Goal: Task Accomplishment & Management: Manage account settings

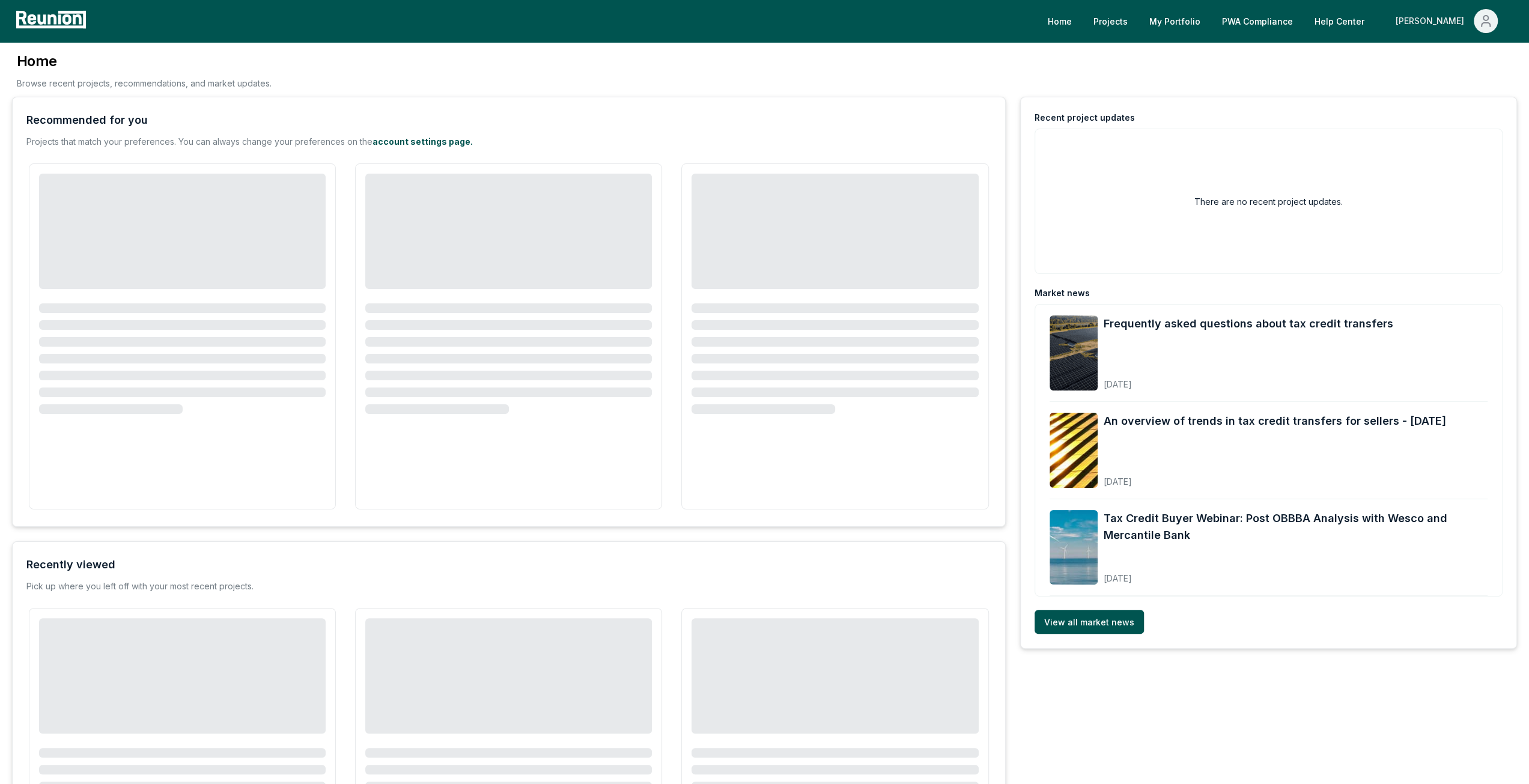
click at [1443, 24] on div "[PERSON_NAME]" at bounding box center [1432, 21] width 73 height 24
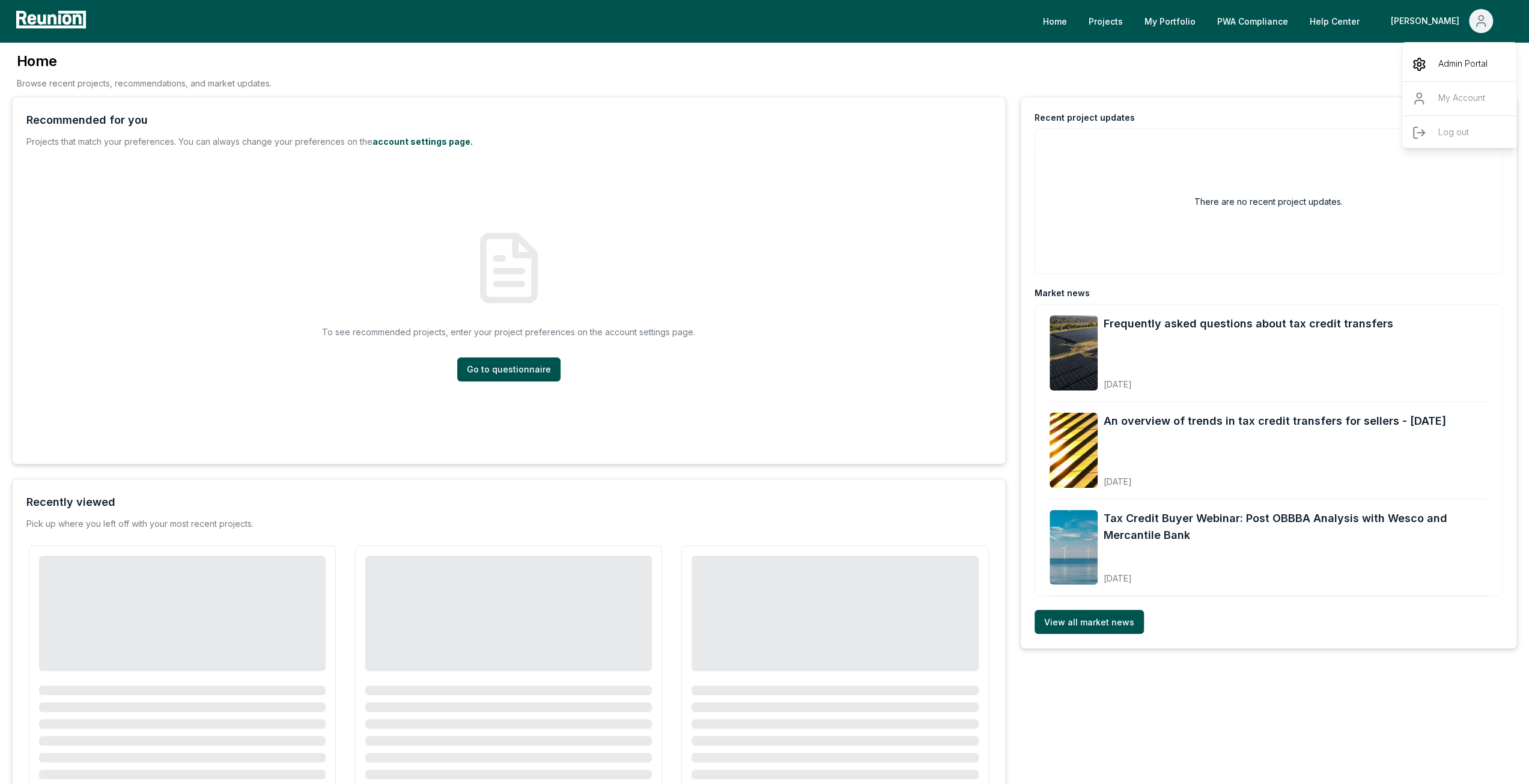
click at [1437, 73] on div "Admin Portal" at bounding box center [1460, 64] width 115 height 33
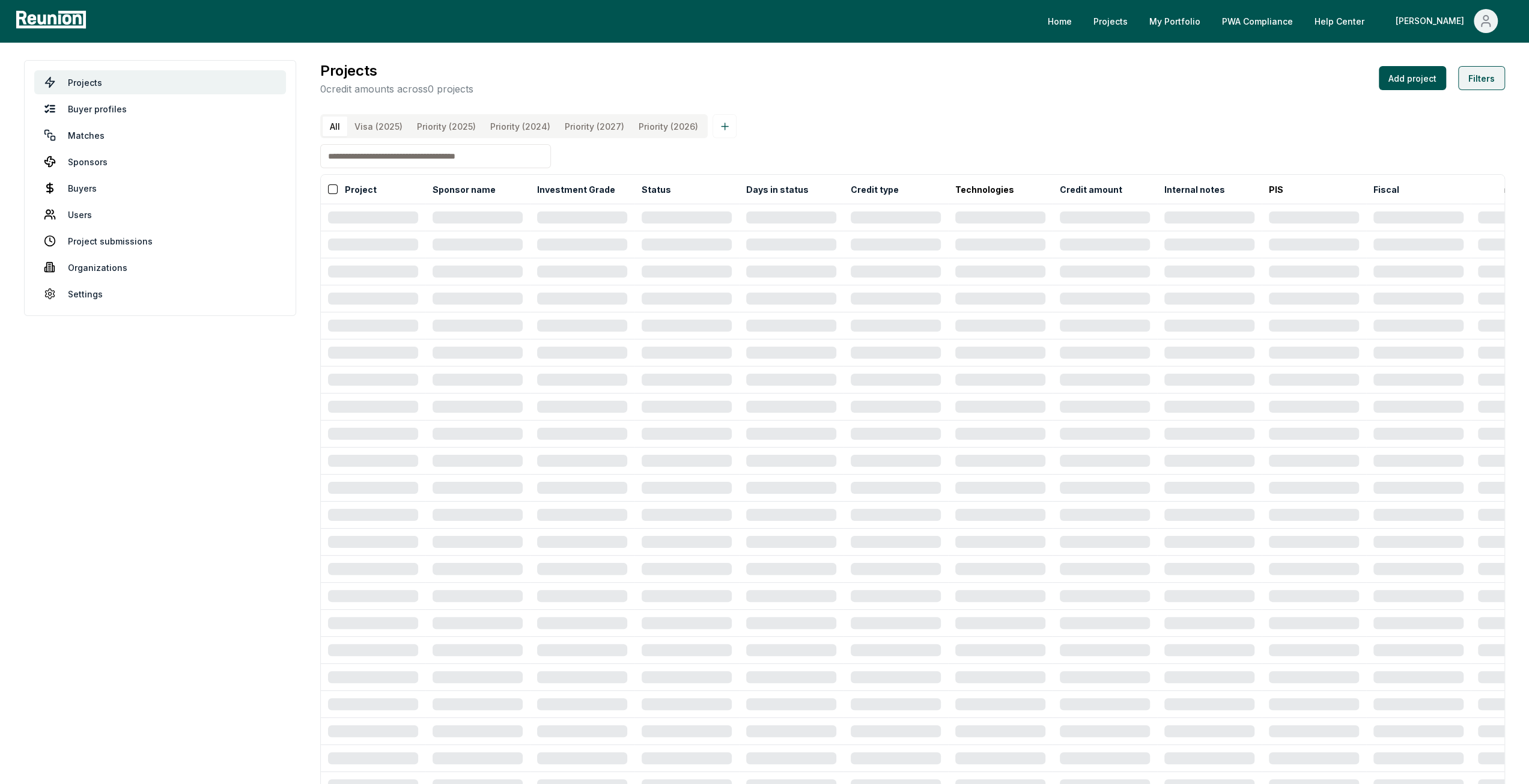
click at [1479, 78] on button "Filters" at bounding box center [1482, 78] width 47 height 24
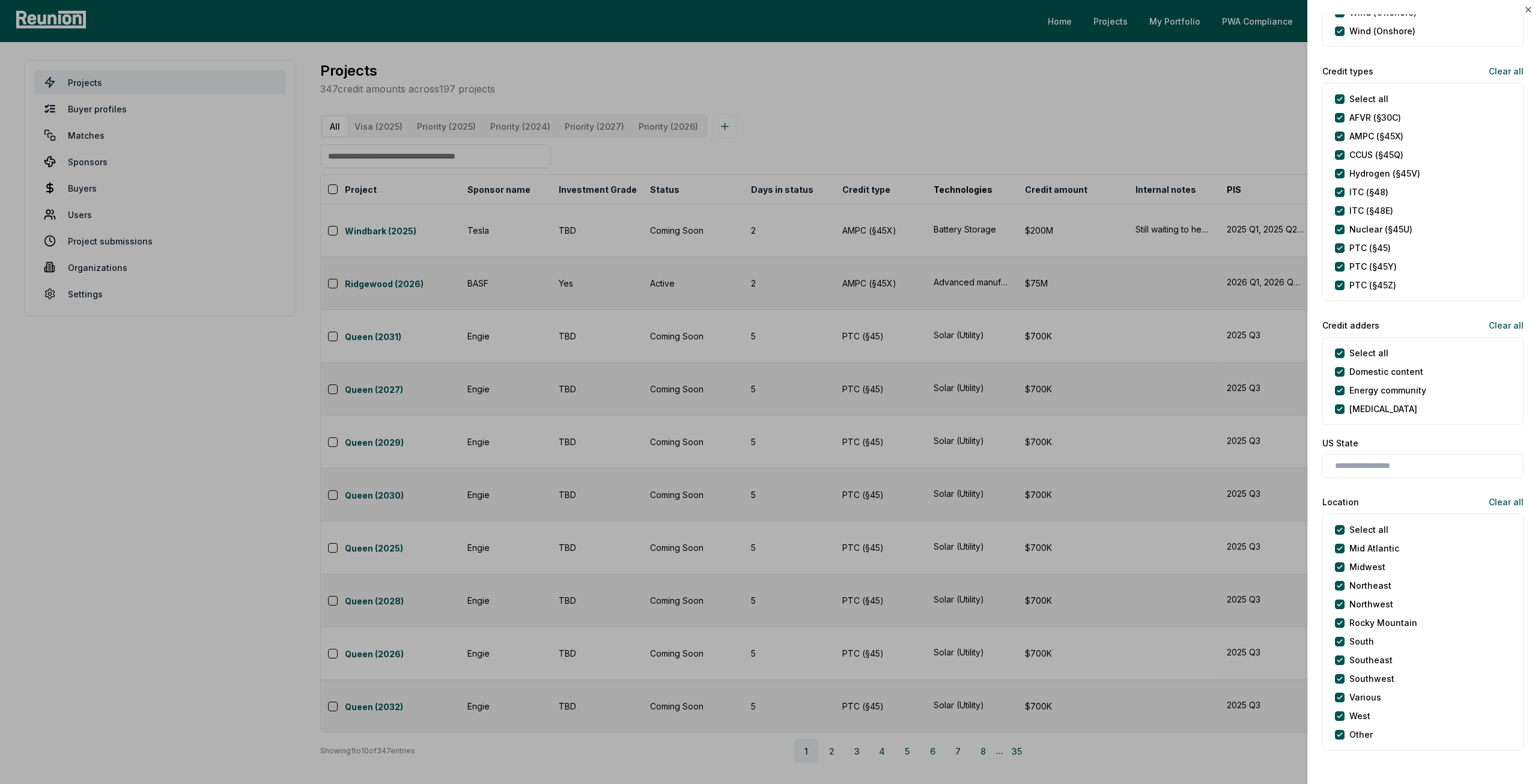
scroll to position [541, 0]
click at [1337, 263] on \(§45Y\) "PTC (§45Y)" at bounding box center [1340, 265] width 10 height 10
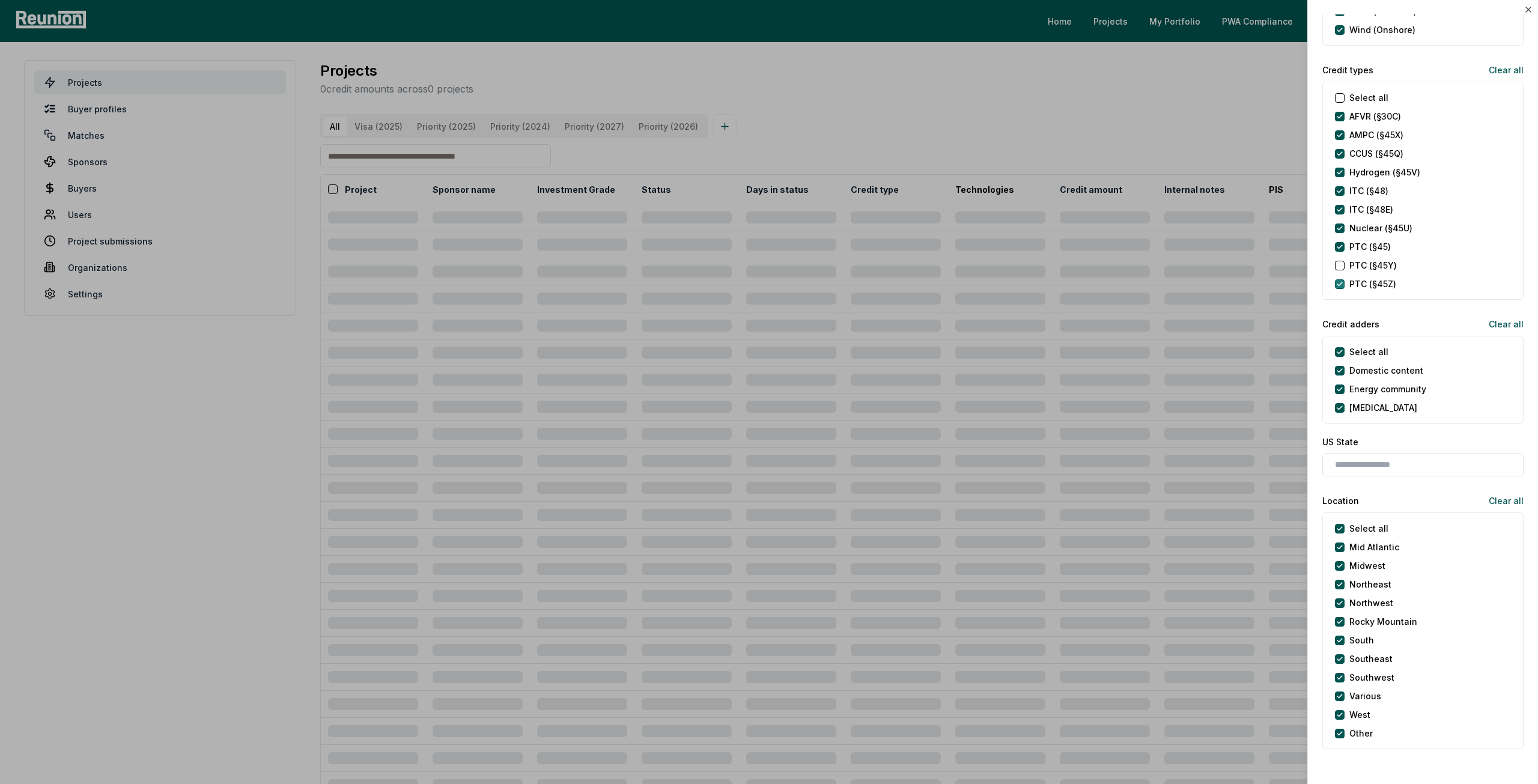
click at [1337, 282] on \(§45Z\) "PTC (§45Z)" at bounding box center [1340, 284] width 10 height 10
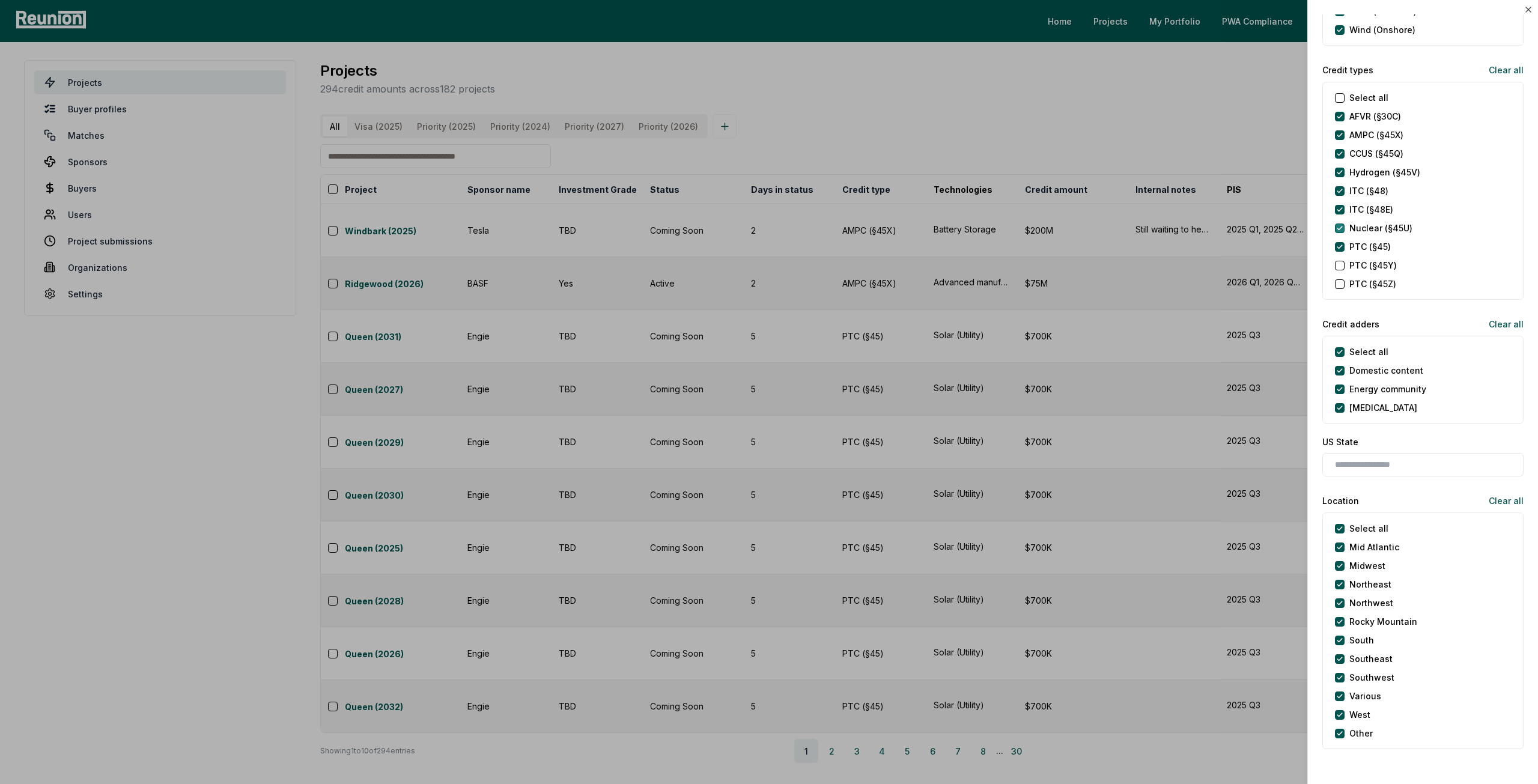
click at [1337, 226] on \(§45U\) "Nuclear (§45U)" at bounding box center [1340, 228] width 10 height 10
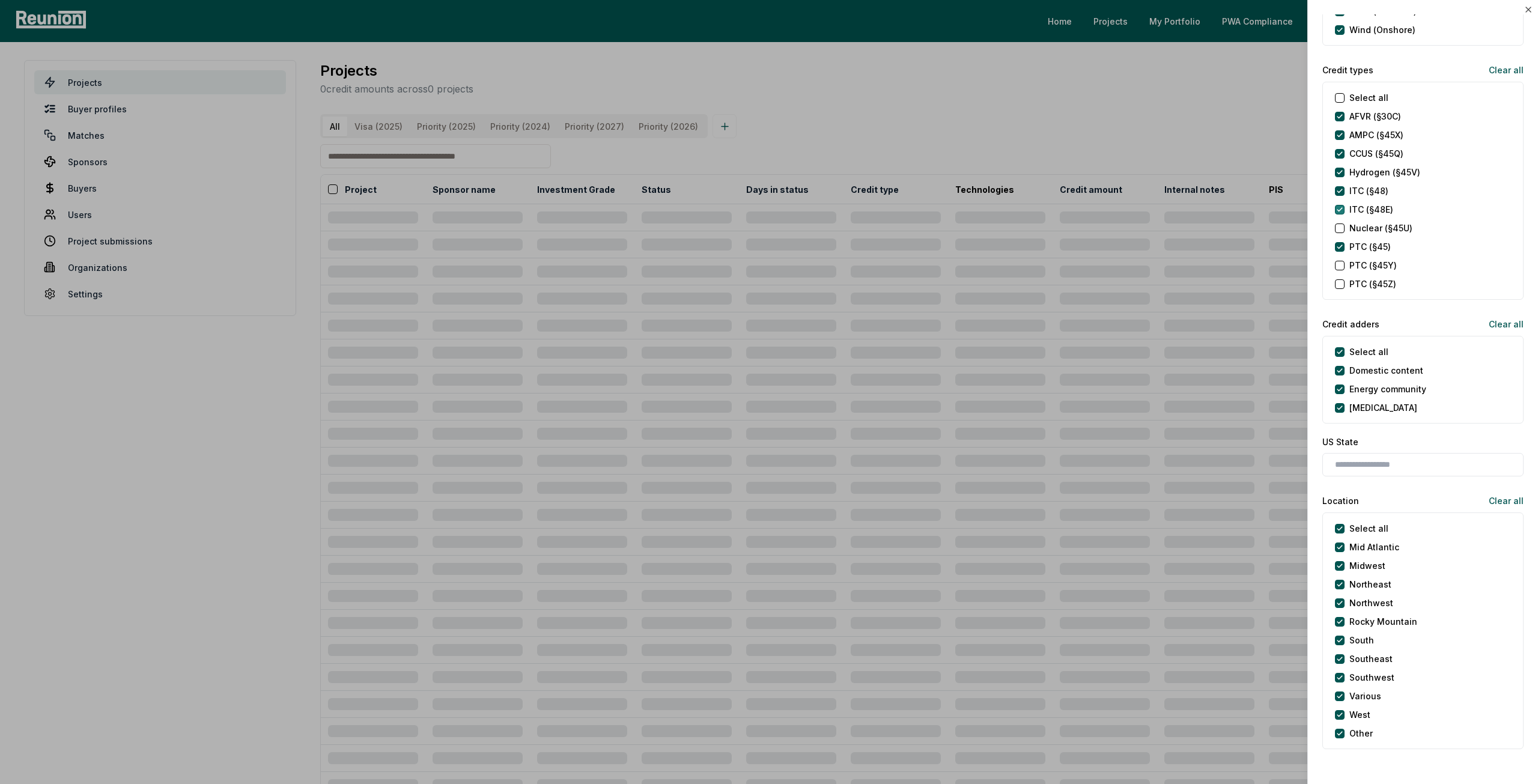
click at [1341, 212] on \(§48E\) "ITC (§48E)" at bounding box center [1340, 210] width 10 height 10
click at [1341, 192] on \(§48\) "ITC (§48)" at bounding box center [1340, 191] width 10 height 10
click at [1341, 172] on \(§45V\) "Hydrogen (§45V)" at bounding box center [1340, 172] width 10 height 10
click at [1341, 156] on \(§45Q\) "CCUS (§45Q)" at bounding box center [1340, 153] width 10 height 10
click at [1342, 133] on \(§45X\) "AMPC (§45X)" at bounding box center [1340, 135] width 10 height 10
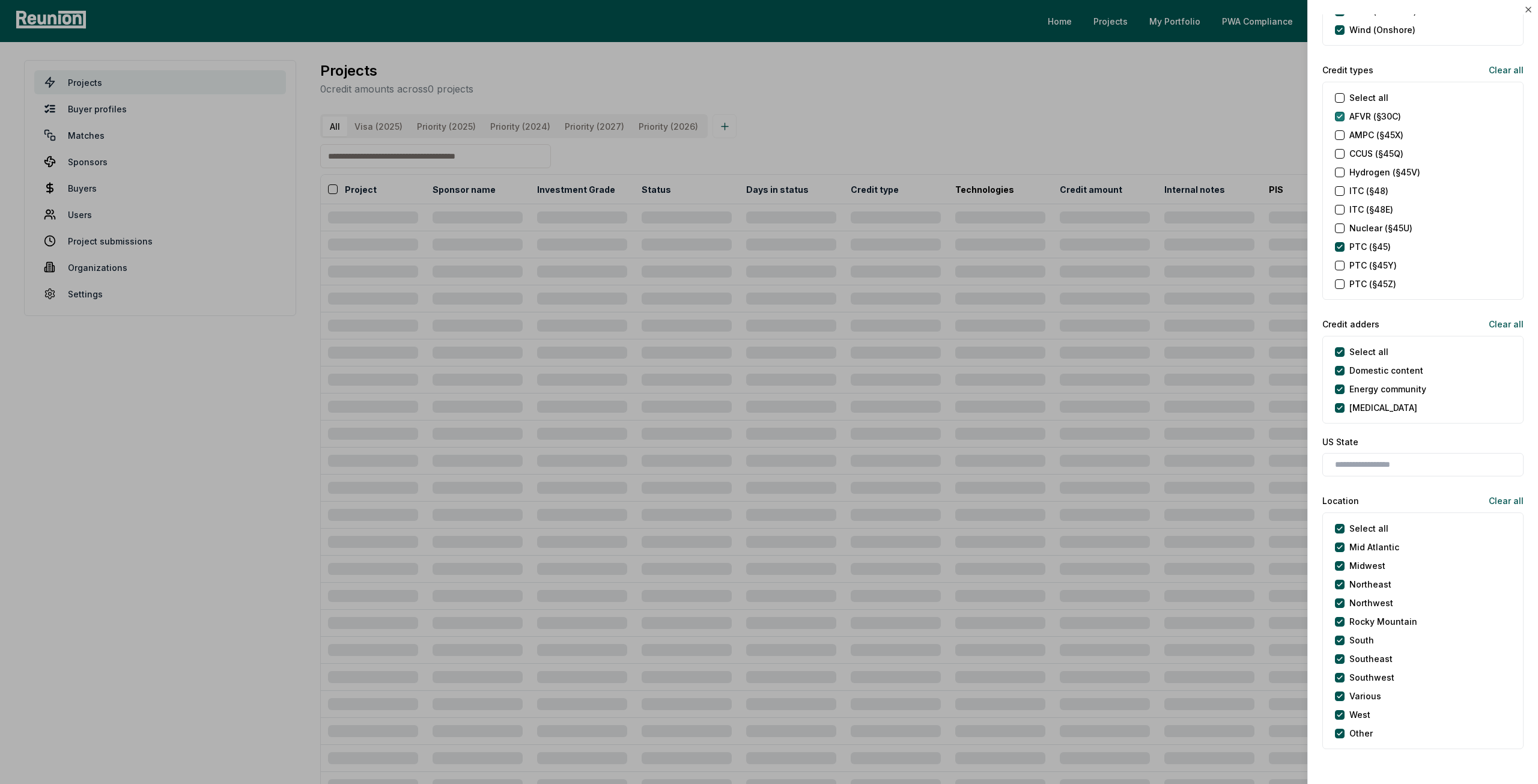
click at [1340, 116] on \(§30C\) "AFVR (§30C)" at bounding box center [1340, 116] width 10 height 10
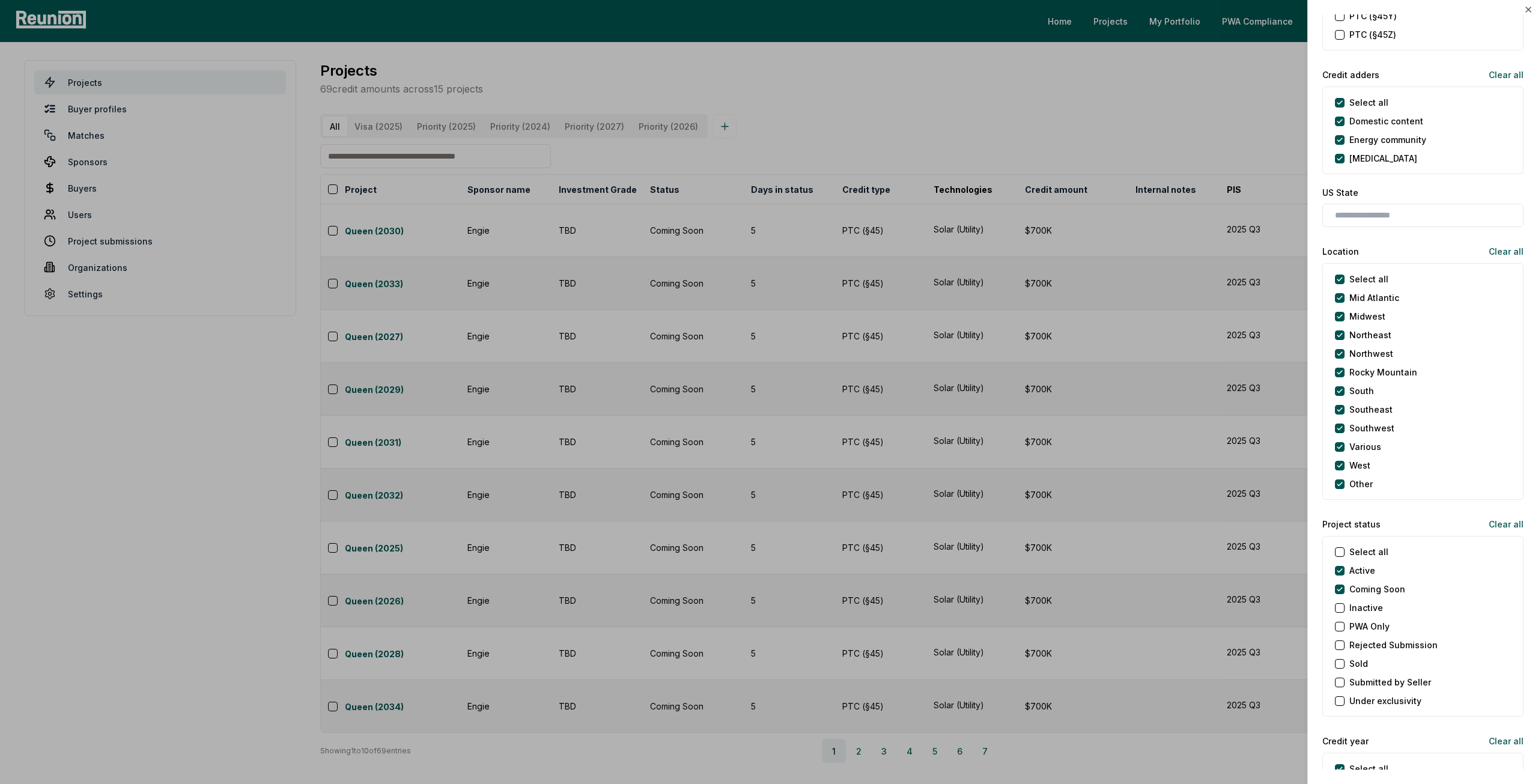
scroll to position [901, 0]
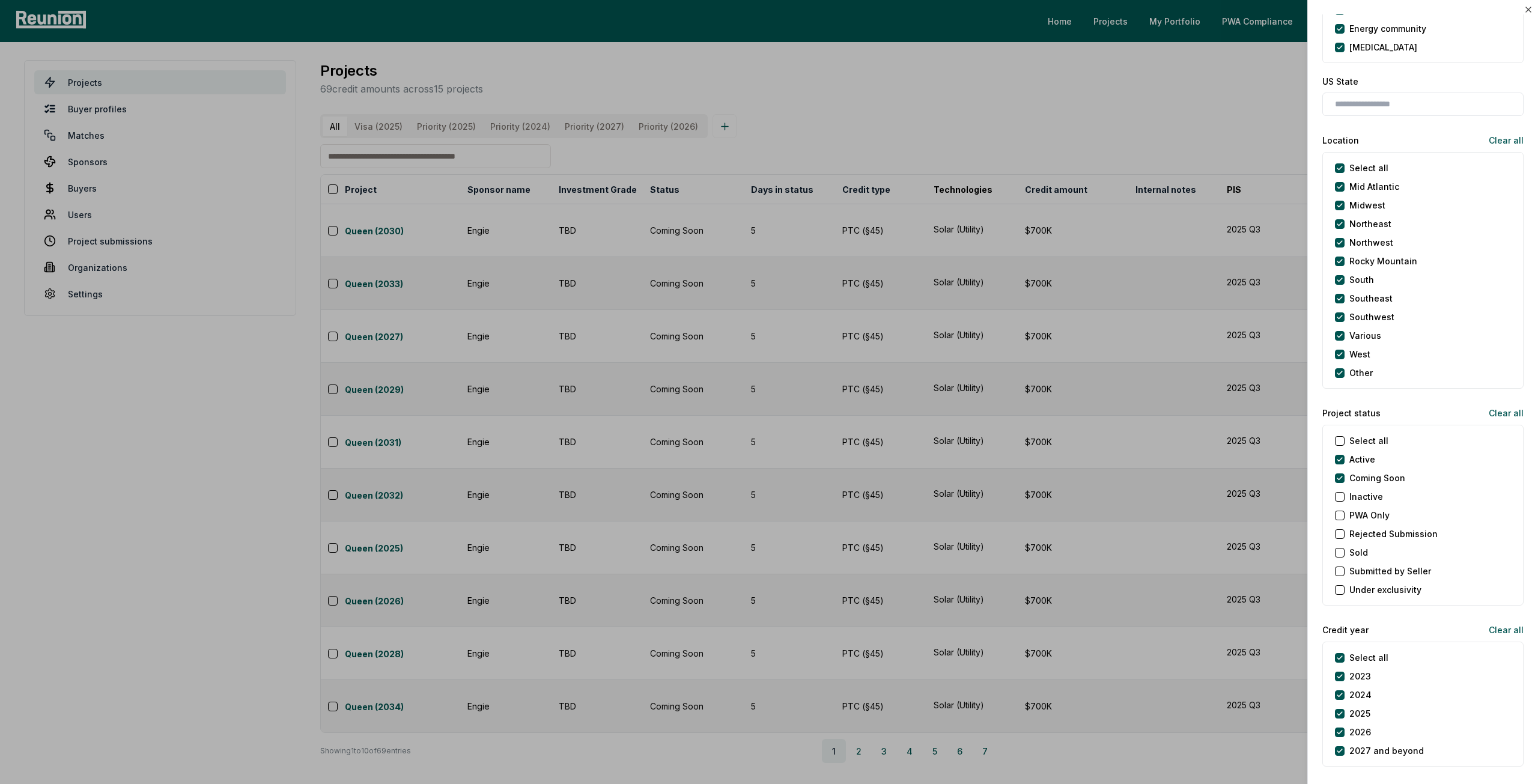
click at [1352, 474] on label "Coming Soon" at bounding box center [1377, 478] width 56 height 13
click at [1345, 474] on Soon "Coming Soon" at bounding box center [1340, 478] width 10 height 10
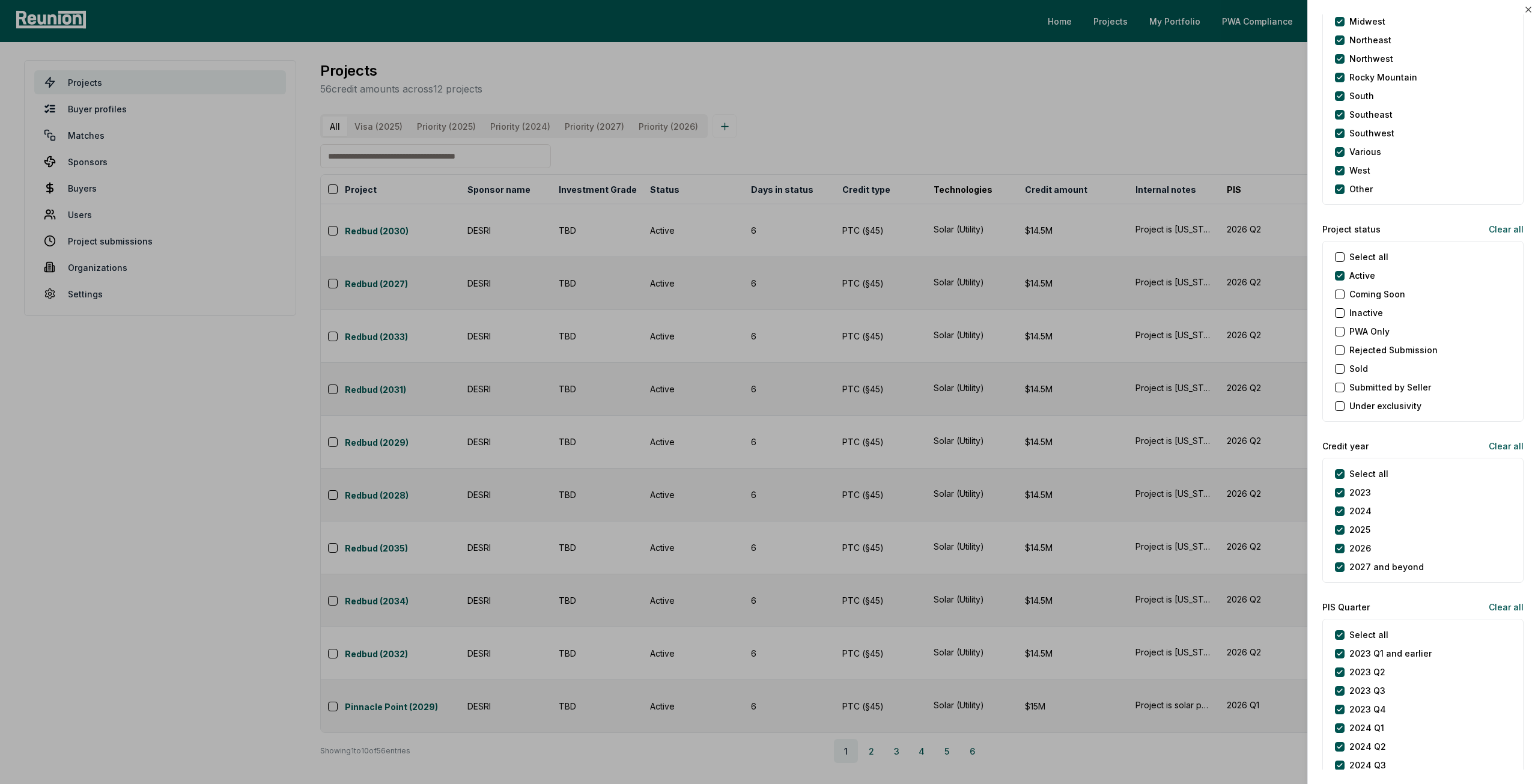
scroll to position [1142, 0]
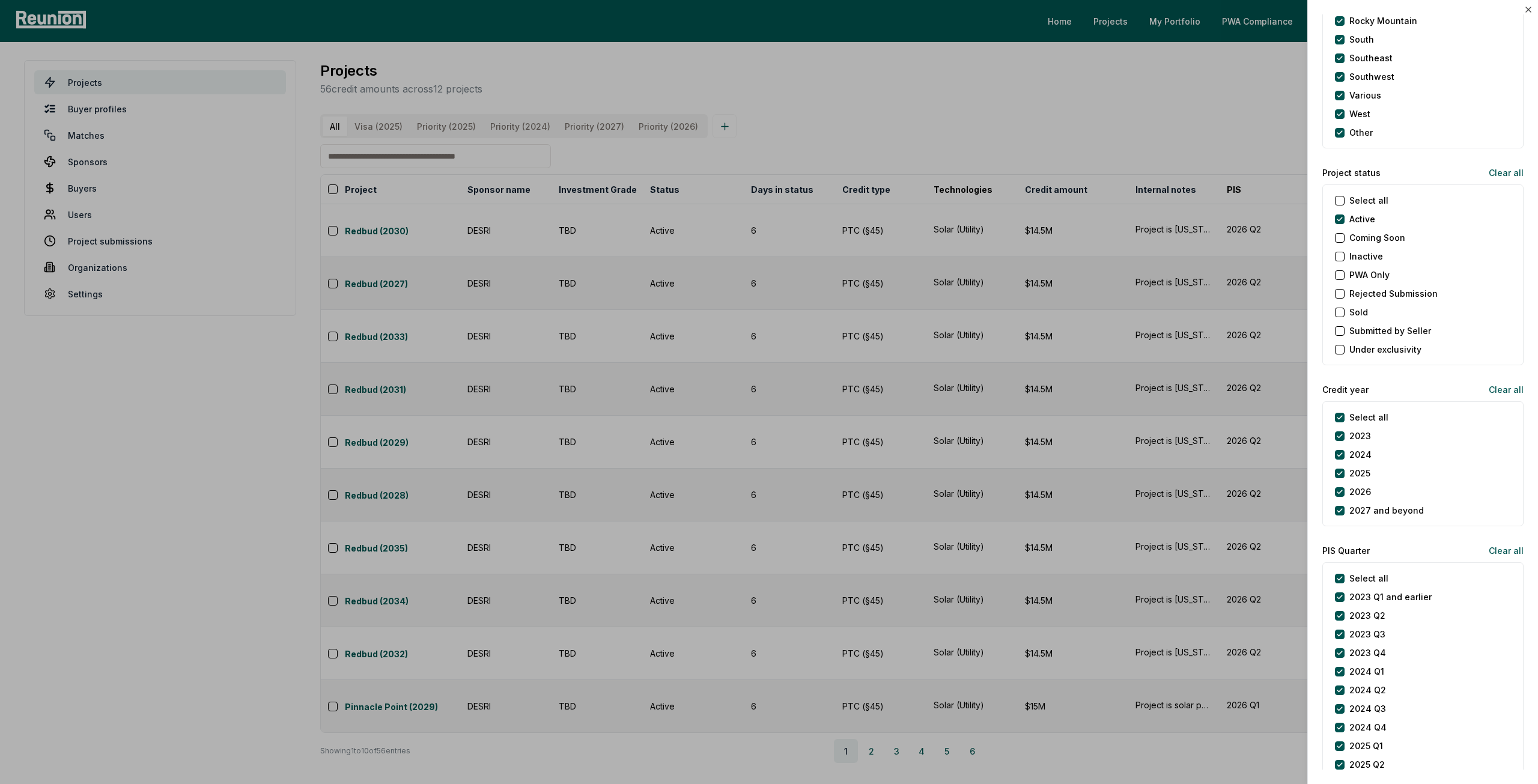
click at [1350, 508] on label "2027 and beyond" at bounding box center [1387, 510] width 74 height 13
click at [1345, 508] on beyond "2027 and beyond" at bounding box center [1340, 510] width 10 height 10
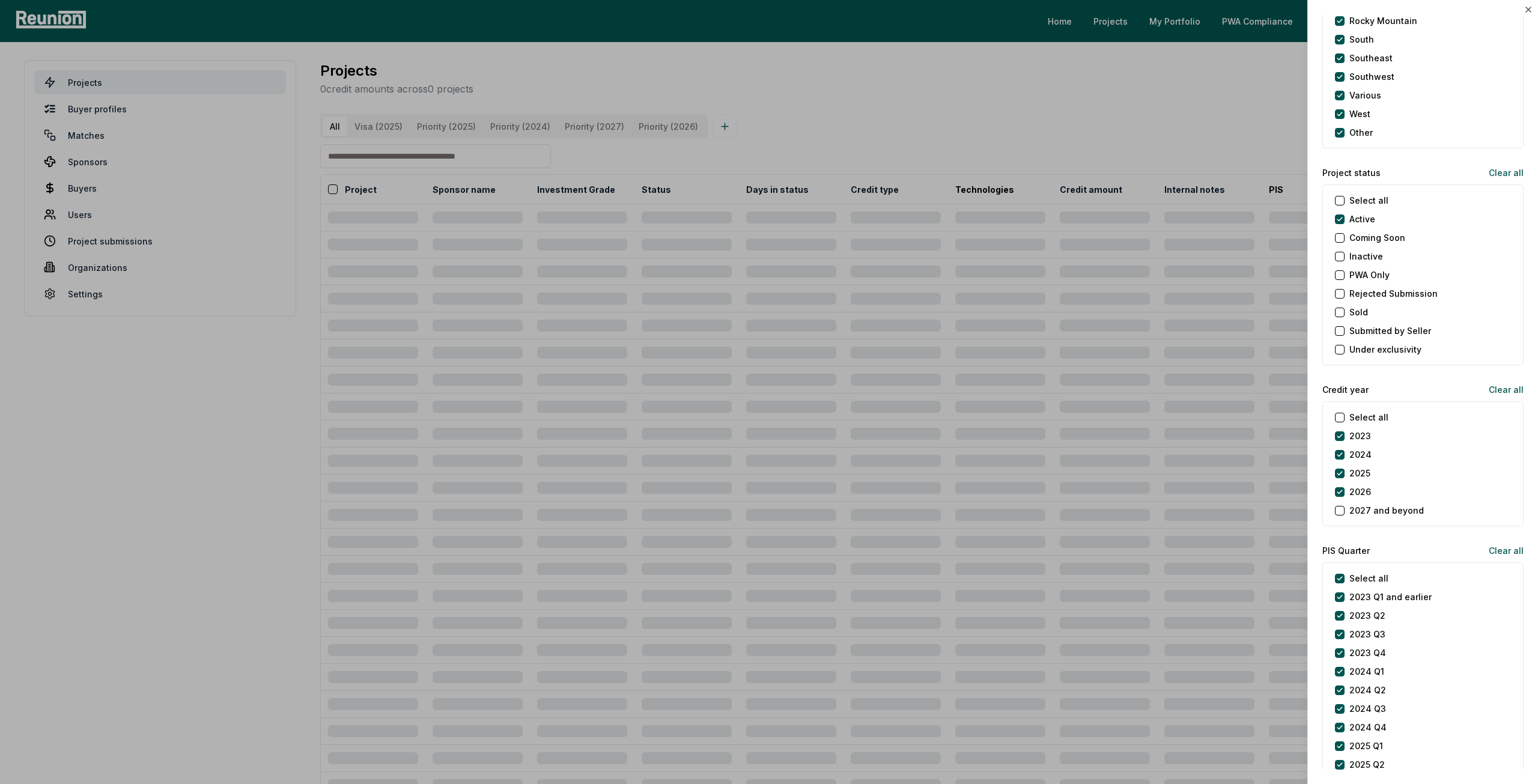
click at [1348, 487] on div "2026" at bounding box center [1353, 492] width 36 height 13
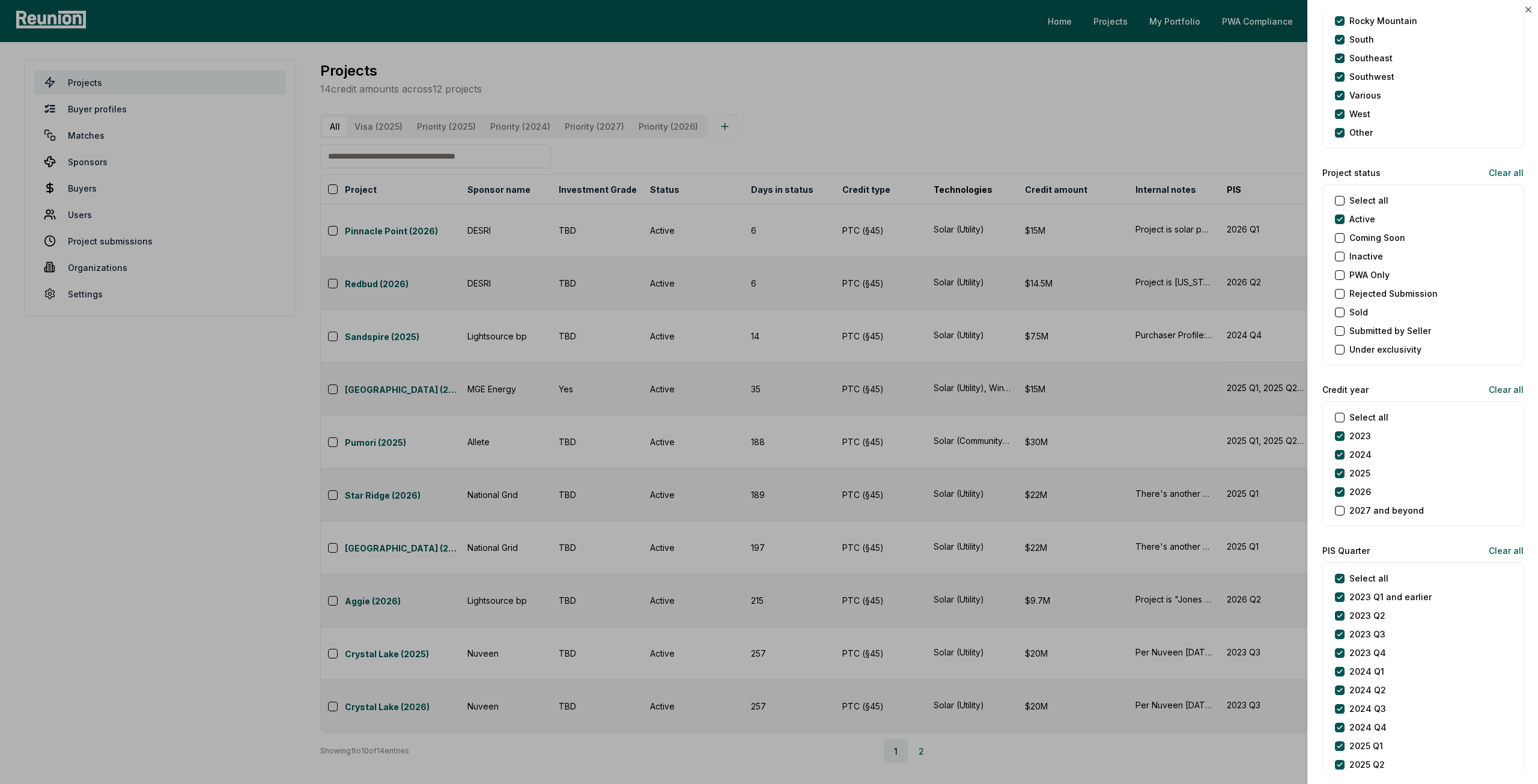
click at [1346, 450] on div "2024" at bounding box center [1353, 455] width 37 height 13
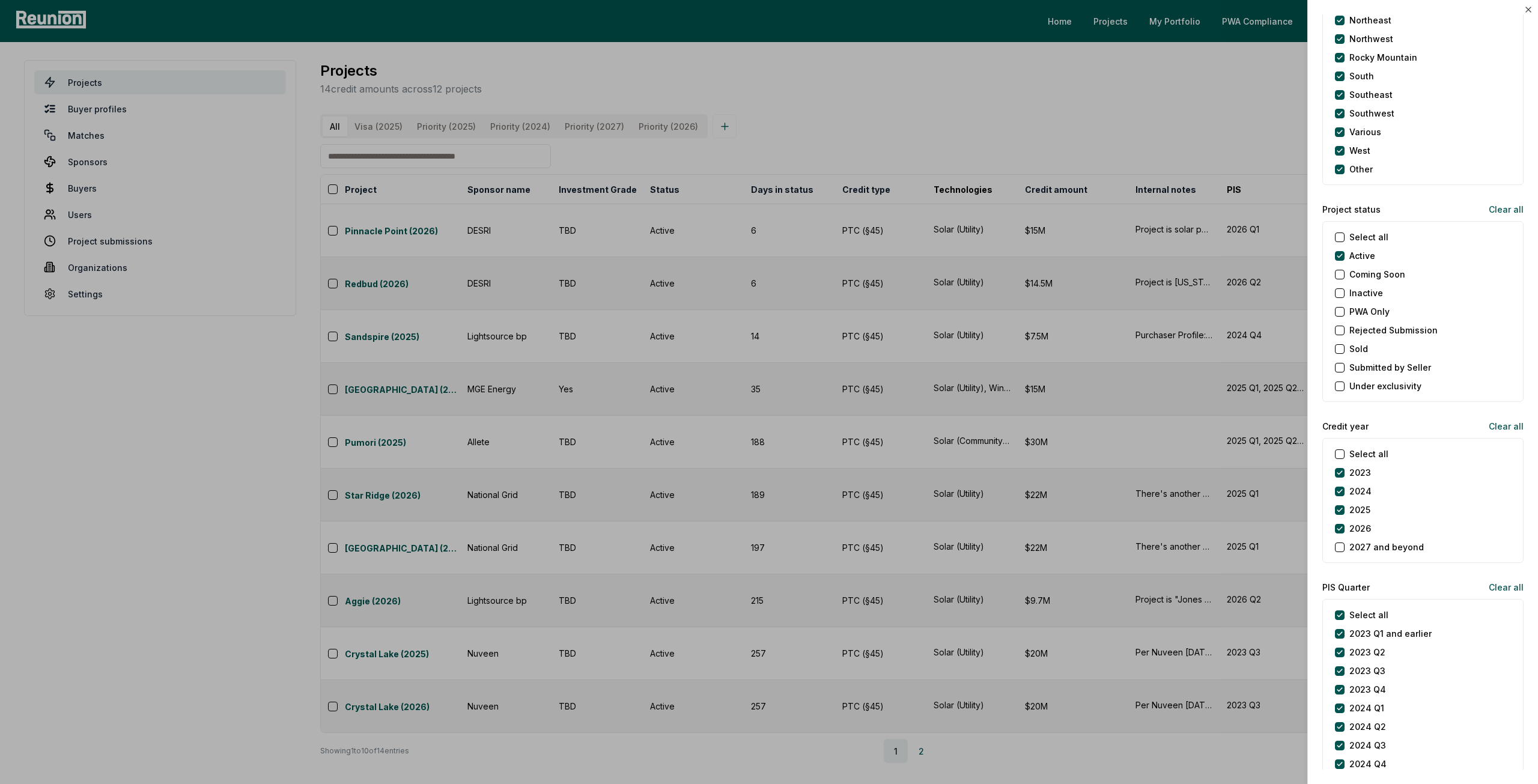
scroll to position [1081, 0]
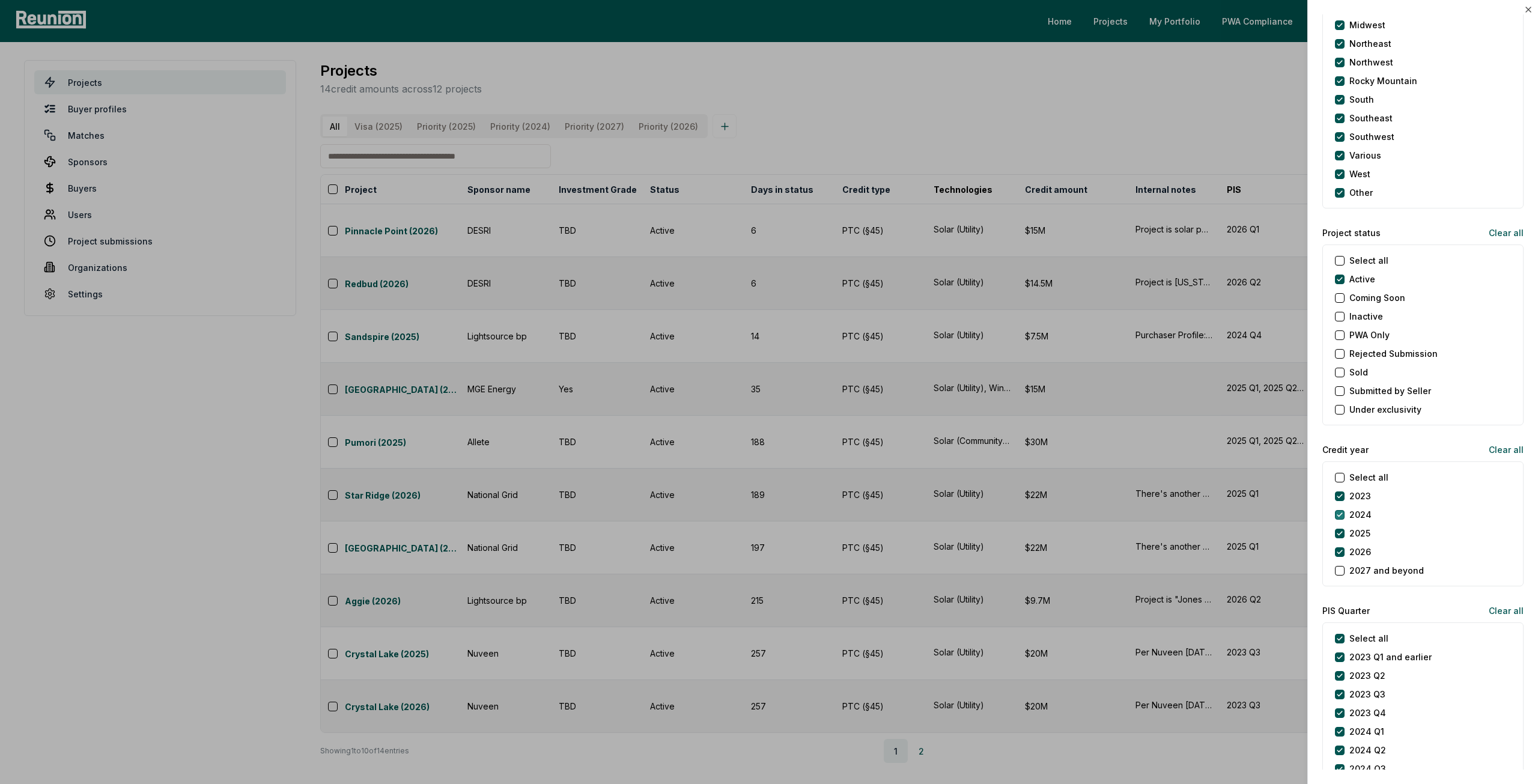
click at [1342, 494] on button "2023" at bounding box center [1340, 496] width 10 height 10
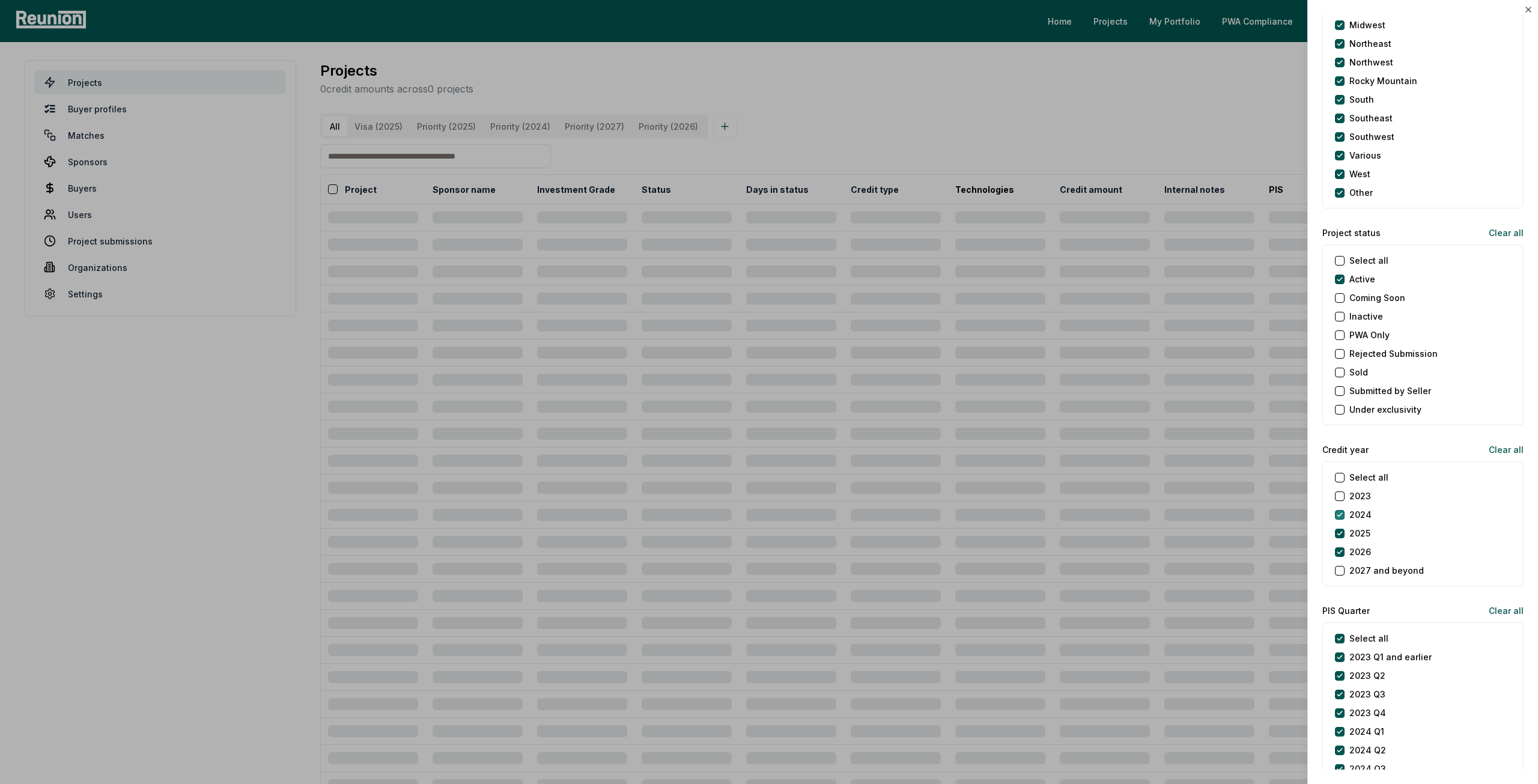
click at [1342, 510] on button "2024" at bounding box center [1340, 515] width 10 height 10
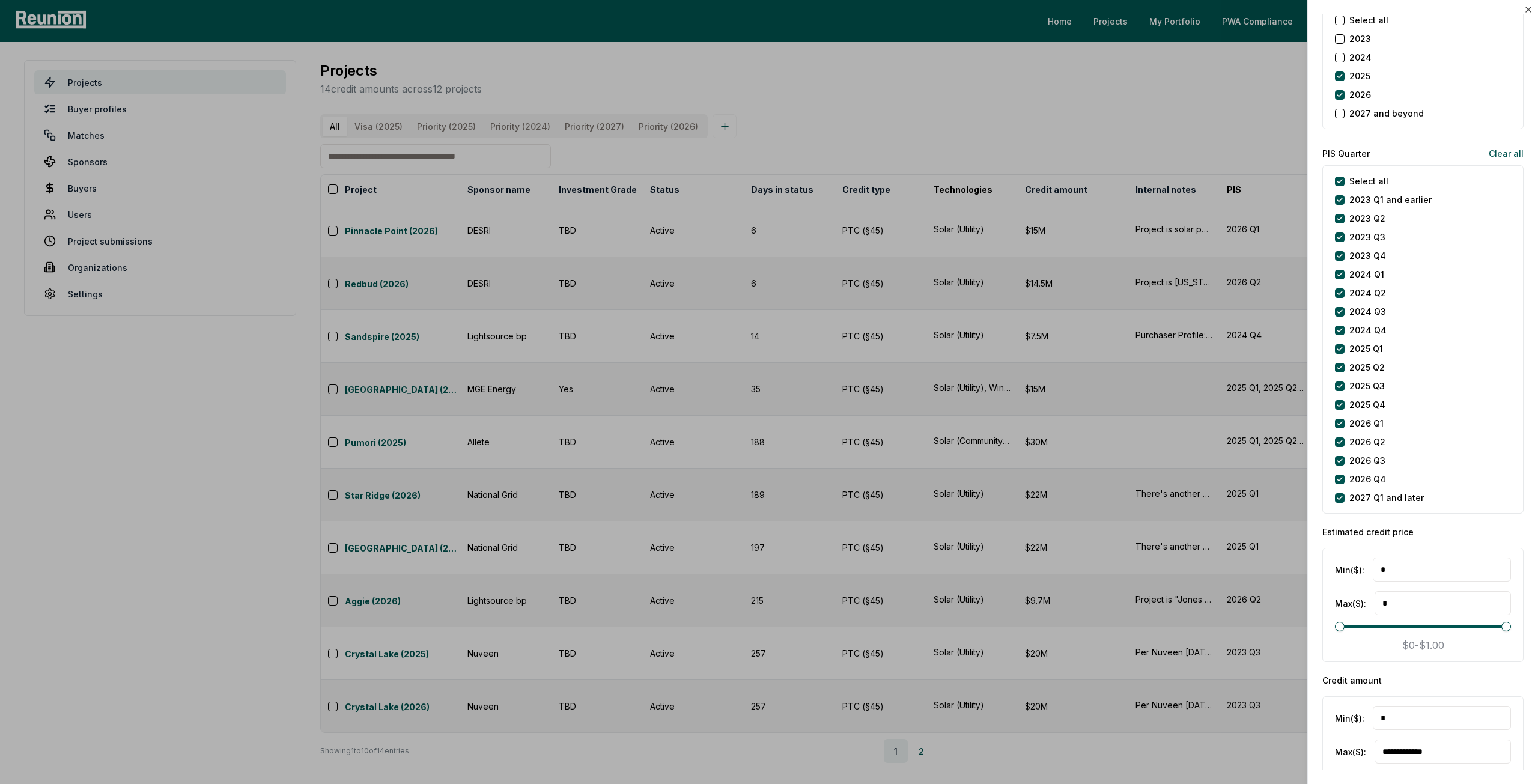
scroll to position [1502, 0]
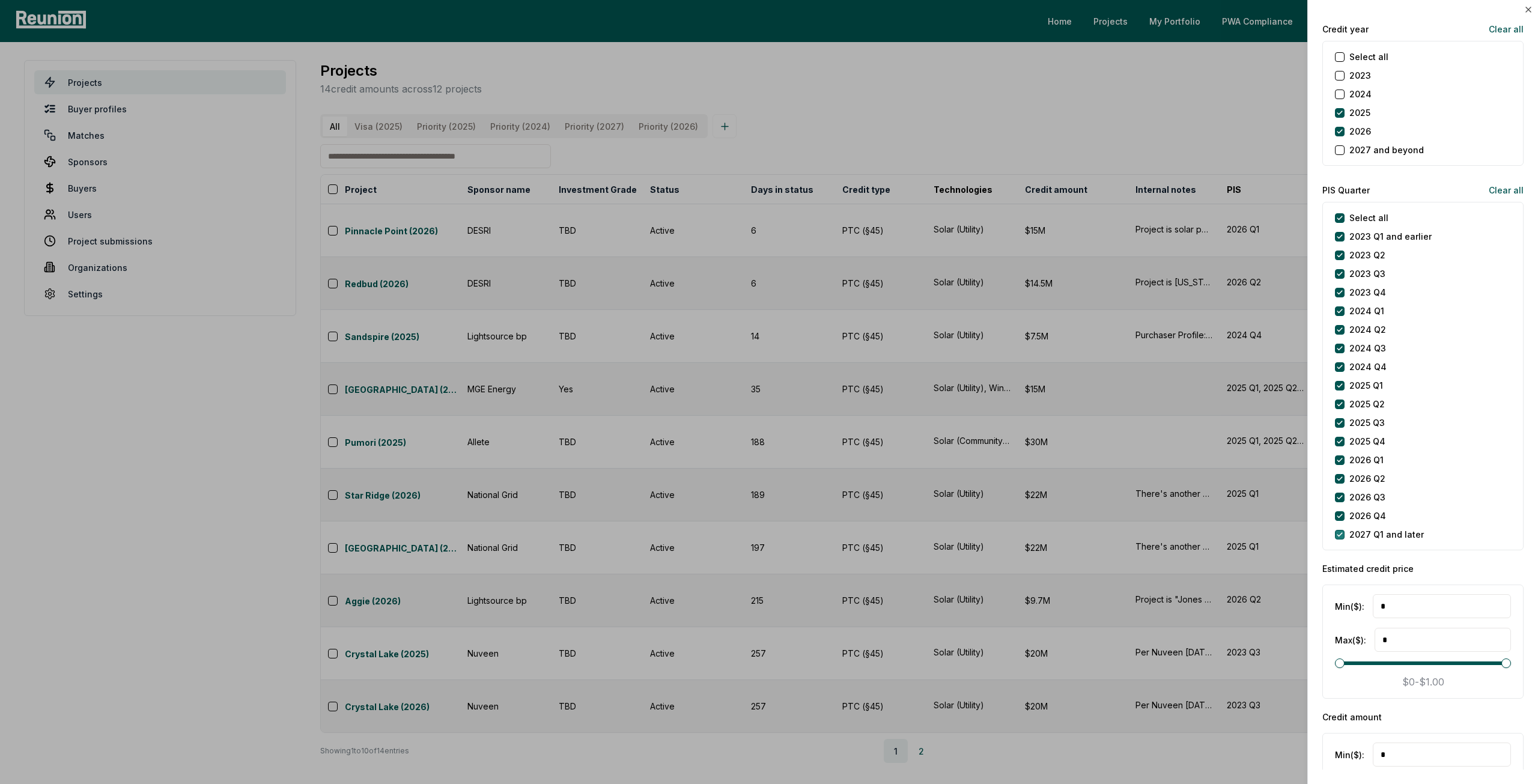
click at [1342, 531] on later "2027 Q1 and later" at bounding box center [1340, 535] width 10 height 10
click at [1335, 516] on div "2026 Q4" at bounding box center [1361, 516] width 51 height 13
click at [1336, 513] on Q4 "2026 Q4" at bounding box center [1340, 516] width 10 height 10
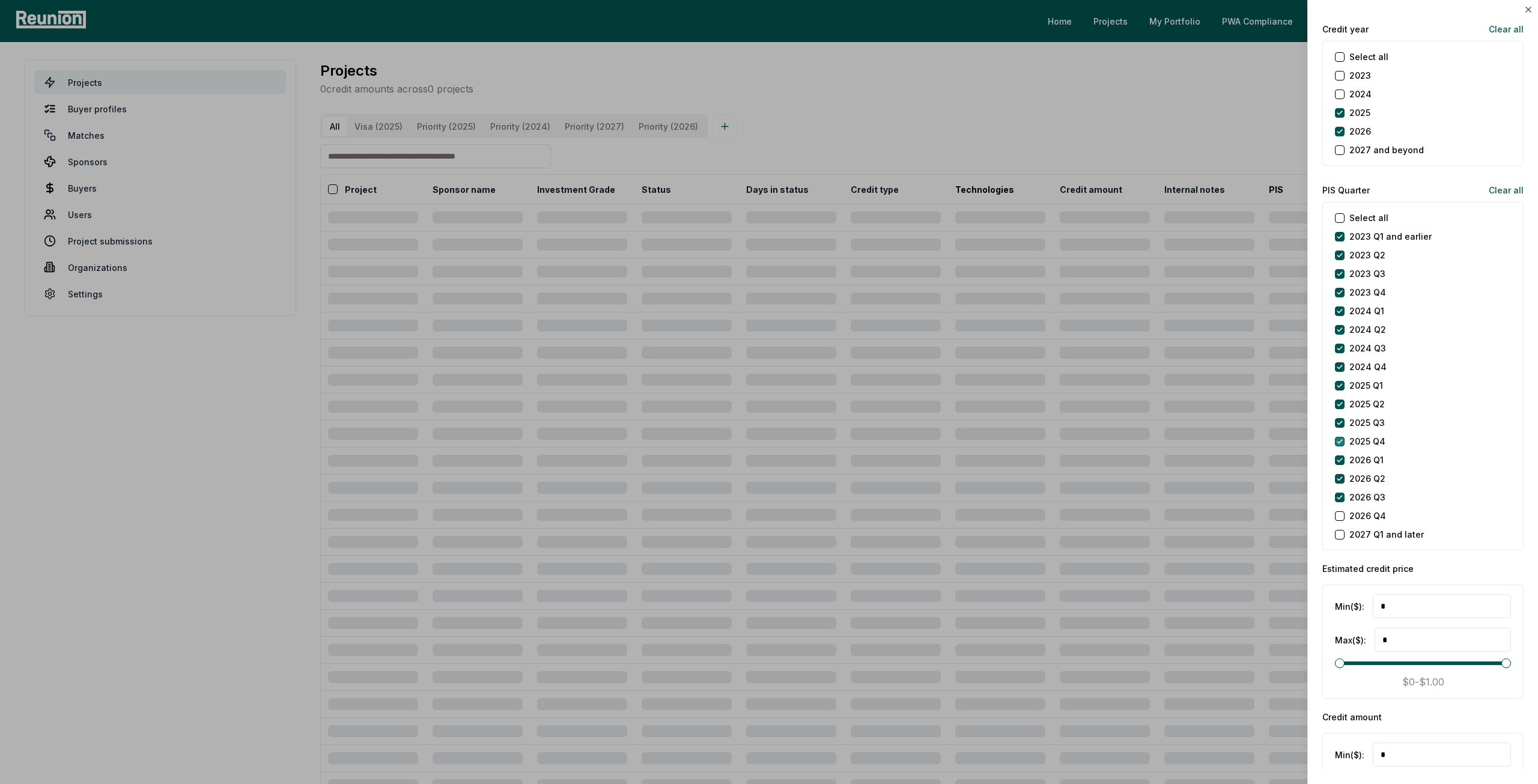
scroll to position [1442, 0]
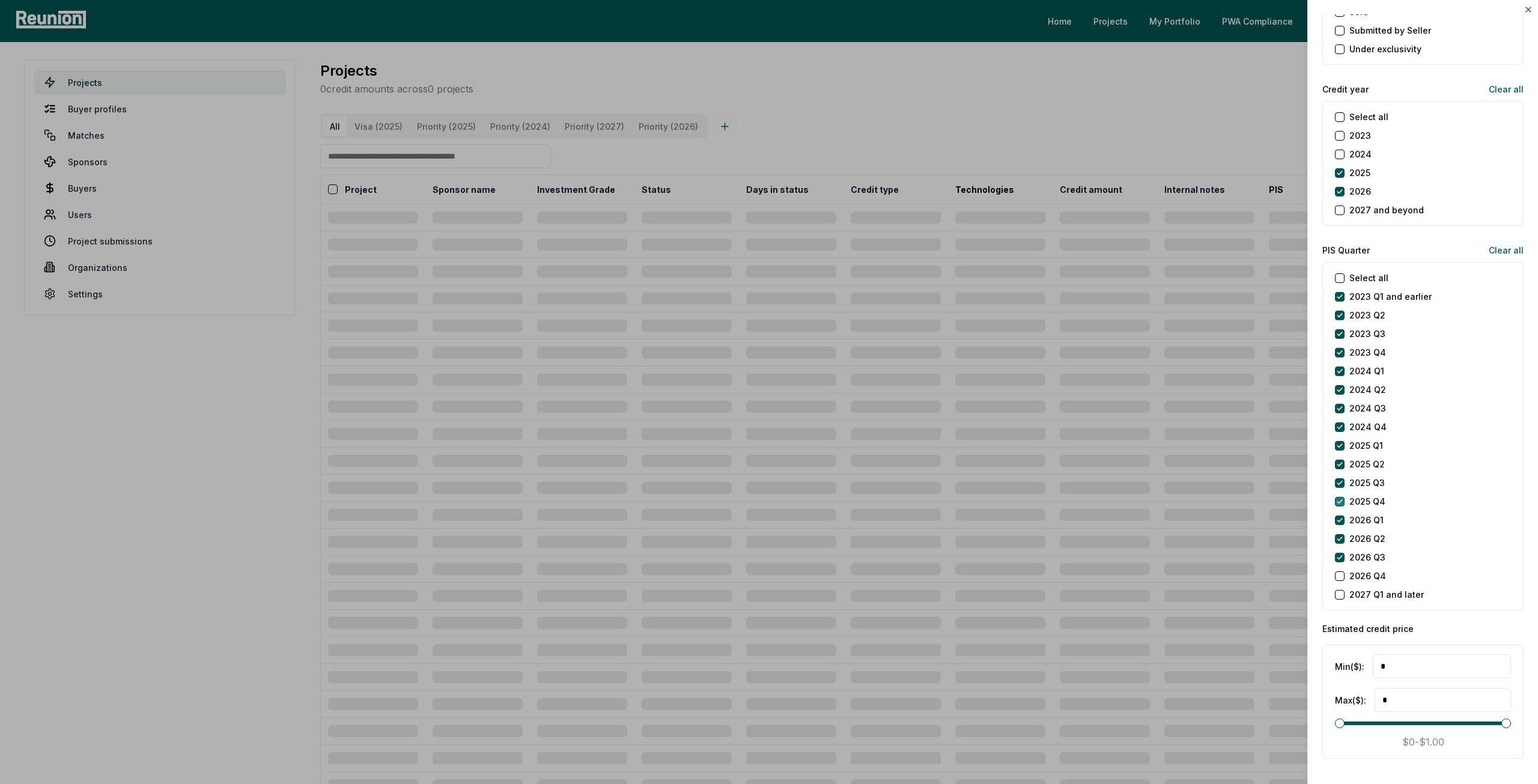
click at [1335, 497] on Q4 "2025 Q4" at bounding box center [1340, 501] width 10 height 10
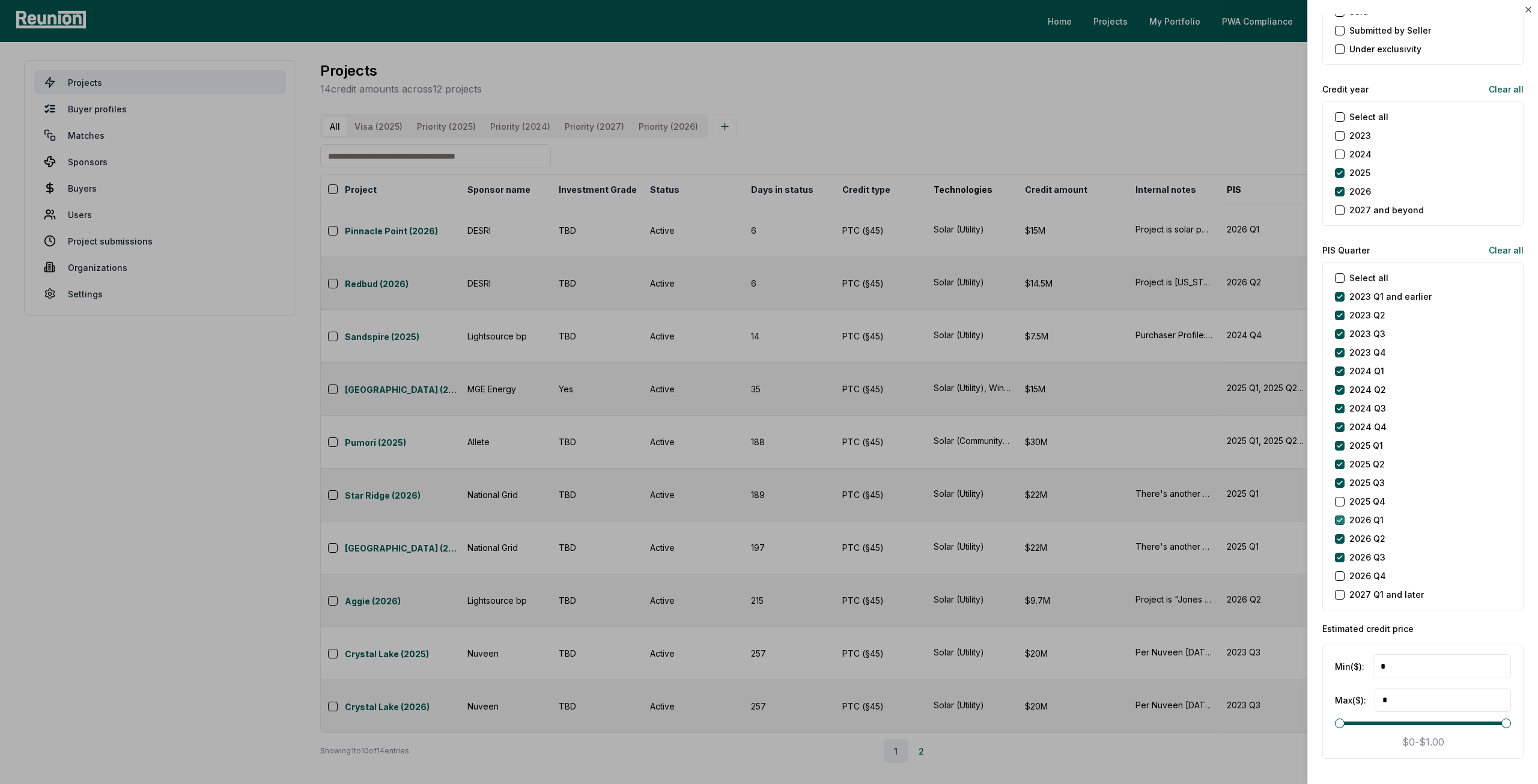
click at [1339, 519] on Q1 "2026 Q1" at bounding box center [1340, 520] width 10 height 10
click at [1341, 536] on Q2 "2026 Q2" at bounding box center [1340, 538] width 10 height 10
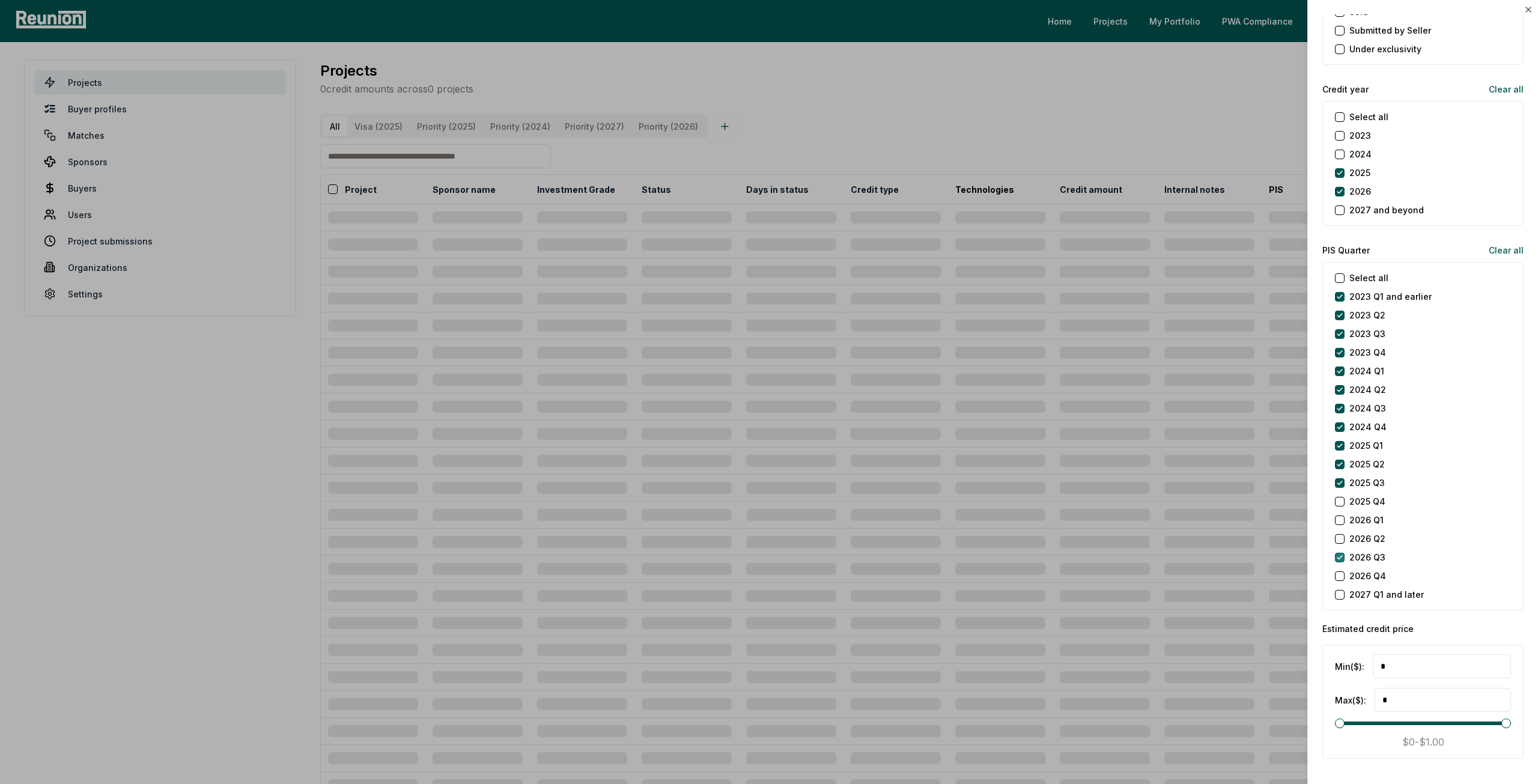
click at [1342, 553] on Q3 "2026 Q3" at bounding box center [1340, 557] width 10 height 10
click at [1338, 502] on Q4 "2025 Q4" at bounding box center [1340, 501] width 10 height 10
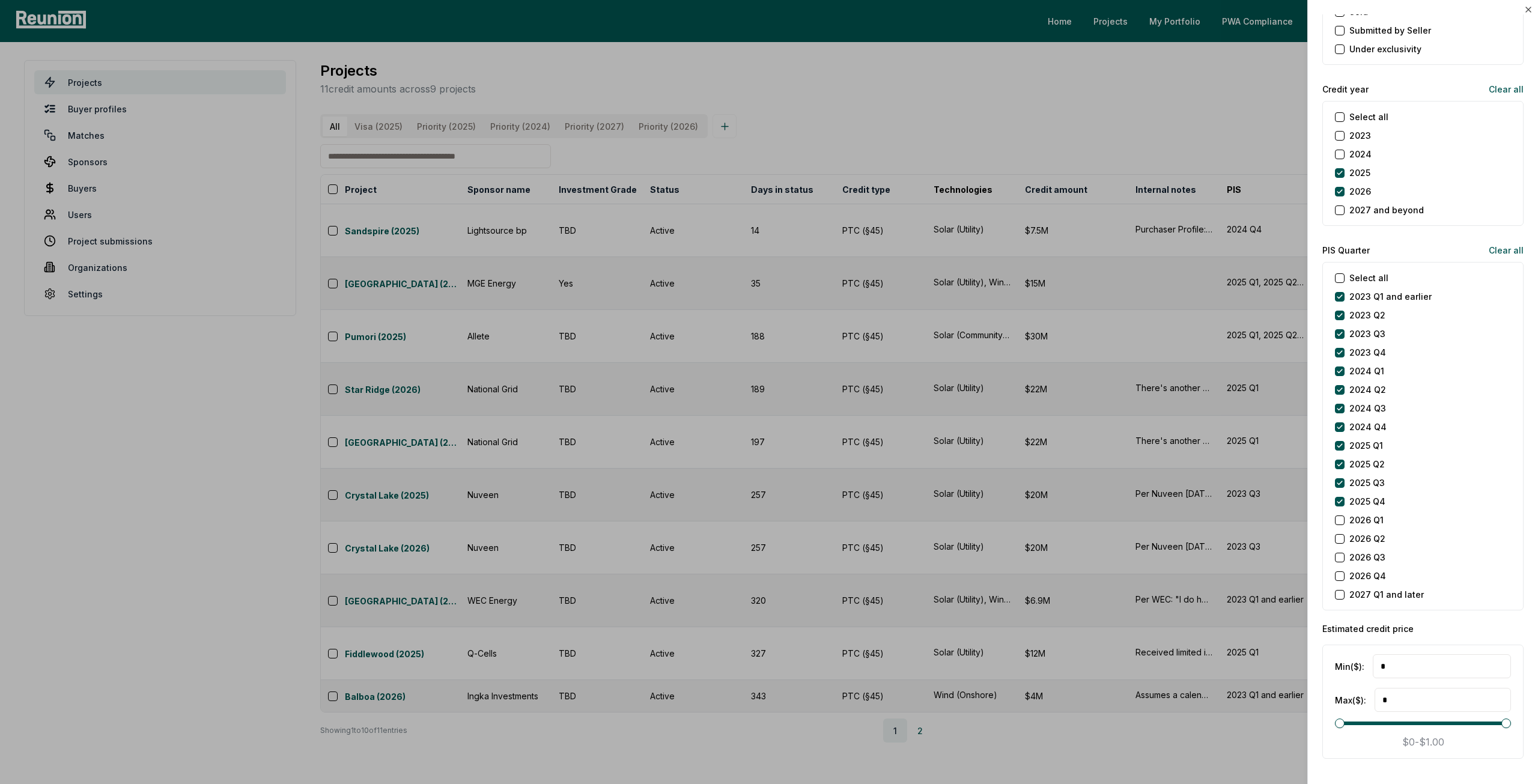
click at [1208, 144] on div at bounding box center [769, 392] width 1538 height 784
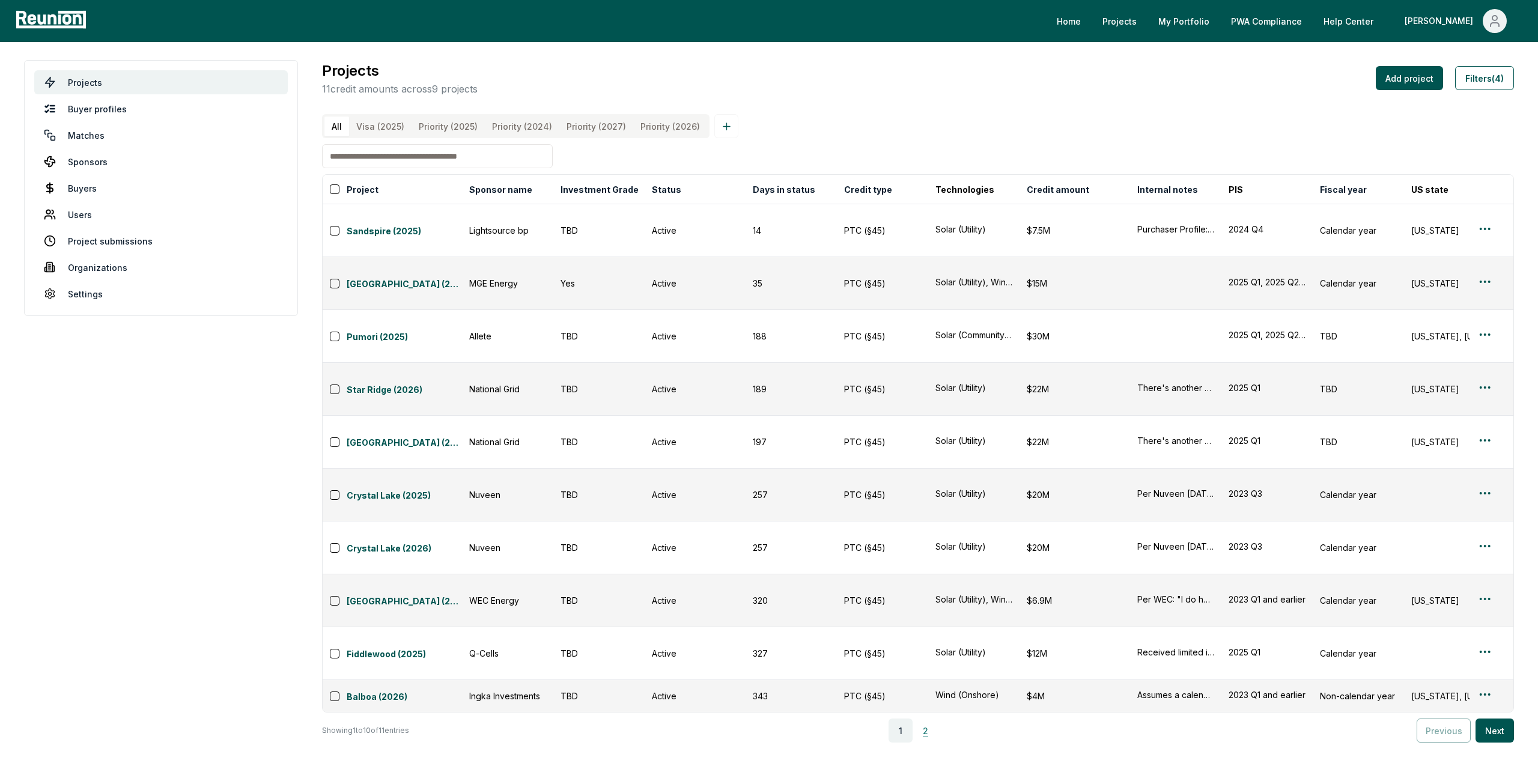
click at [926, 719] on button "2" at bounding box center [926, 730] width 24 height 24
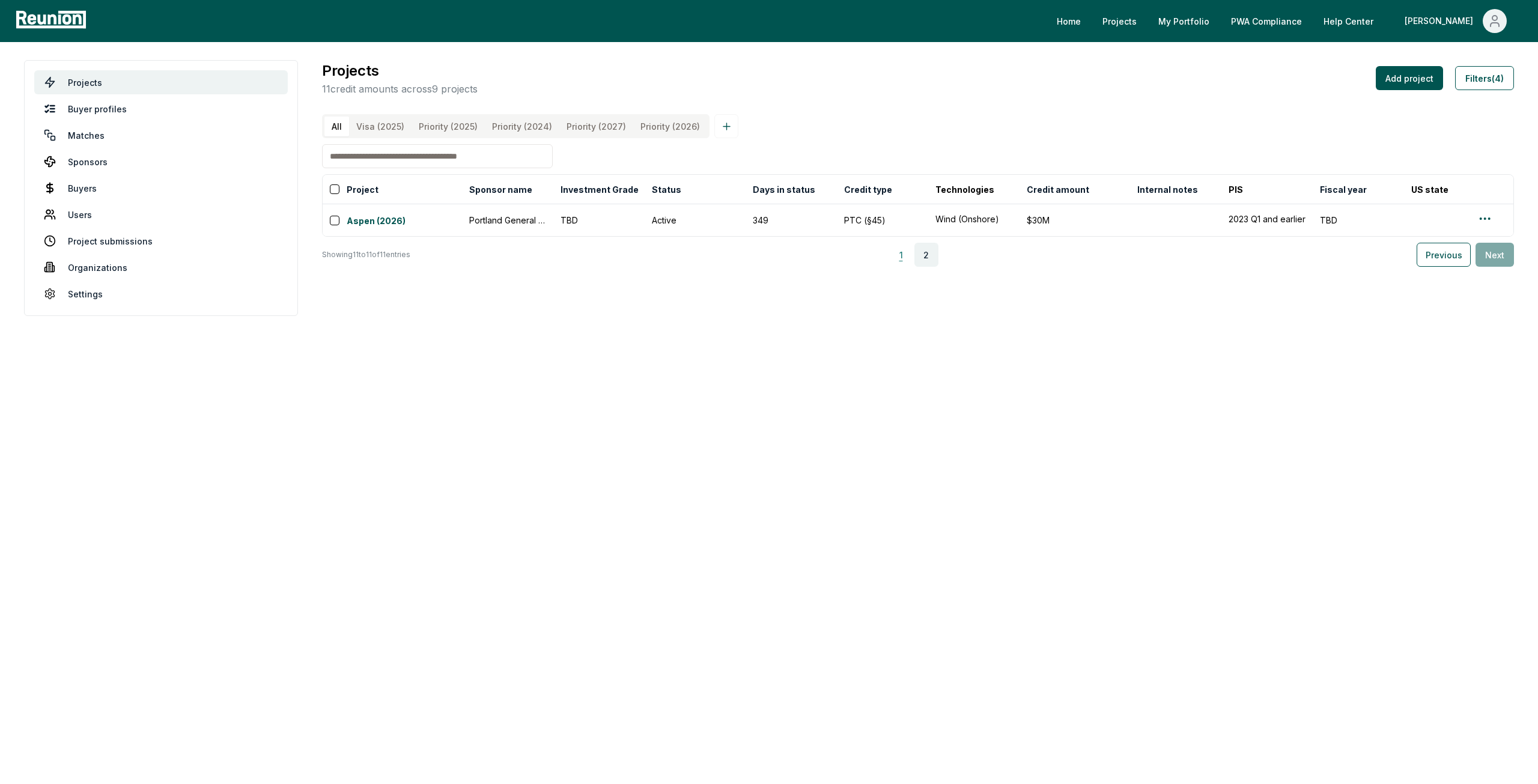
click at [908, 267] on button "1" at bounding box center [901, 254] width 24 height 24
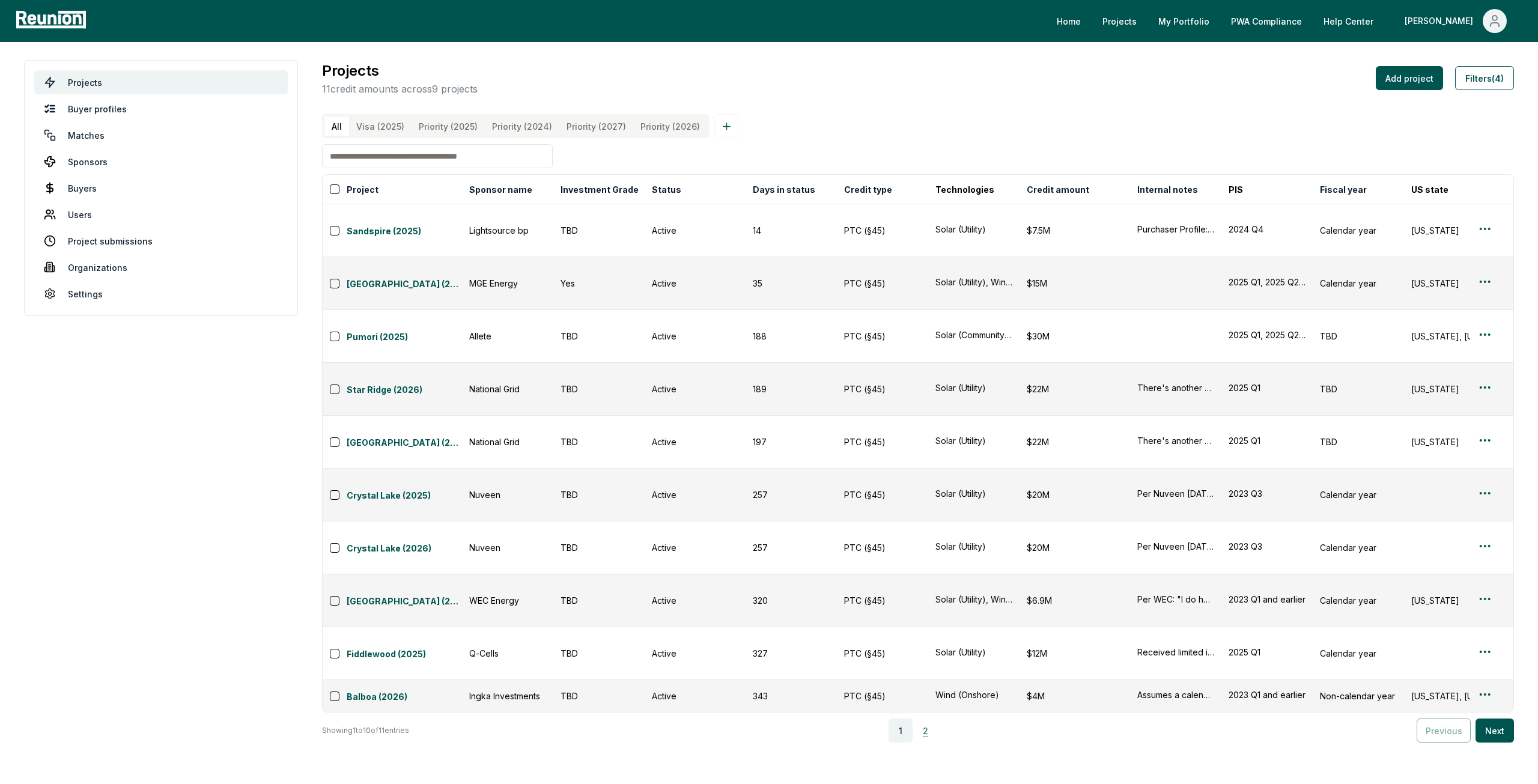
click at [925, 719] on button "2" at bounding box center [926, 730] width 24 height 24
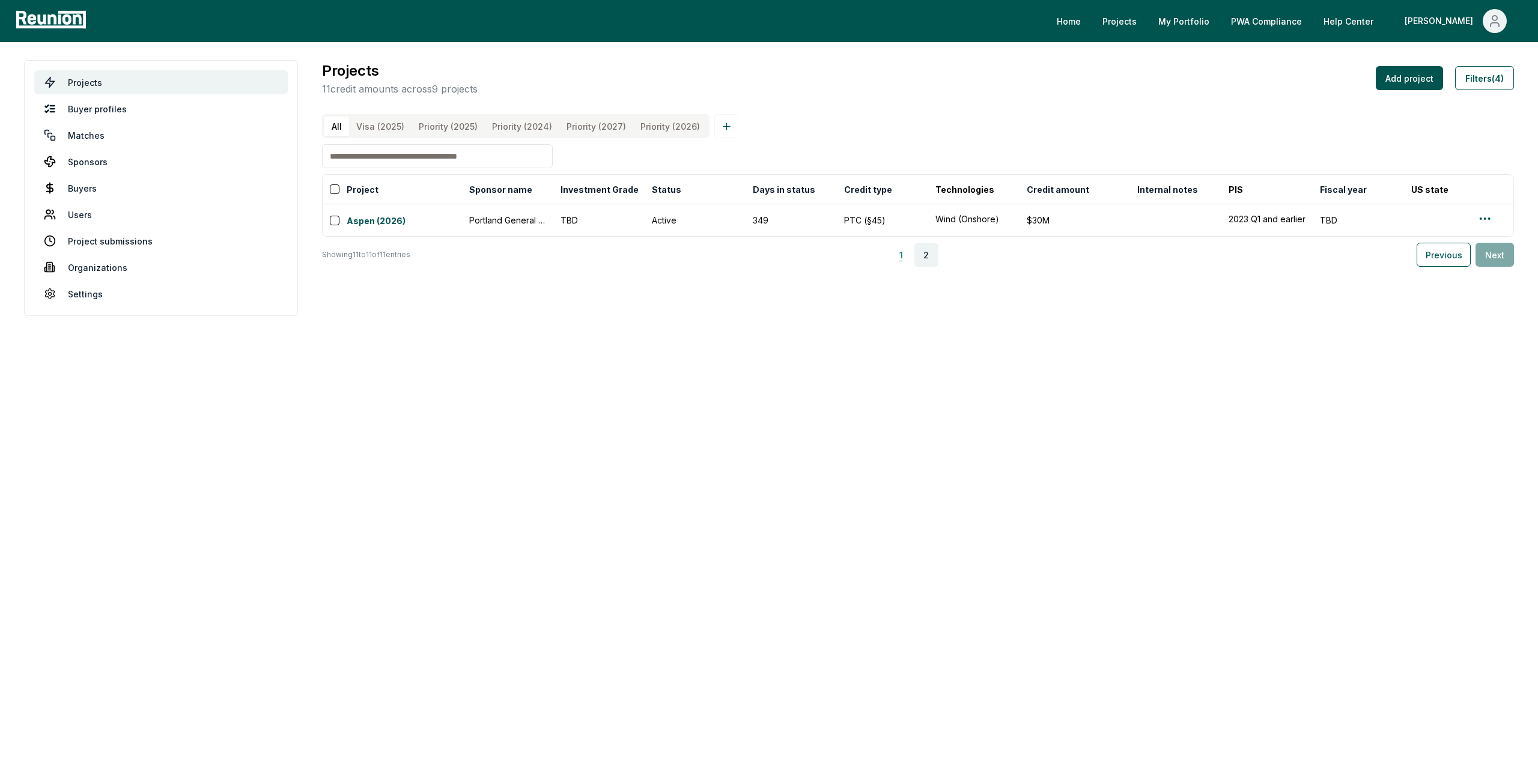
click at [900, 267] on button "1" at bounding box center [901, 254] width 24 height 24
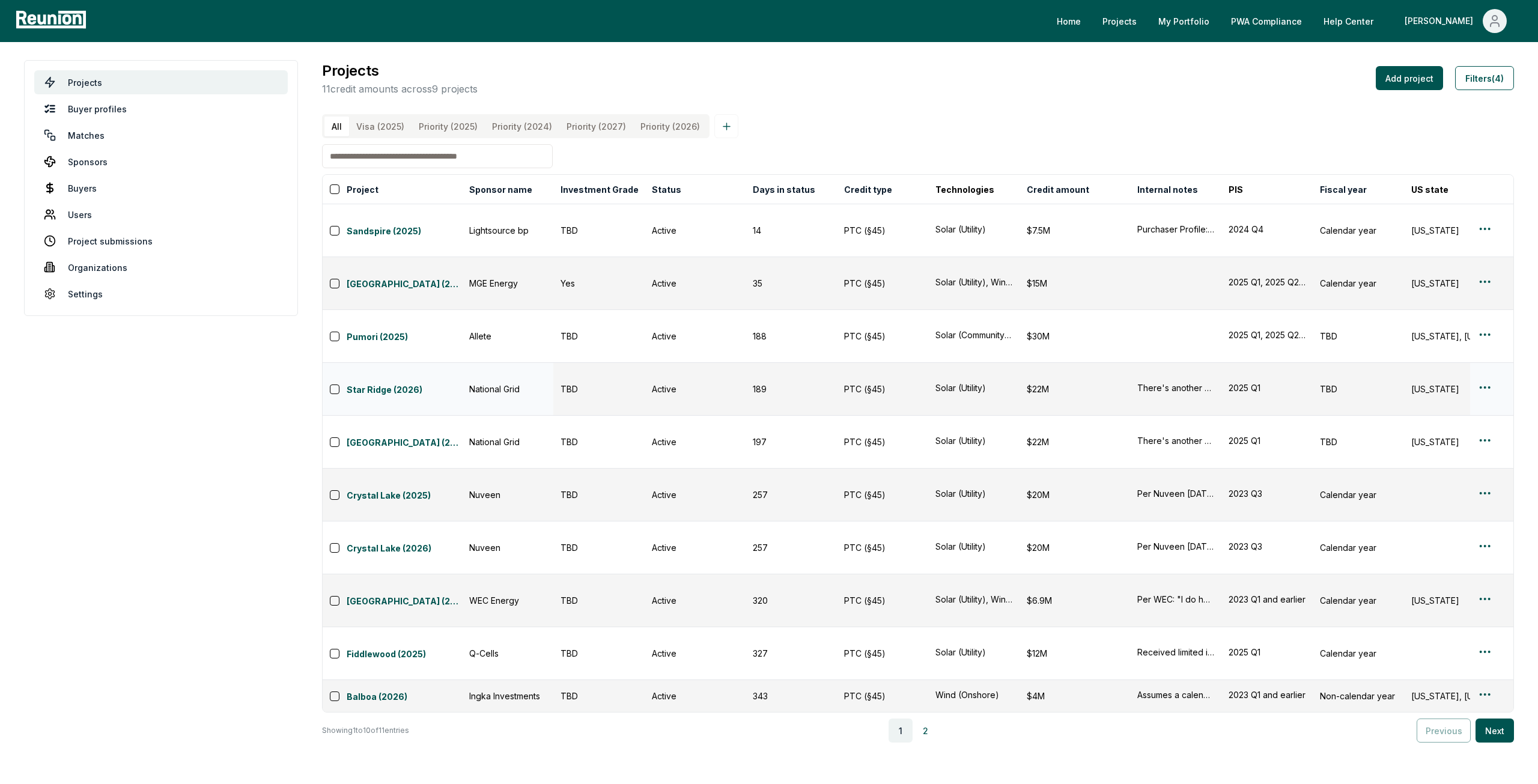
click at [1489, 326] on html "Please visit us on your desktop We're working on making our marketplace mobile-…" at bounding box center [769, 392] width 1538 height 784
click at [1473, 369] on div "Edit" at bounding box center [1471, 373] width 114 height 20
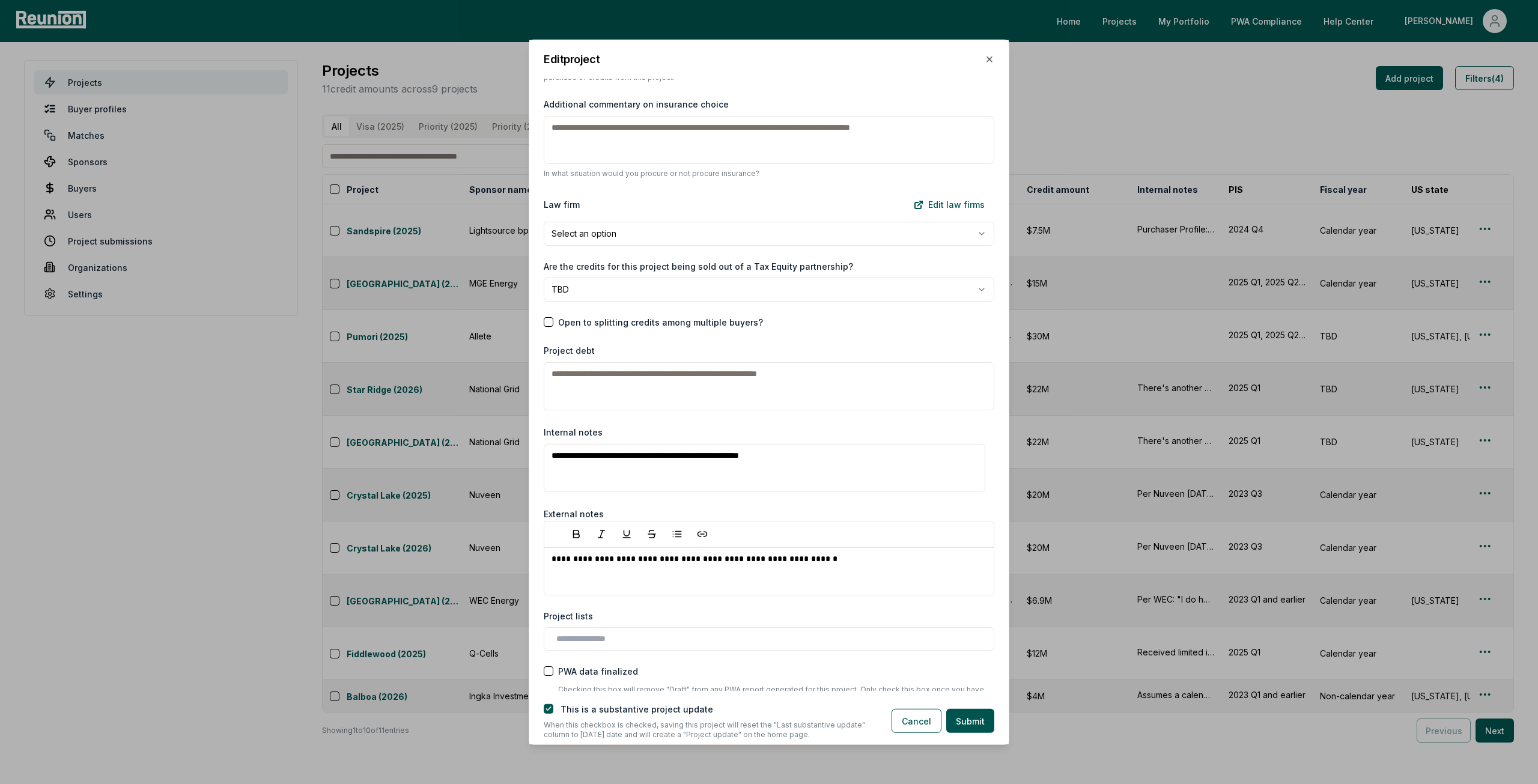
scroll to position [1672, 0]
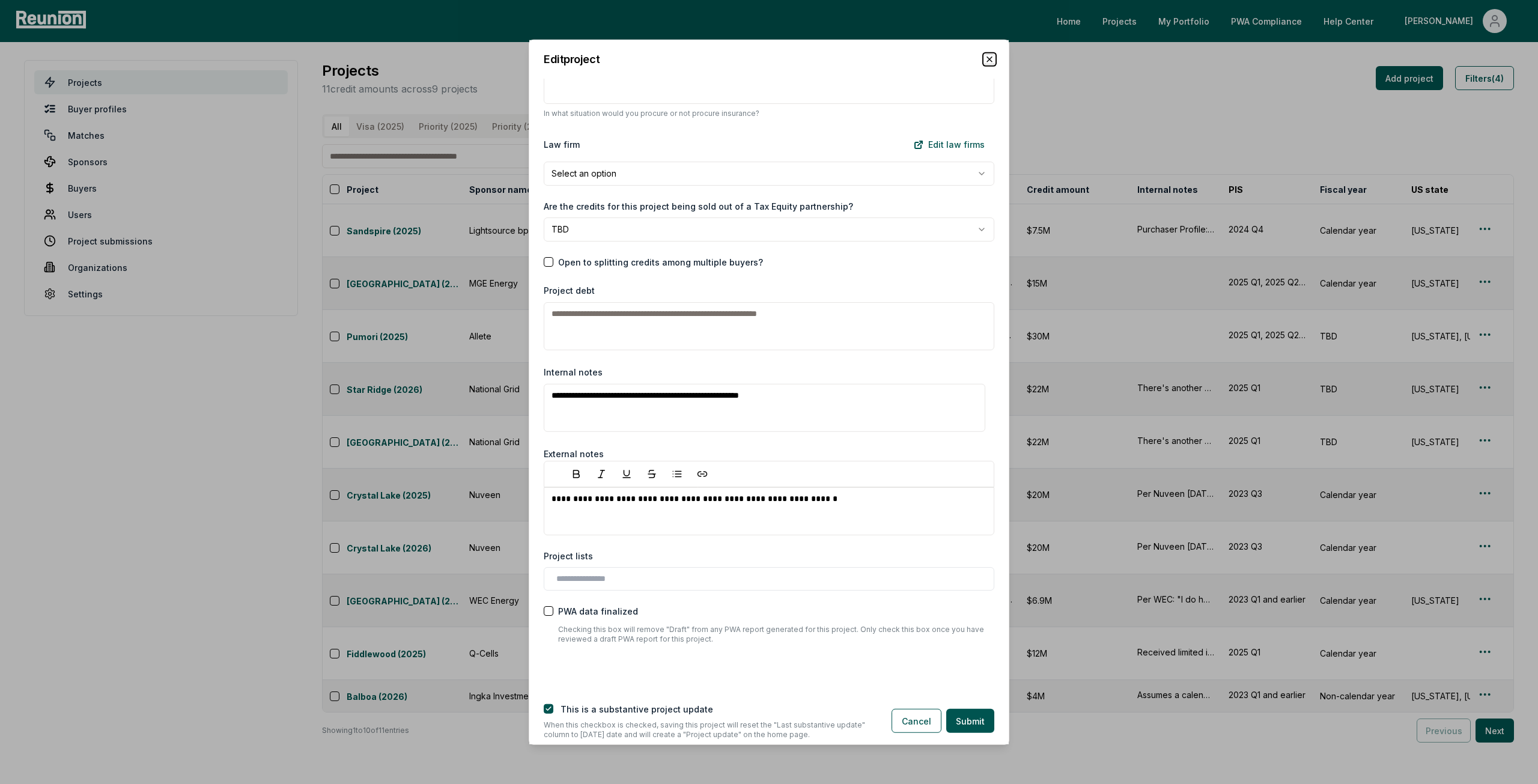
click at [993, 57] on icon "button" at bounding box center [989, 58] width 10 height 10
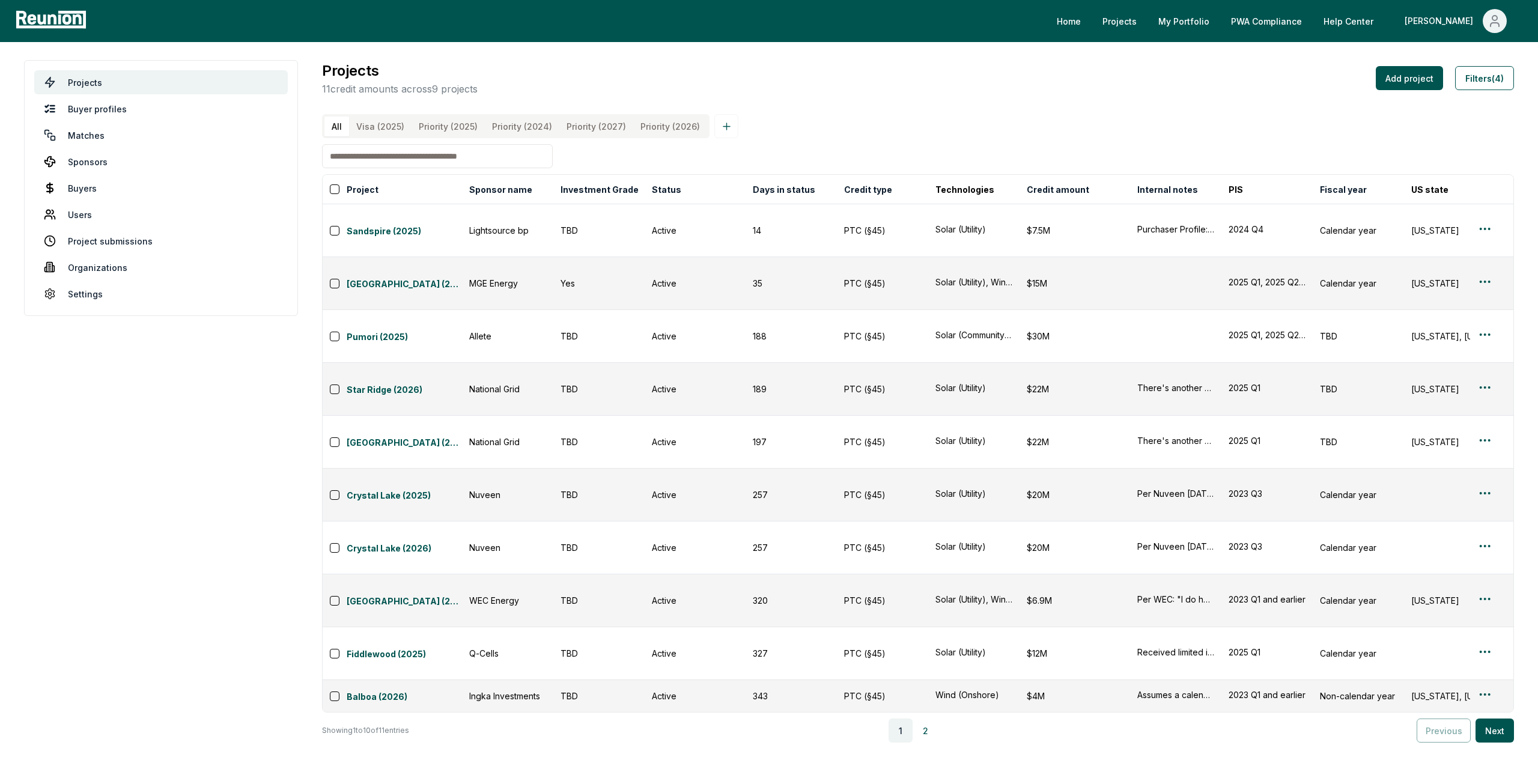
click at [1087, 583] on main "Projects Buyer profiles Matches Sponsors Buyers Users Project submissions Organ…" at bounding box center [769, 401] width 1538 height 719
click at [468, 161] on input at bounding box center [437, 156] width 231 height 24
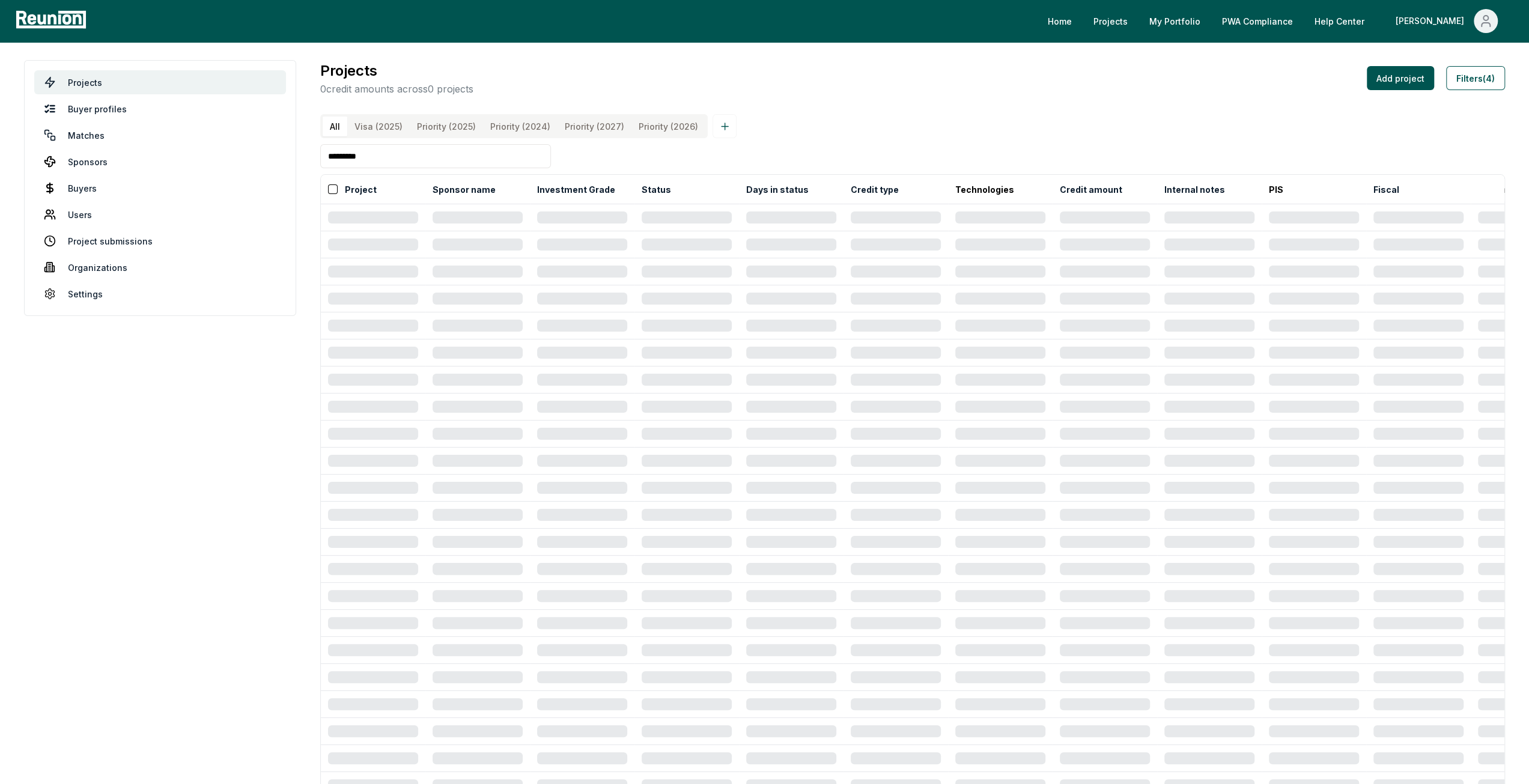
type input "*********"
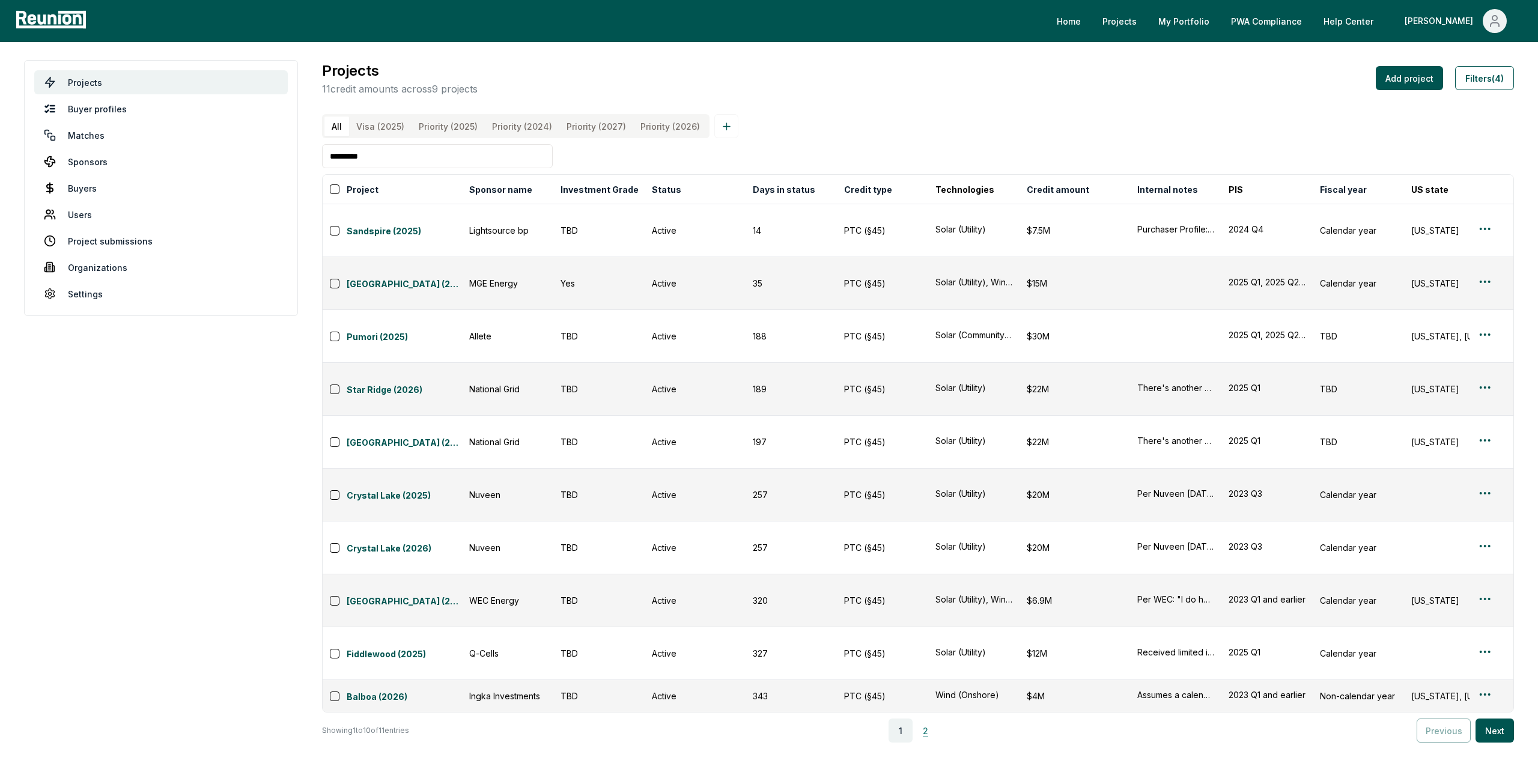
click at [928, 719] on button "2" at bounding box center [926, 730] width 24 height 24
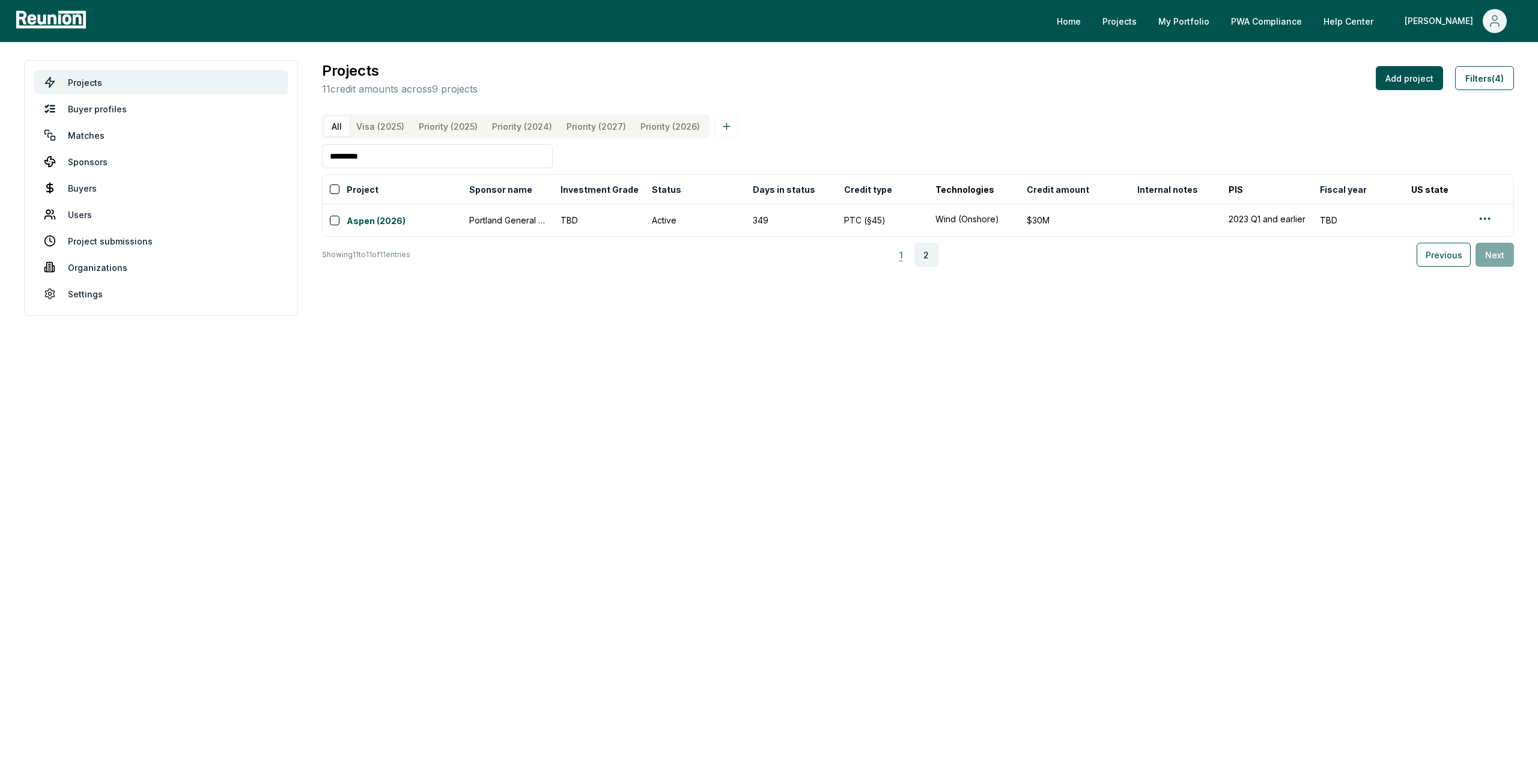
click at [904, 267] on button "1" at bounding box center [901, 254] width 24 height 24
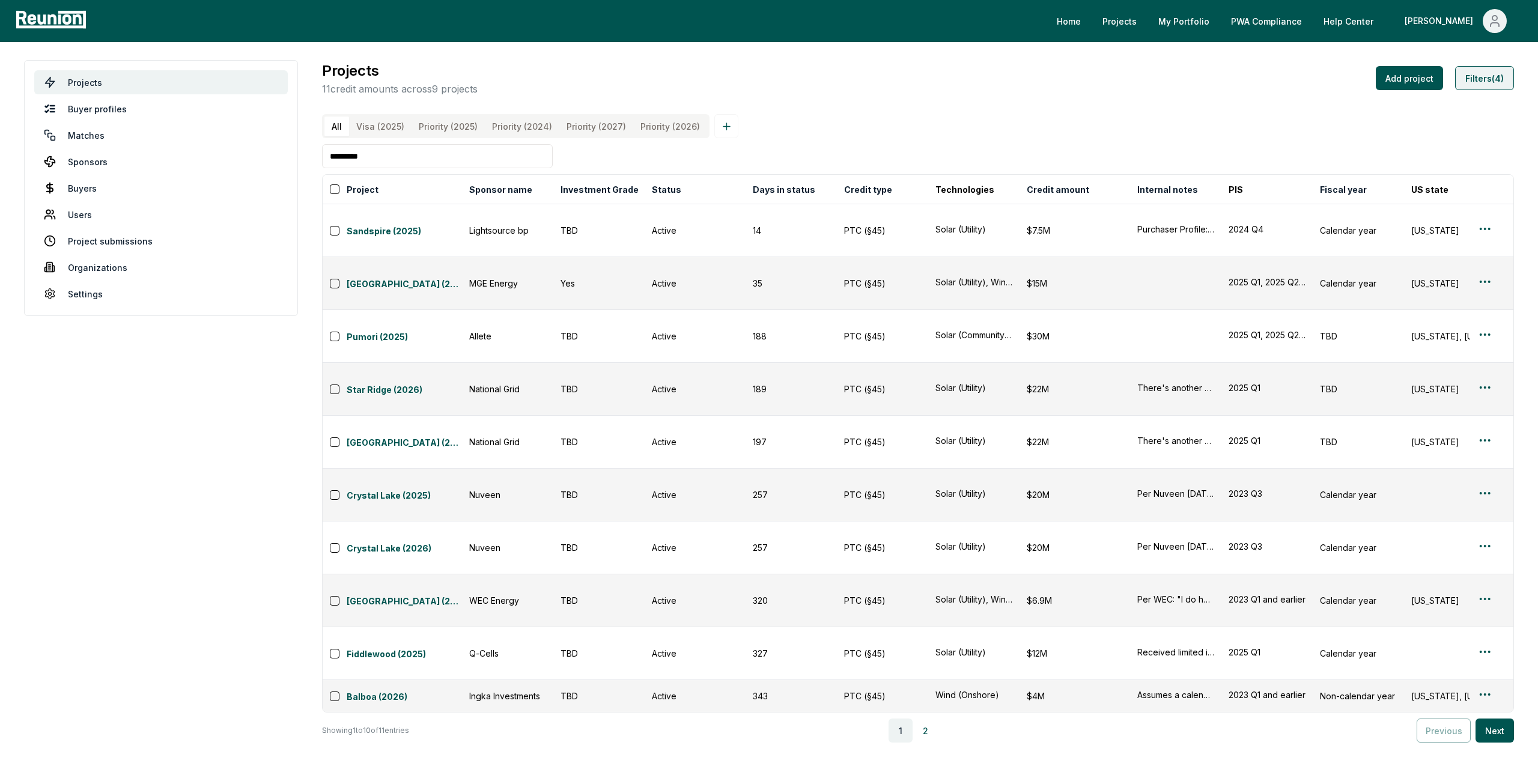
click at [1491, 68] on button "Filters (4)" at bounding box center [1485, 78] width 59 height 24
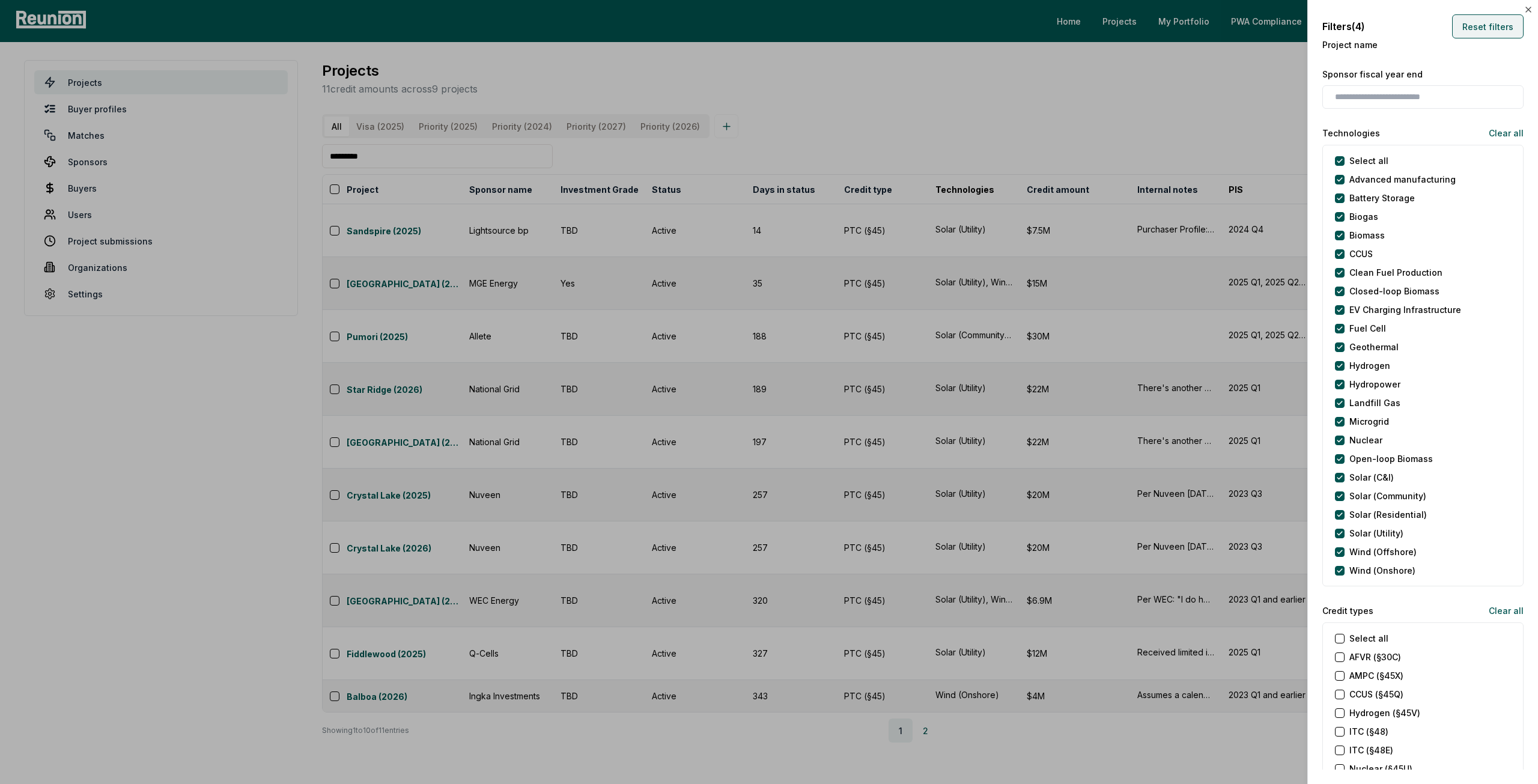
click at [1473, 26] on button "Reset filters" at bounding box center [1488, 26] width 72 height 24
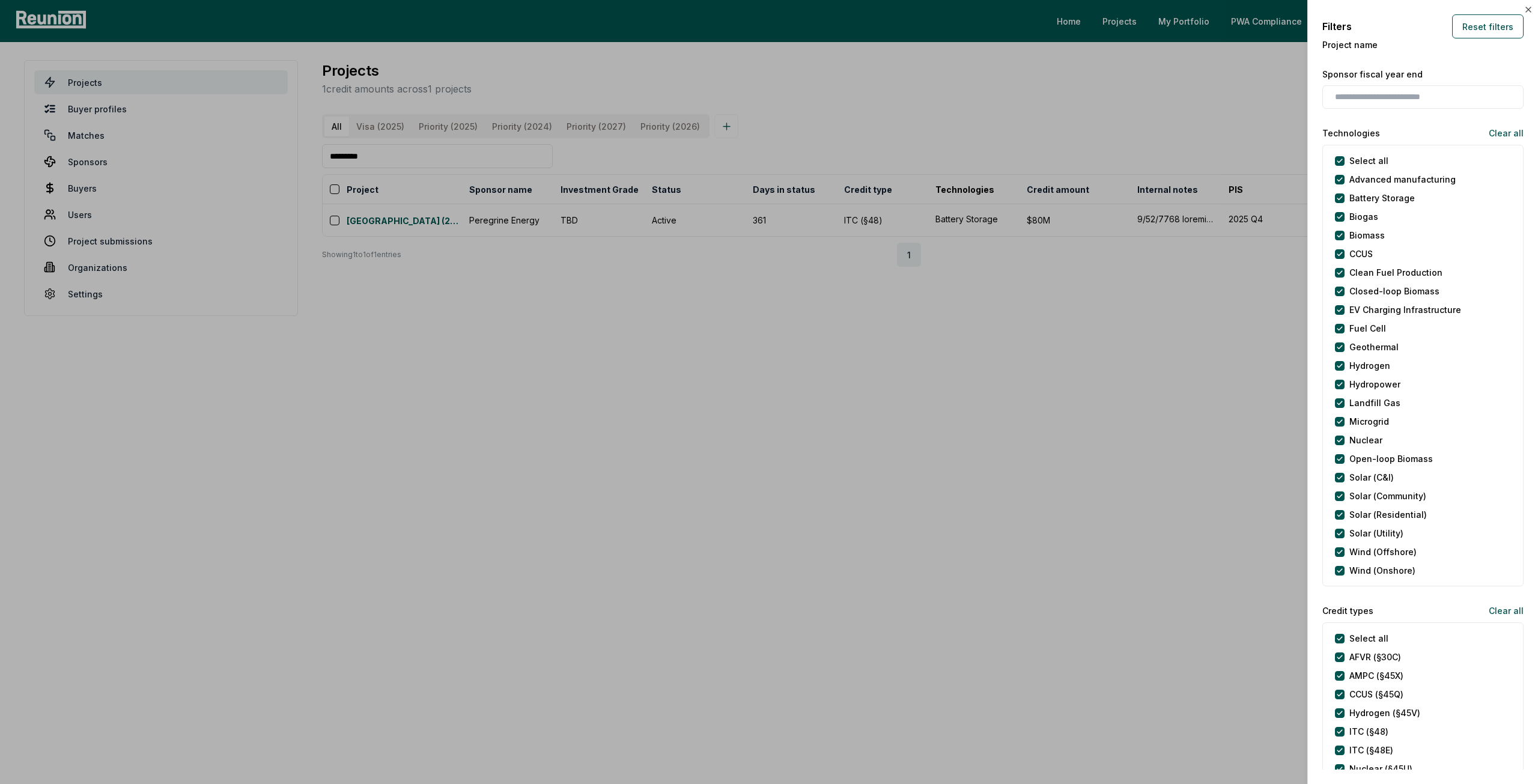
click at [864, 135] on div at bounding box center [769, 392] width 1538 height 784
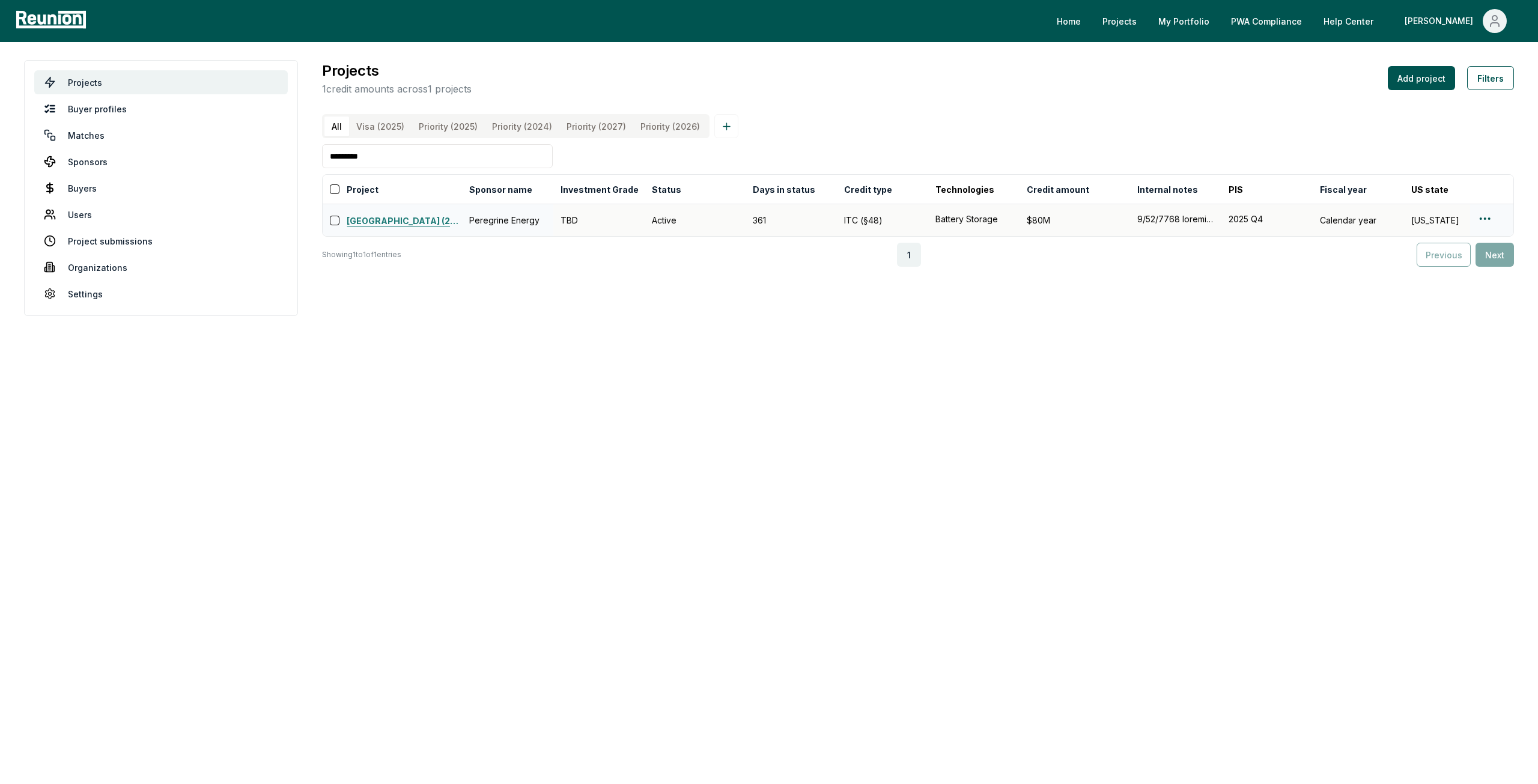
click at [403, 229] on link "Rocky Ridge (2025)" at bounding box center [405, 222] width 115 height 14
click at [525, 168] on input "*********" at bounding box center [437, 156] width 231 height 24
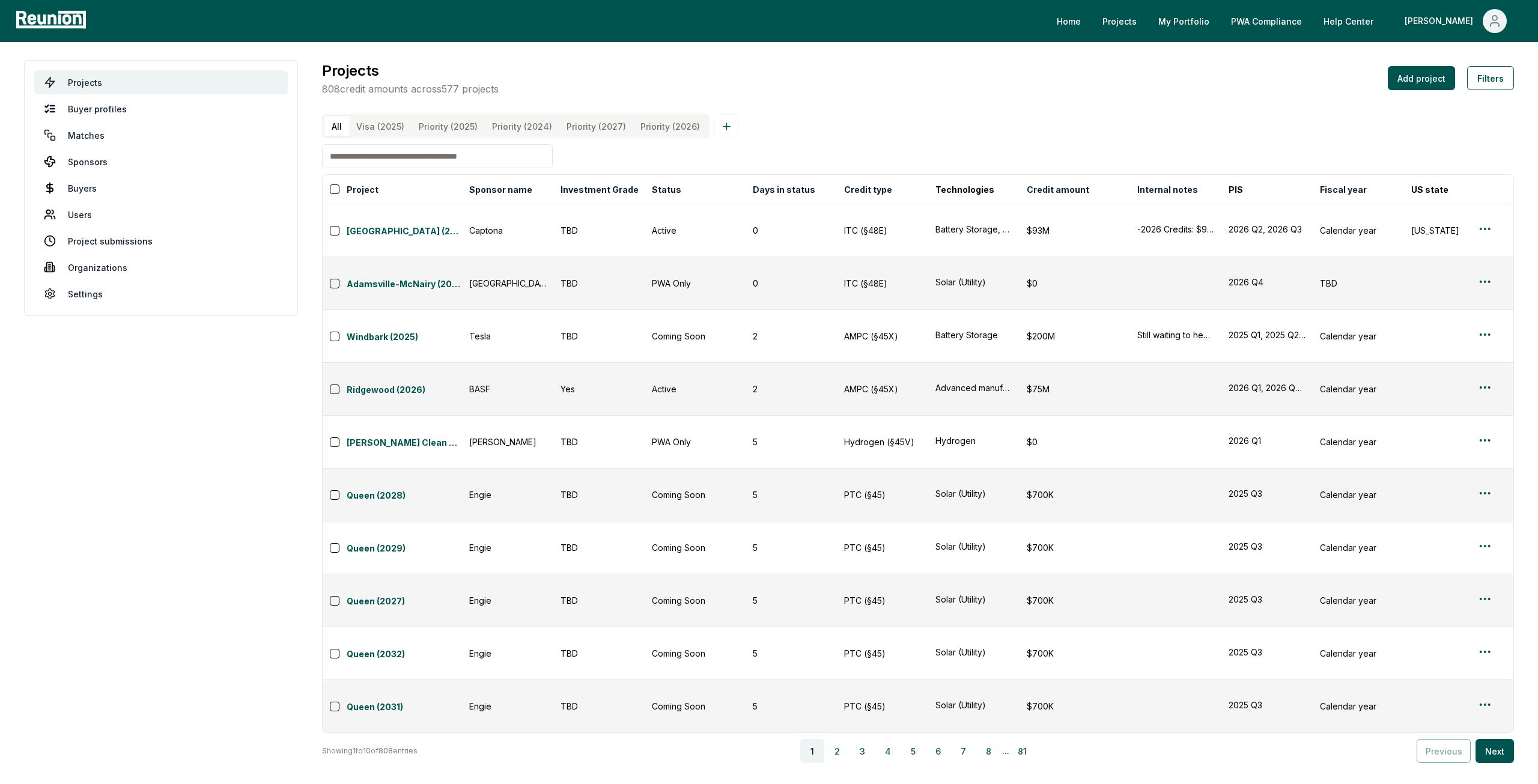
click at [463, 133] on \(2025\) "Priority (2025)" at bounding box center [448, 126] width 73 height 20
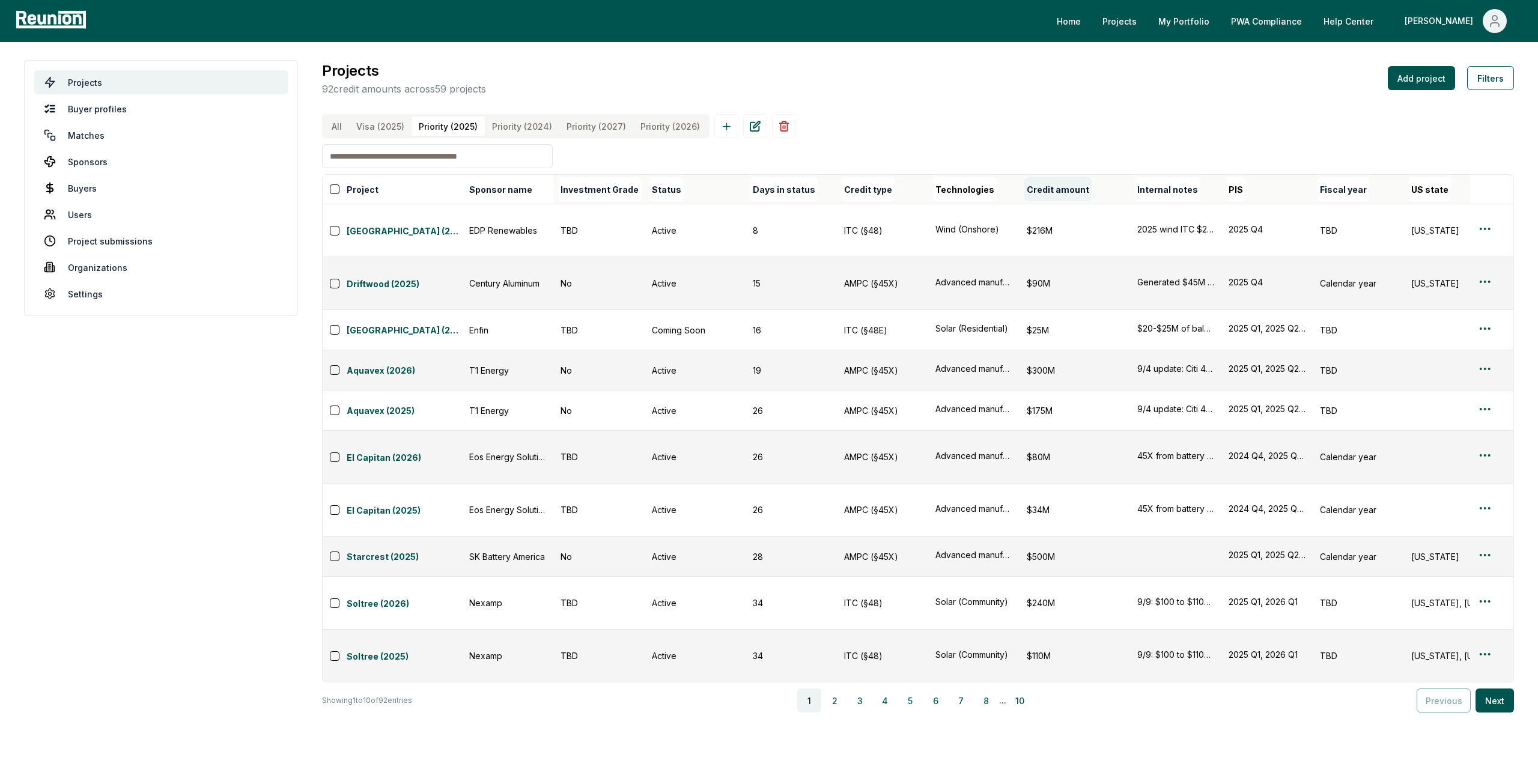
click at [1058, 201] on button "Credit amount" at bounding box center [1058, 188] width 67 height 24
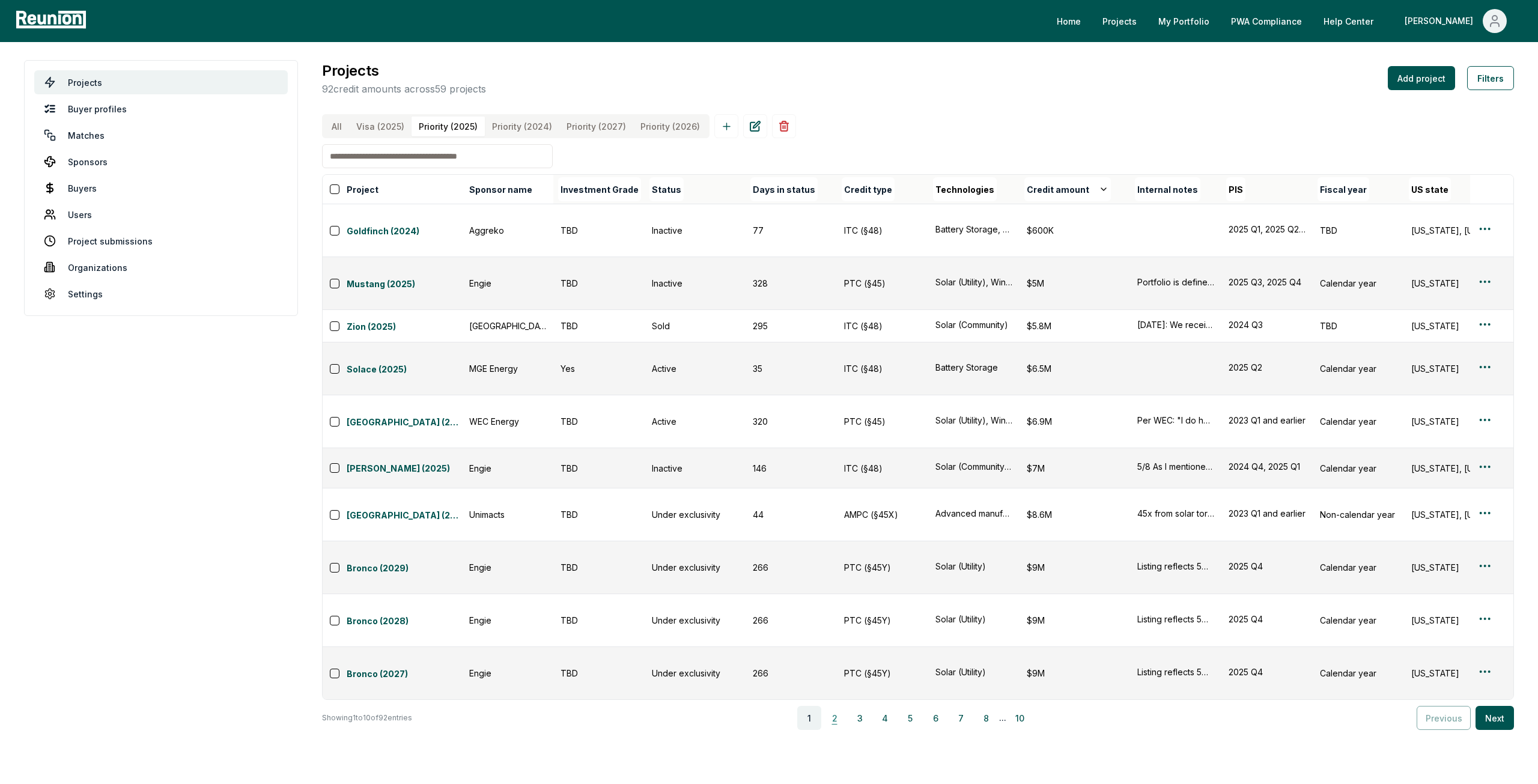
click at [839, 706] on button "2" at bounding box center [834, 717] width 24 height 24
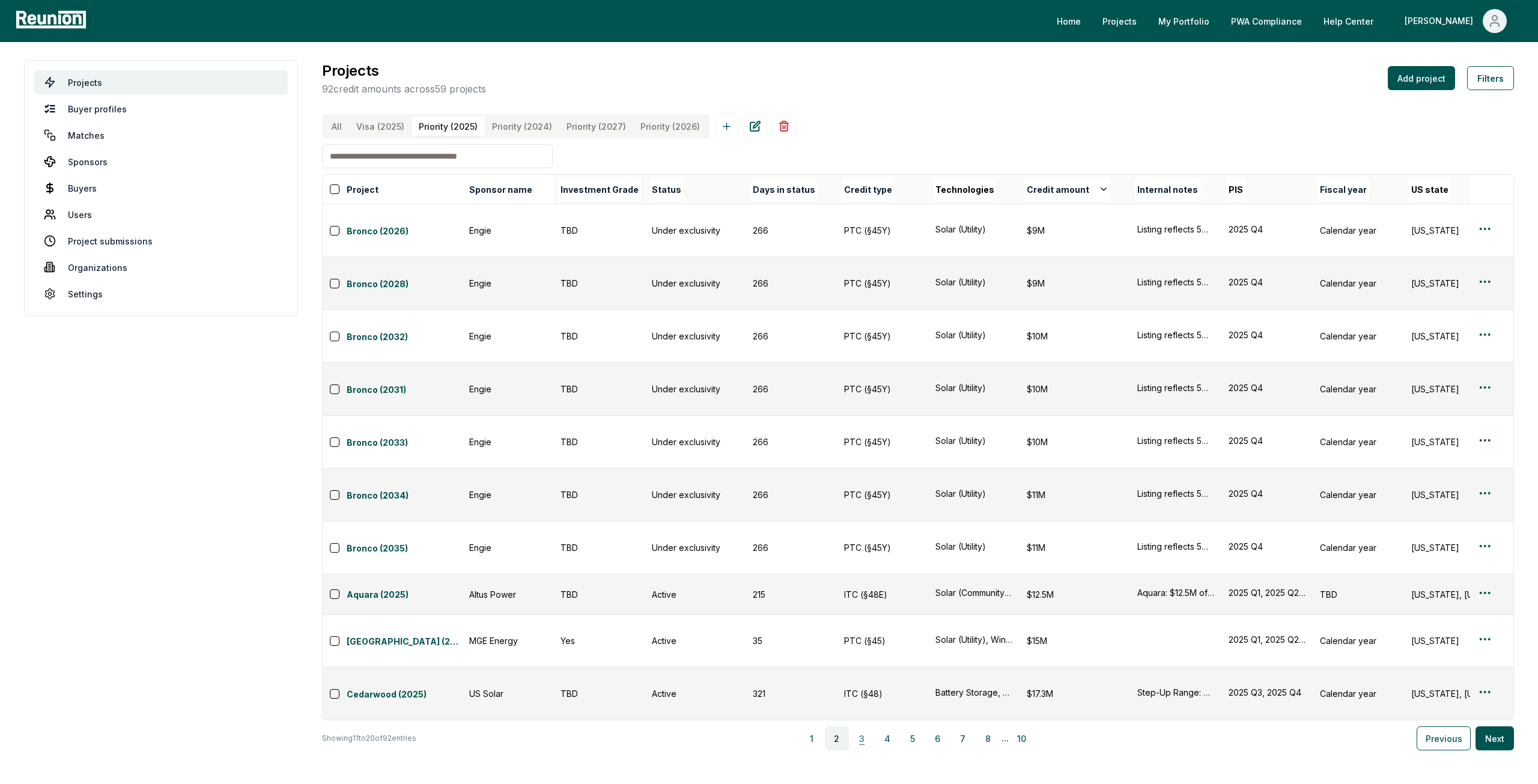
click at [874, 726] on button "3" at bounding box center [862, 738] width 24 height 24
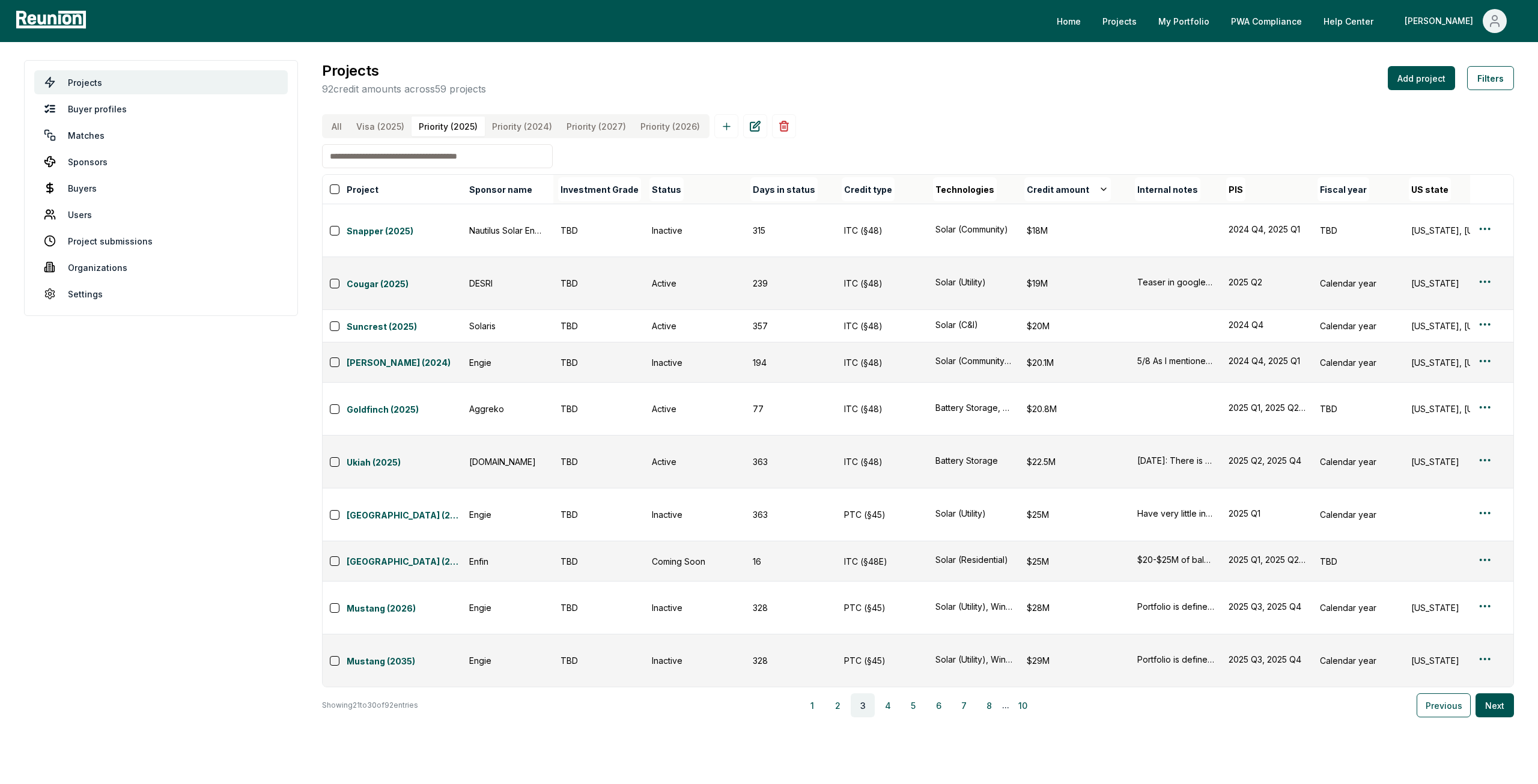
click at [874, 694] on button "3" at bounding box center [862, 705] width 24 height 24
click at [870, 694] on button "3" at bounding box center [862, 705] width 24 height 24
click at [889, 694] on button "4" at bounding box center [888, 705] width 24 height 24
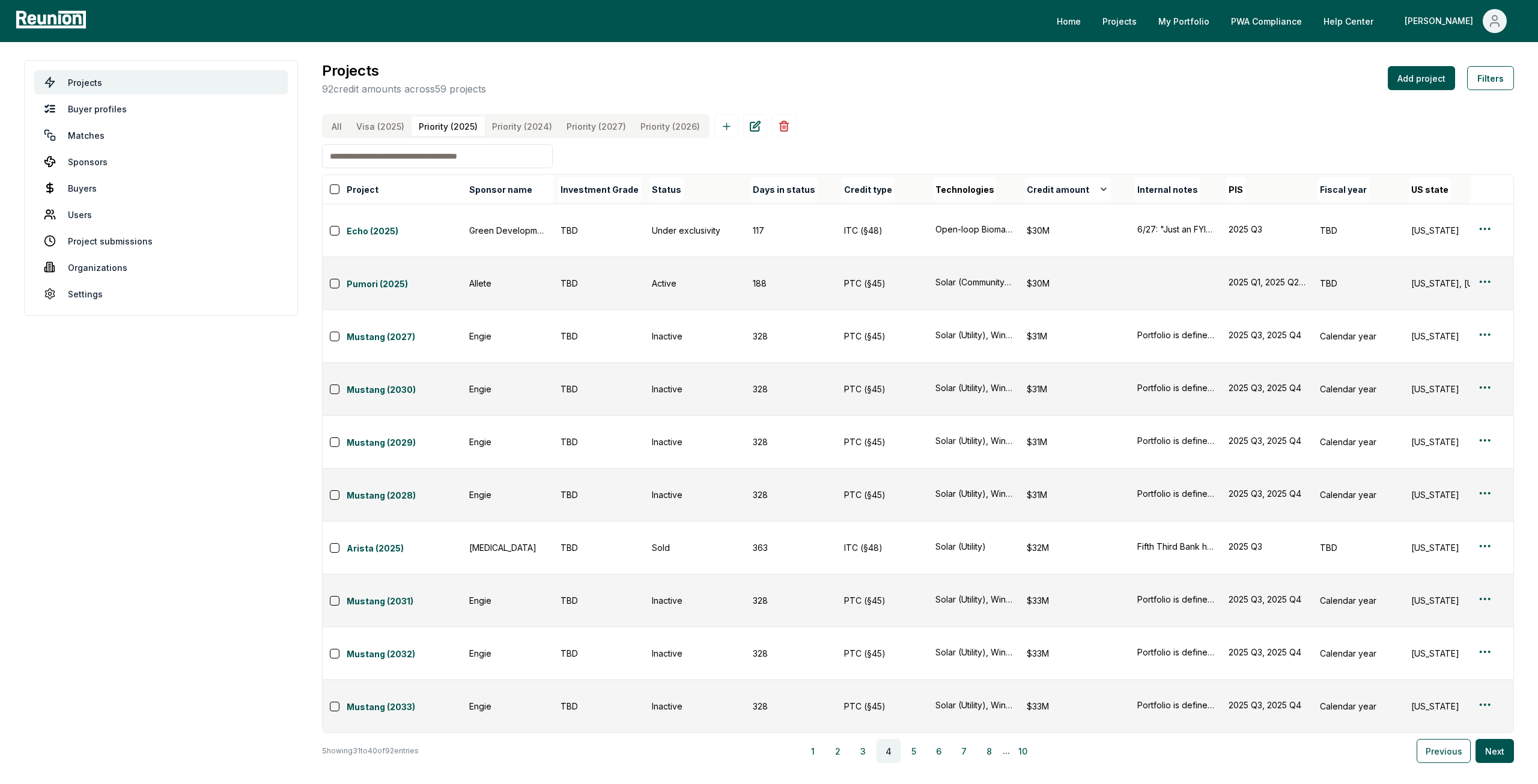
click at [889, 739] on button "4" at bounding box center [888, 751] width 24 height 24
click at [894, 739] on button "4" at bounding box center [888, 751] width 24 height 24
click at [915, 739] on button "5" at bounding box center [914, 751] width 24 height 24
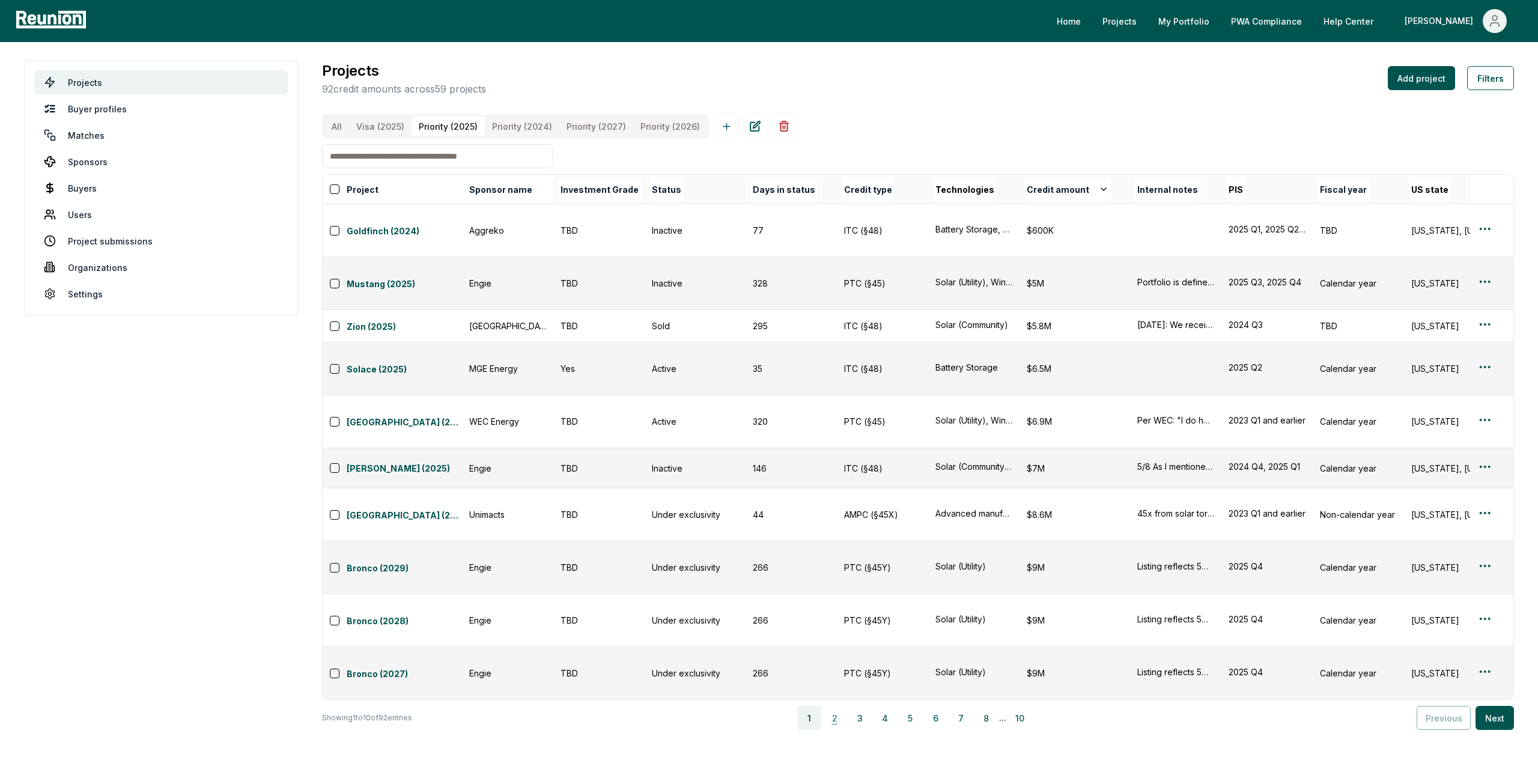
click at [847, 706] on button "2" at bounding box center [834, 717] width 24 height 24
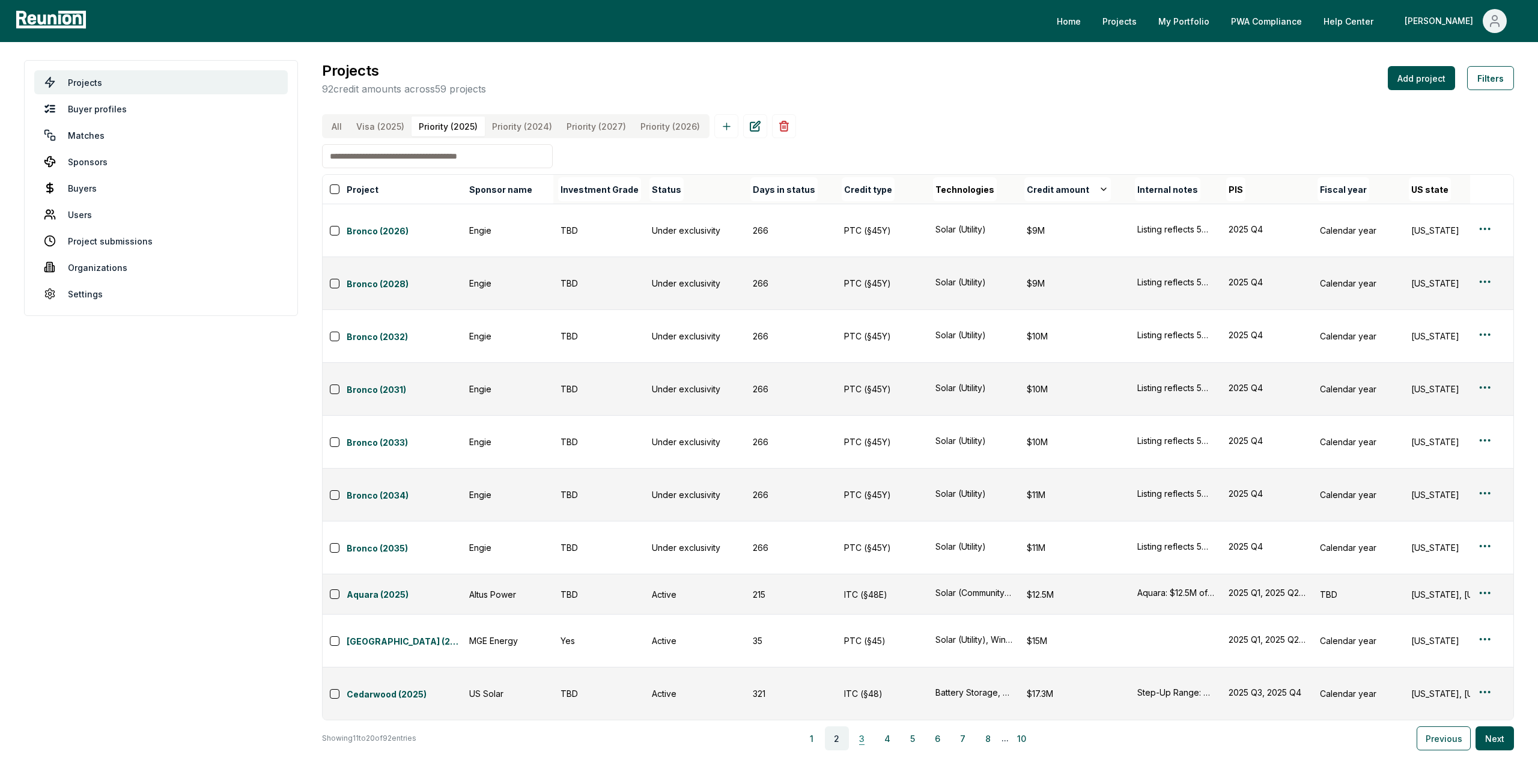
click at [862, 726] on button "3" at bounding box center [862, 738] width 24 height 24
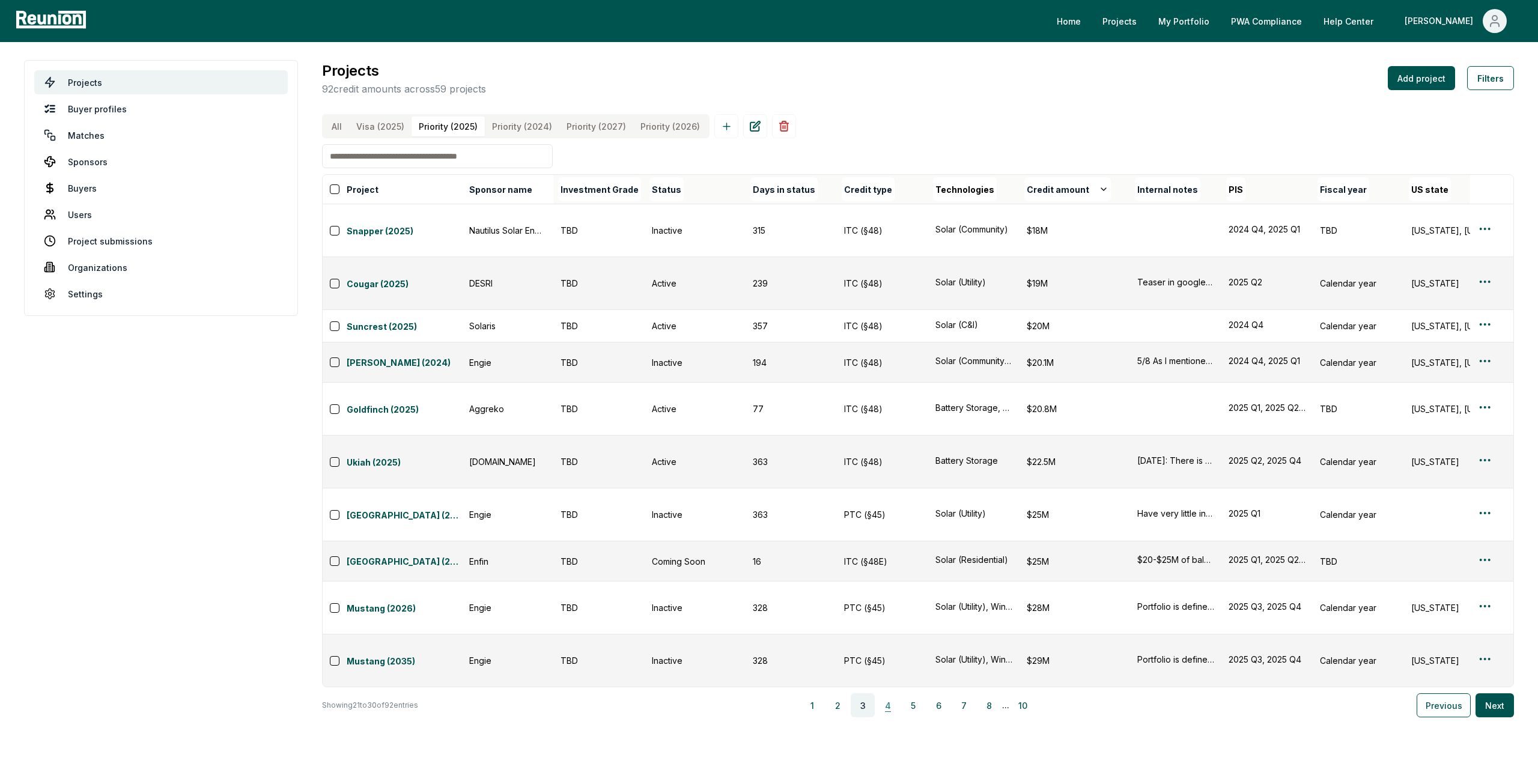
click at [896, 694] on button "4" at bounding box center [888, 705] width 24 height 24
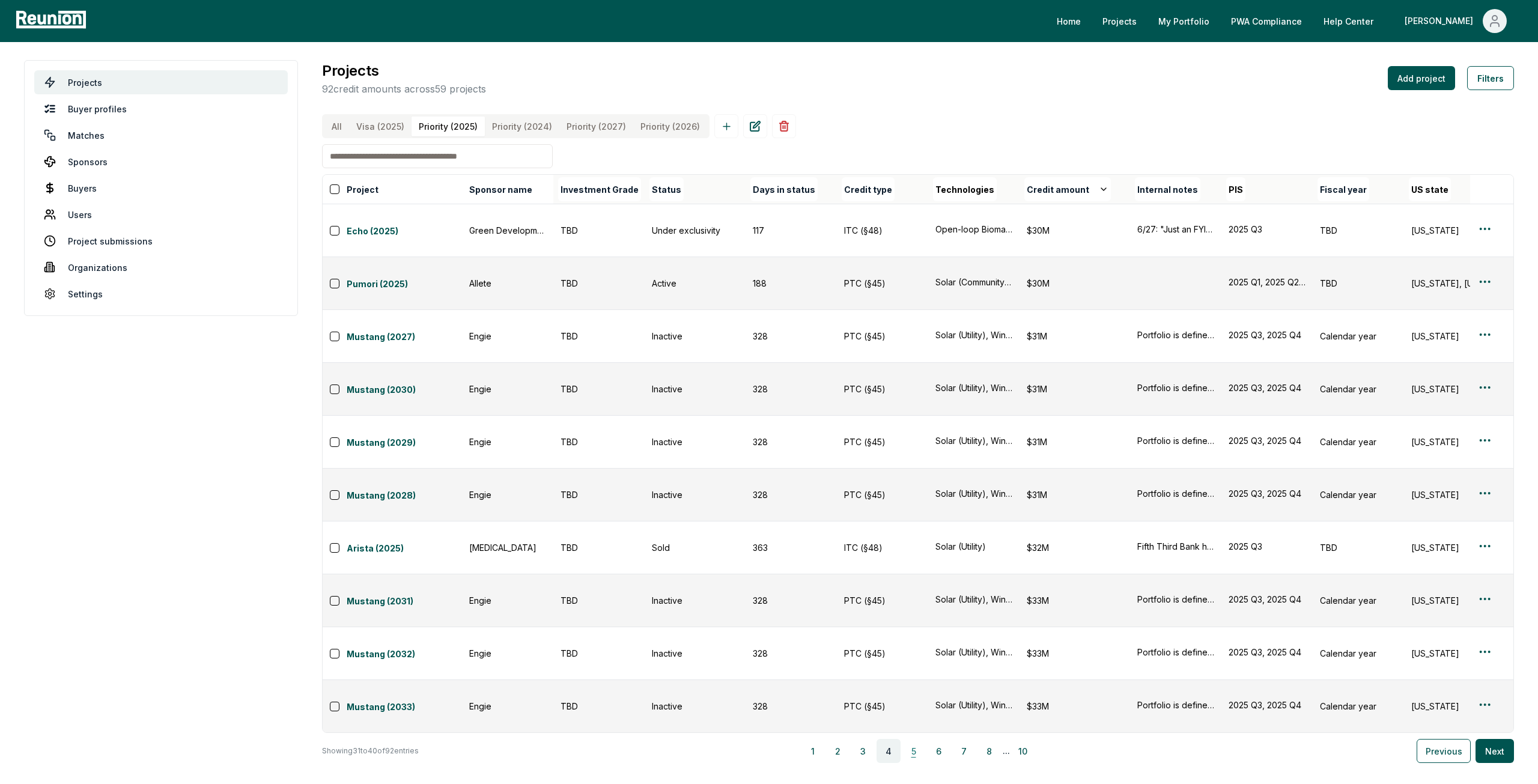
click at [921, 739] on button "5" at bounding box center [914, 751] width 24 height 24
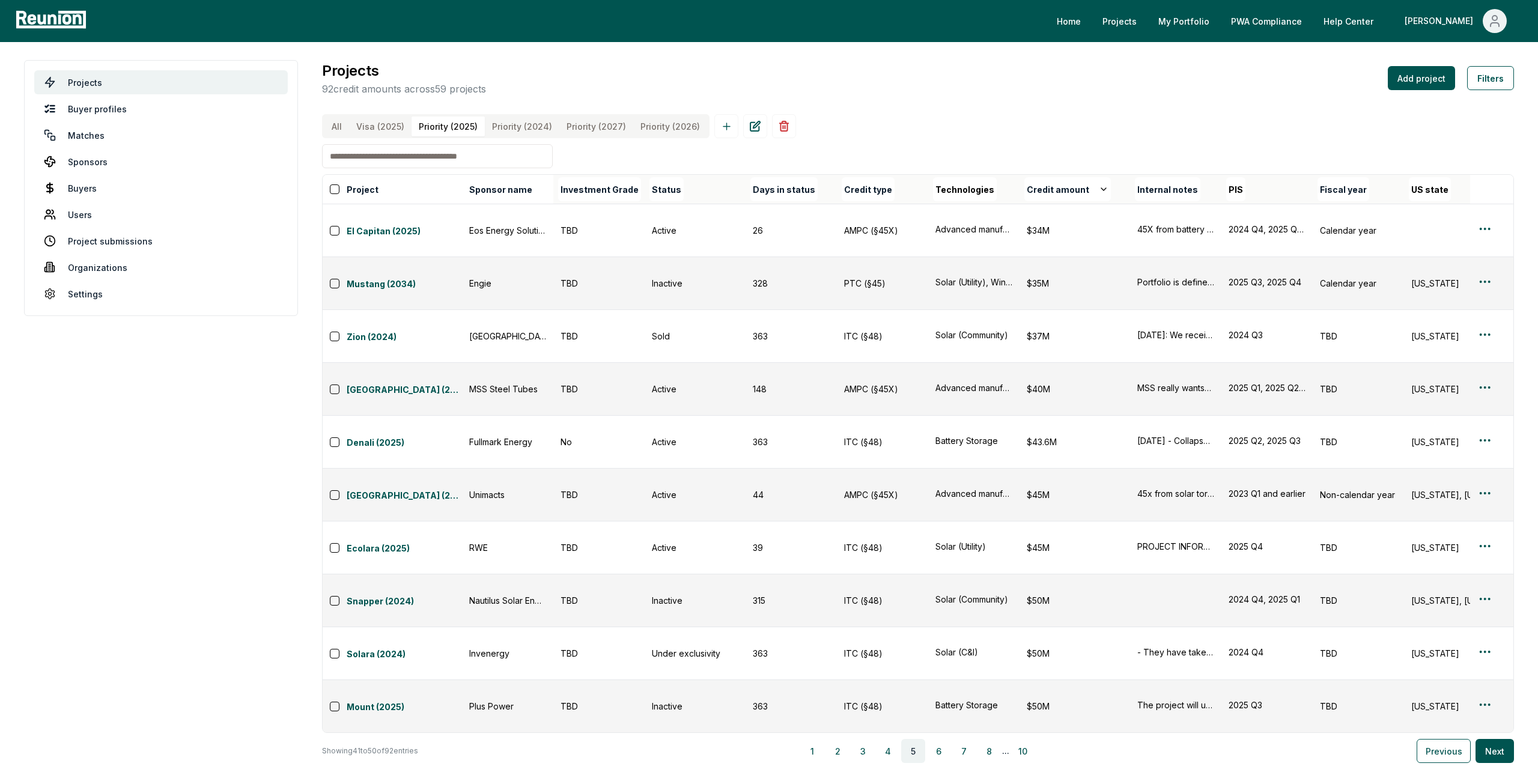
drag, startPoint x: 936, startPoint y: 569, endPoint x: 929, endPoint y: 586, distance: 18.4
click at [929, 586] on main "Projects Buyer profiles Matches Sponsors Buyers Users Project submissions Organ…" at bounding box center [769, 412] width 1538 height 739
click at [347, 127] on div "All Visa (2025) Priority (2025) Priority (2024) Priority (2027) Priority (2026)" at bounding box center [515, 126] width 388 height 24
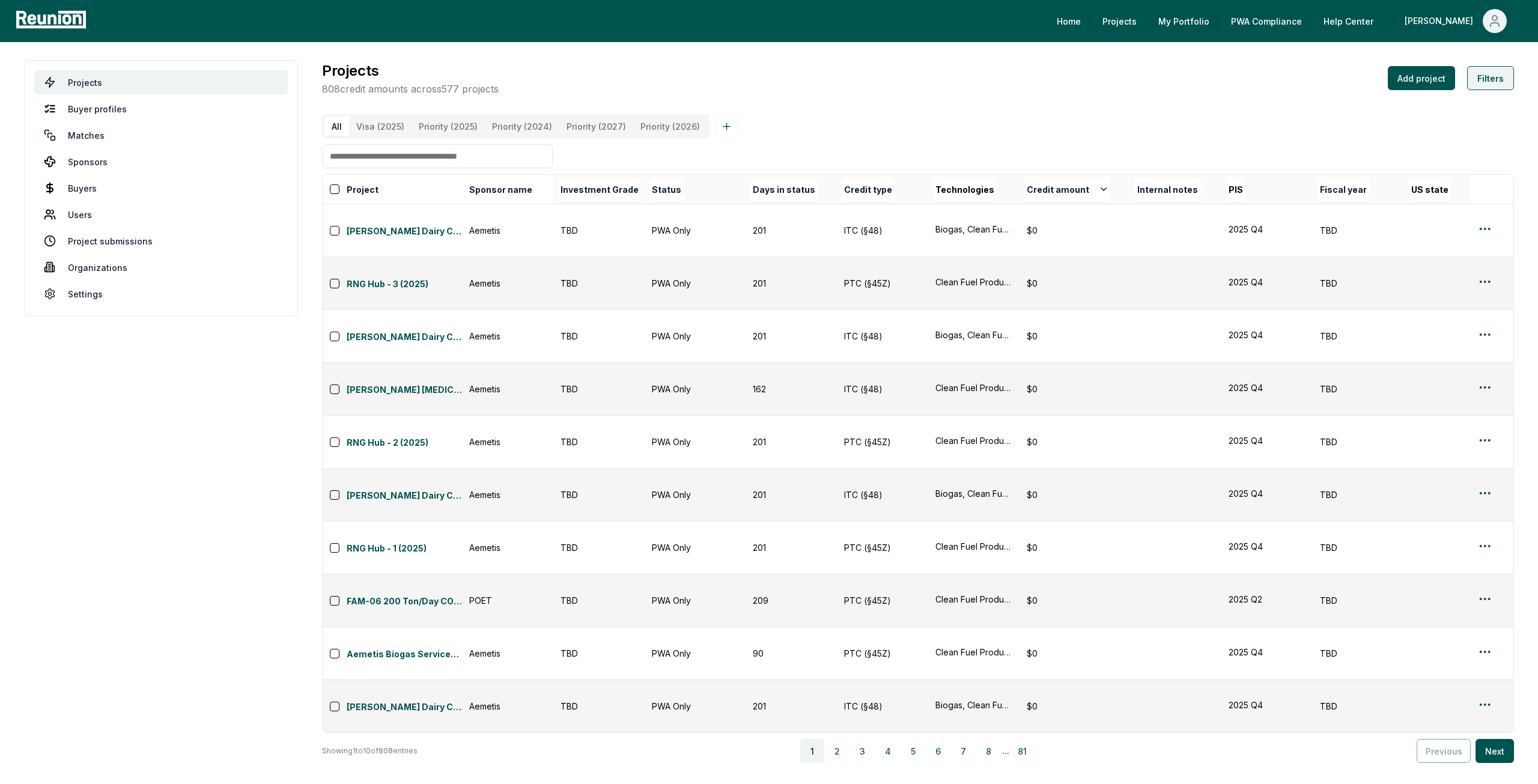
click at [1501, 81] on button "Filters" at bounding box center [1491, 78] width 47 height 24
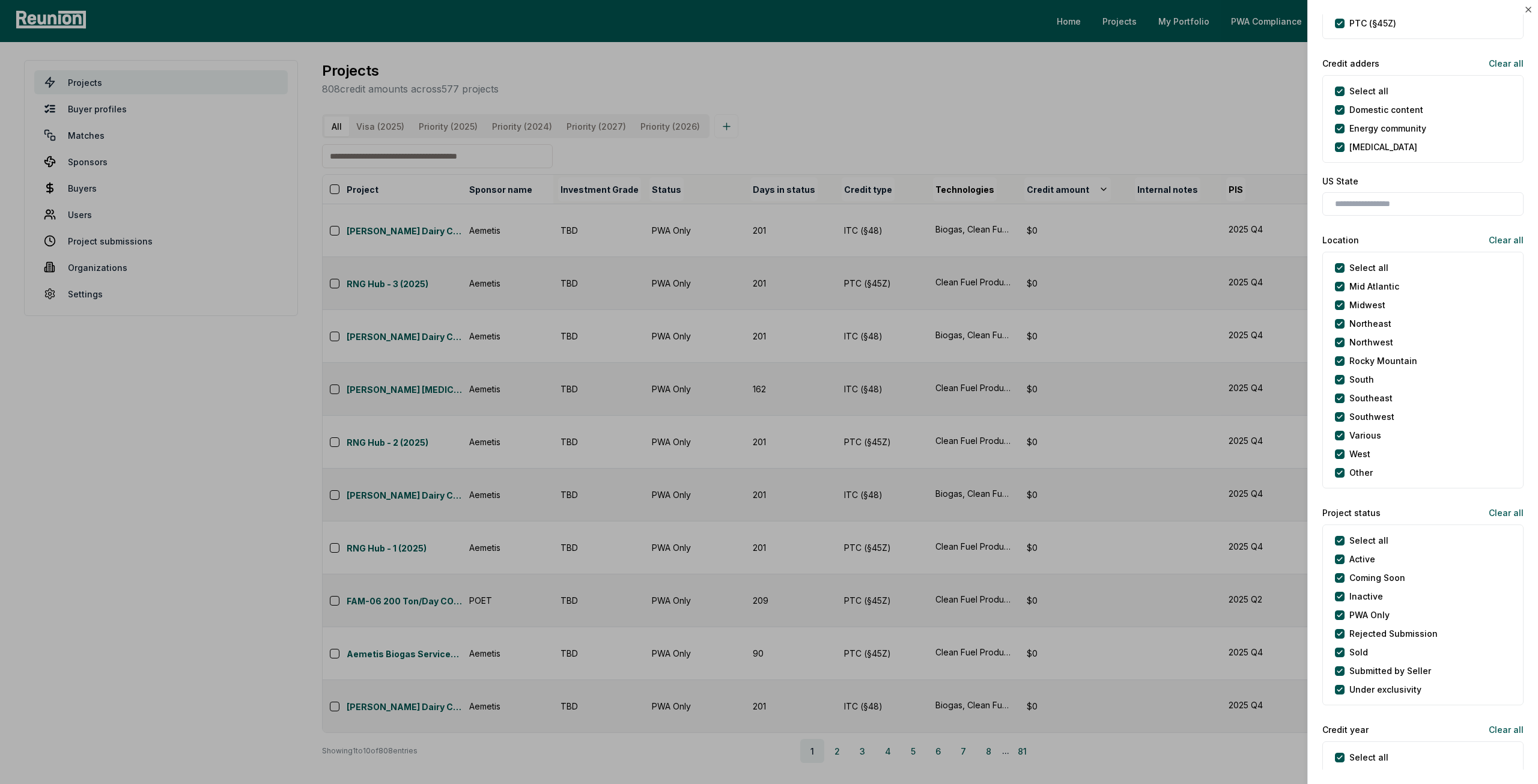
scroll to position [841, 0]
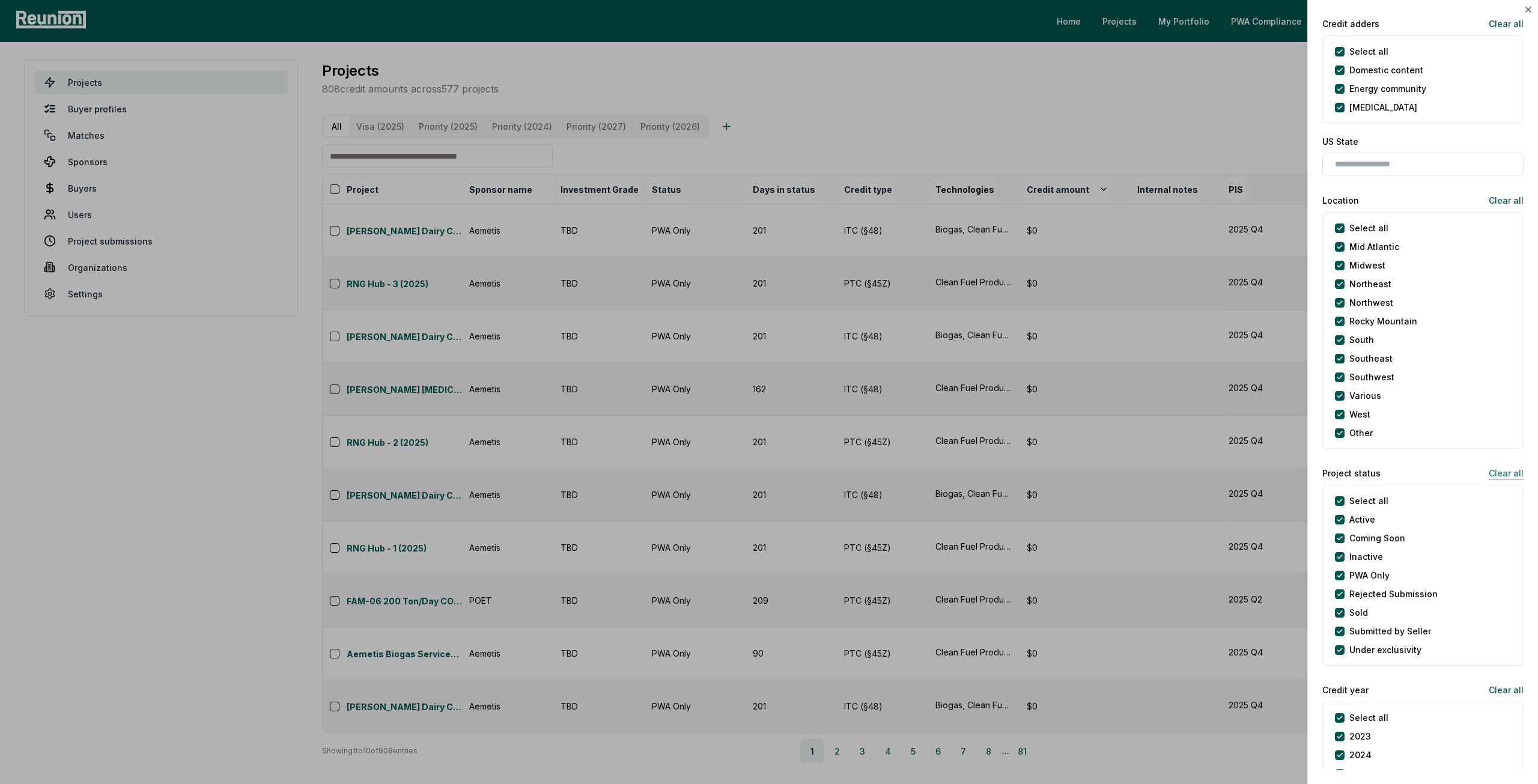
click at [1506, 472] on button "Clear all" at bounding box center [1501, 472] width 44 height 24
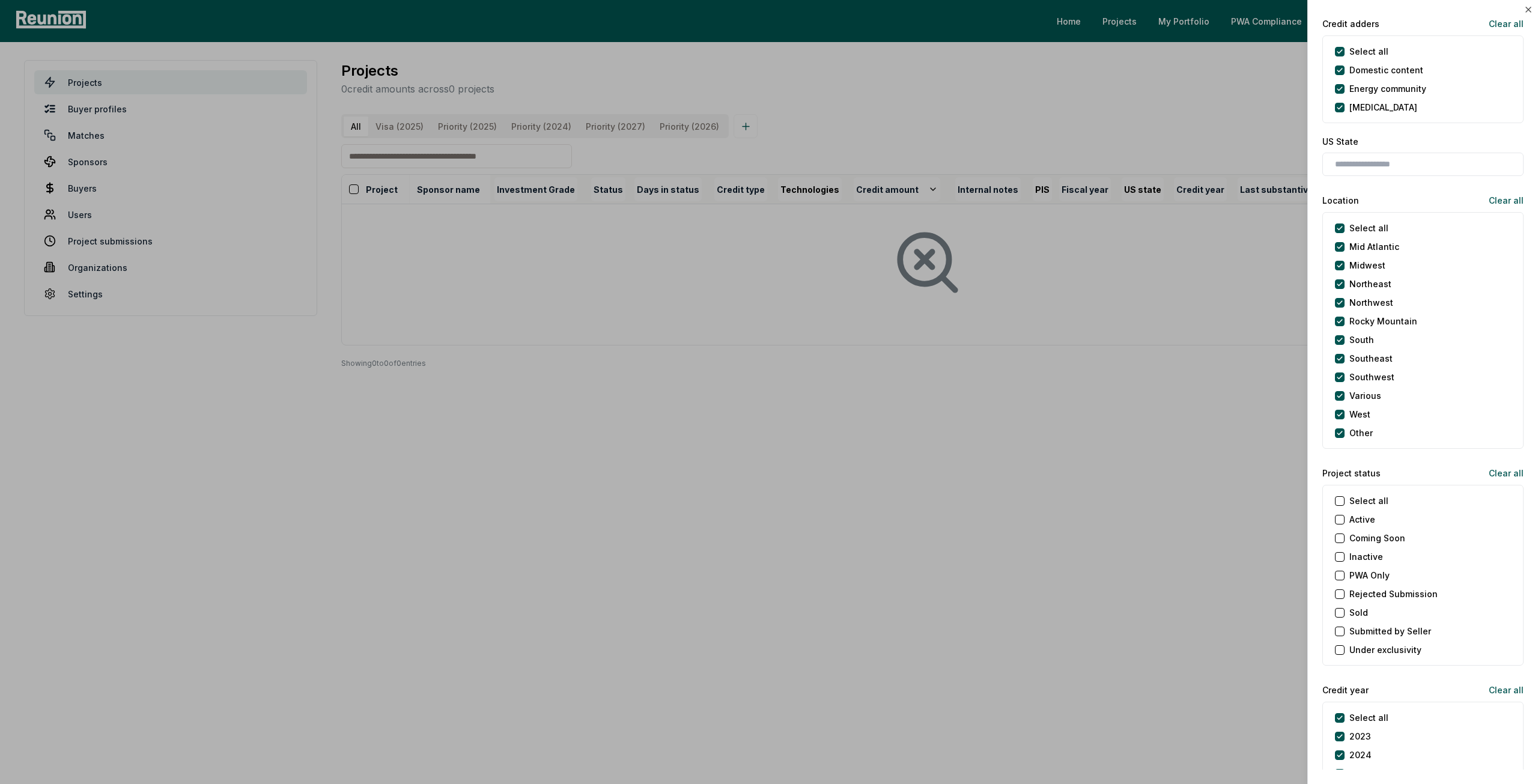
click at [1343, 521] on div "Active" at bounding box center [1355, 519] width 40 height 13
click at [1339, 520] on button "Active" at bounding box center [1340, 519] width 10 height 10
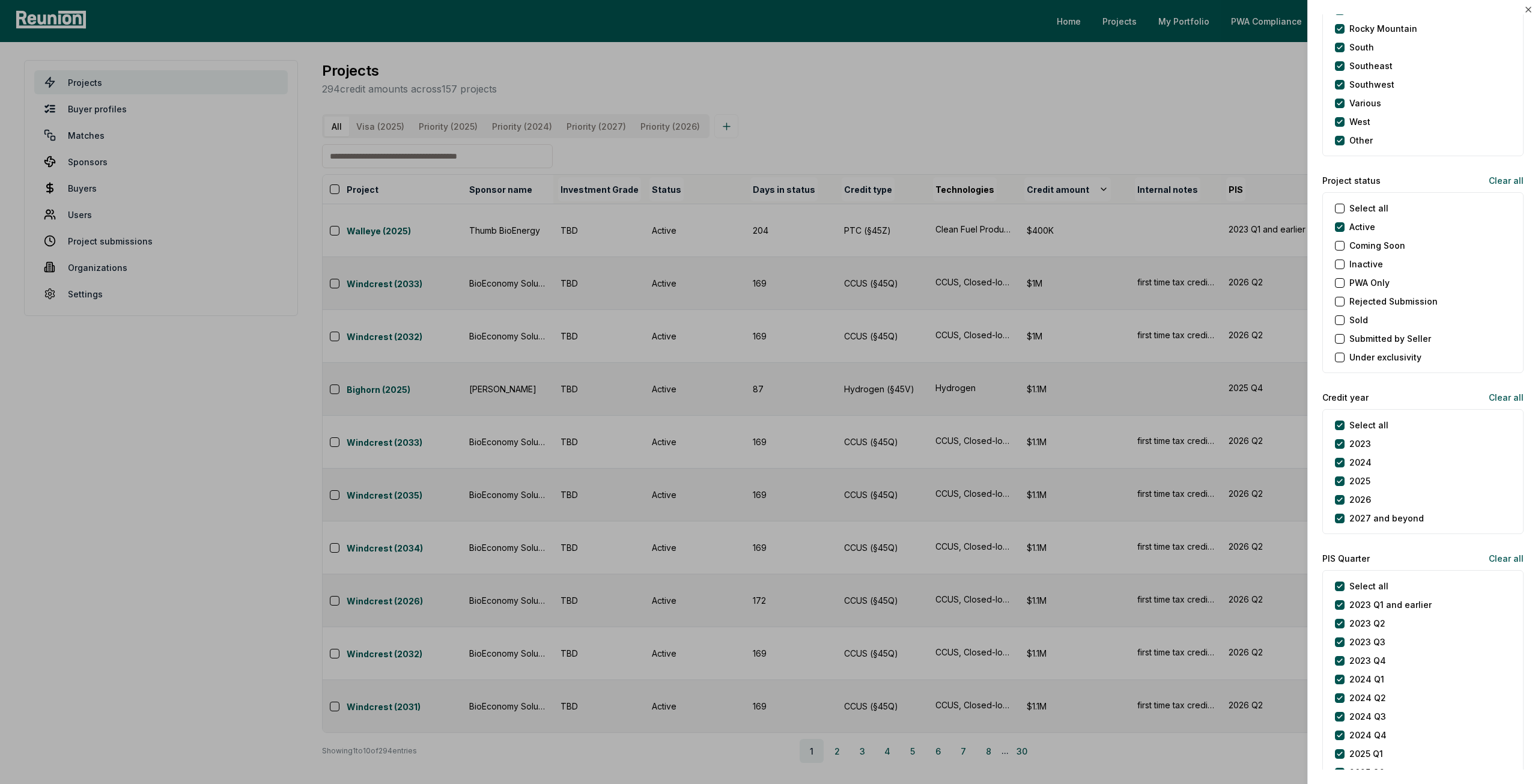
scroll to position [1142, 0]
click at [1339, 414] on year "Select all" at bounding box center [1340, 417] width 10 height 10
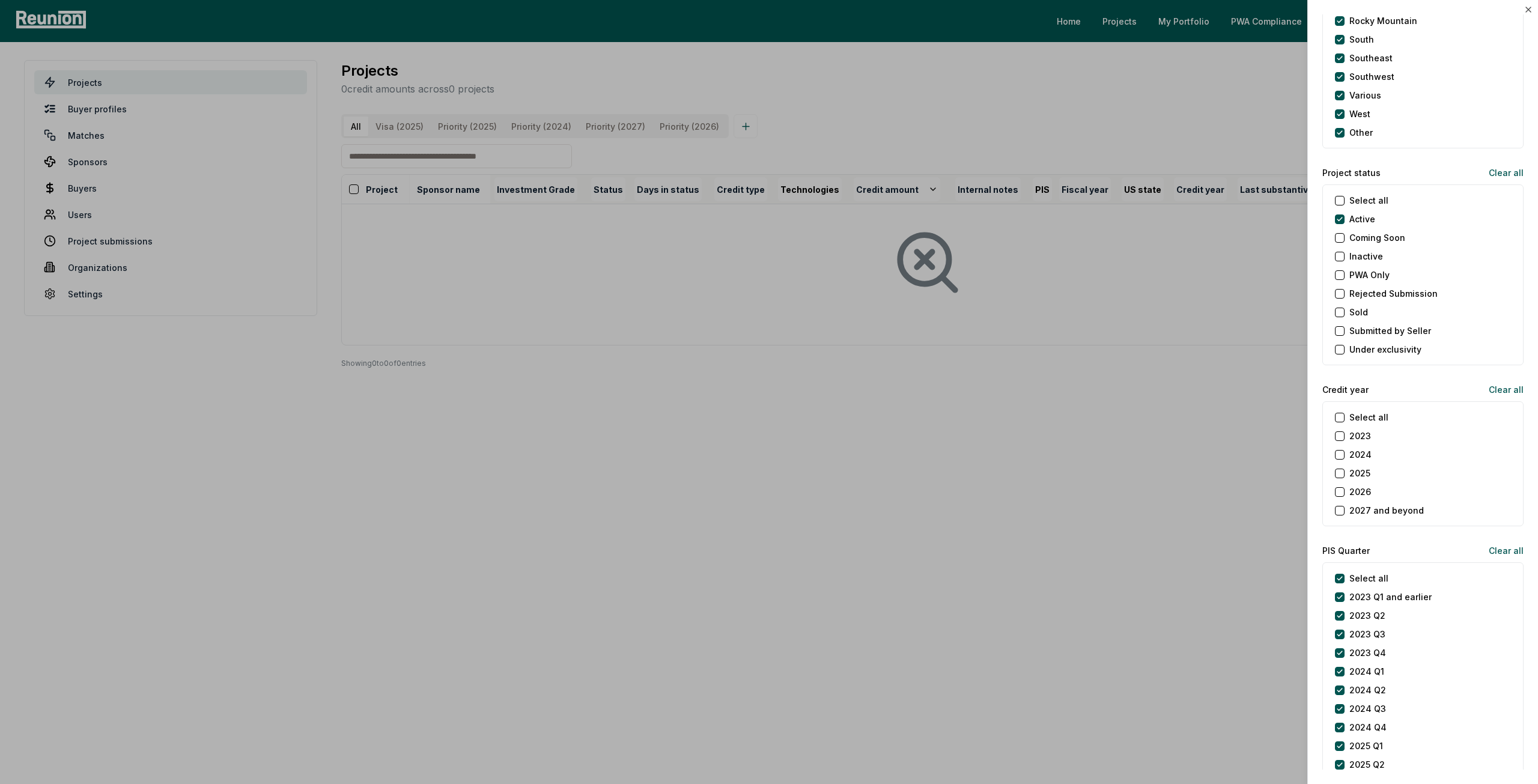
click at [1341, 469] on button "2025" at bounding box center [1340, 473] width 10 height 10
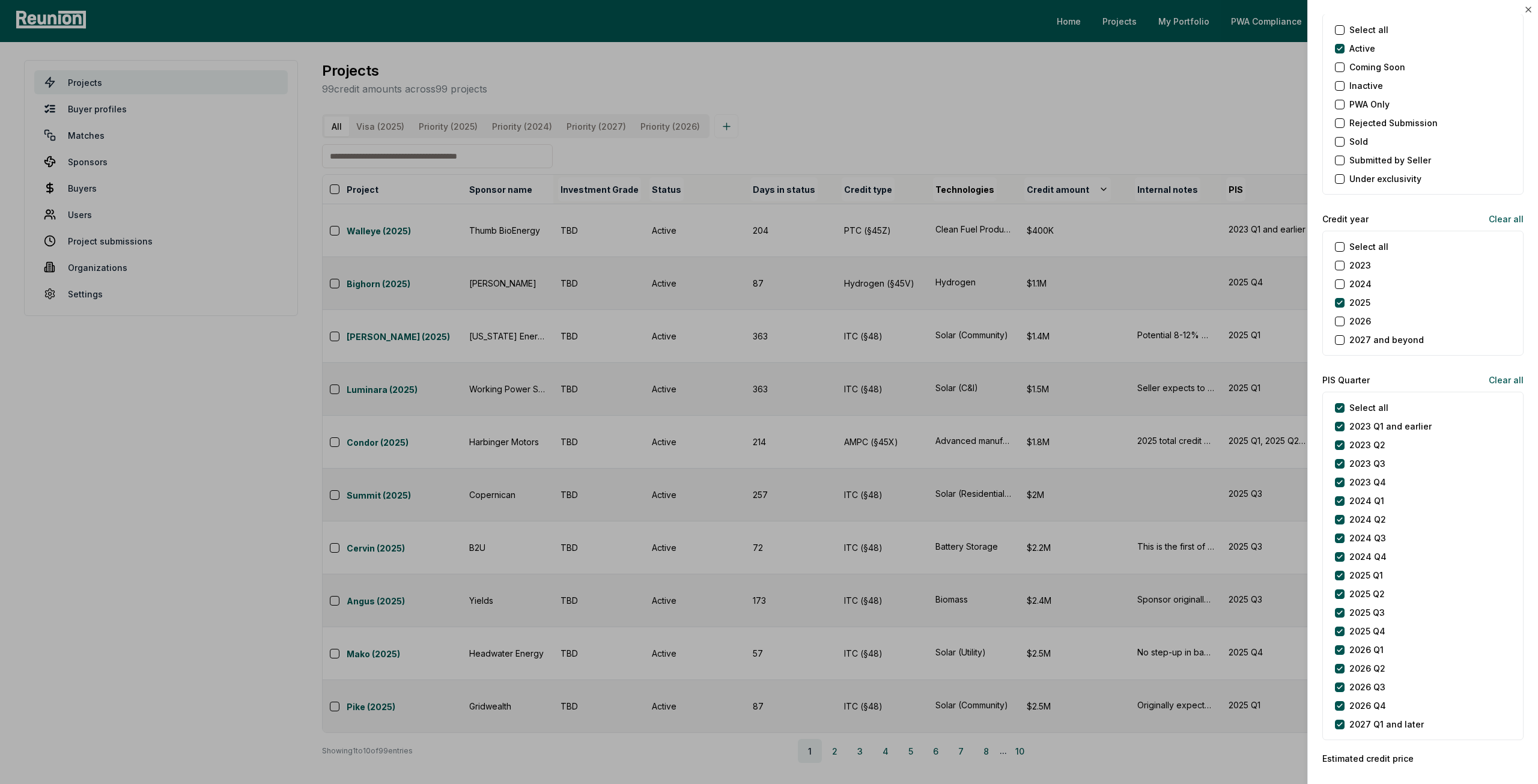
scroll to position [1322, 0]
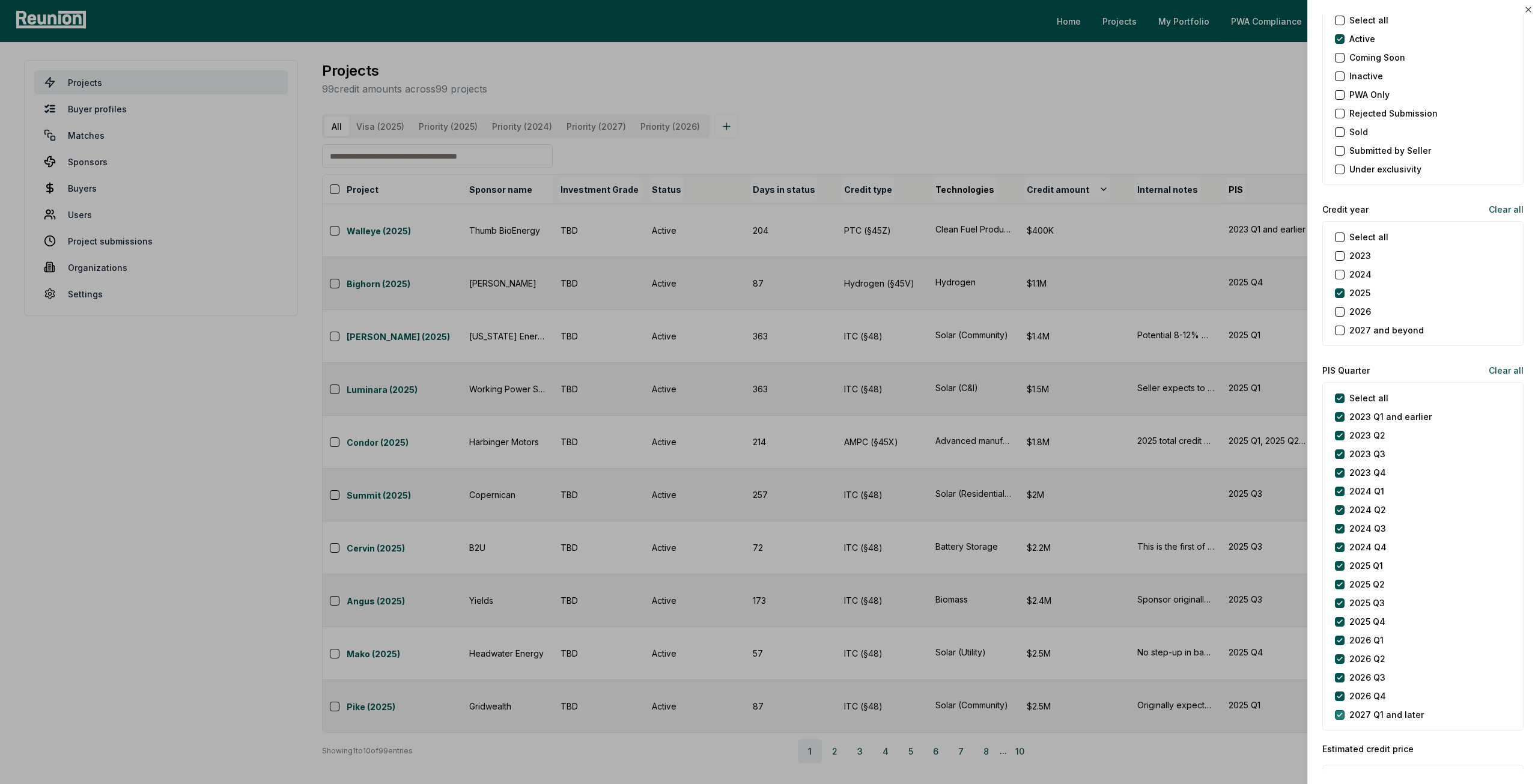
click at [1342, 710] on later "2027 Q1 and later" at bounding box center [1340, 715] width 10 height 10
click at [1342, 692] on Q4 "2026 Q4" at bounding box center [1340, 696] width 10 height 10
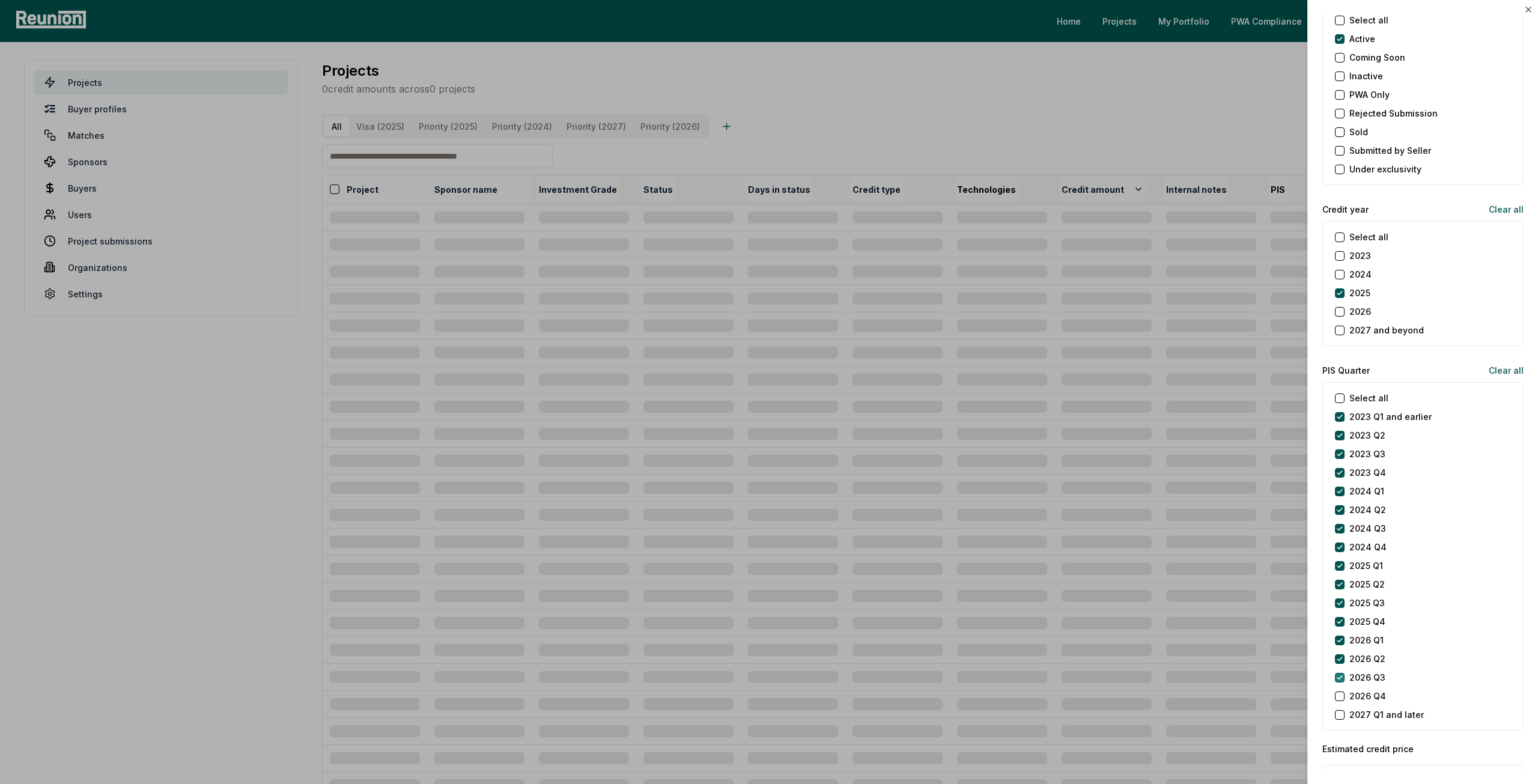
click at [1343, 675] on Q3 "2026 Q3" at bounding box center [1340, 678] width 10 height 10
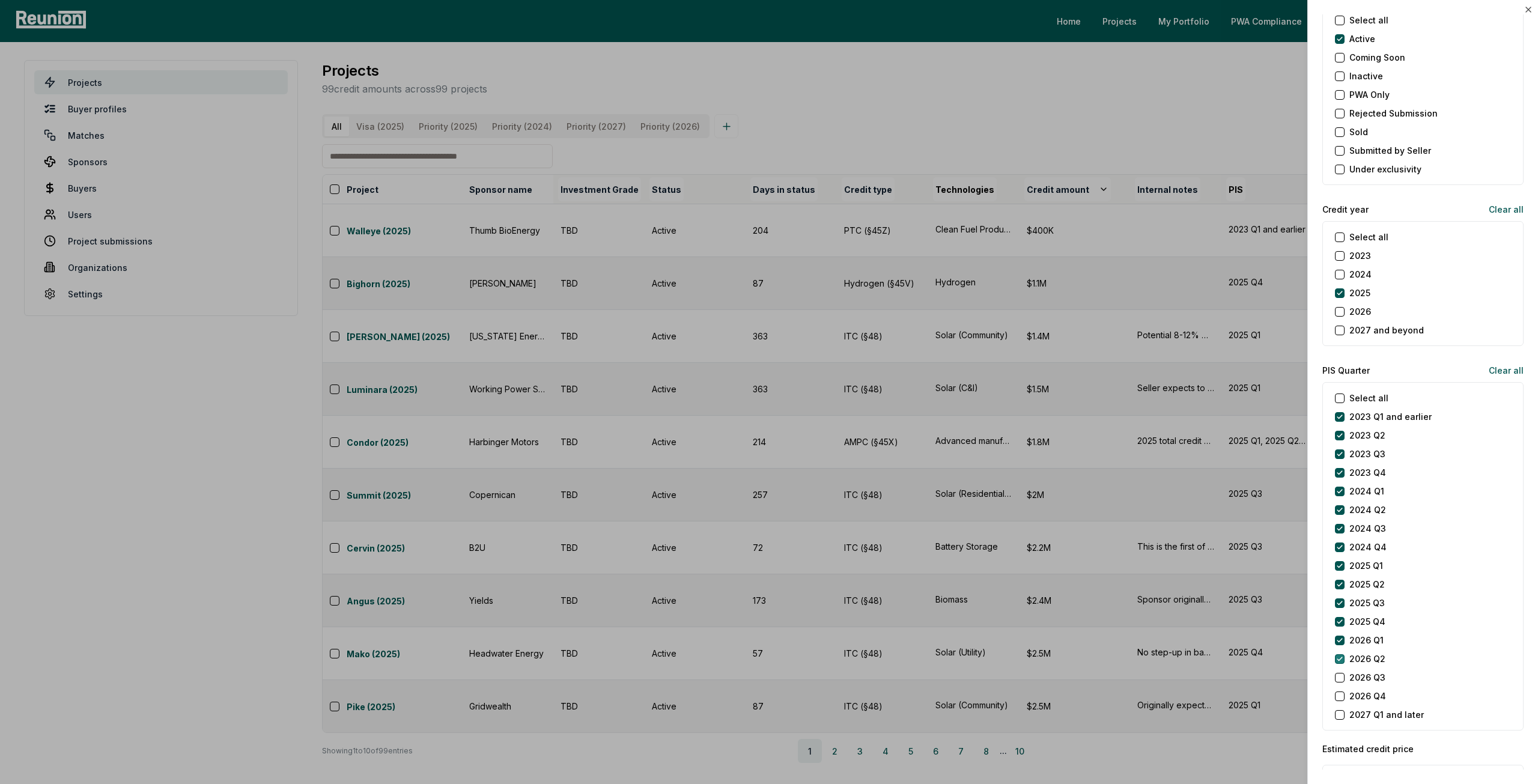
click at [1341, 655] on Q2 "2026 Q2" at bounding box center [1340, 659] width 10 height 10
click at [1340, 638] on Q1 "2026 Q1" at bounding box center [1340, 640] width 10 height 10
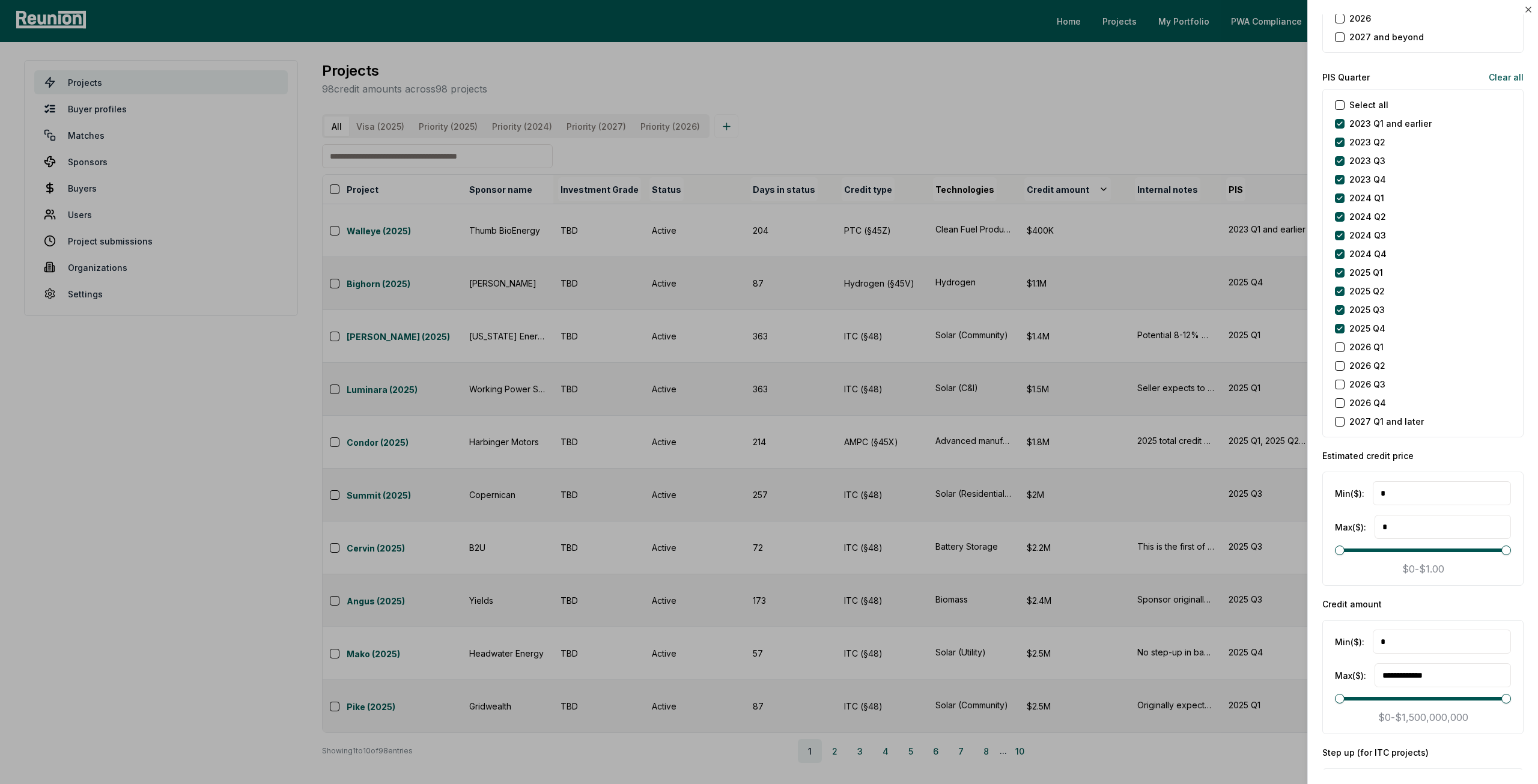
scroll to position [1622, 0]
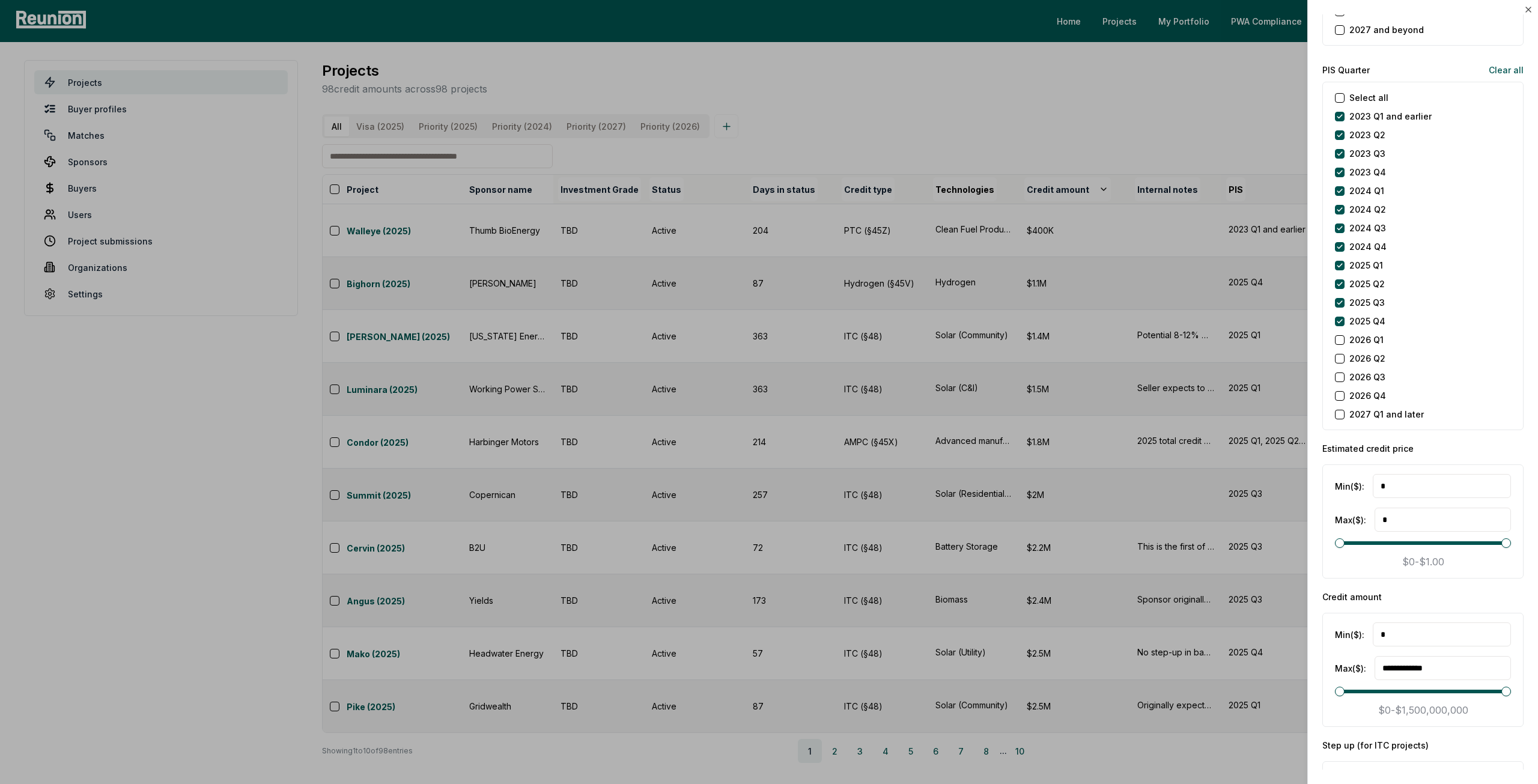
click at [1046, 160] on div at bounding box center [769, 392] width 1538 height 784
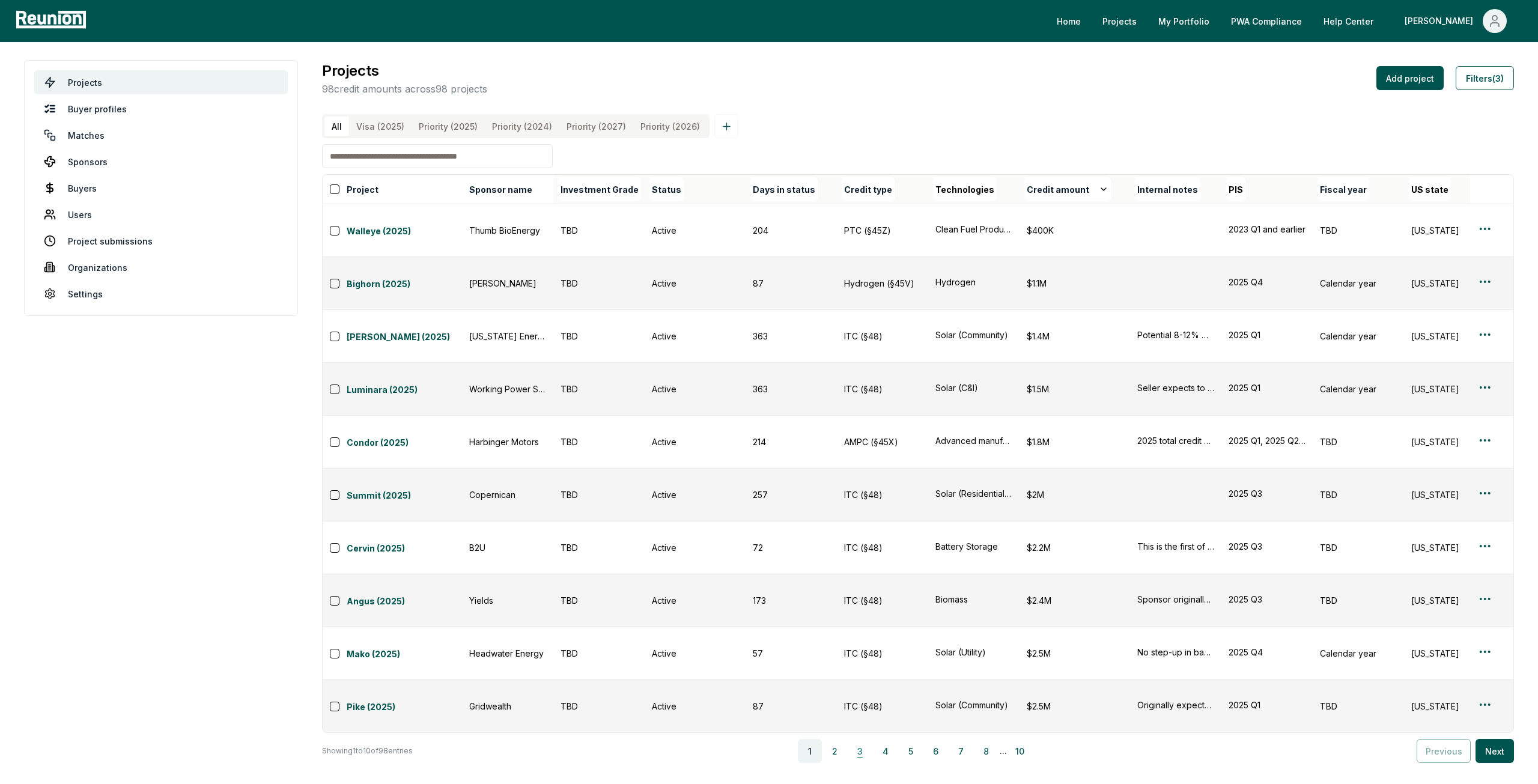
click at [865, 739] on button "3" at bounding box center [860, 751] width 24 height 24
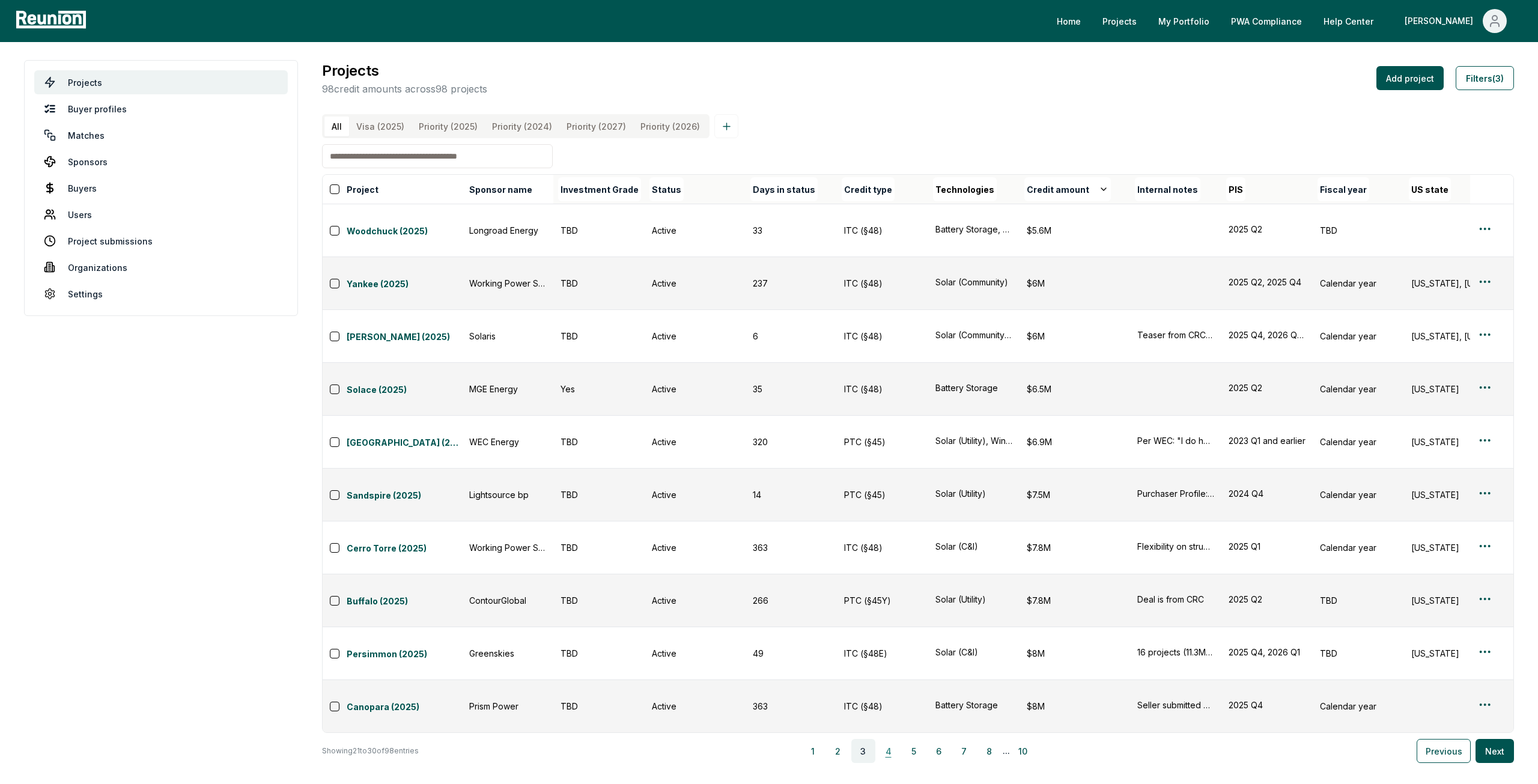
click at [896, 739] on button "4" at bounding box center [888, 751] width 24 height 24
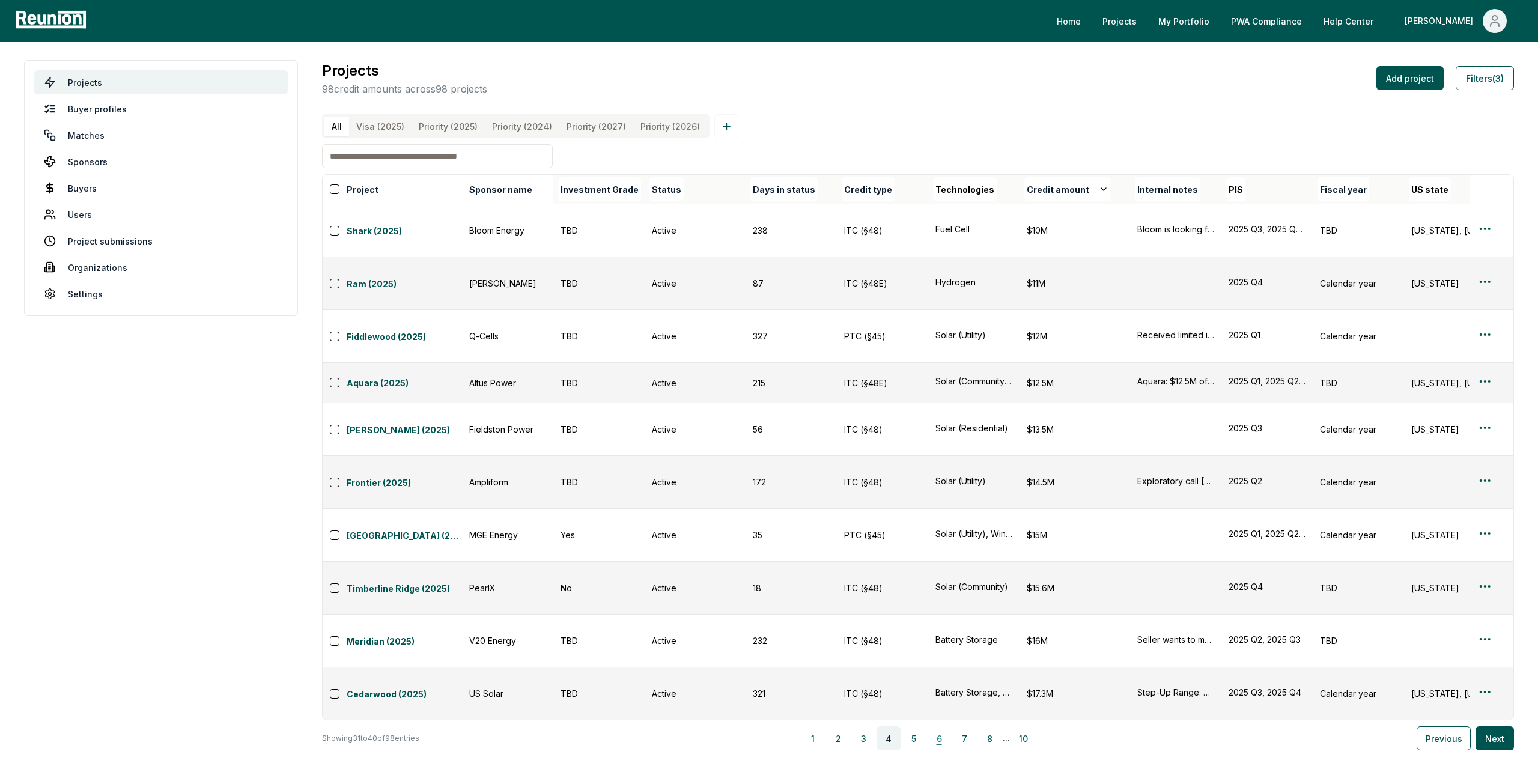
click at [936, 726] on button "6" at bounding box center [939, 738] width 24 height 24
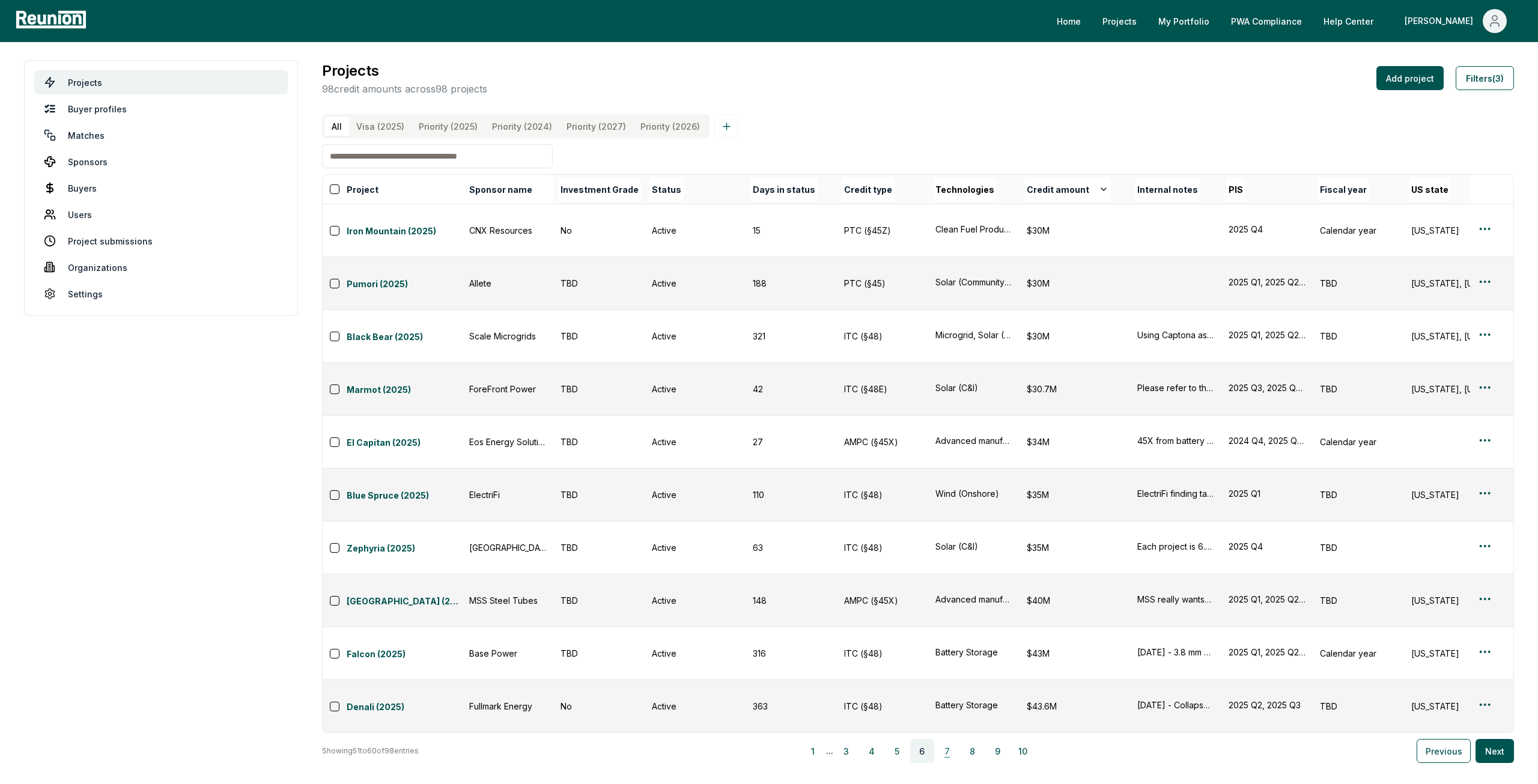
click at [955, 739] on button "7" at bounding box center [947, 751] width 24 height 24
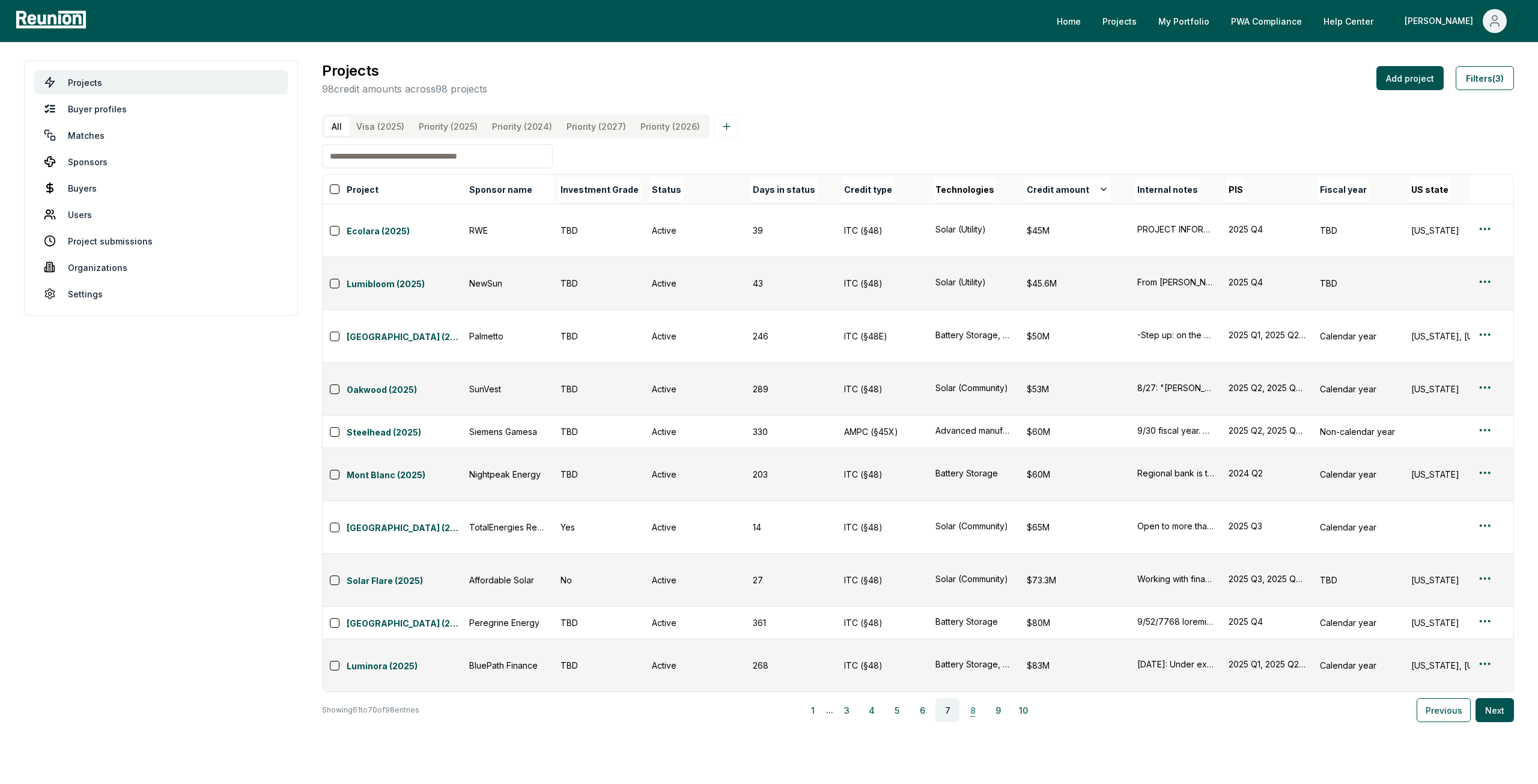
click at [974, 698] on button "8" at bounding box center [973, 710] width 24 height 24
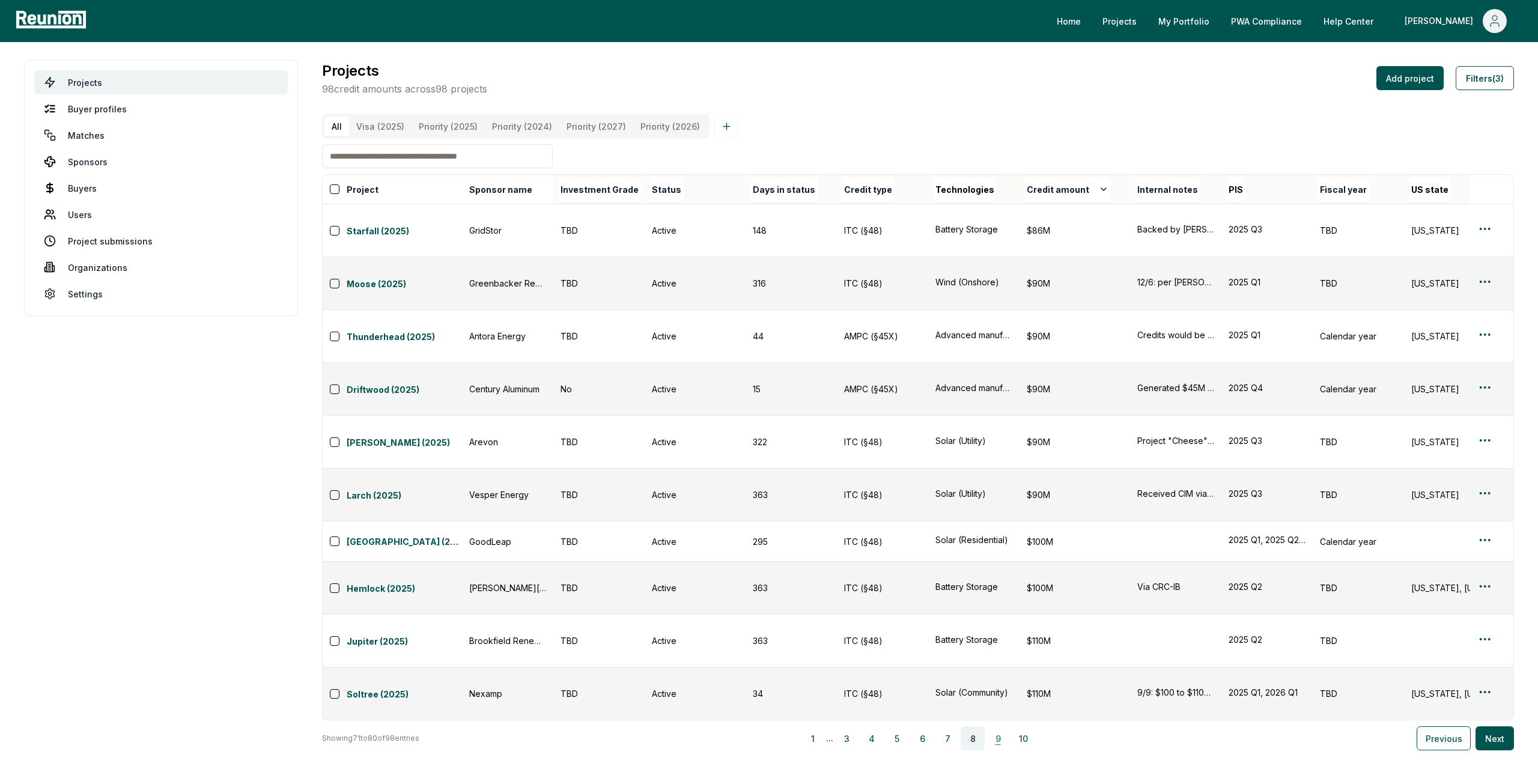
click at [992, 726] on button "9" at bounding box center [998, 738] width 24 height 24
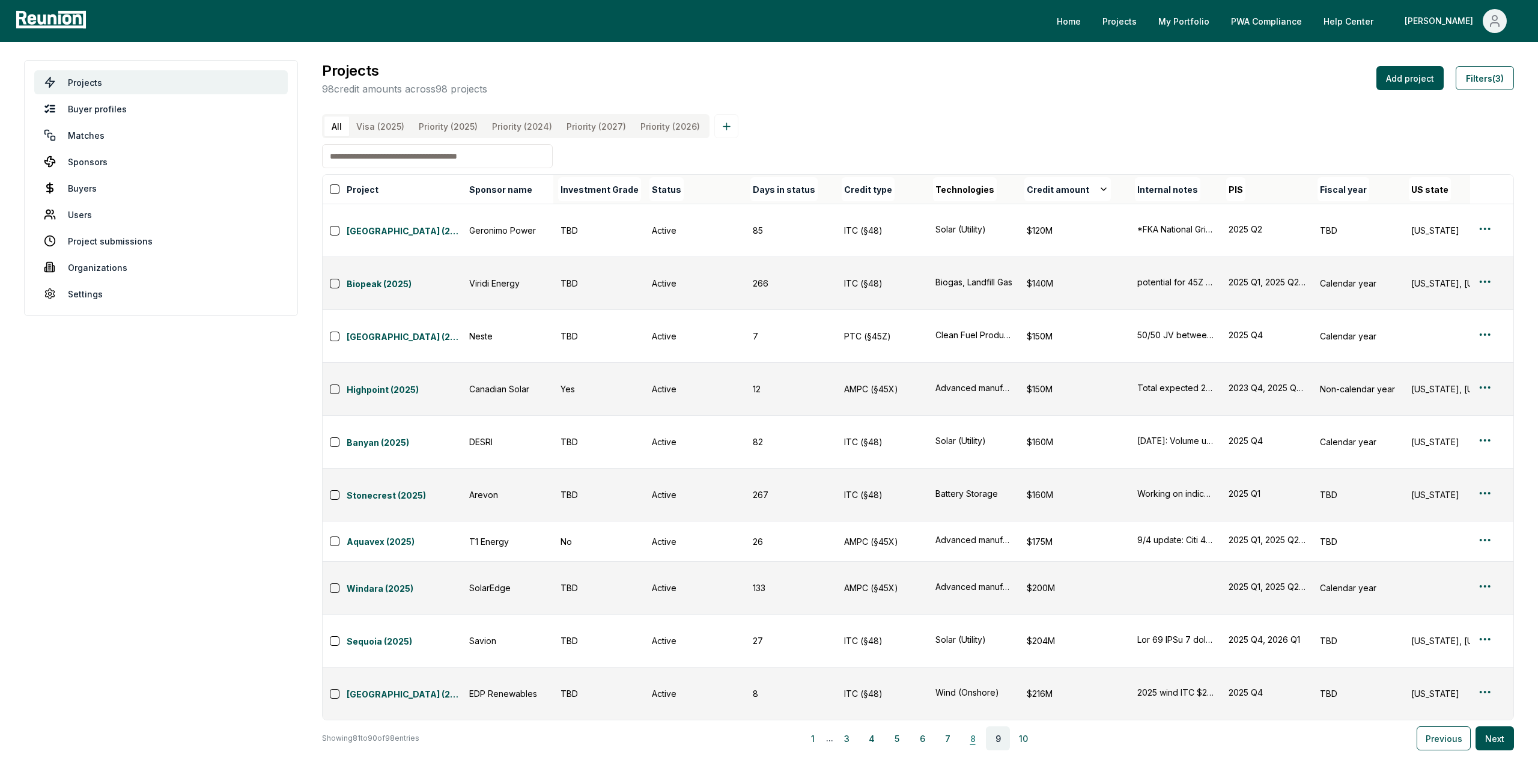
click at [982, 726] on button "8" at bounding box center [973, 738] width 24 height 24
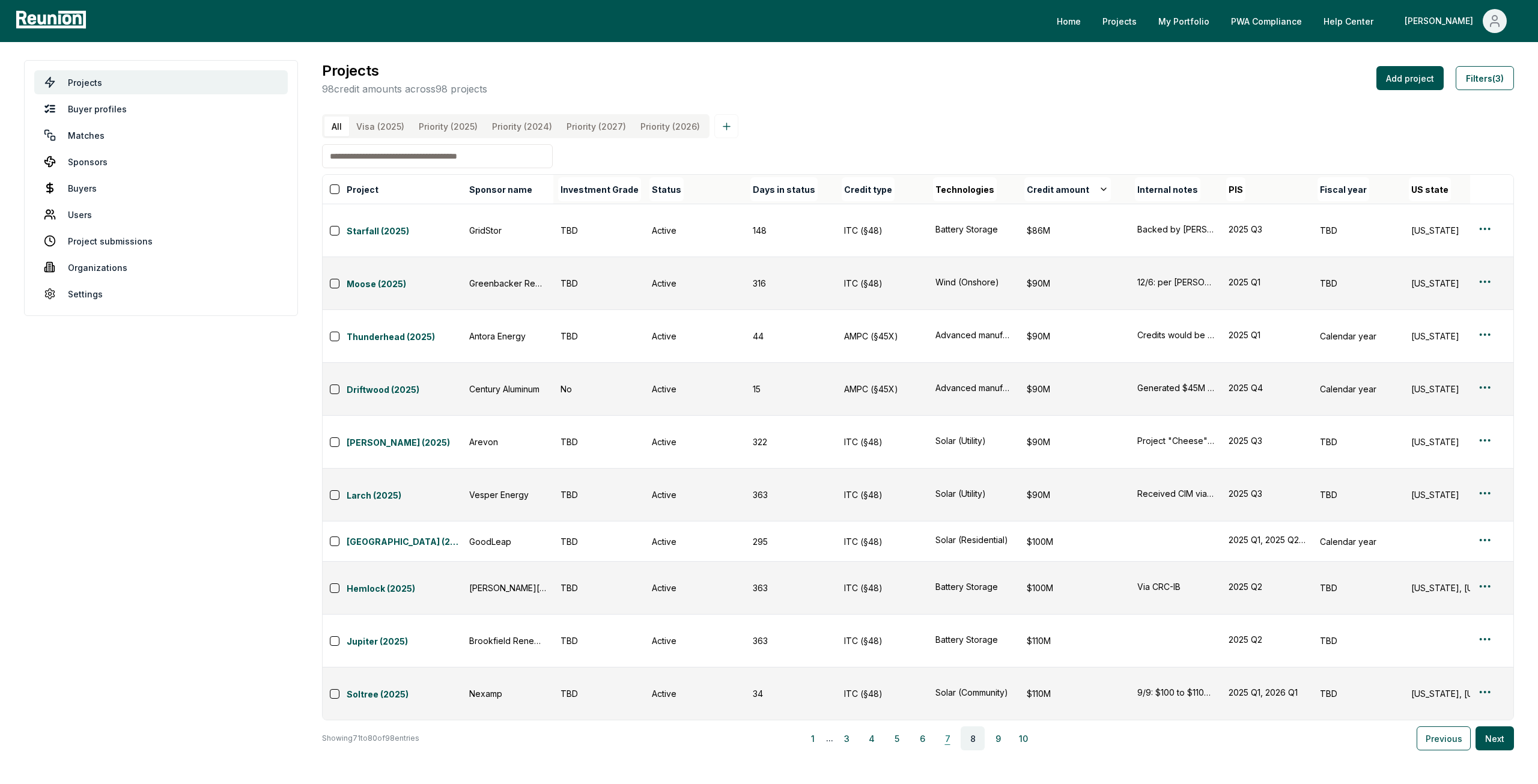
click at [953, 726] on button "7" at bounding box center [947, 738] width 24 height 24
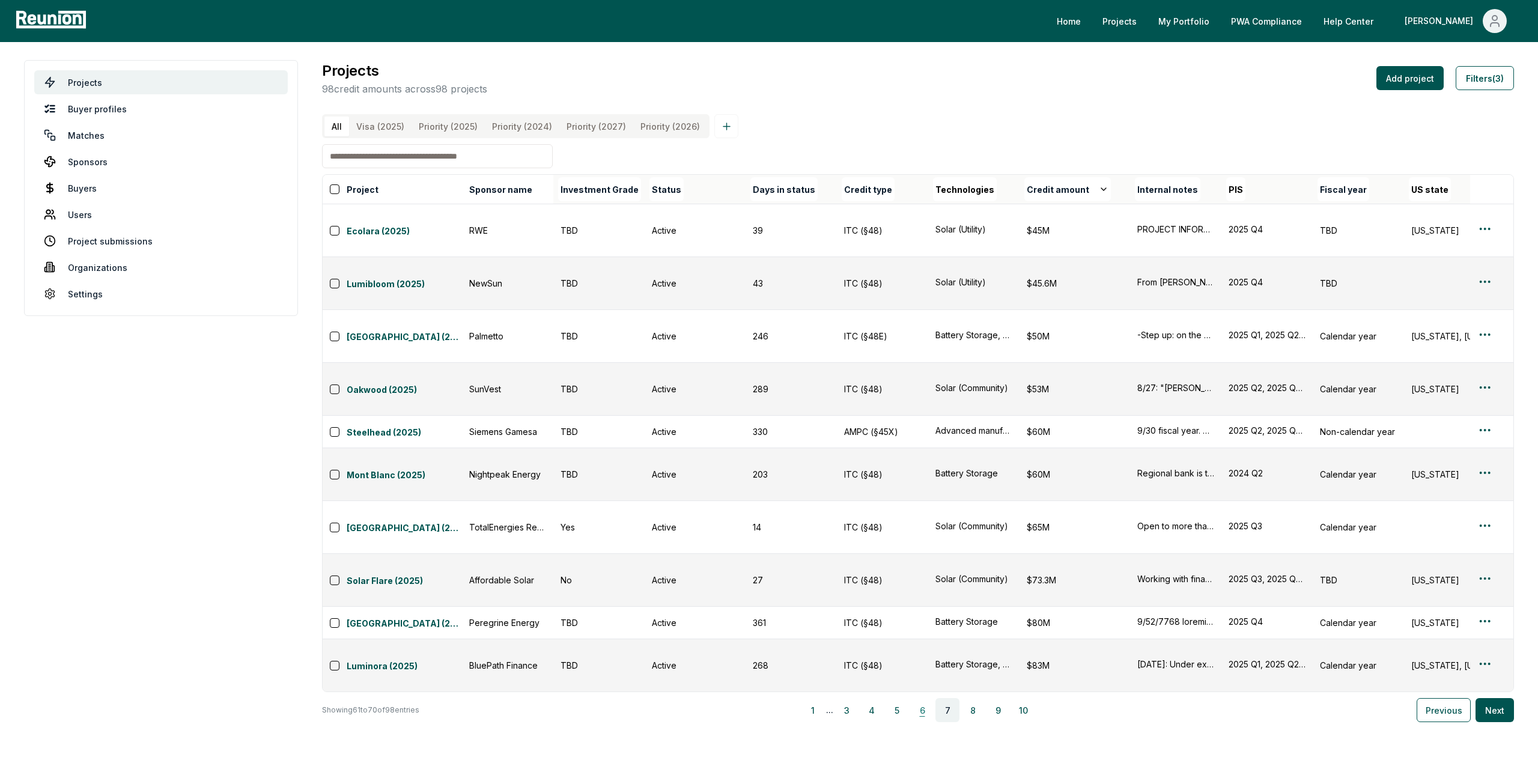
click at [932, 698] on button "6" at bounding box center [922, 710] width 24 height 24
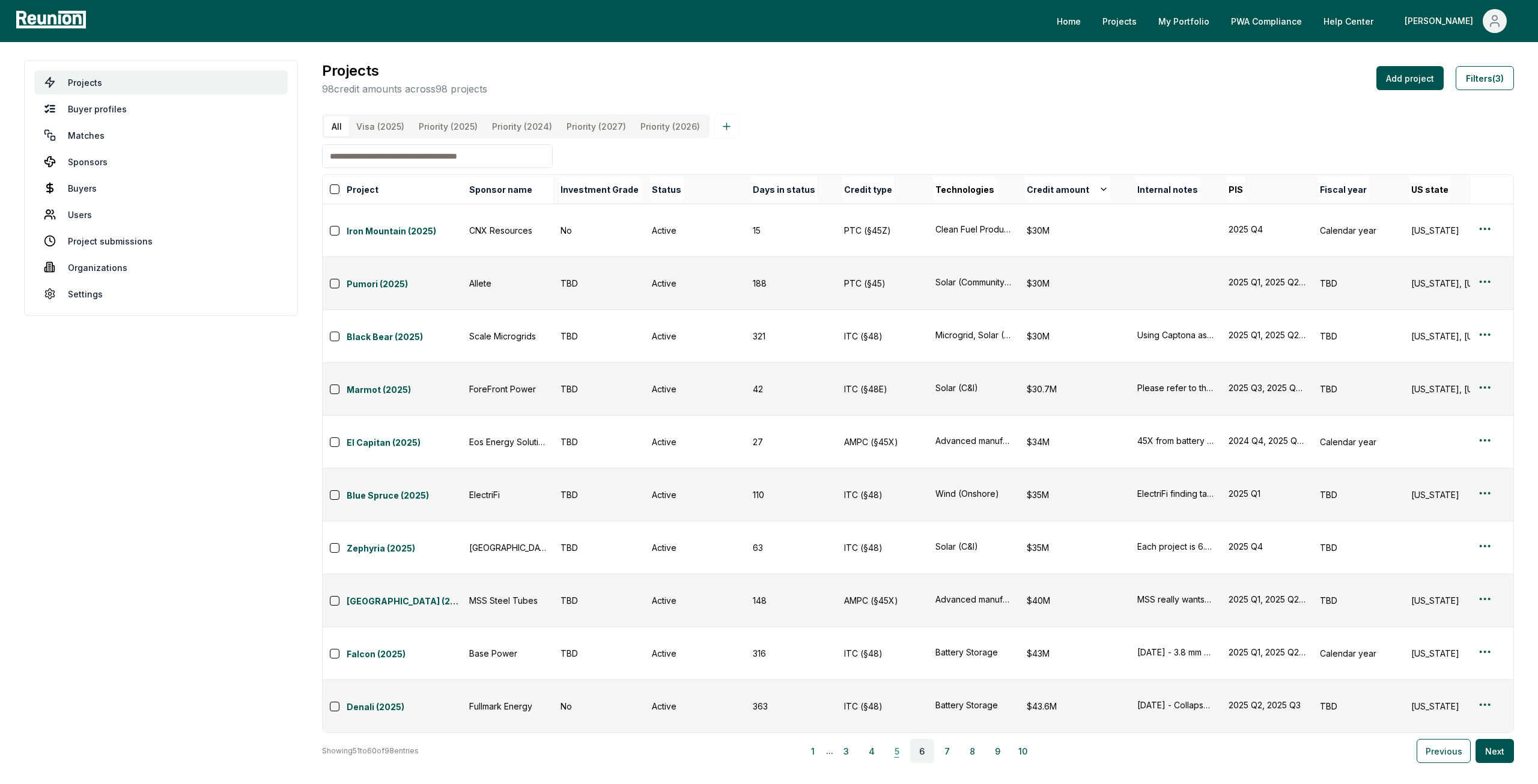
click at [907, 739] on button "5" at bounding box center [897, 751] width 24 height 24
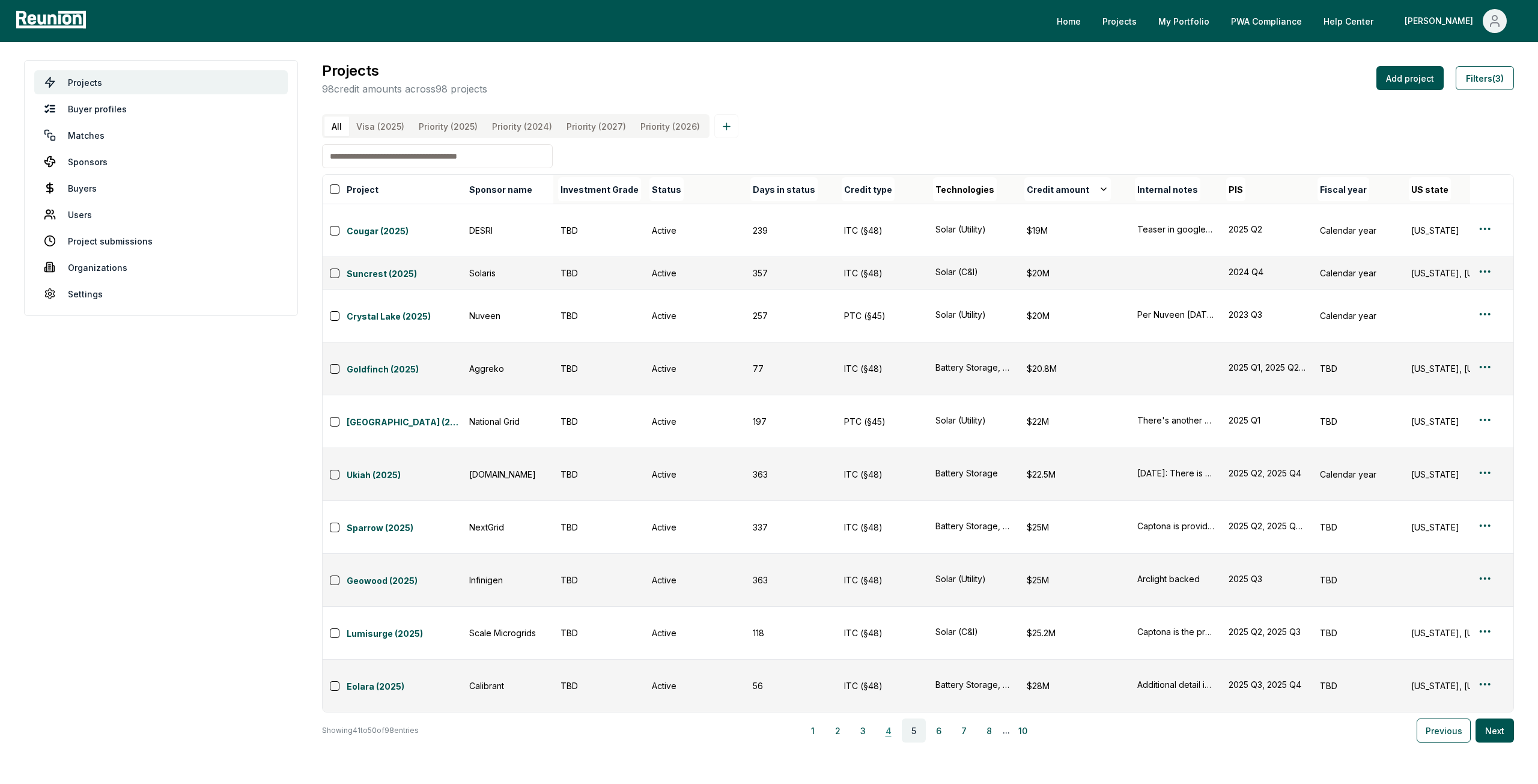
click at [898, 719] on button "4" at bounding box center [888, 730] width 24 height 24
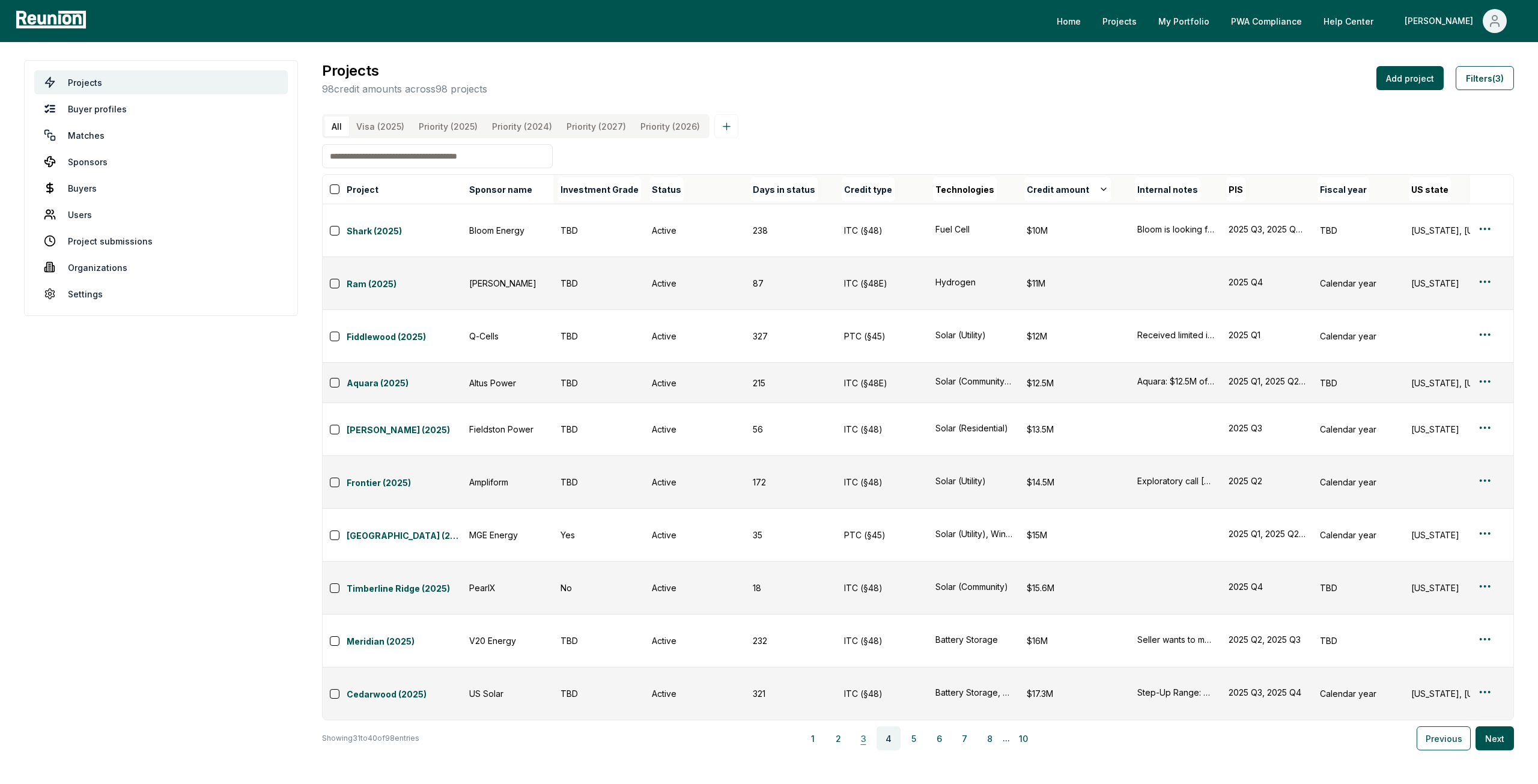
click at [876, 726] on button "3" at bounding box center [863, 738] width 24 height 24
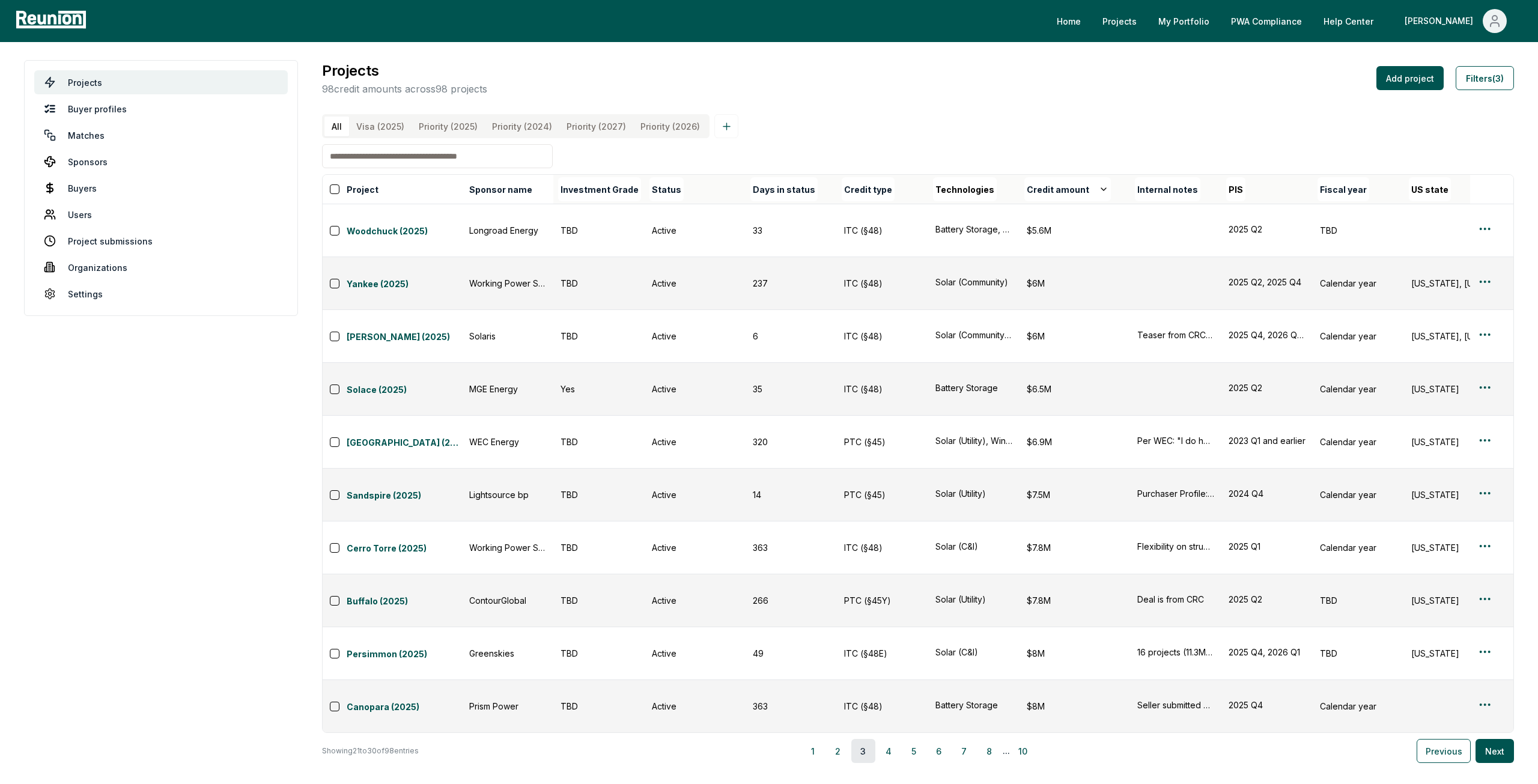
click at [876, 739] on button "3" at bounding box center [863, 751] width 24 height 24
click at [889, 739] on button "4" at bounding box center [888, 751] width 24 height 24
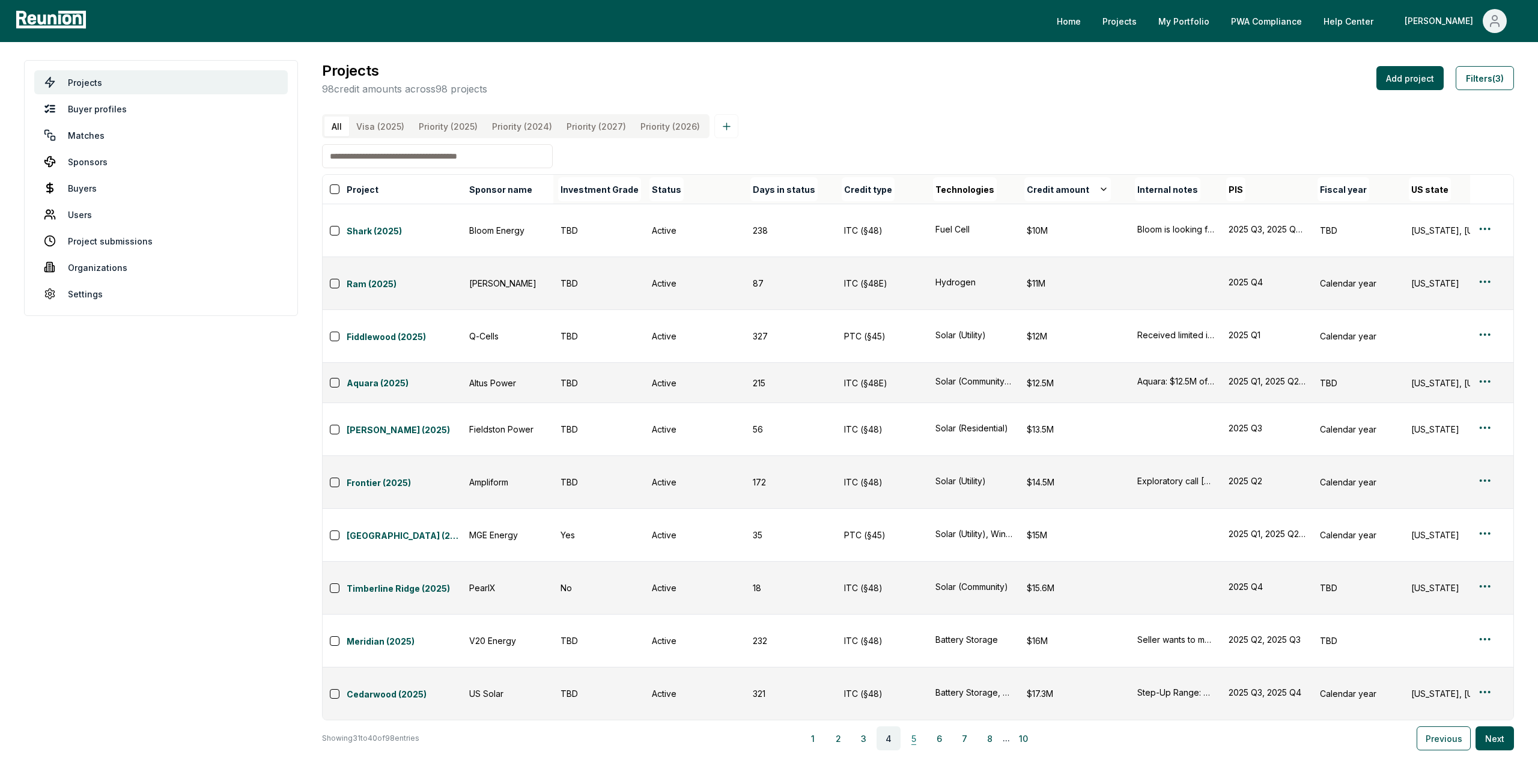
click at [914, 726] on button "5" at bounding box center [914, 738] width 24 height 24
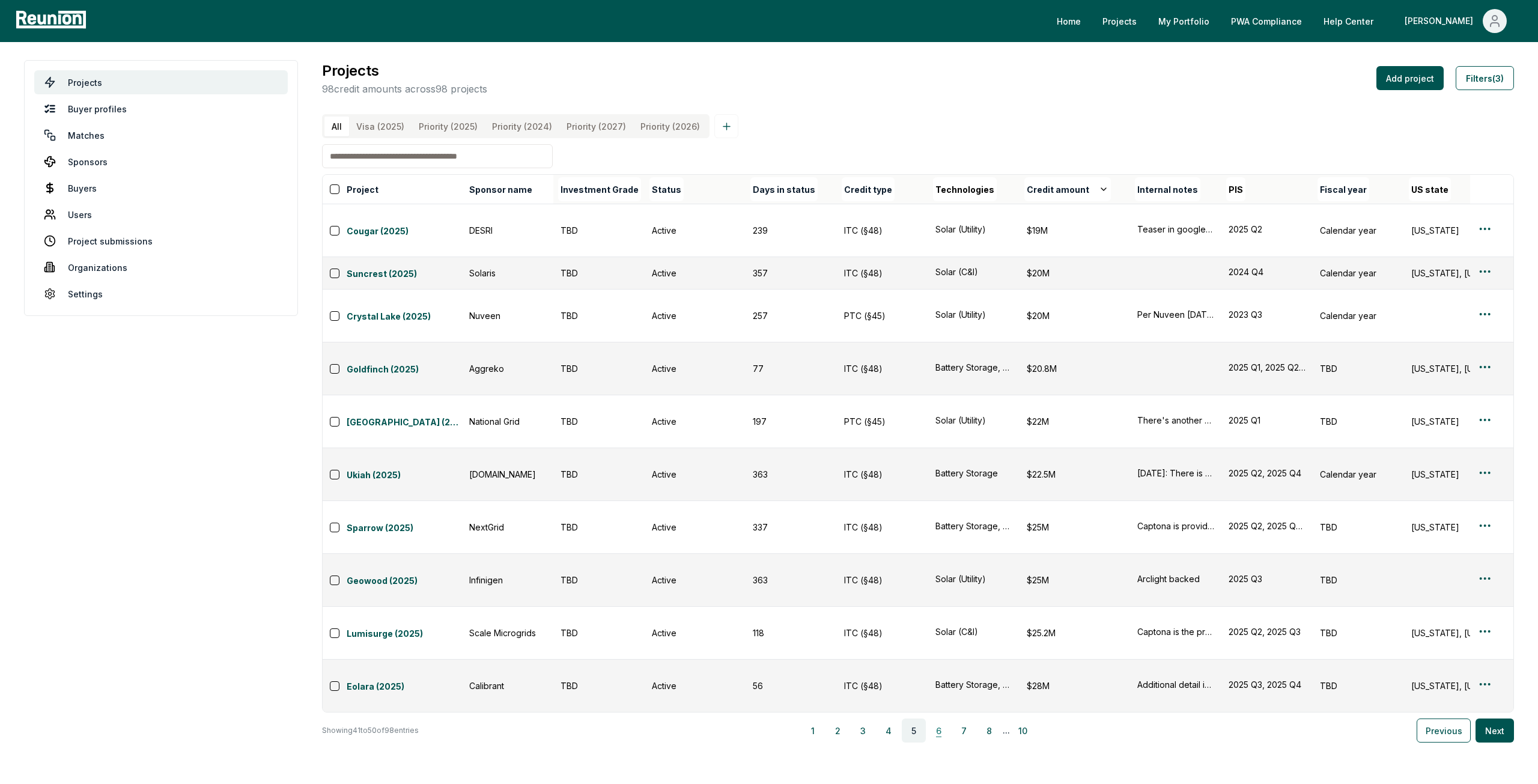
click at [946, 719] on button "6" at bounding box center [939, 730] width 24 height 24
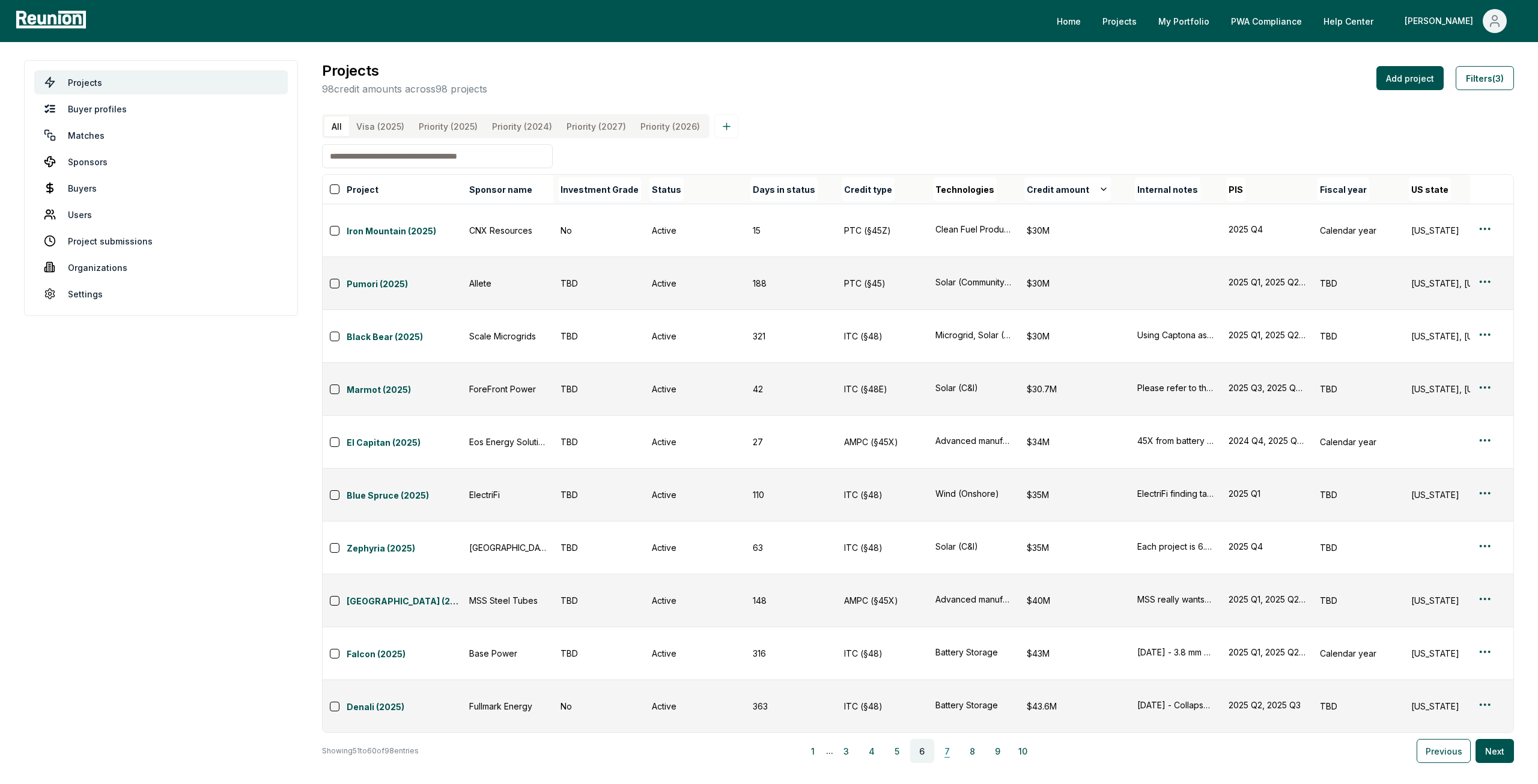
click at [952, 739] on button "7" at bounding box center [947, 751] width 24 height 24
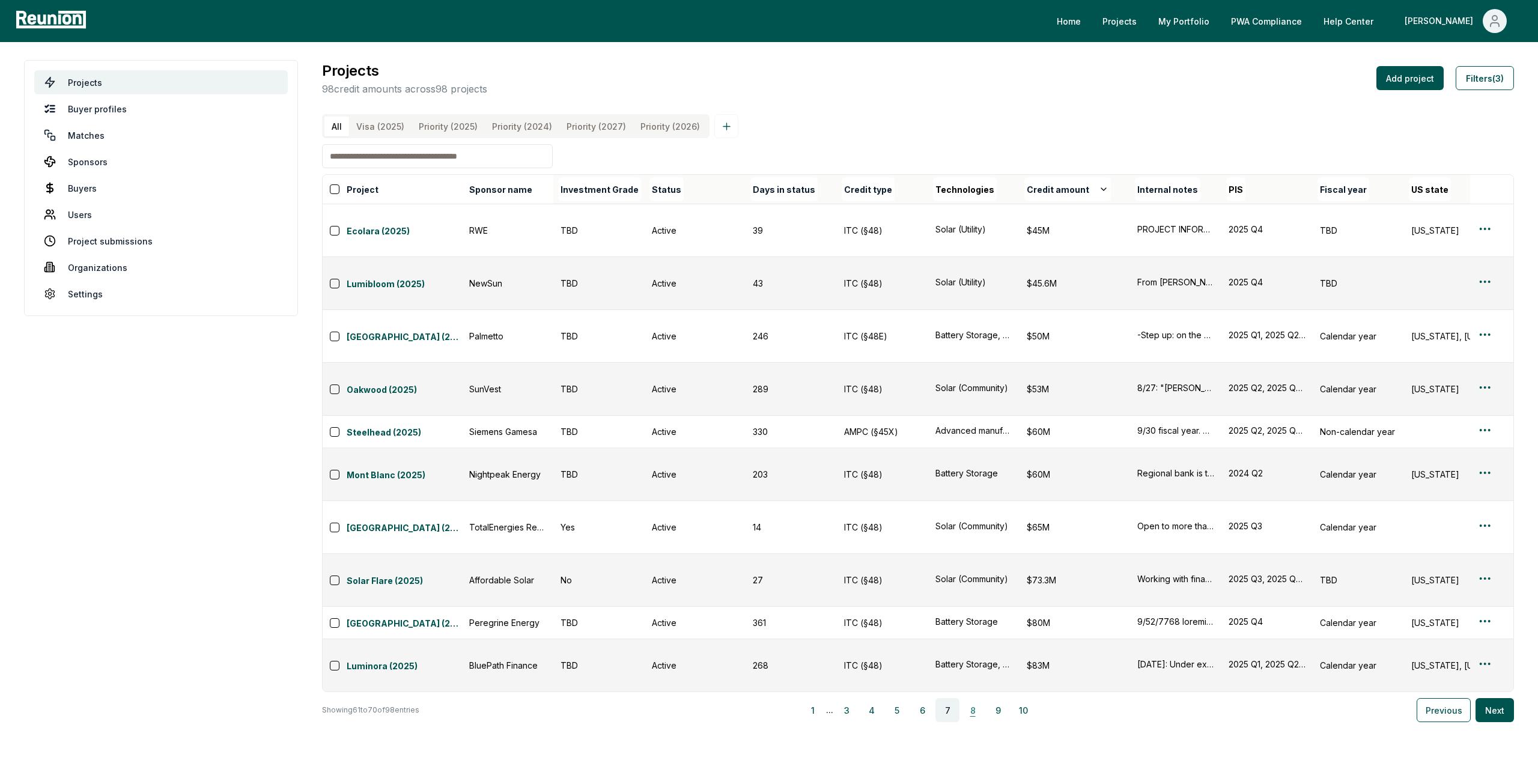
click at [973, 698] on button "8" at bounding box center [973, 710] width 24 height 24
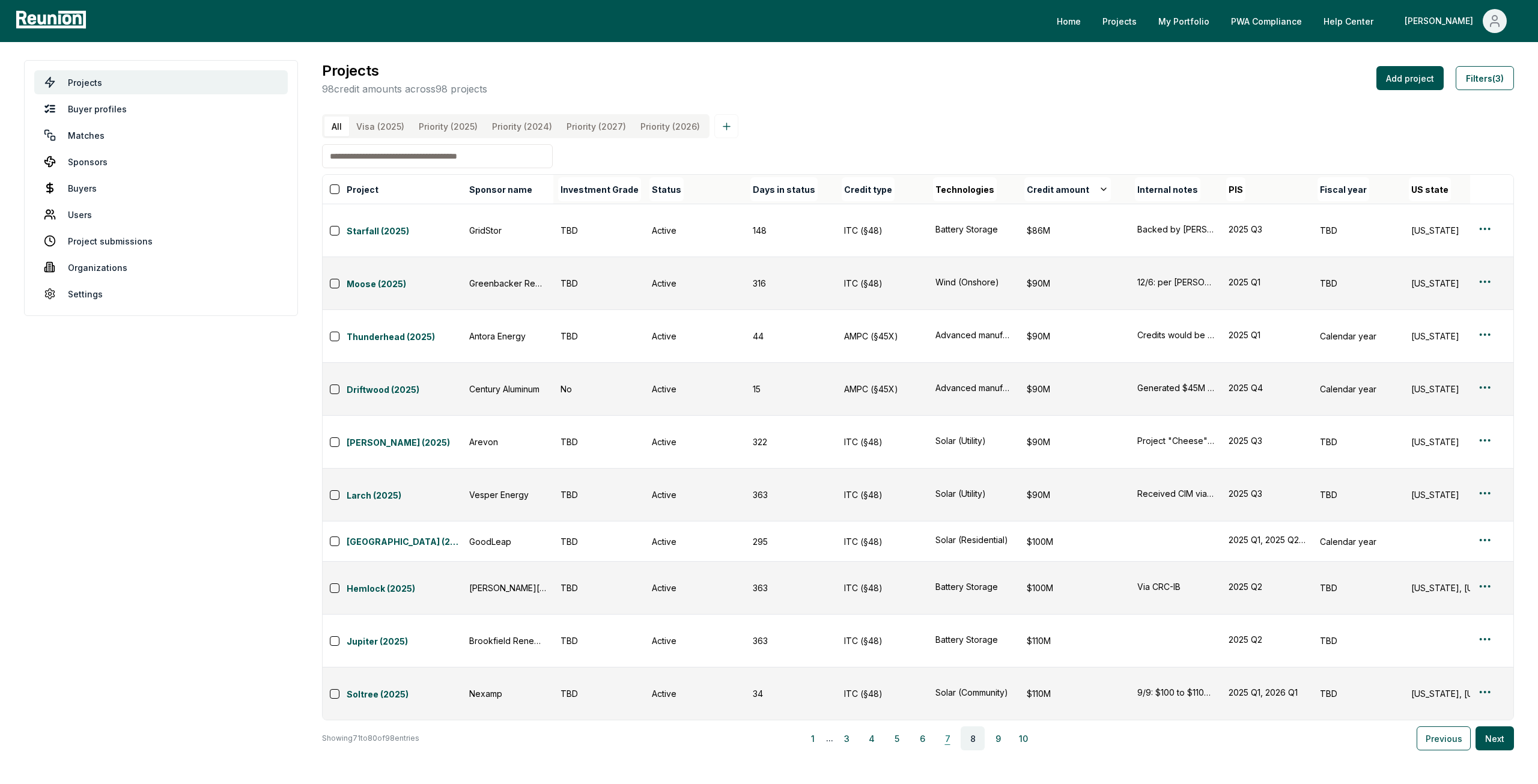
click at [955, 726] on button "7" at bounding box center [947, 738] width 24 height 24
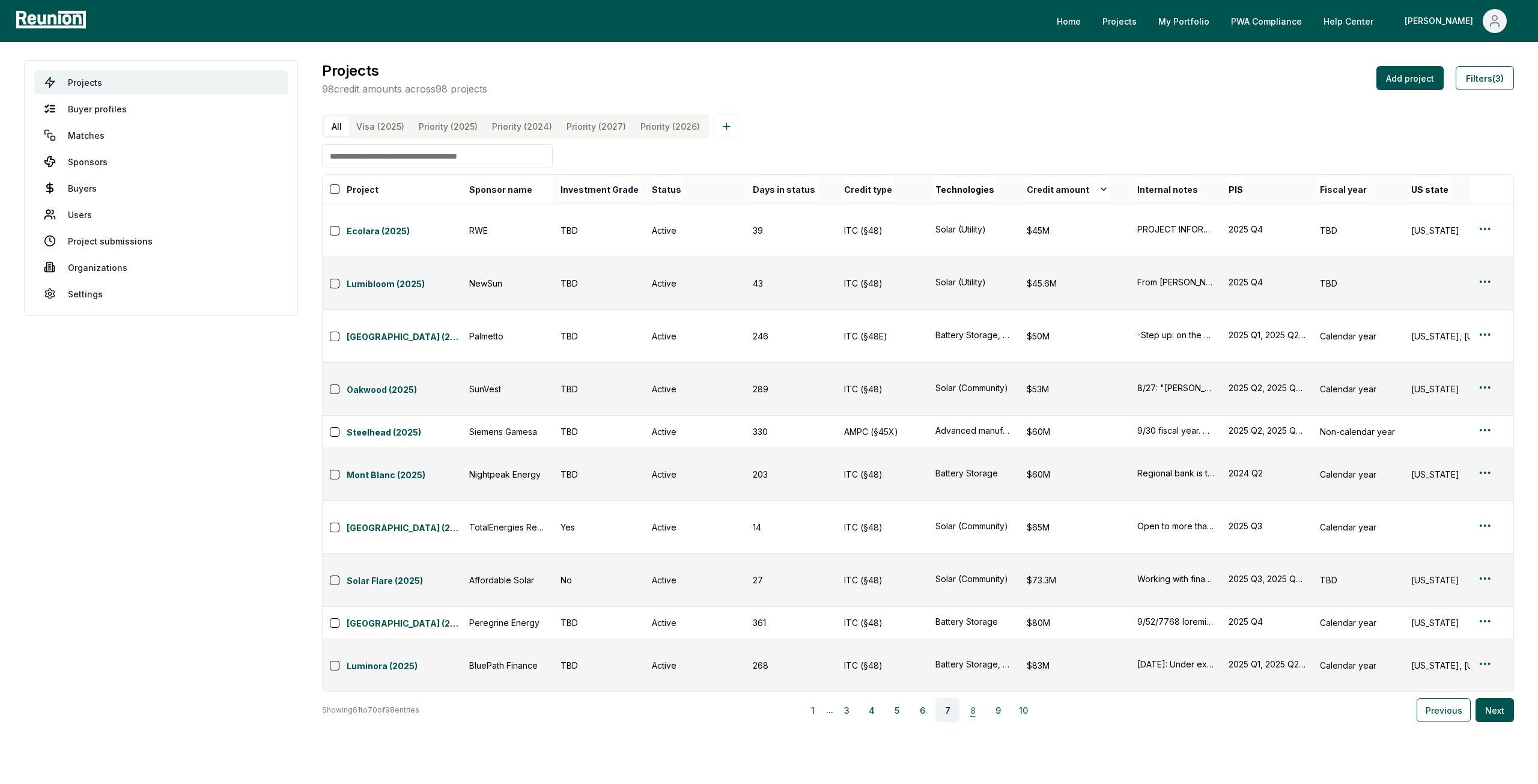
click at [973, 698] on button "8" at bounding box center [973, 710] width 24 height 24
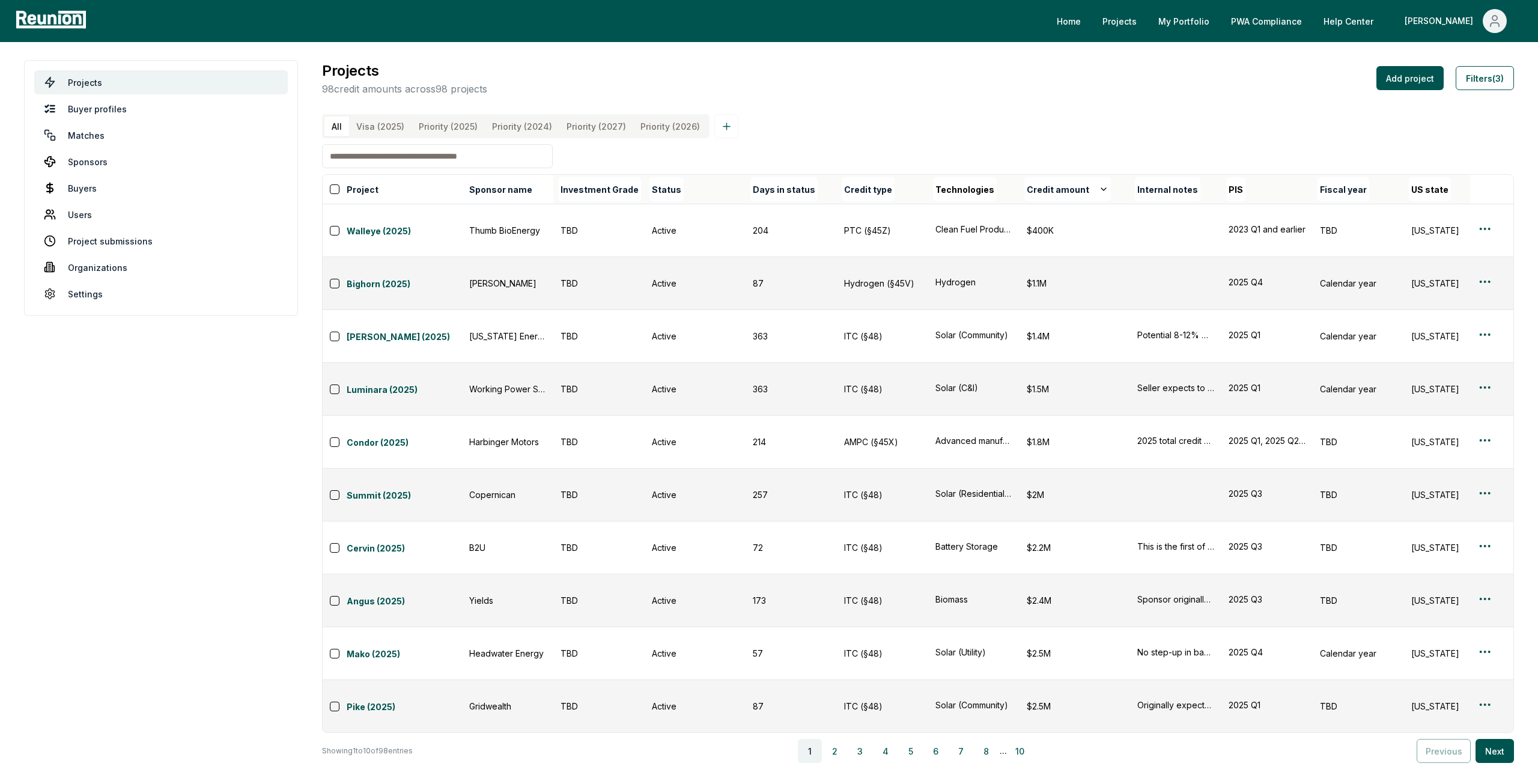
click at [999, 739] on button "8" at bounding box center [986, 751] width 24 height 24
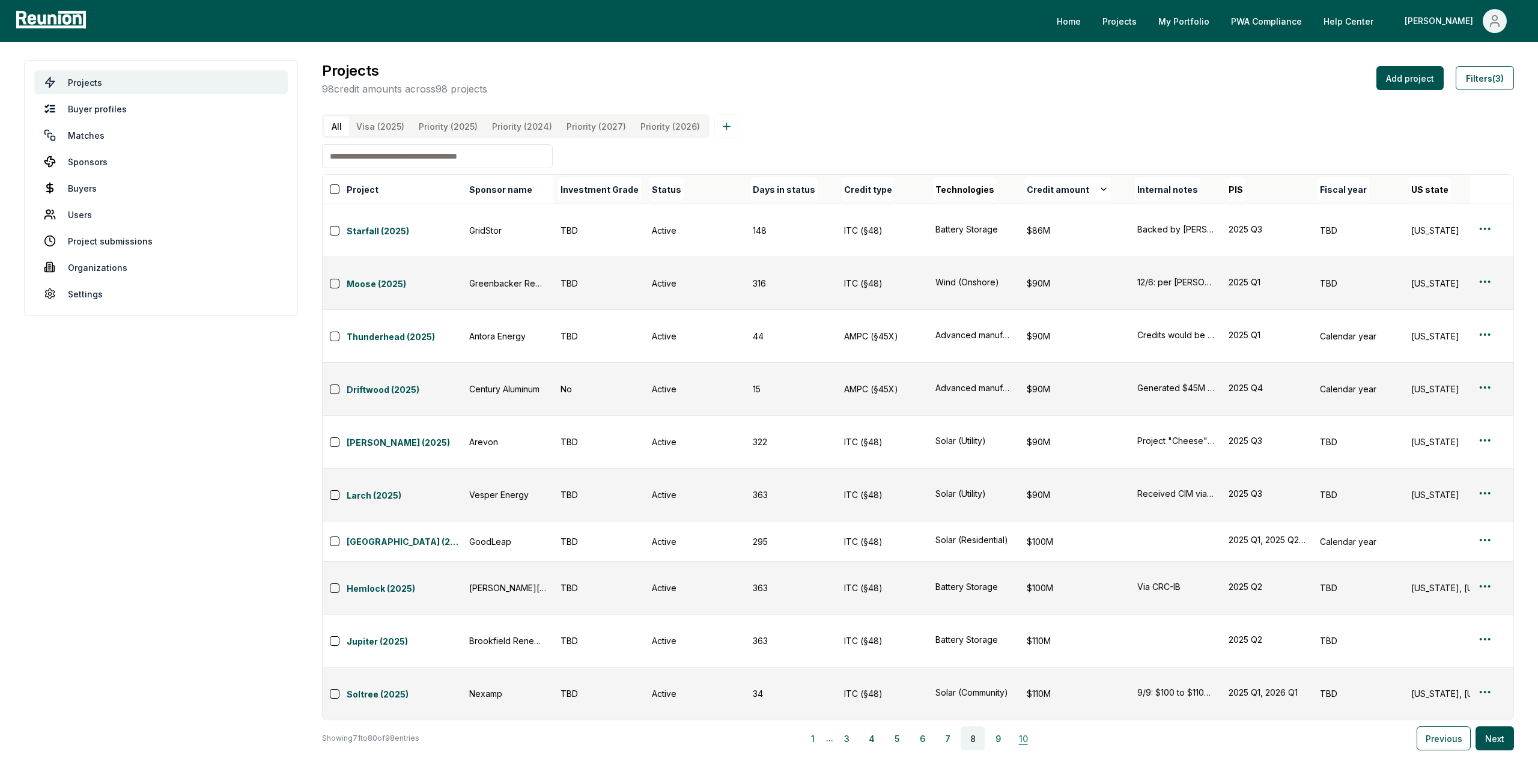
click at [1021, 726] on button "10" at bounding box center [1023, 738] width 24 height 24
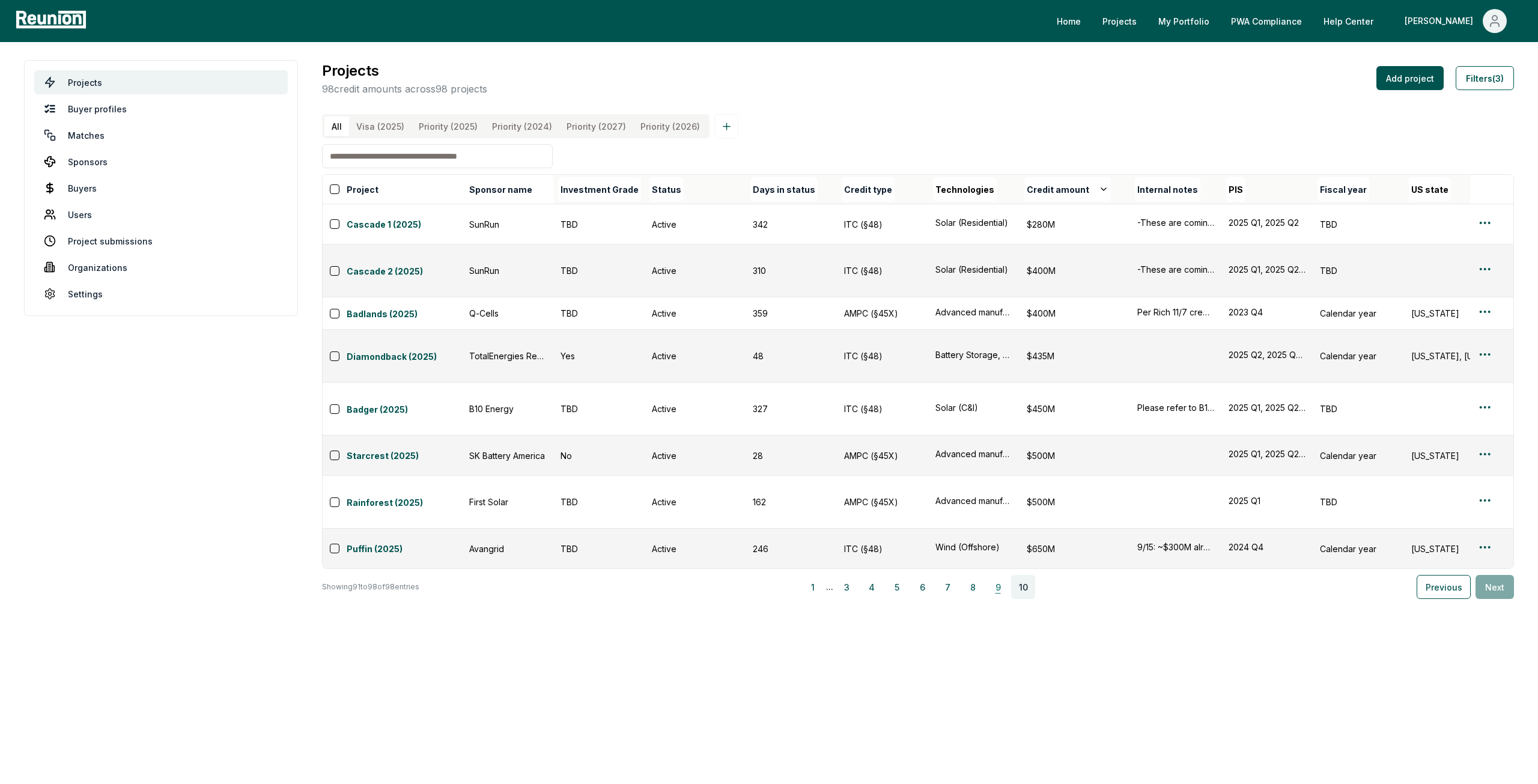
click at [1002, 575] on button "9" at bounding box center [998, 587] width 24 height 24
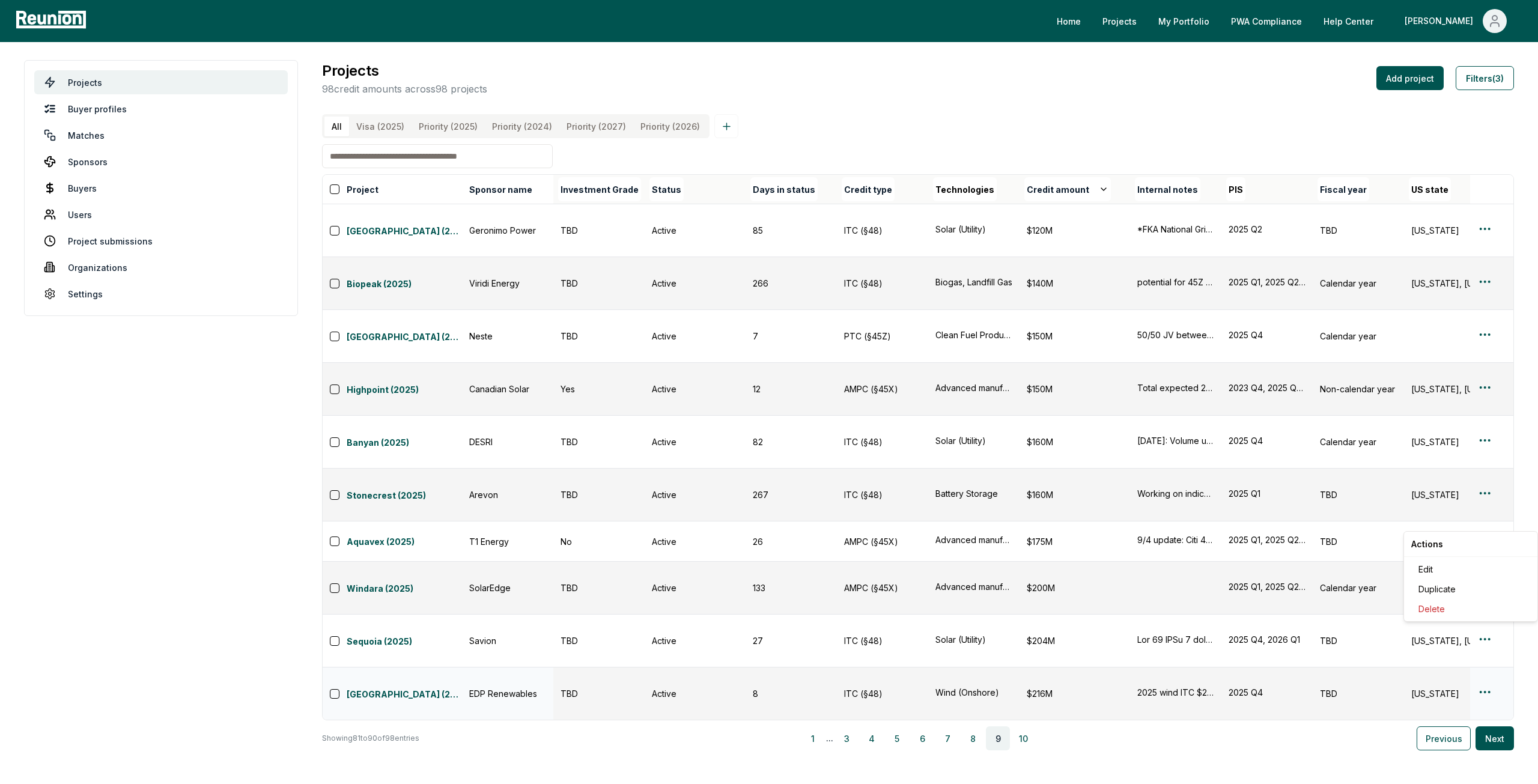
click at [1484, 516] on html "Please visit us on your desktop We're working on making our marketplace mobile-…" at bounding box center [769, 392] width 1538 height 784
click at [1444, 563] on div "Edit" at bounding box center [1471, 569] width 114 height 20
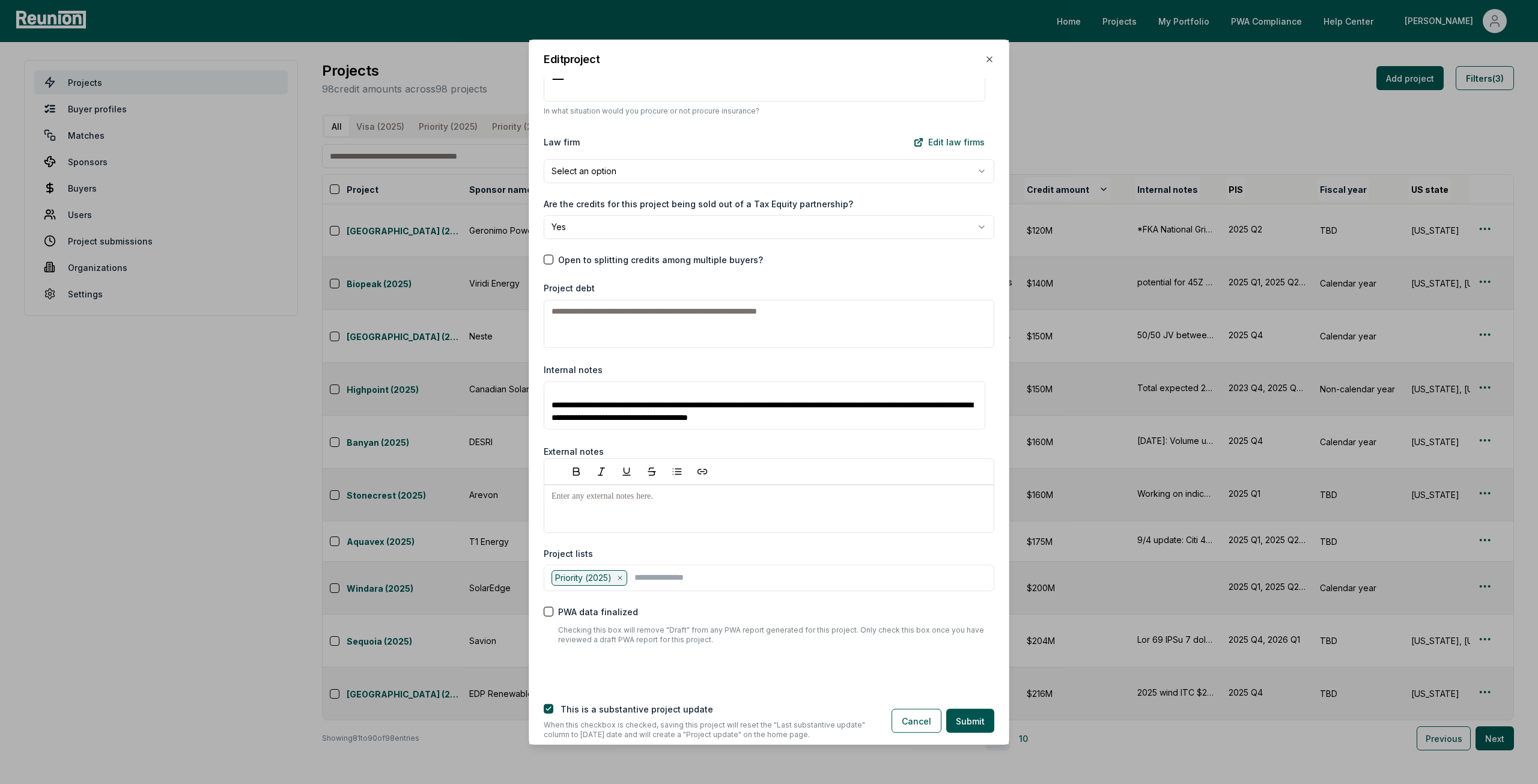
scroll to position [88, 0]
click at [922, 724] on button "Cancel" at bounding box center [917, 721] width 50 height 24
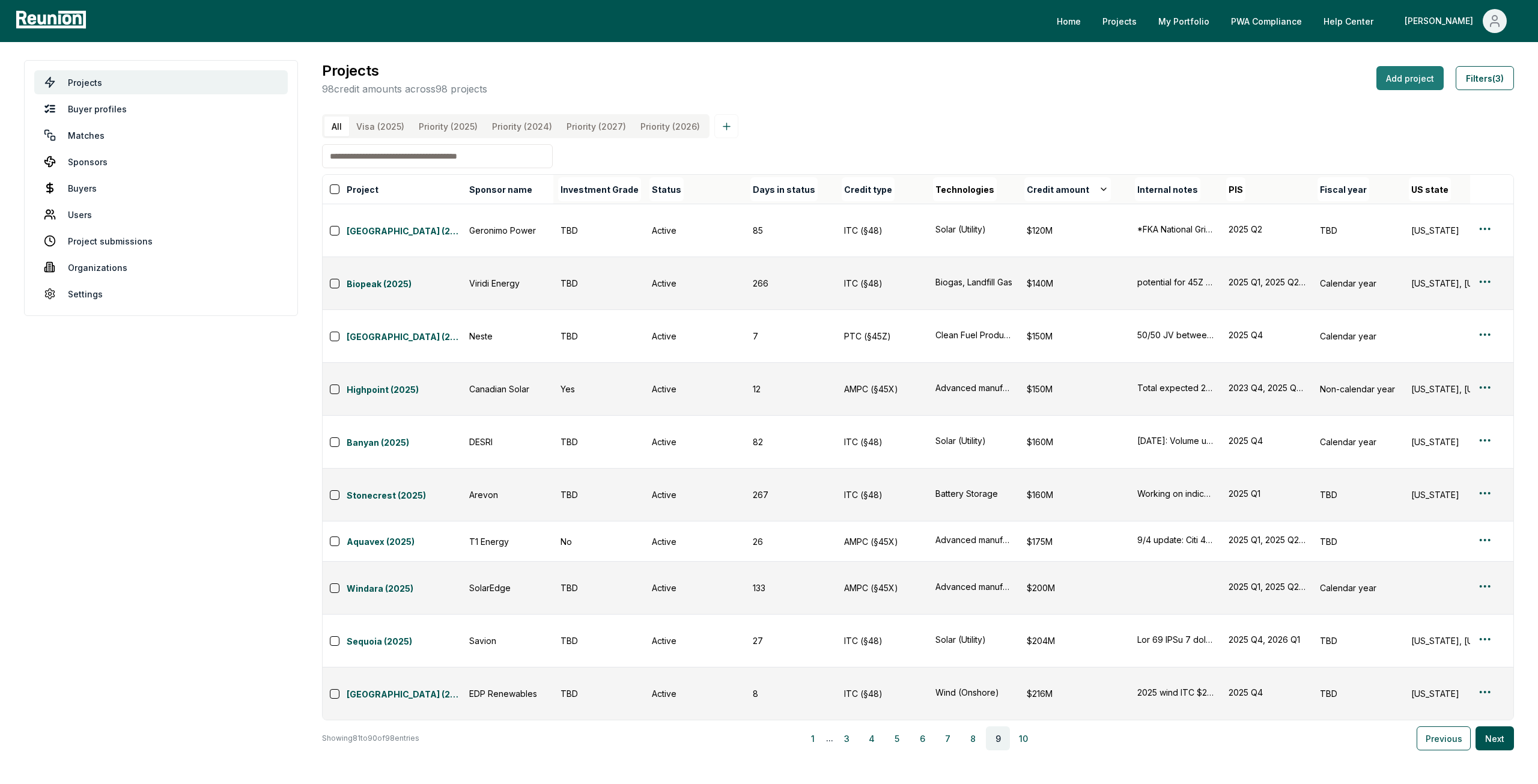
click at [1432, 81] on button "Add project" at bounding box center [1410, 78] width 67 height 24
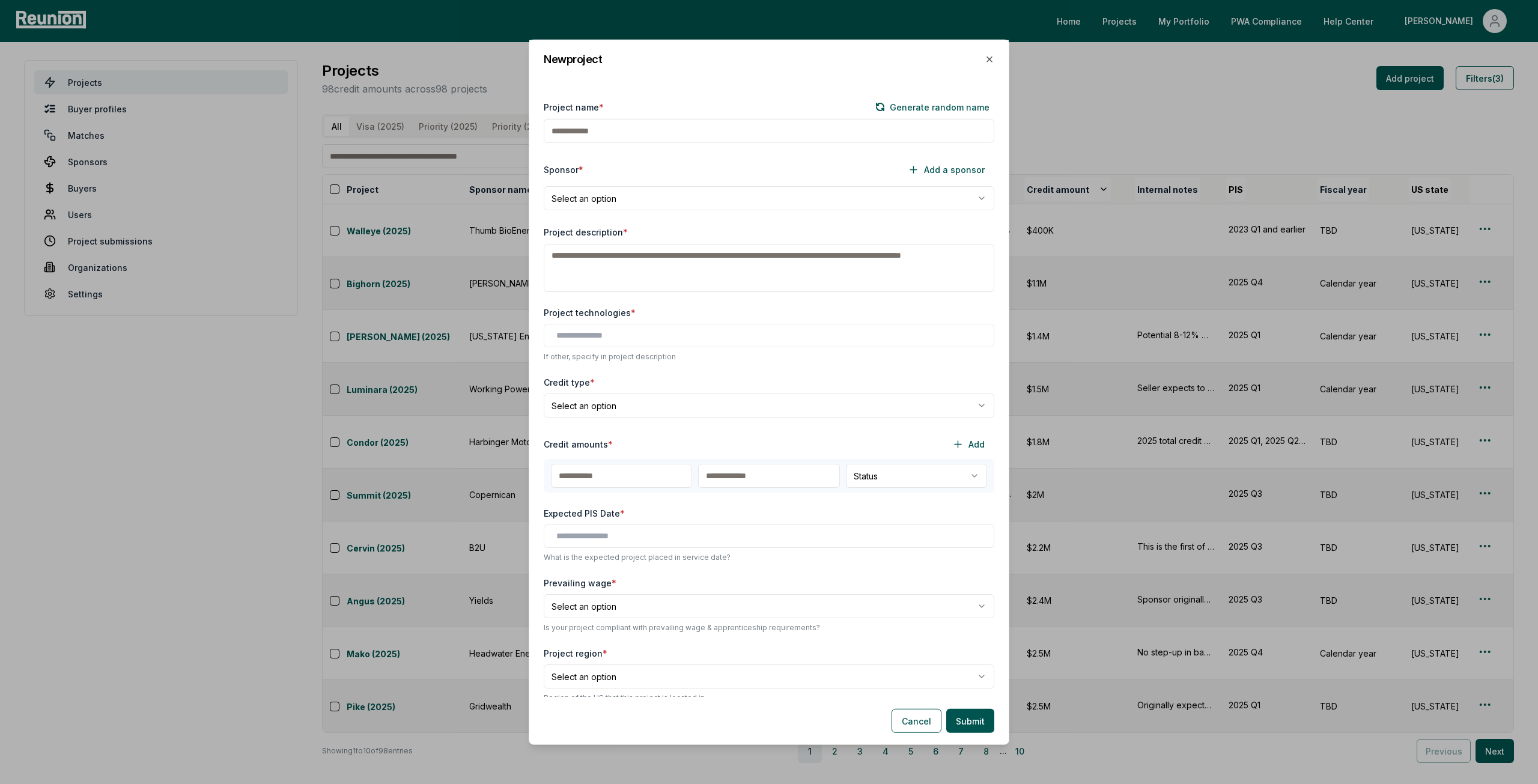
click at [665, 134] on input "Project name *" at bounding box center [769, 131] width 451 height 24
click at [923, 106] on button "Generate random name" at bounding box center [932, 107] width 124 height 14
click at [921, 102] on button "Generate random name" at bounding box center [932, 107] width 124 height 14
click at [898, 103] on button "Generate random name" at bounding box center [932, 107] width 124 height 14
click at [912, 103] on button "Generate random name" at bounding box center [932, 107] width 124 height 14
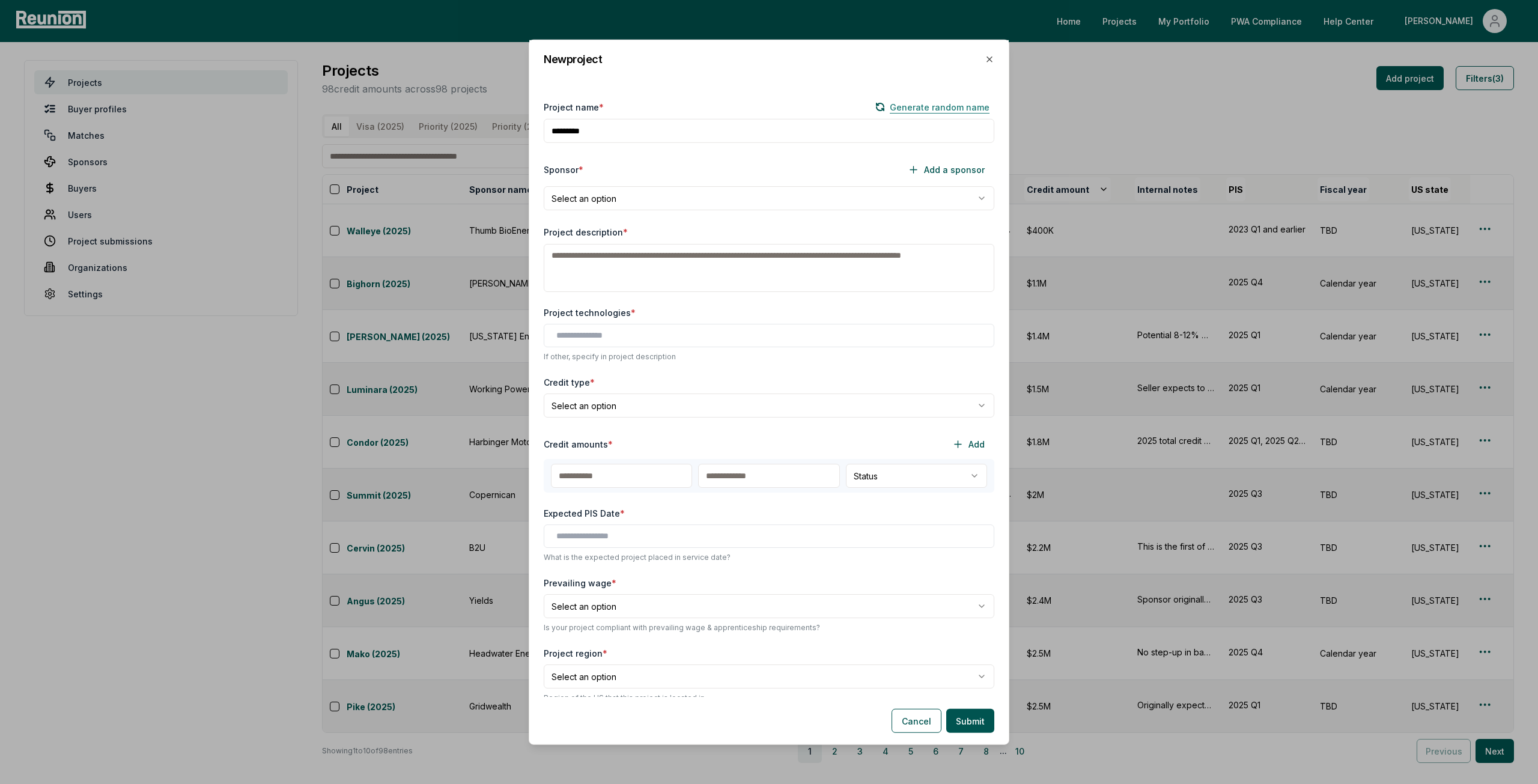
click at [912, 103] on button "Generate random name" at bounding box center [932, 107] width 124 height 14
click at [912, 103] on button "Generate random name" at bounding box center [930, 107] width 129 height 14
type input "********"
click at [808, 194] on body "Please visit us on your desktop We're working on making our marketplace mobile-…" at bounding box center [769, 392] width 1538 height 784
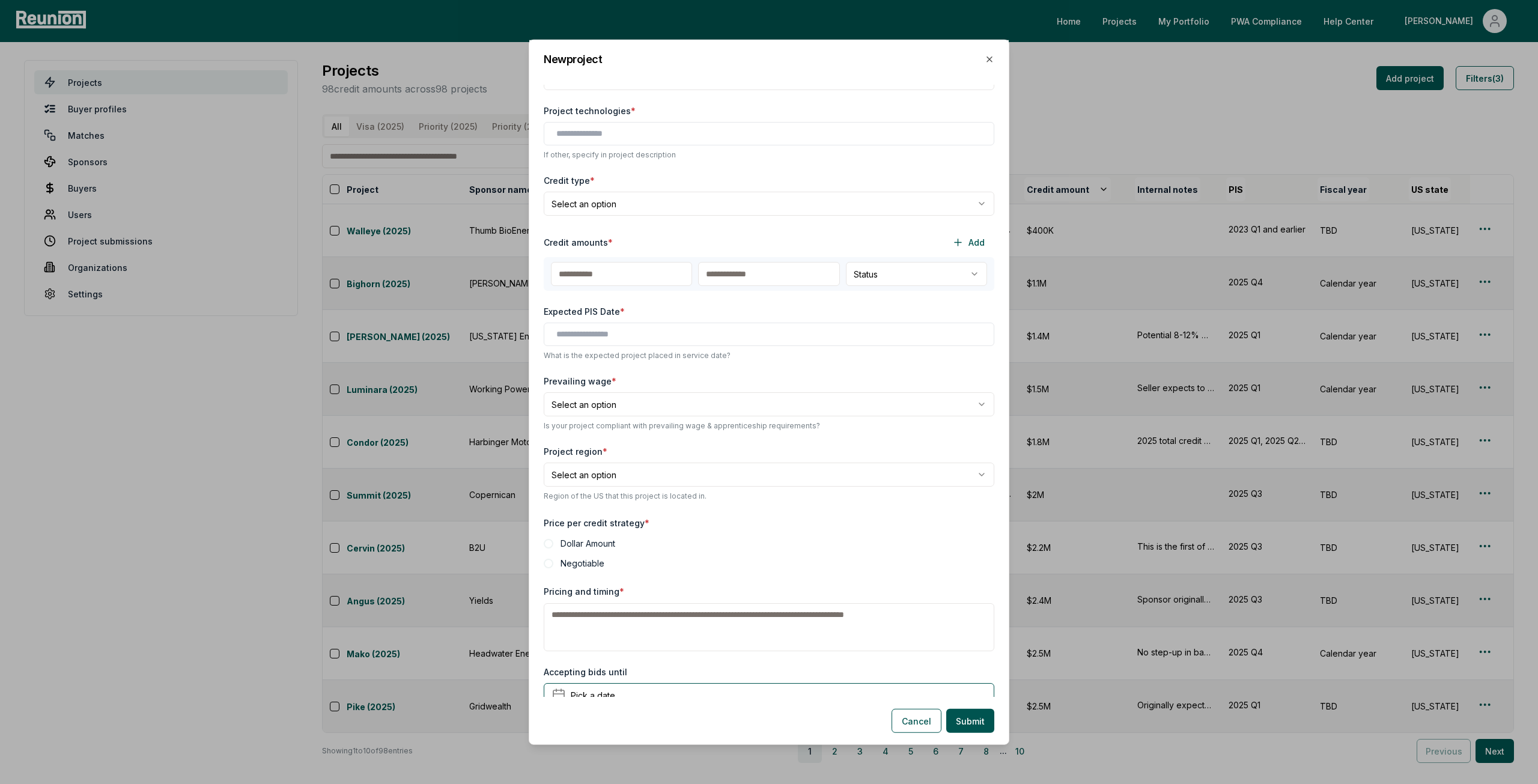
scroll to position [0, 0]
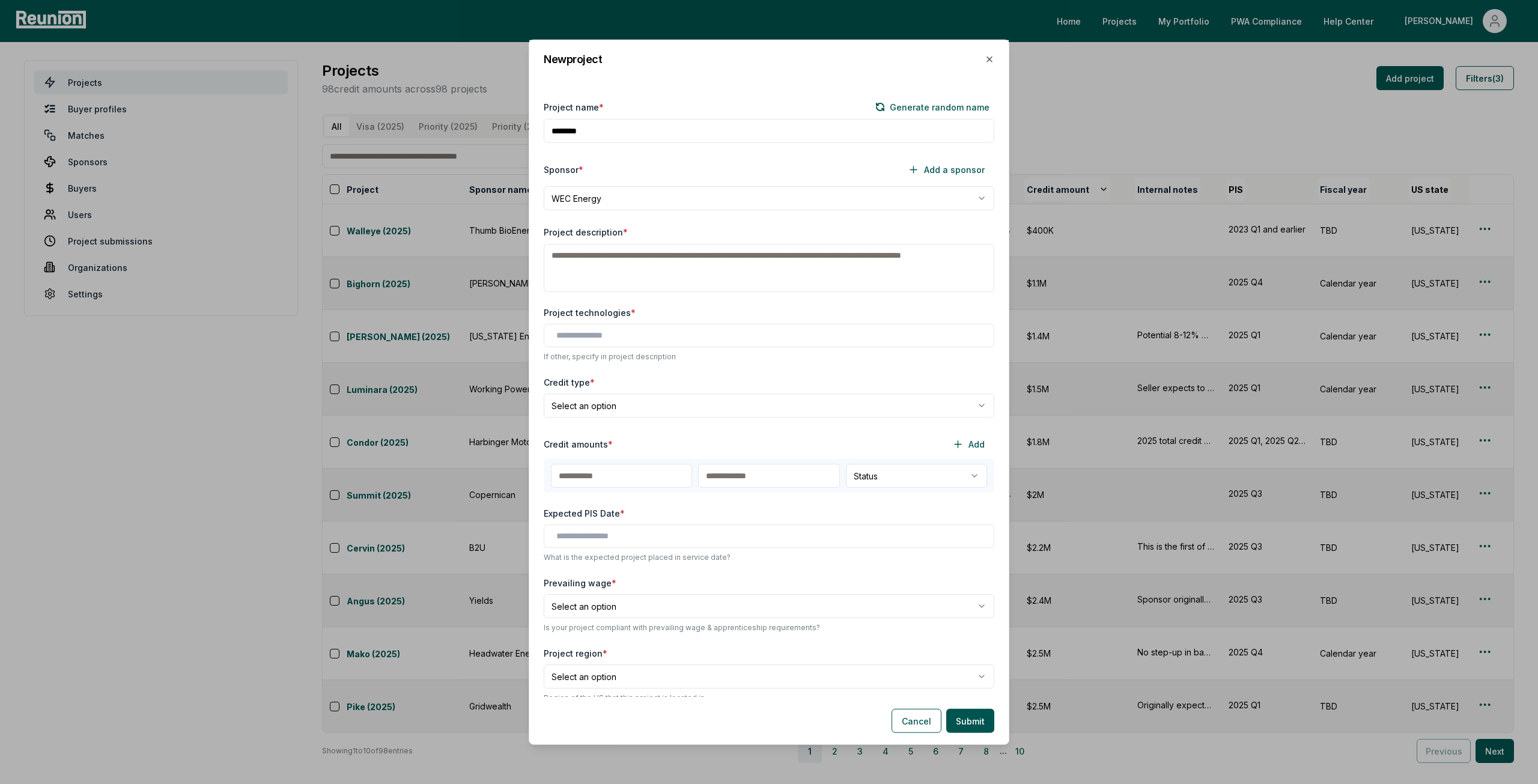
click at [722, 206] on body "Please visit us on your desktop We're working on making our marketplace mobile-…" at bounding box center [769, 392] width 1538 height 784
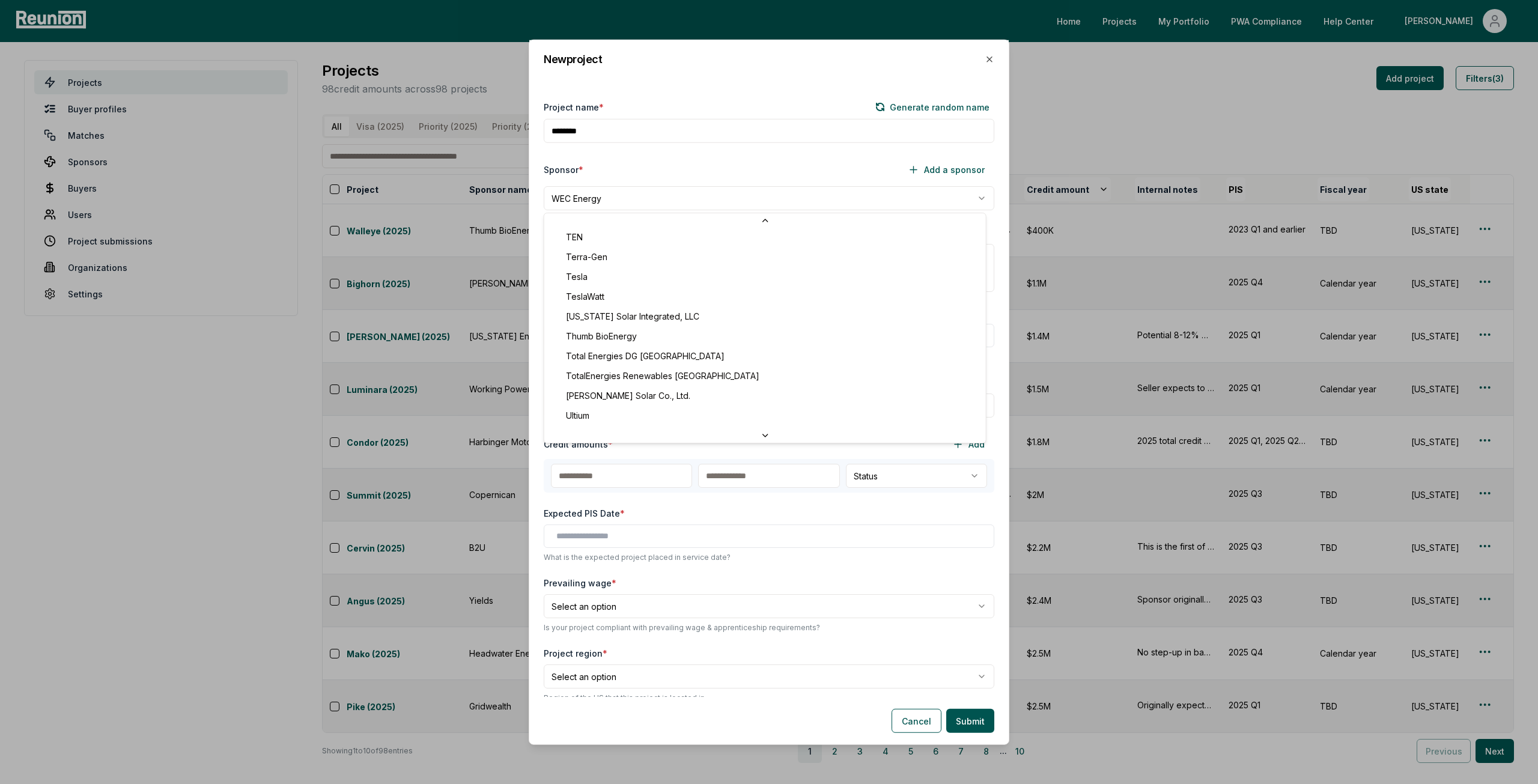
scroll to position [5158, 0]
select select "***"
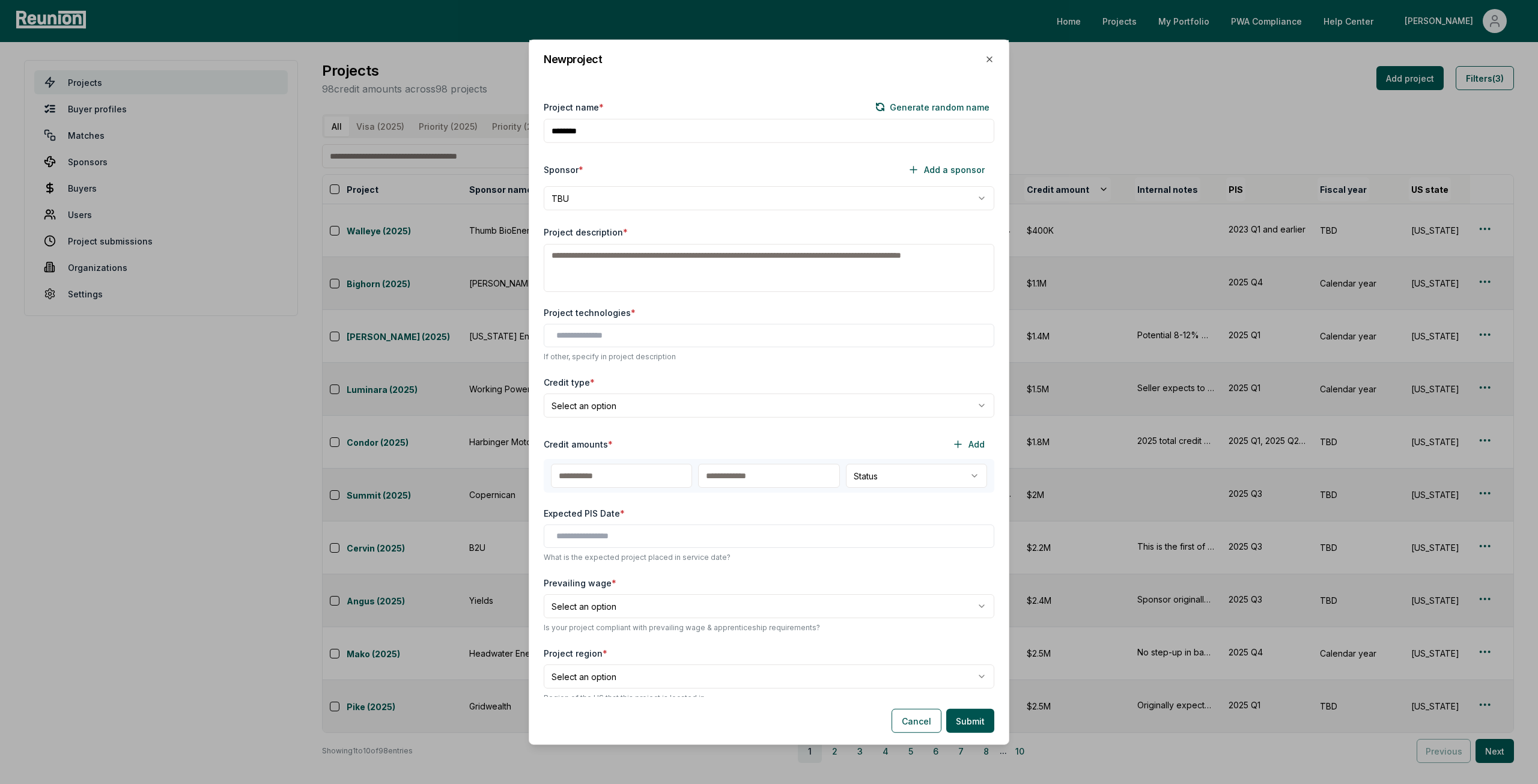
click at [594, 277] on textarea "Project description *" at bounding box center [769, 268] width 451 height 48
type textarea "**********"
click at [609, 331] on input "text" at bounding box center [771, 336] width 430 height 13
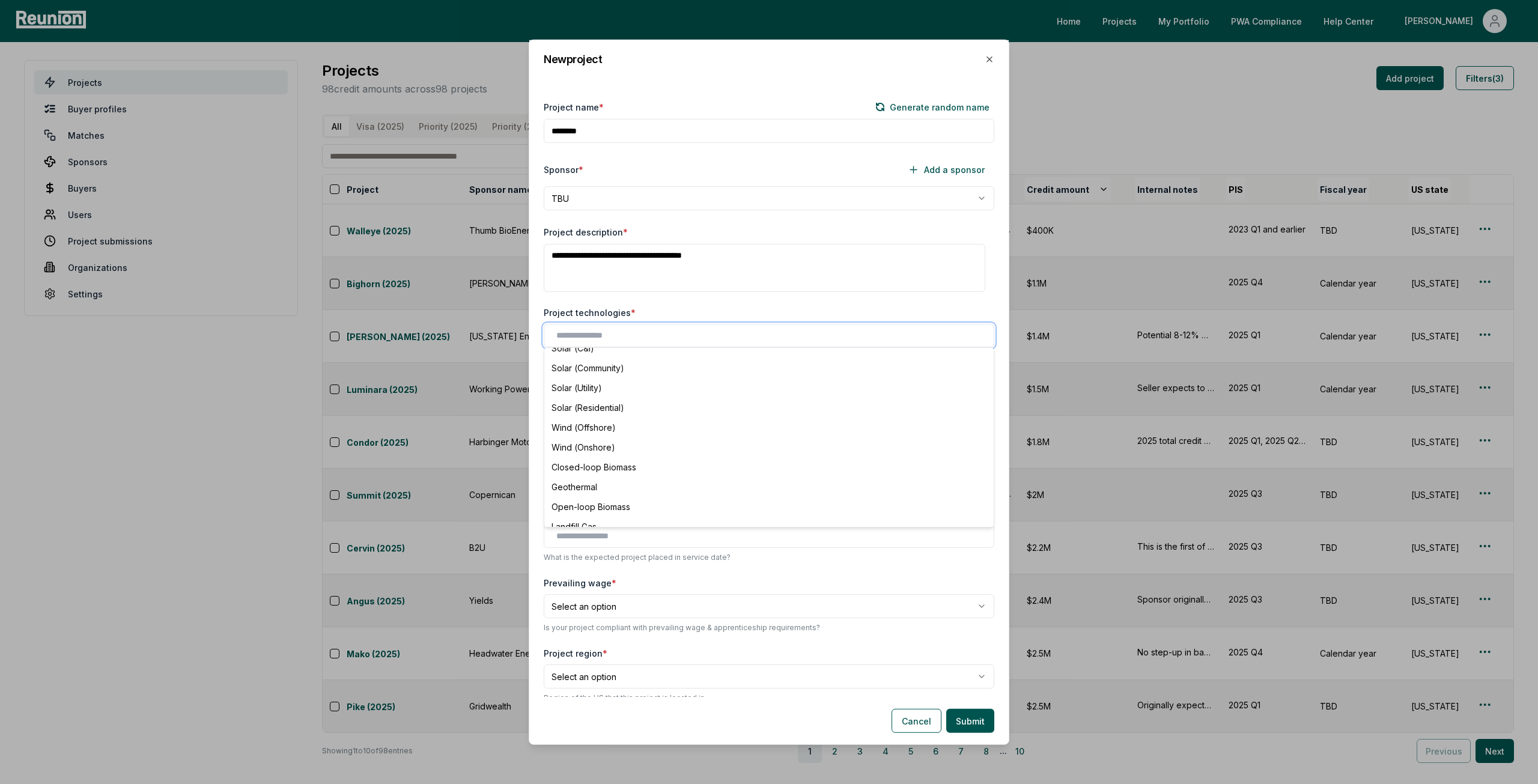
scroll to position [240, 0]
click at [632, 360] on div "Solar (Utility)" at bounding box center [769, 358] width 445 height 20
click at [657, 299] on div "**********" at bounding box center [769, 391] width 480 height 612
click at [640, 409] on body "Please visit us on your desktop We're working on making our marketplace mobile-…" at bounding box center [769, 392] width 1538 height 784
select select "*********"
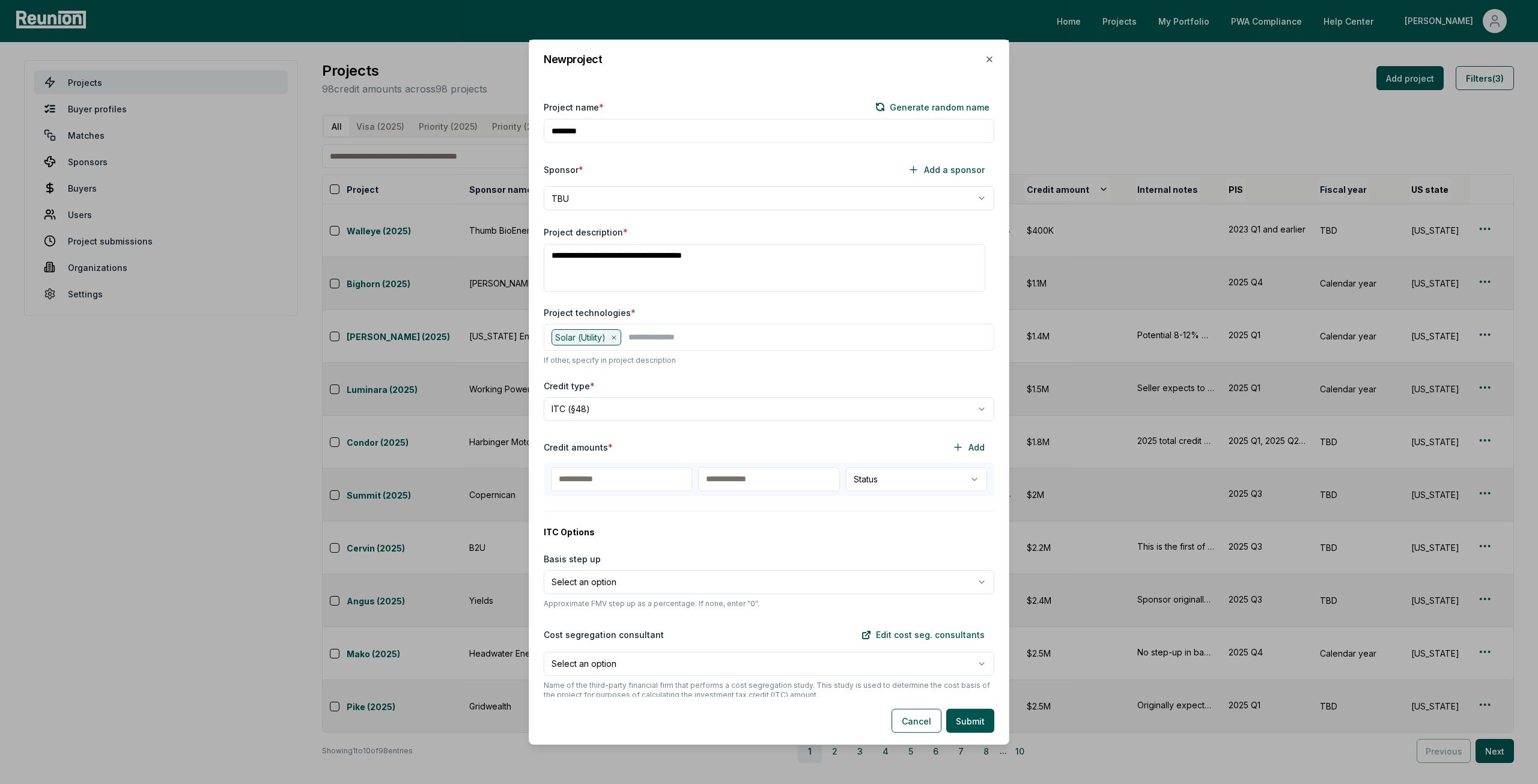
click at [650, 486] on input "text" at bounding box center [621, 478] width 141 height 24
type input "********"
click at [628, 476] on input "********" at bounding box center [621, 478] width 141 height 24
click at [628, 476] on input "********" at bounding box center [621, 478] width 141 height 24
click at [628, 476] on input "********" at bounding box center [621, 478] width 141 height 24
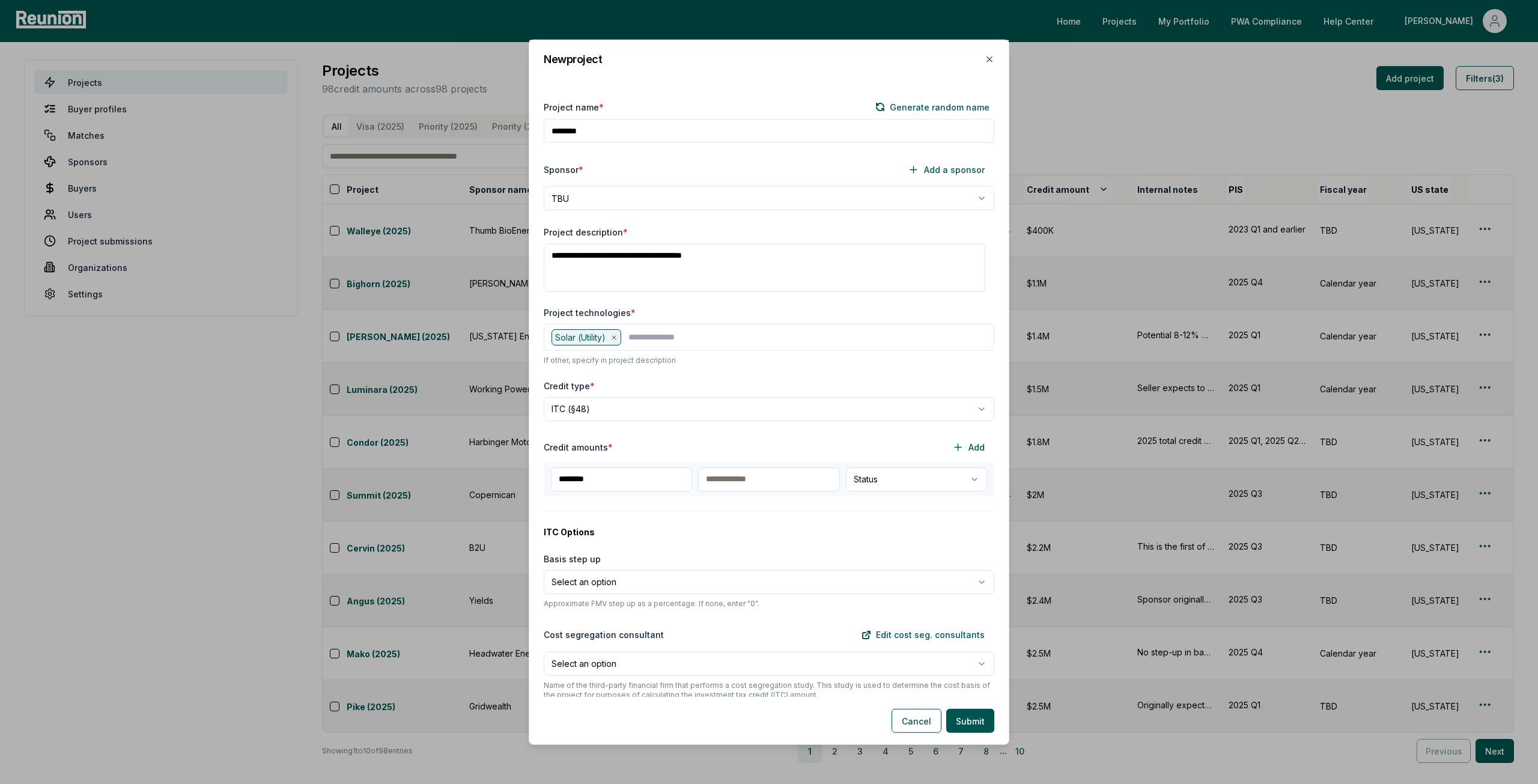
click at [628, 476] on input "********" at bounding box center [621, 478] width 141 height 24
type input "****"
click at [774, 483] on input "text" at bounding box center [769, 478] width 141 height 24
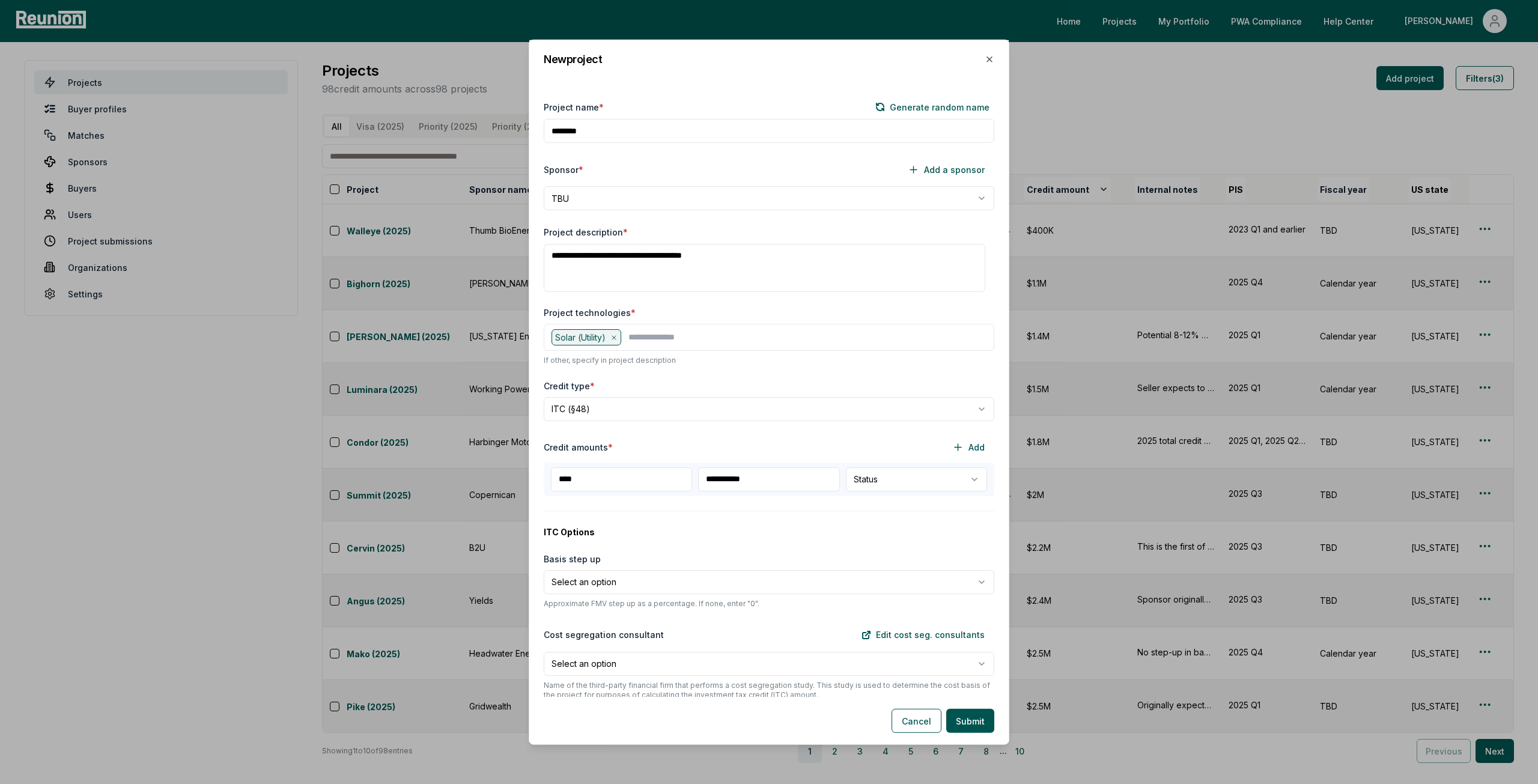
type input "**********"
click at [941, 480] on body "Please visit us on your desktop We're working on making our marketplace mobile-…" at bounding box center [769, 392] width 1538 height 784
select select "******"
click at [928, 570] on body "Please visit us on your desktop We're working on making our marketplace mobile-…" at bounding box center [769, 392] width 1538 height 784
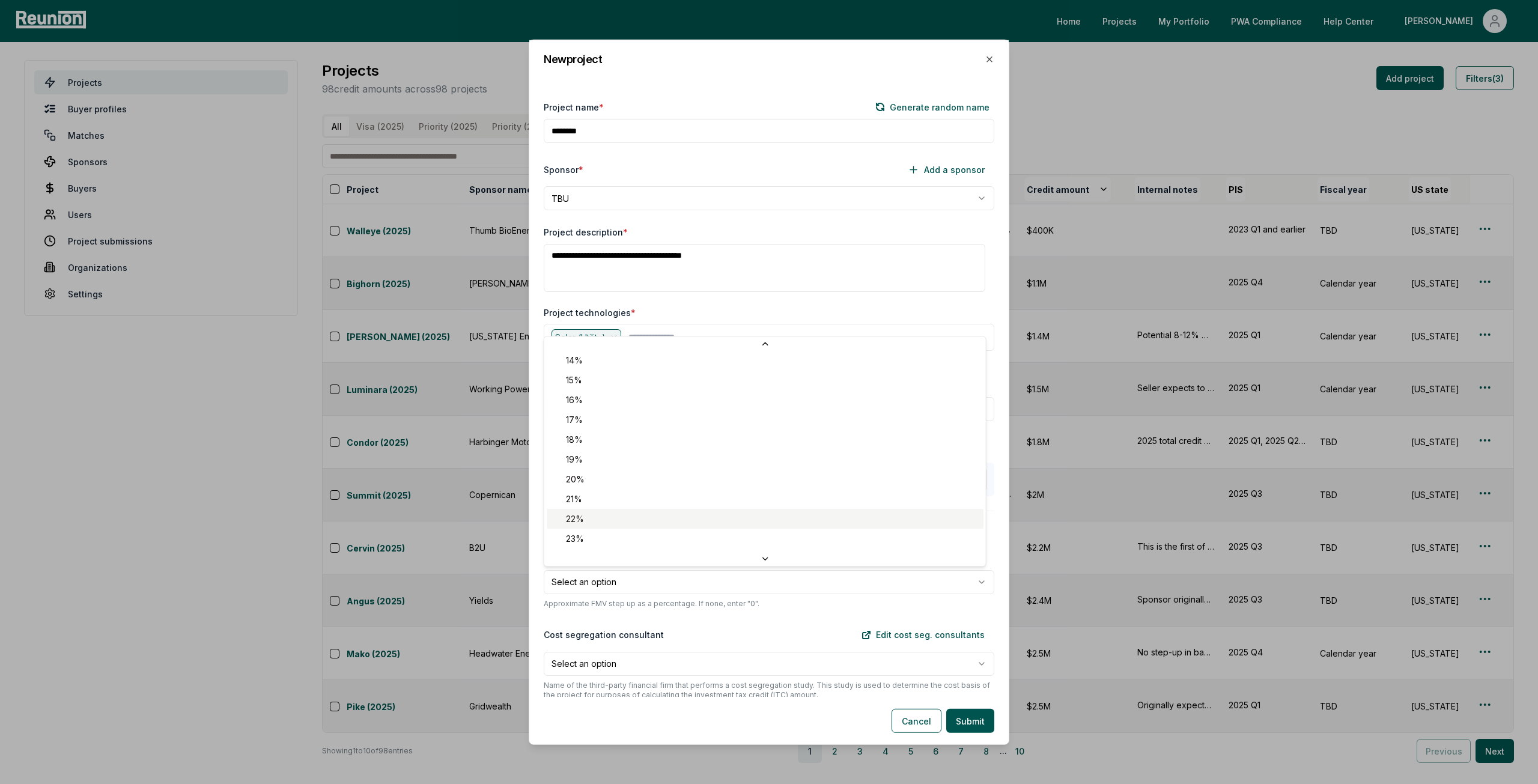
scroll to position [360, 0]
select select "**"
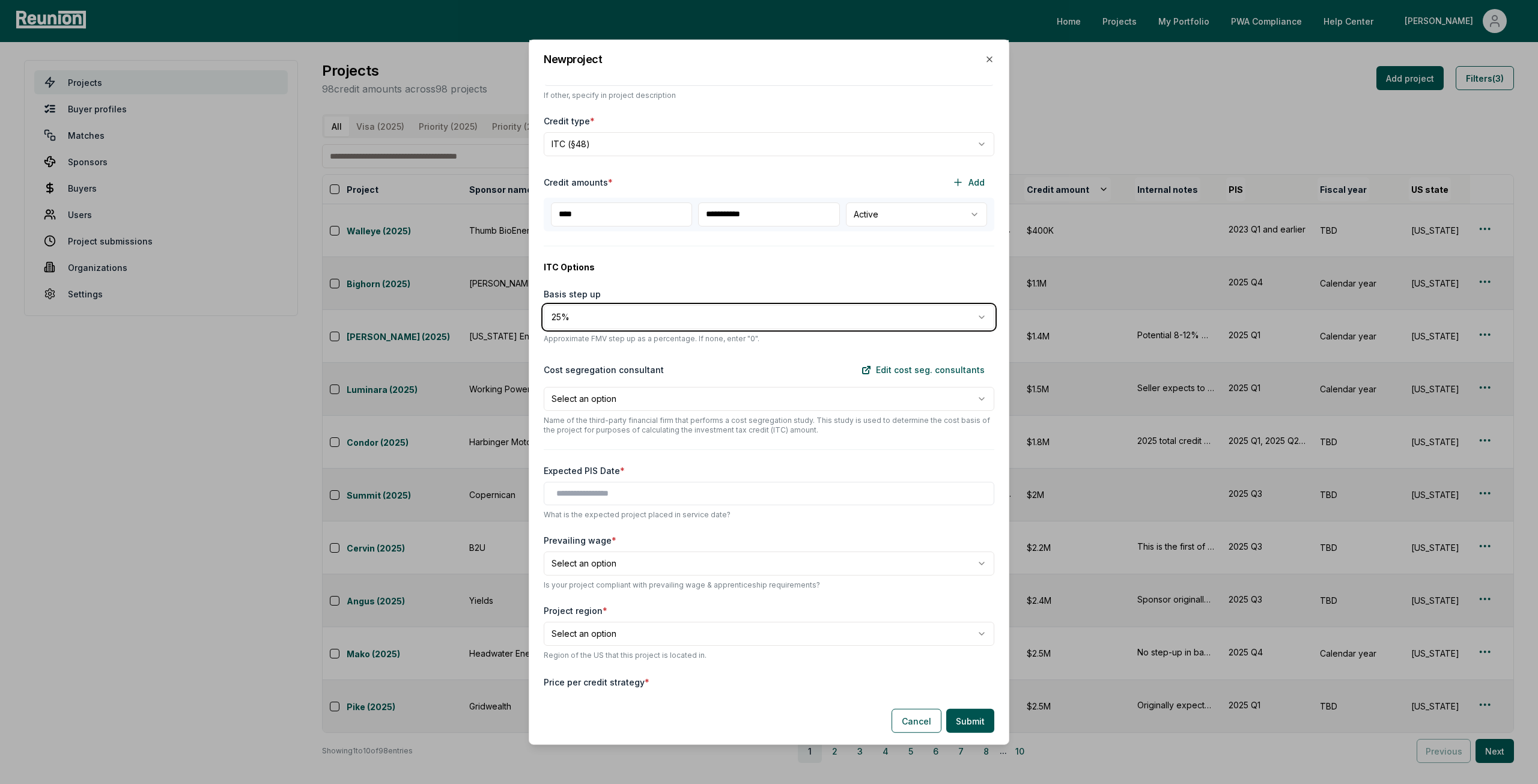
scroll to position [301, 0]
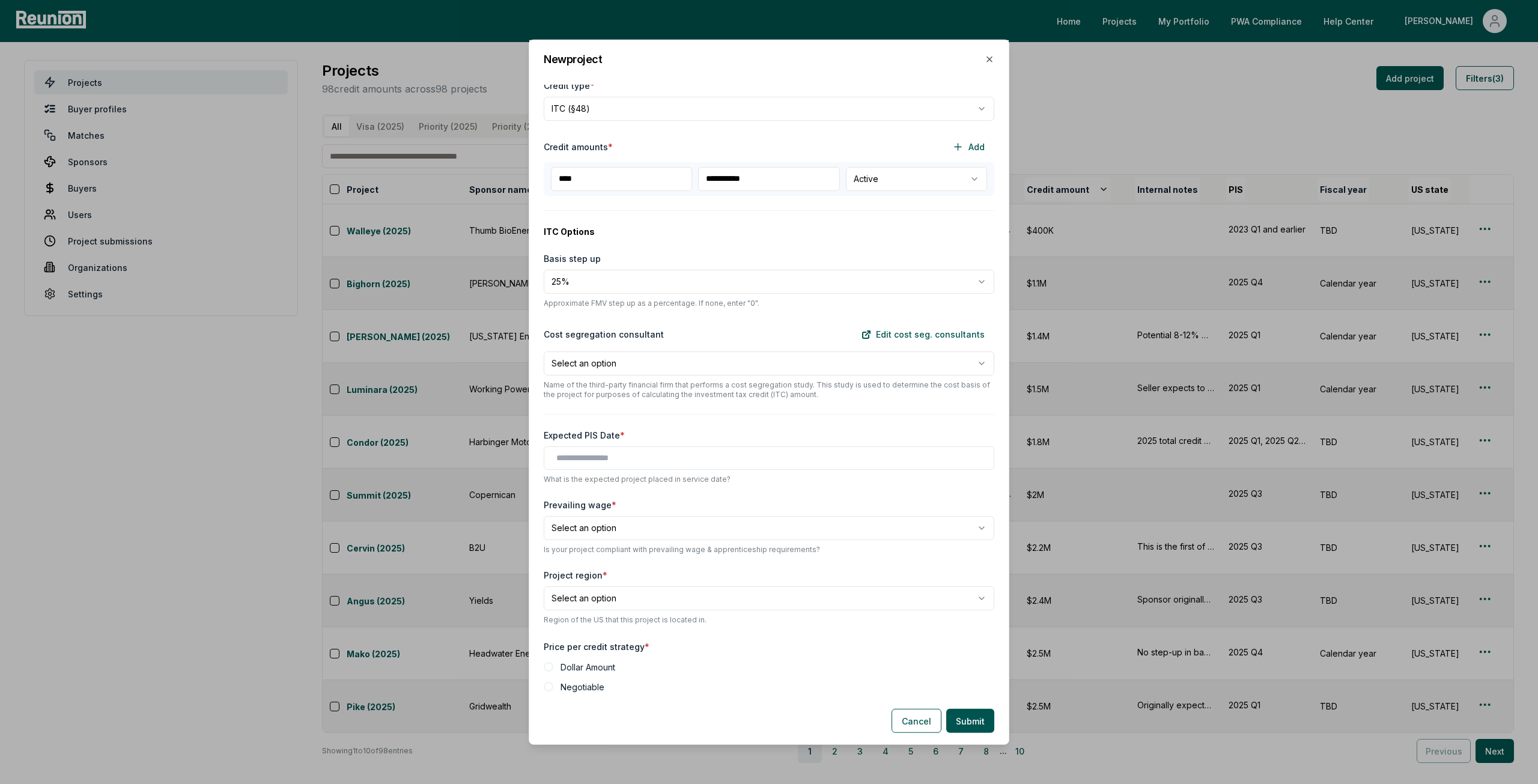
click at [623, 465] on div at bounding box center [769, 457] width 451 height 24
click at [621, 458] on input "text" at bounding box center [771, 458] width 430 height 13
click at [582, 582] on div "2025 Q4" at bounding box center [769, 580] width 445 height 20
click at [653, 430] on div "Expected PIS Date *" at bounding box center [769, 435] width 451 height 13
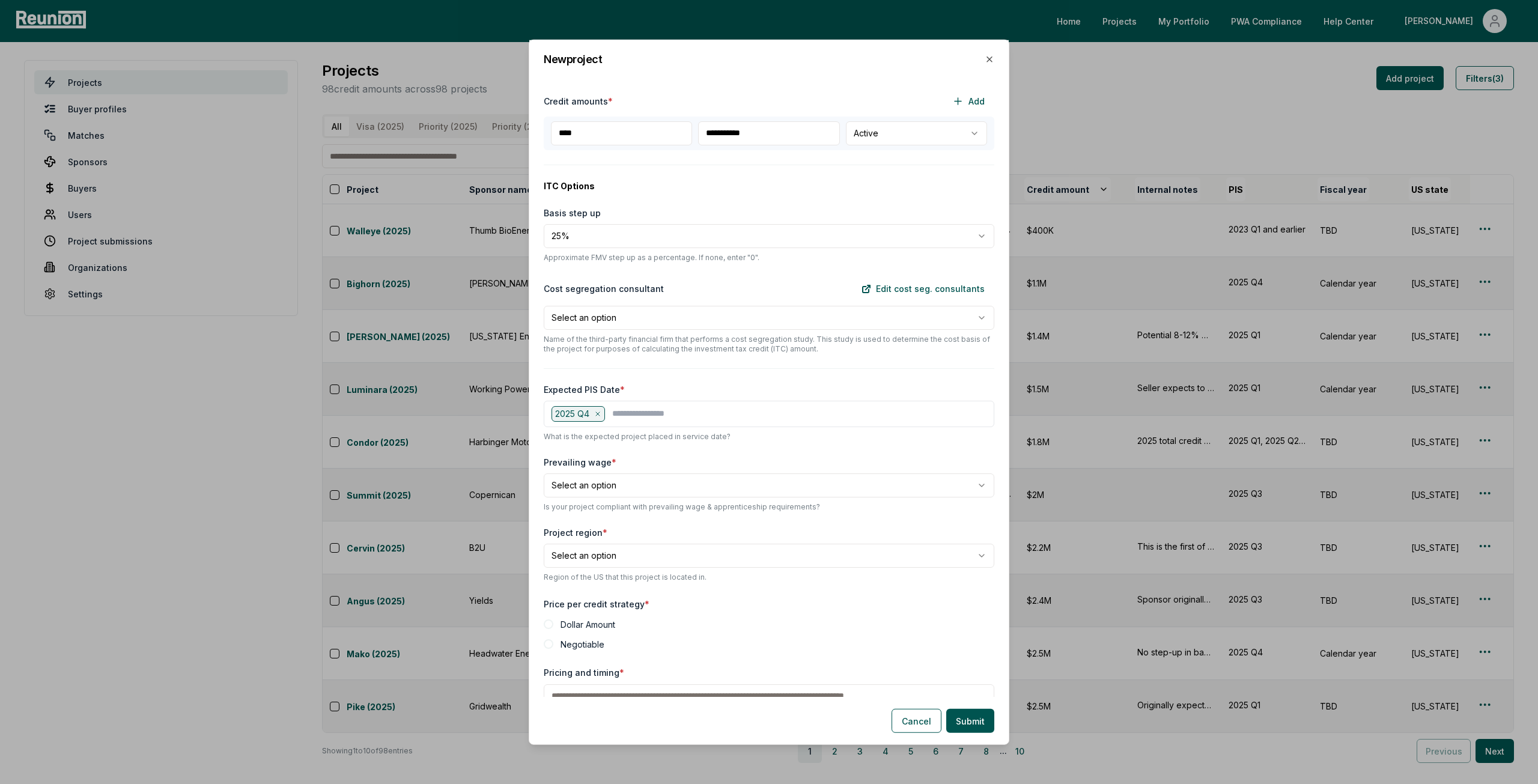
scroll to position [421, 0]
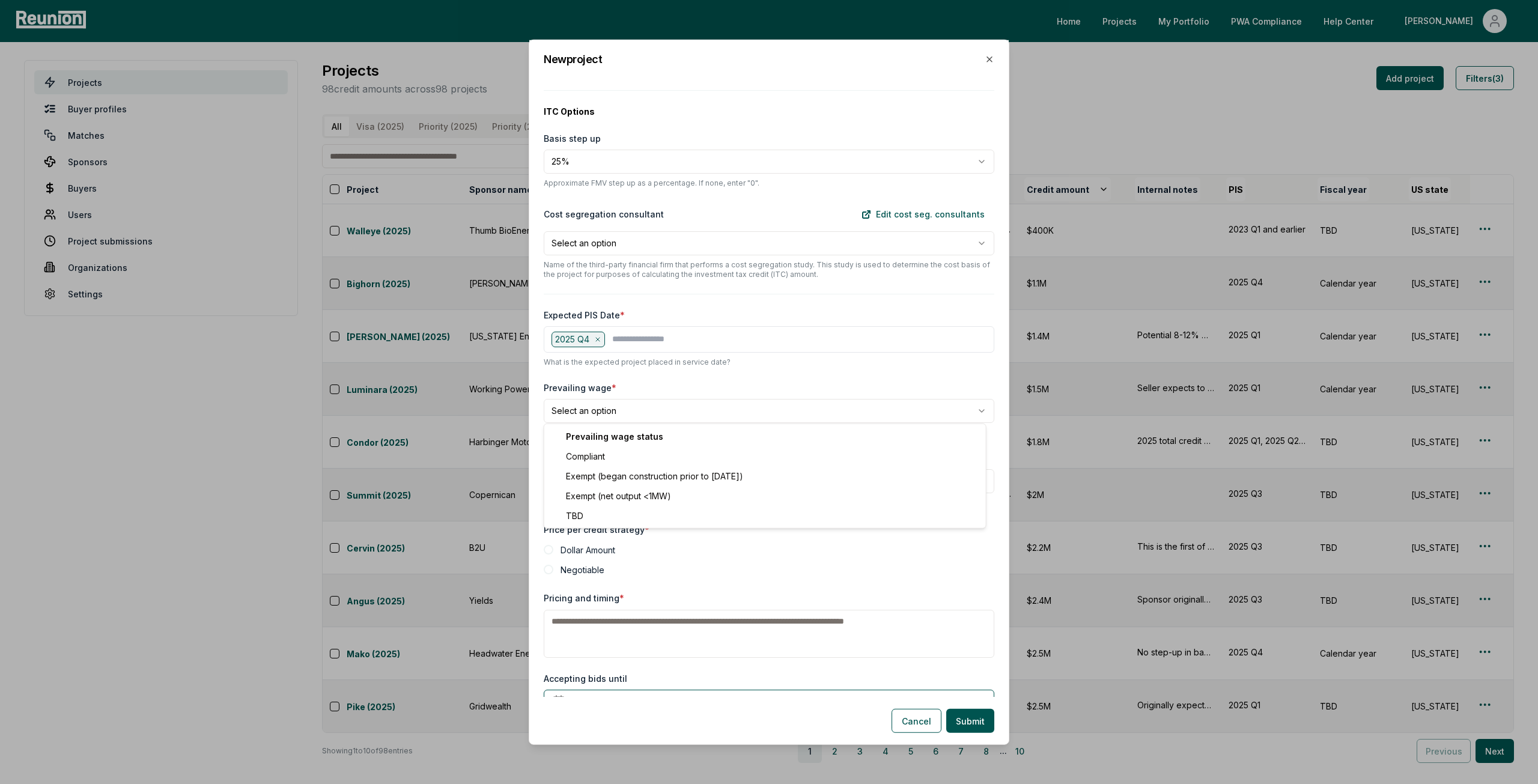
click at [647, 413] on body "Please visit us on your desktop We're working on making our marketplace mobile-…" at bounding box center [769, 392] width 1538 height 784
select select "**********"
click at [637, 446] on div "**********" at bounding box center [769, 391] width 480 height 612
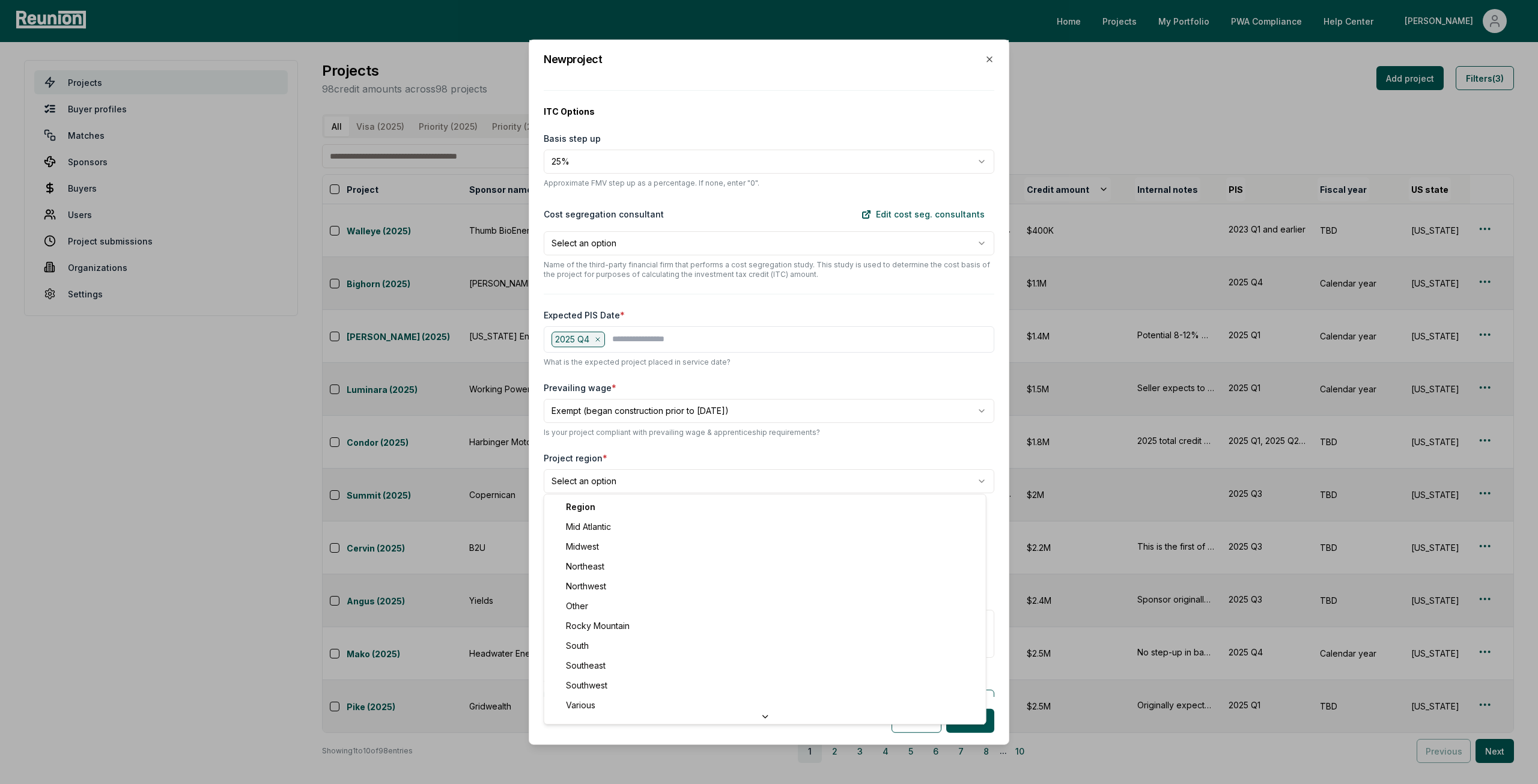
click at [633, 478] on body "Please visit us on your desktop We're working on making our marketplace mobile-…" at bounding box center [769, 392] width 1538 height 784
select select "*******"
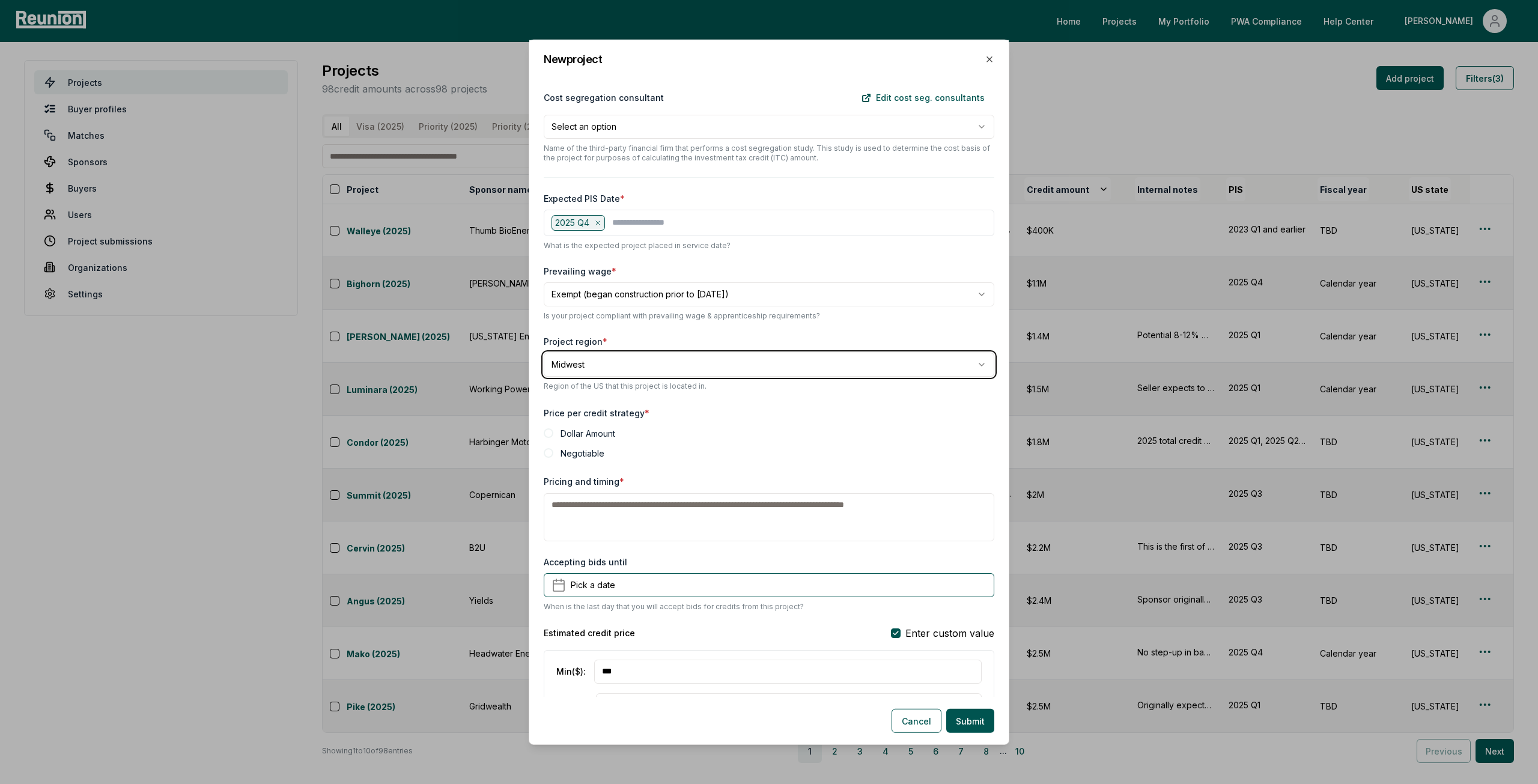
scroll to position [541, 0]
click at [592, 448] on label "Negotiable" at bounding box center [582, 449] width 44 height 13
click at [553, 448] on button "Negotiable" at bounding box center [548, 449] width 10 height 10
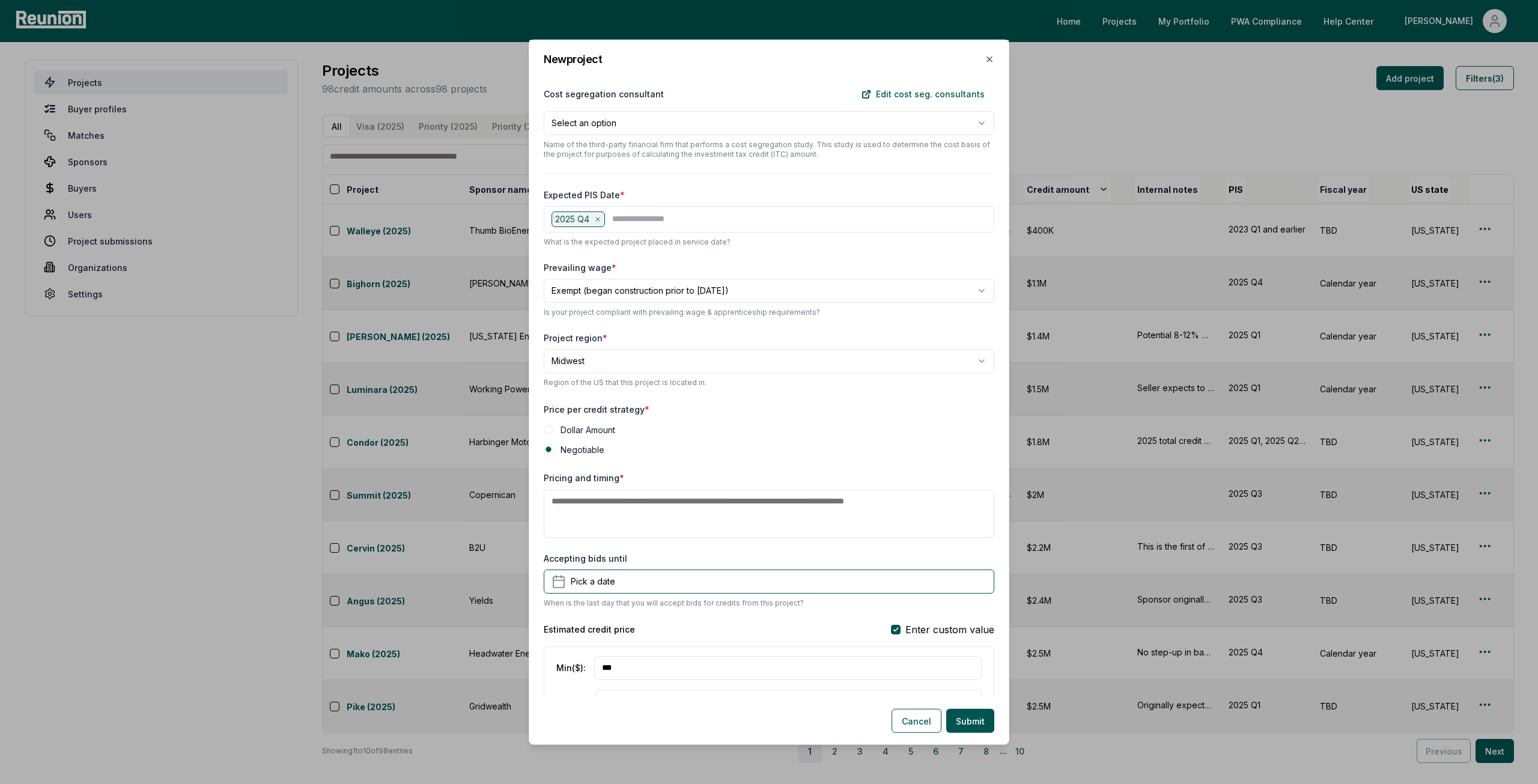
click at [610, 509] on textarea "Pricing and timing *" at bounding box center [769, 513] width 451 height 48
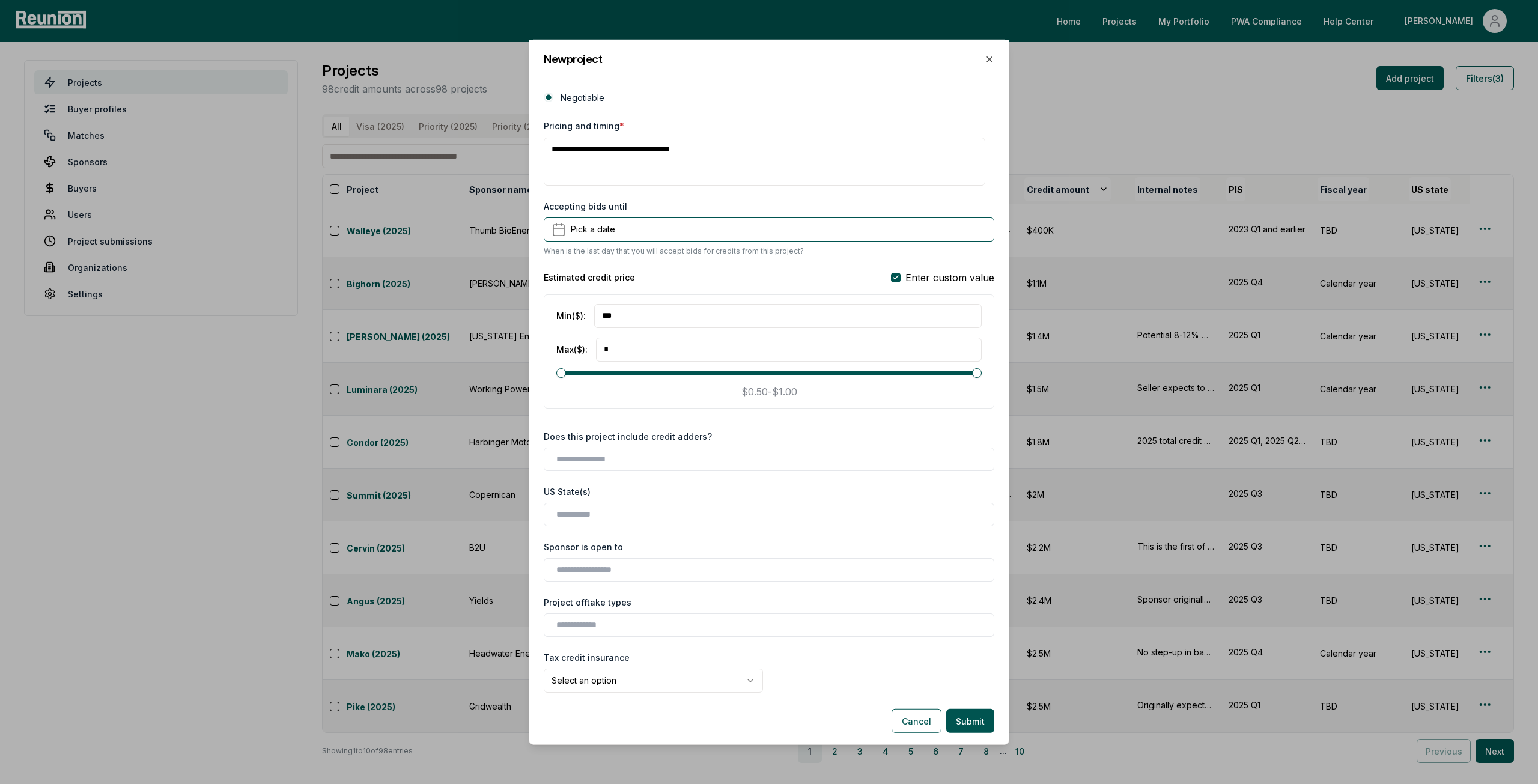
scroll to position [901, 0]
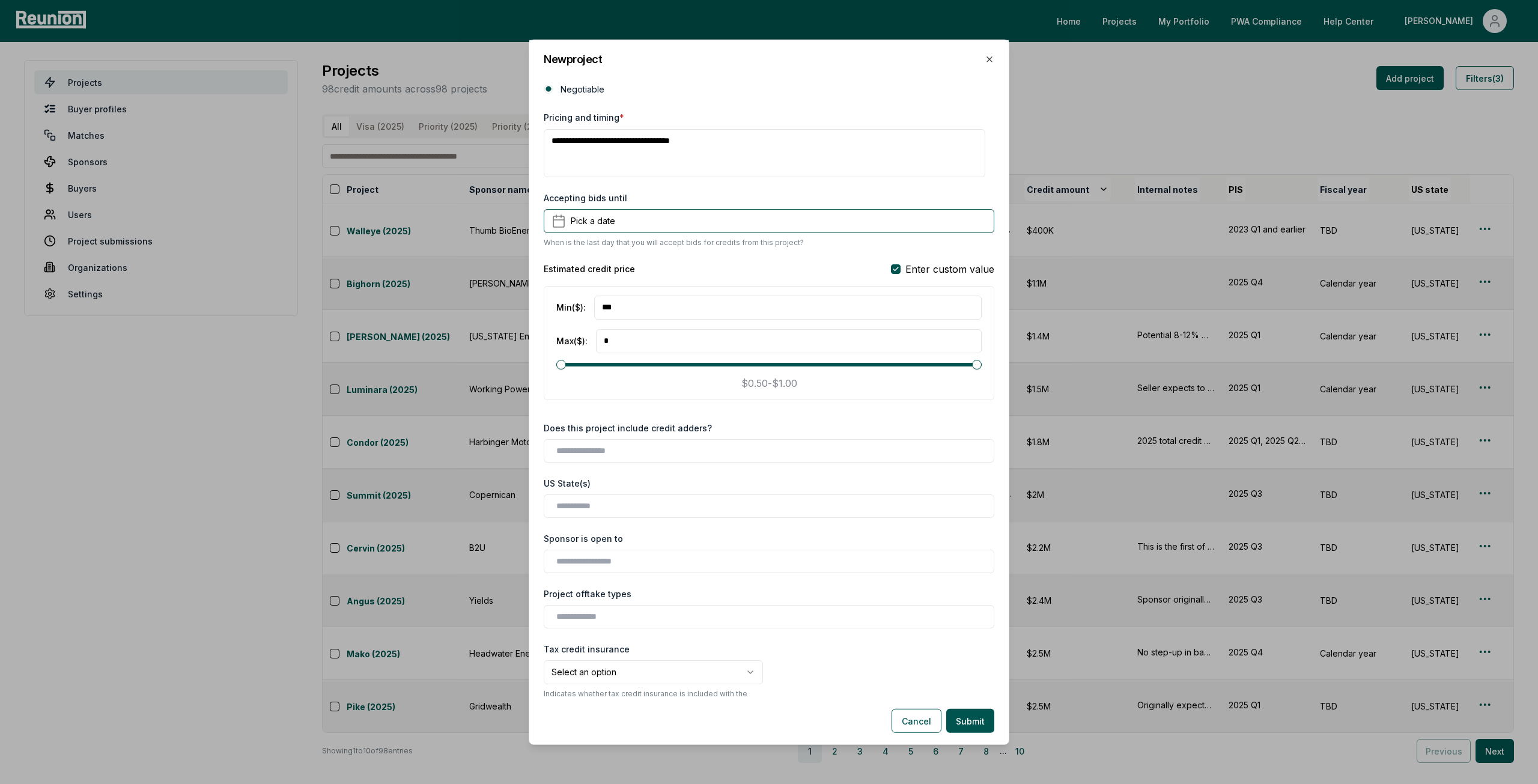
type textarea "**********"
click at [610, 506] on input "text" at bounding box center [771, 506] width 430 height 13
click at [602, 527] on div "Michigan" at bounding box center [769, 525] width 445 height 20
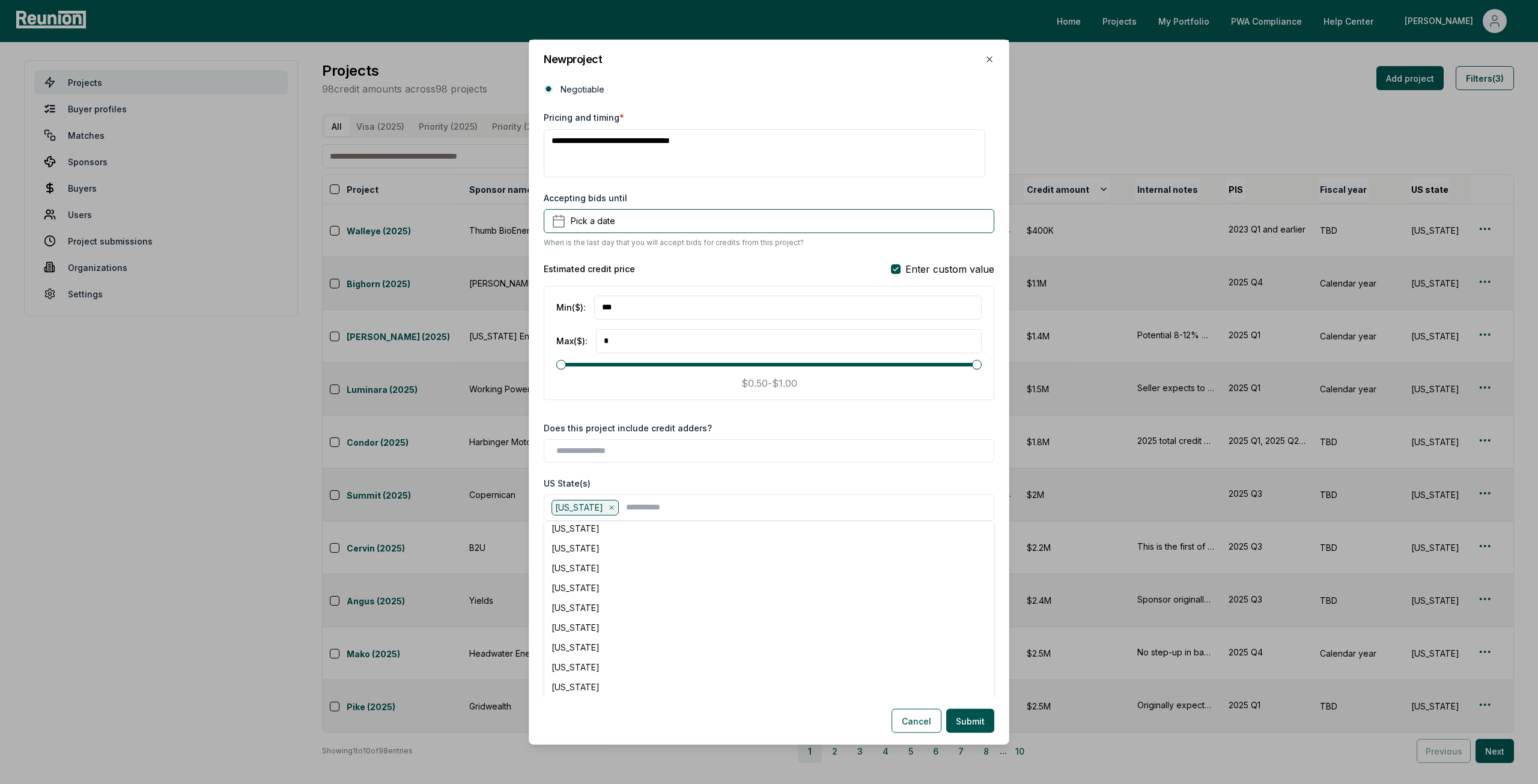
click at [608, 468] on div "**********" at bounding box center [769, 391] width 480 height 612
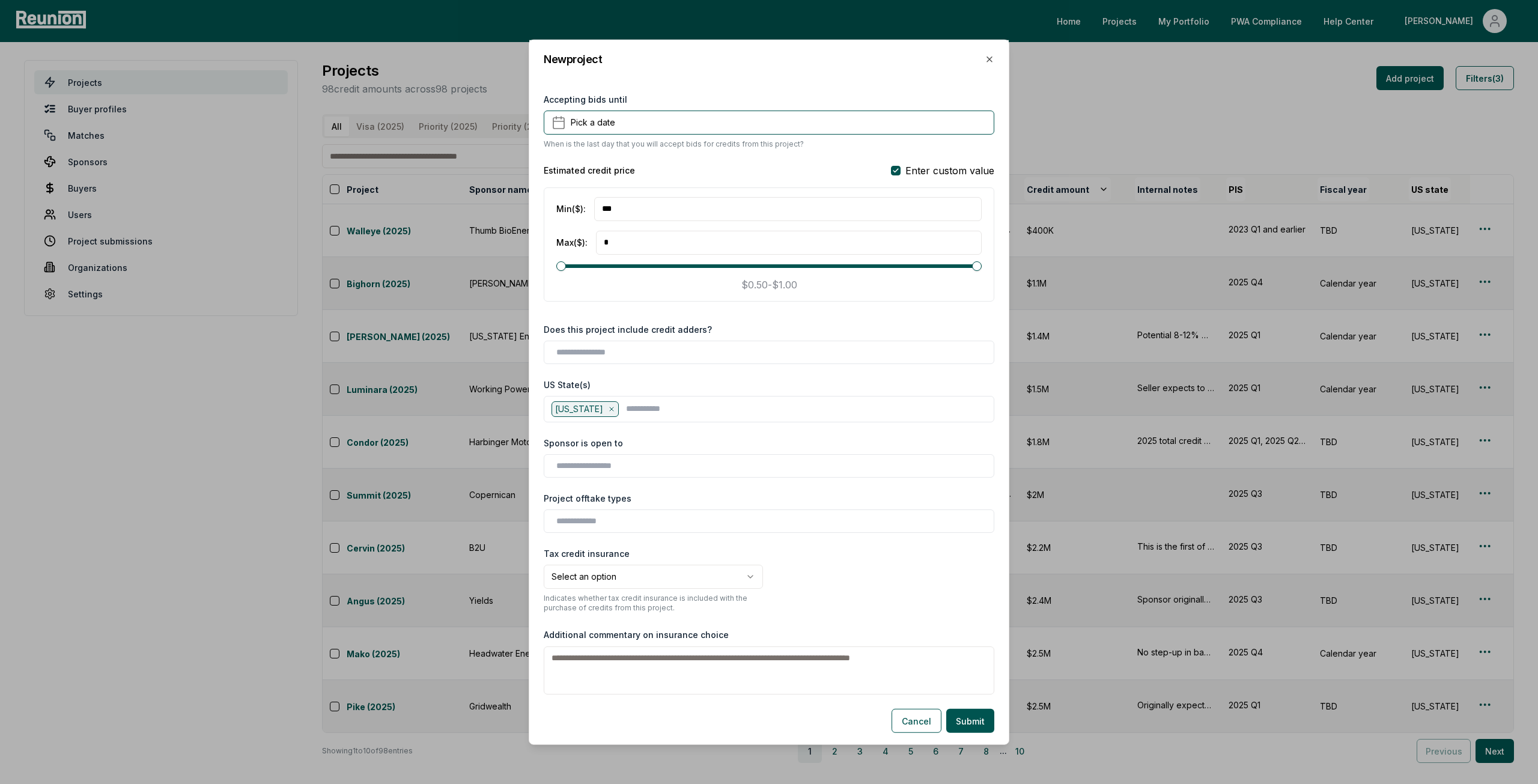
scroll to position [1021, 0]
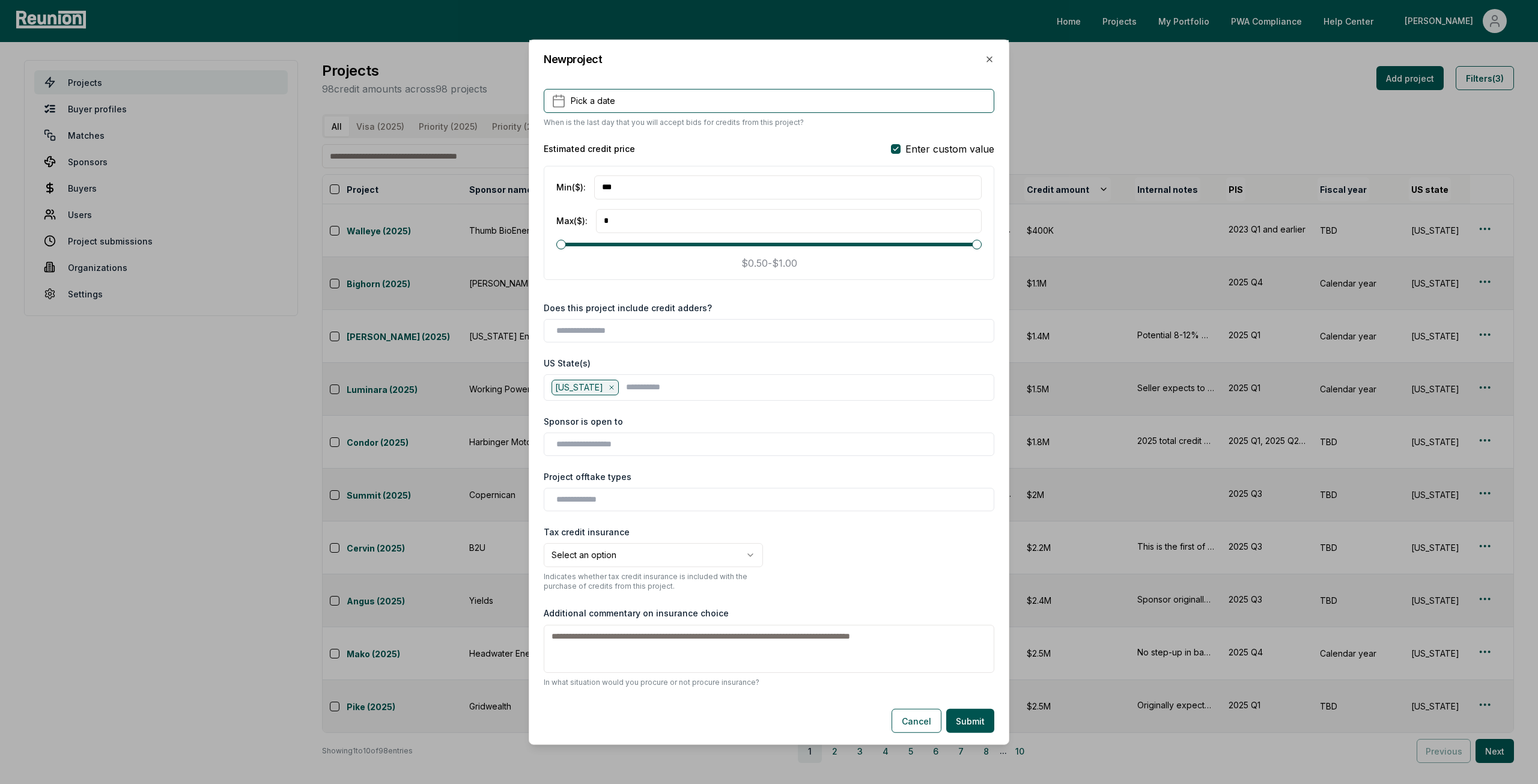
click at [631, 551] on body "Please visit us on your desktop We're working on making our marketplace mobile-…" at bounding box center [769, 392] width 1538 height 784
select select "**********"
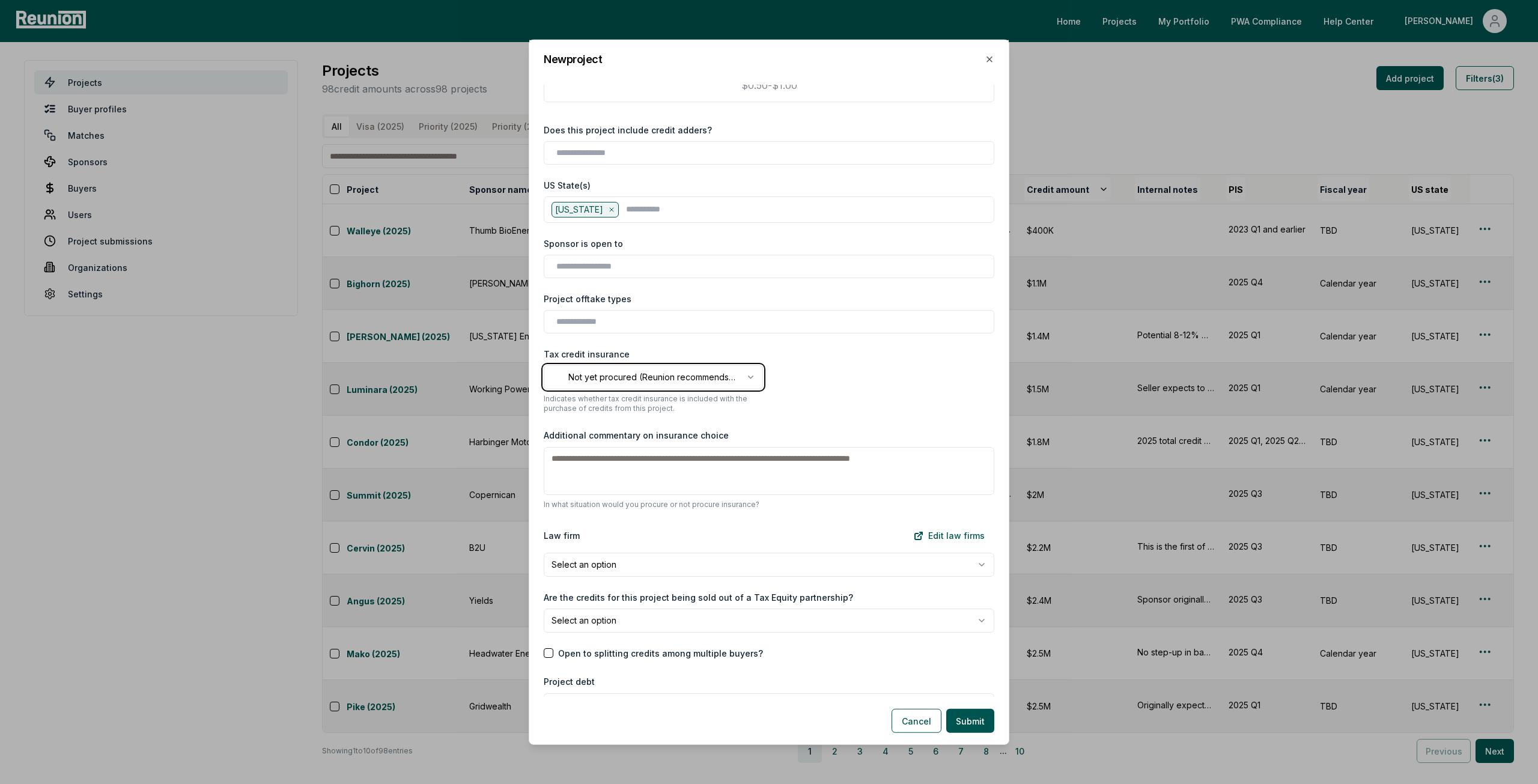
scroll to position [1202, 0]
click at [601, 315] on input "text" at bounding box center [771, 319] width 430 height 13
click at [624, 285] on div "**********" at bounding box center [769, 391] width 480 height 612
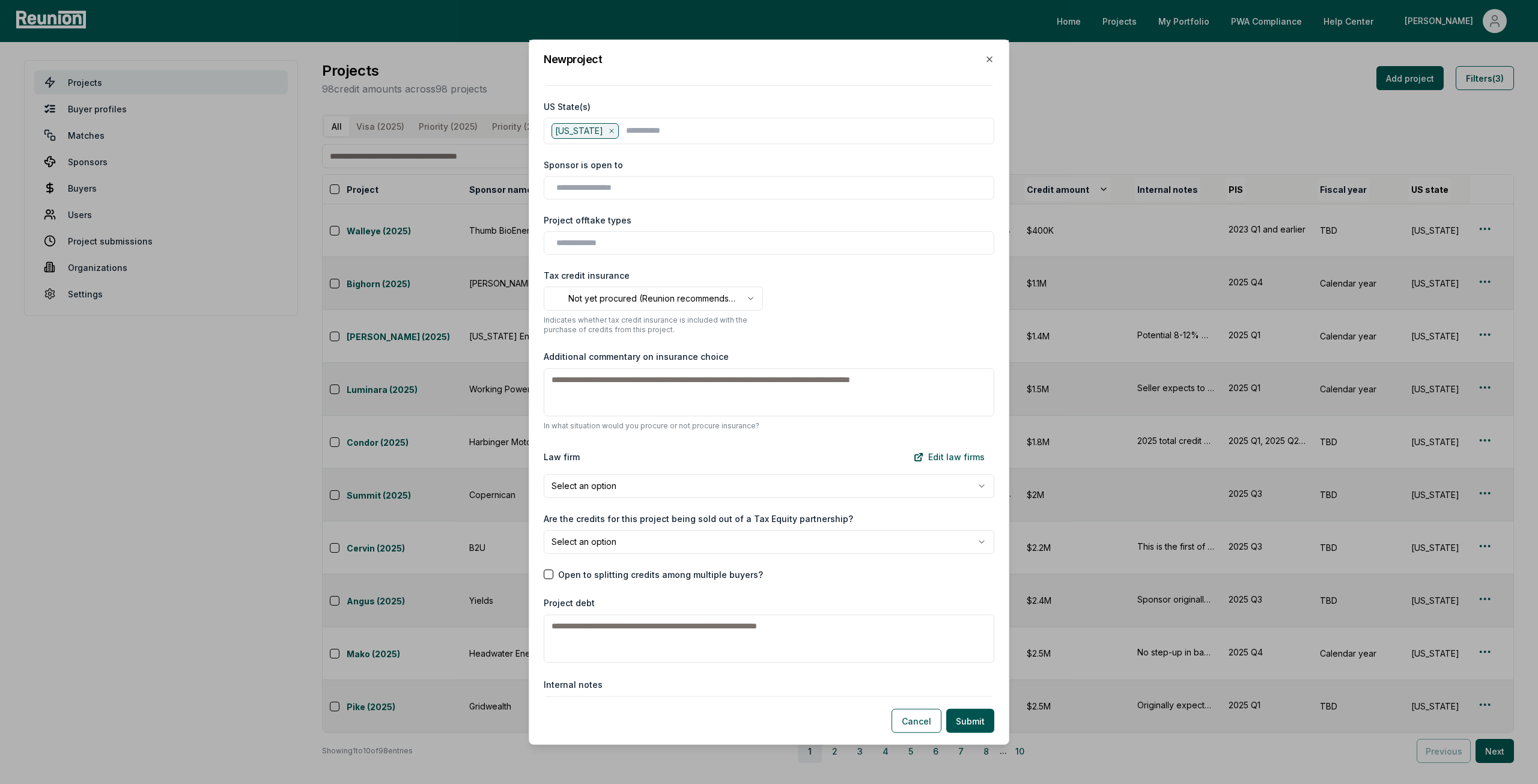
scroll to position [1322, 0]
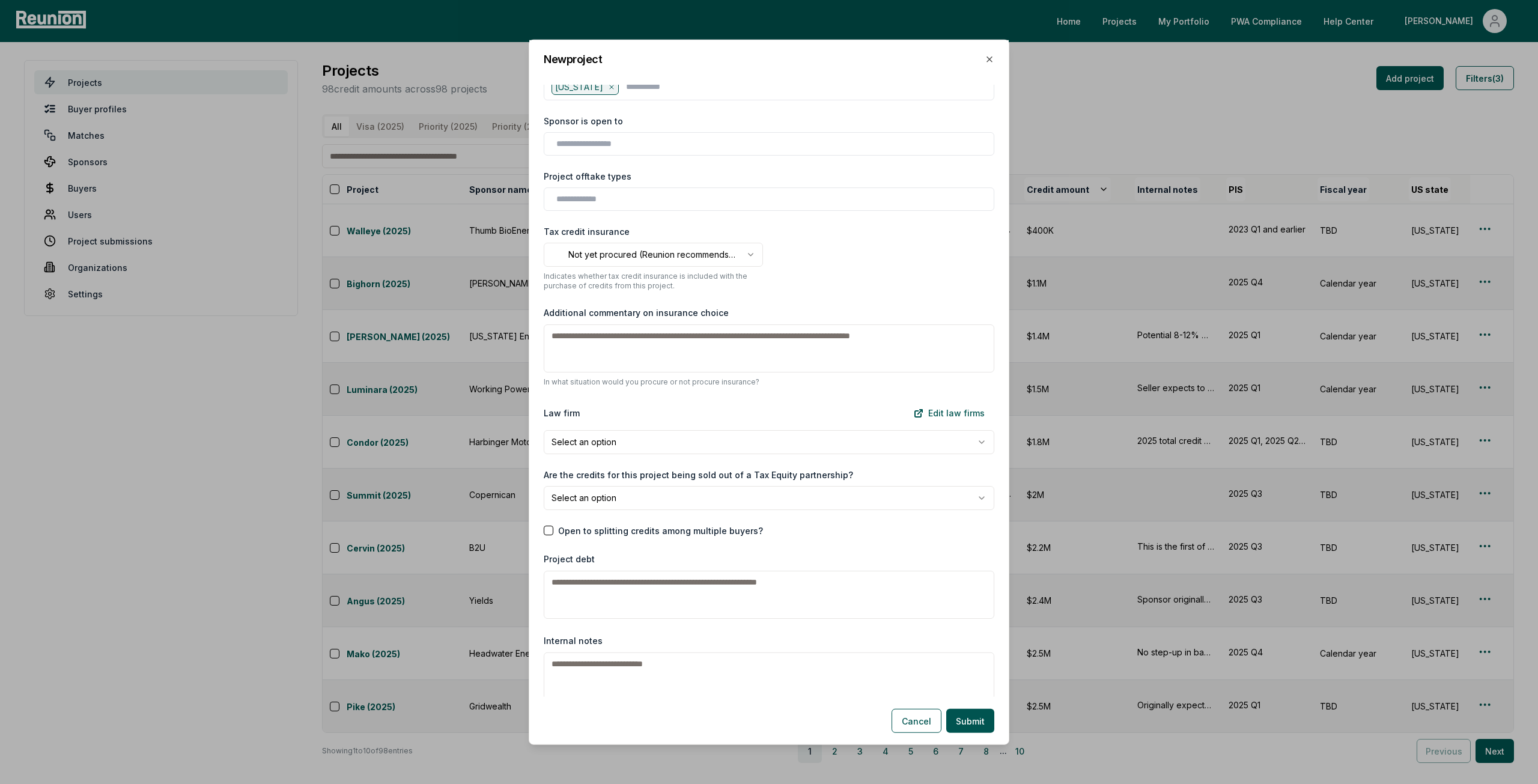
click at [635, 487] on body "Please visit us on your desktop We're working on making our marketplace mobile-…" at bounding box center [769, 392] width 1538 height 784
select select "***"
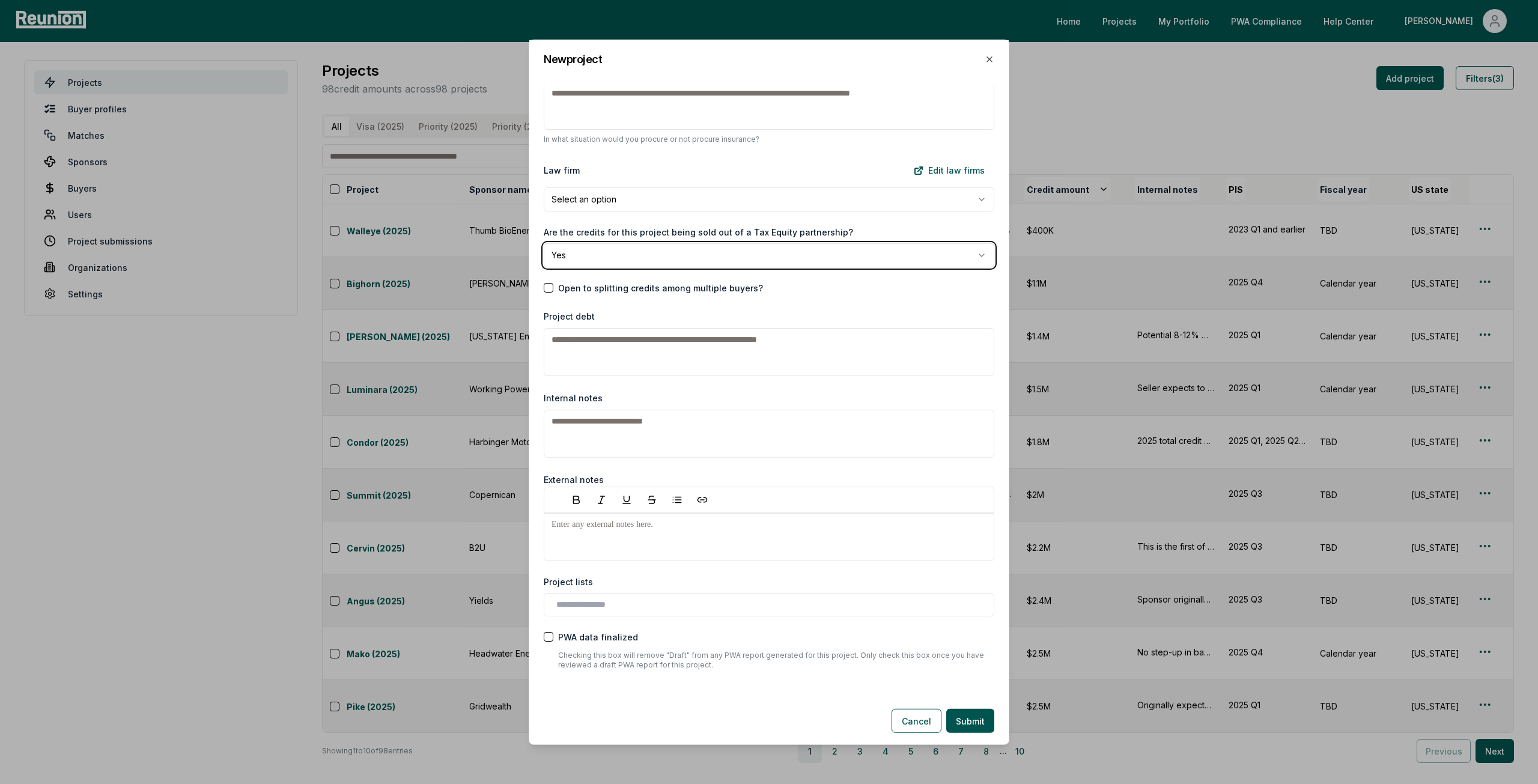
scroll to position [1585, 0]
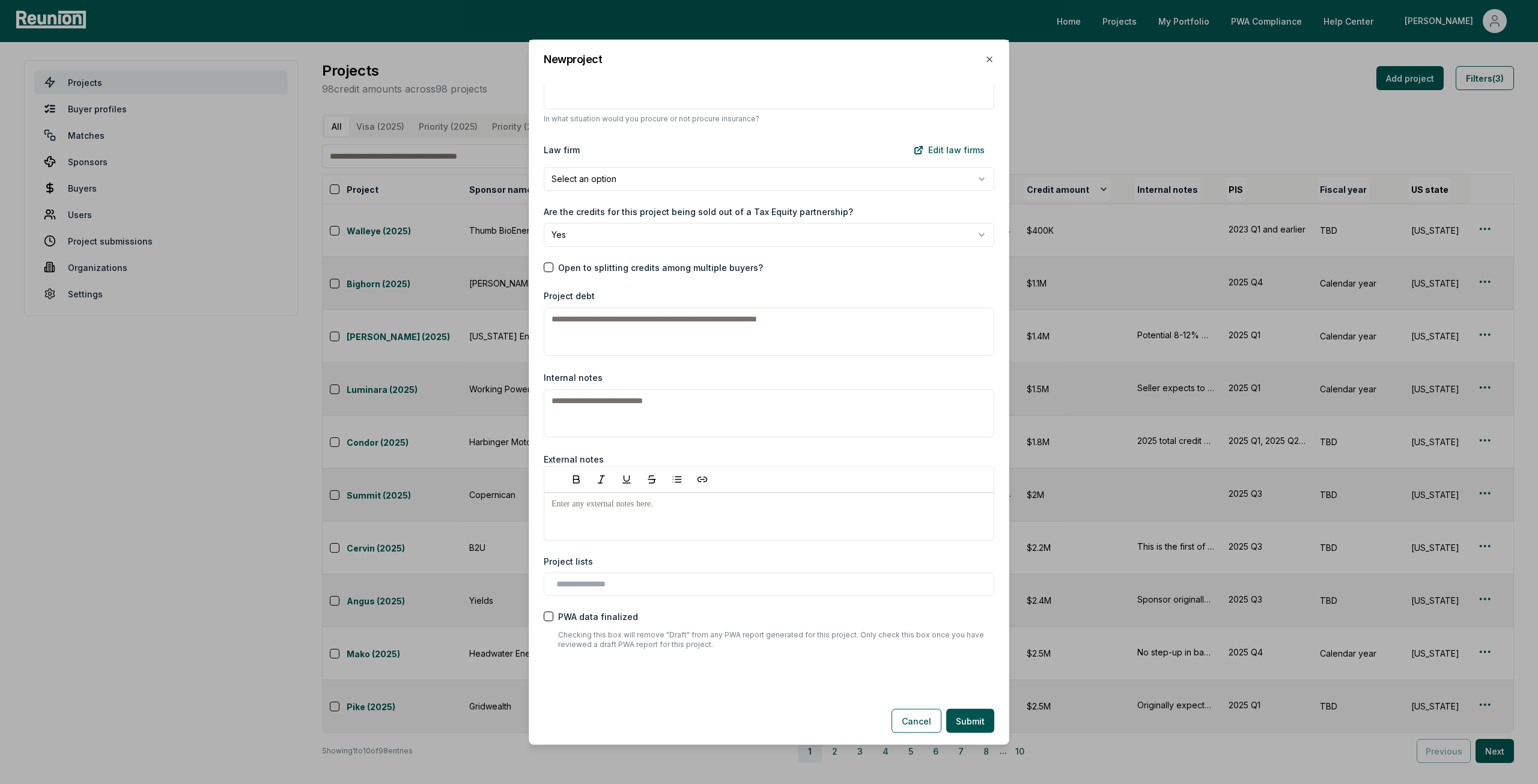
click at [589, 405] on textarea "Internal notes" at bounding box center [769, 413] width 451 height 48
type textarea "**********"
click at [618, 584] on input "text" at bounding box center [771, 585] width 430 height 13
click at [608, 626] on div "Priority (2025)" at bounding box center [769, 628] width 445 height 20
click at [599, 547] on div "**********" at bounding box center [769, 391] width 480 height 612
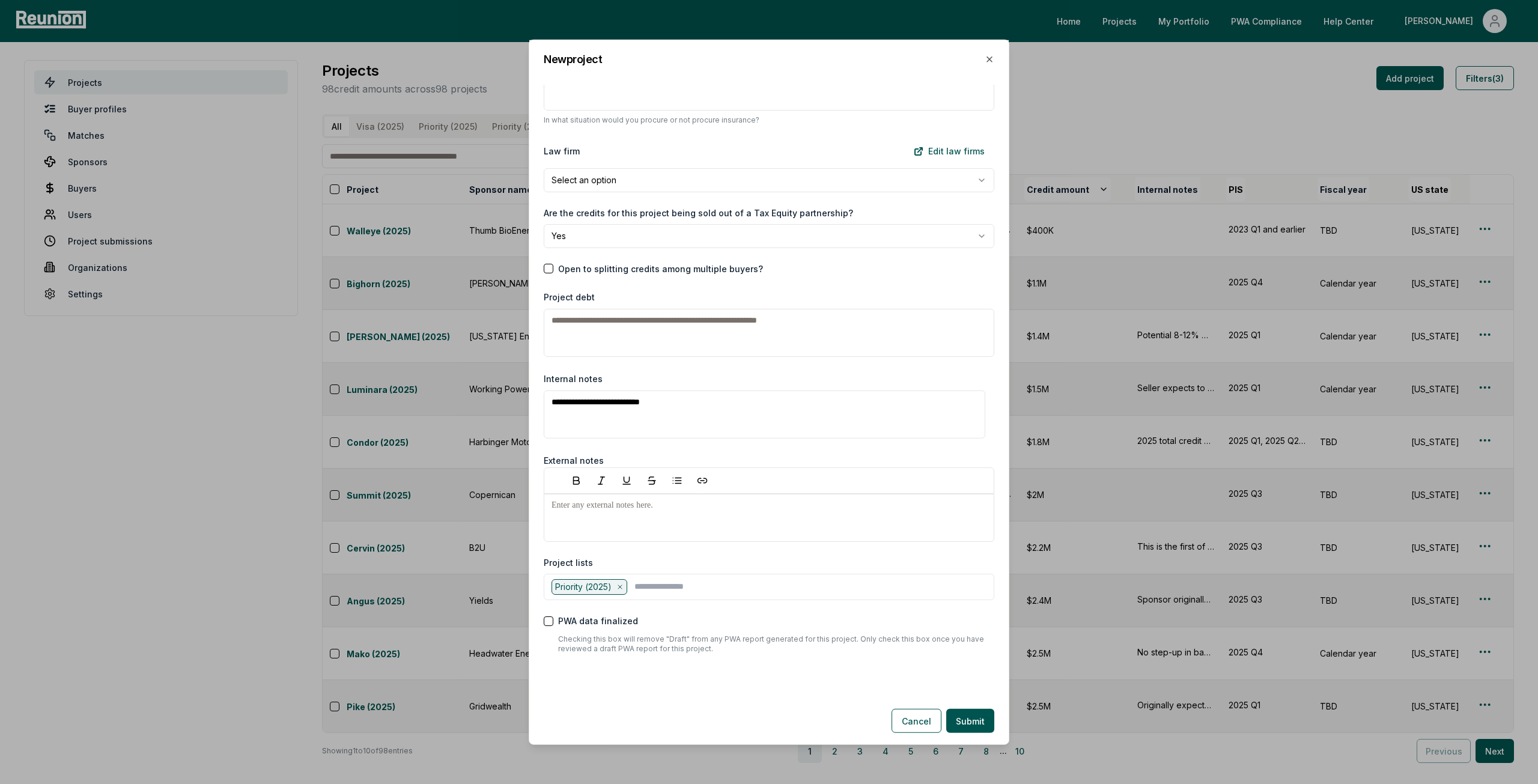
scroll to position [1587, 0]
click at [619, 583] on div "Priority (2025)" at bounding box center [589, 583] width 76 height 15
click at [619, 580] on icon at bounding box center [620, 583] width 7 height 7
click at [619, 579] on input "text" at bounding box center [771, 585] width 430 height 13
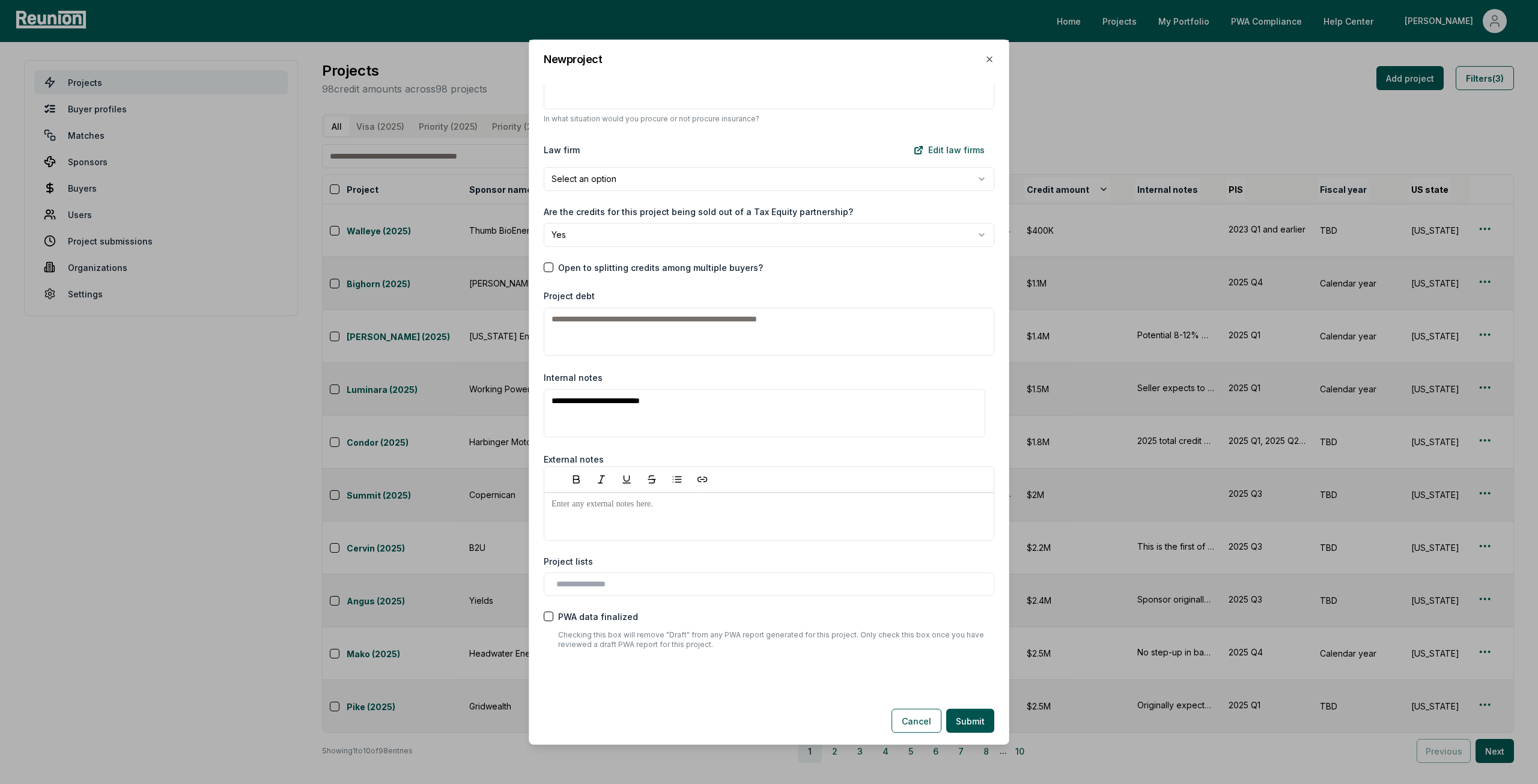
click at [614, 549] on div "**********" at bounding box center [769, 391] width 480 height 612
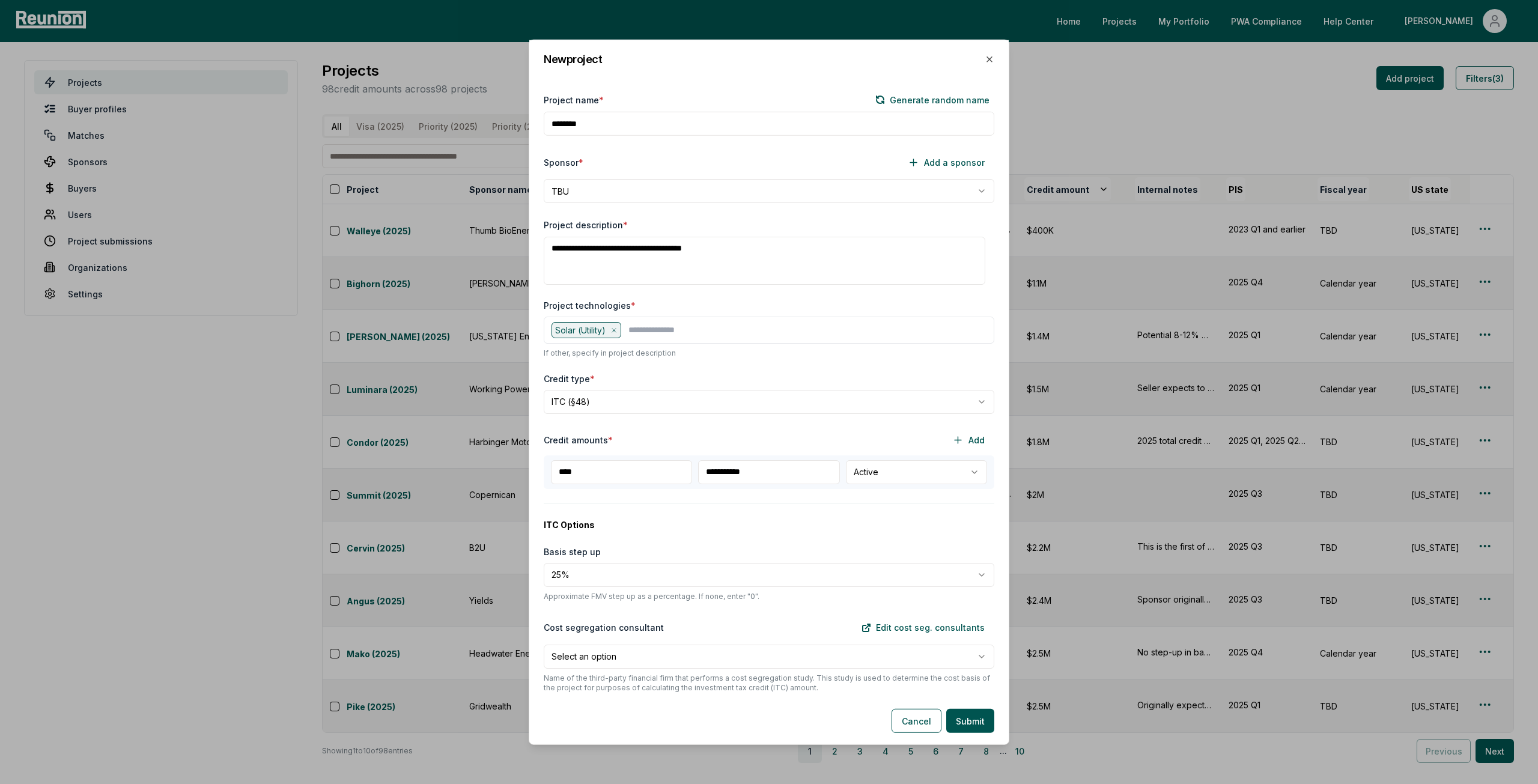
scroll to position [0, 0]
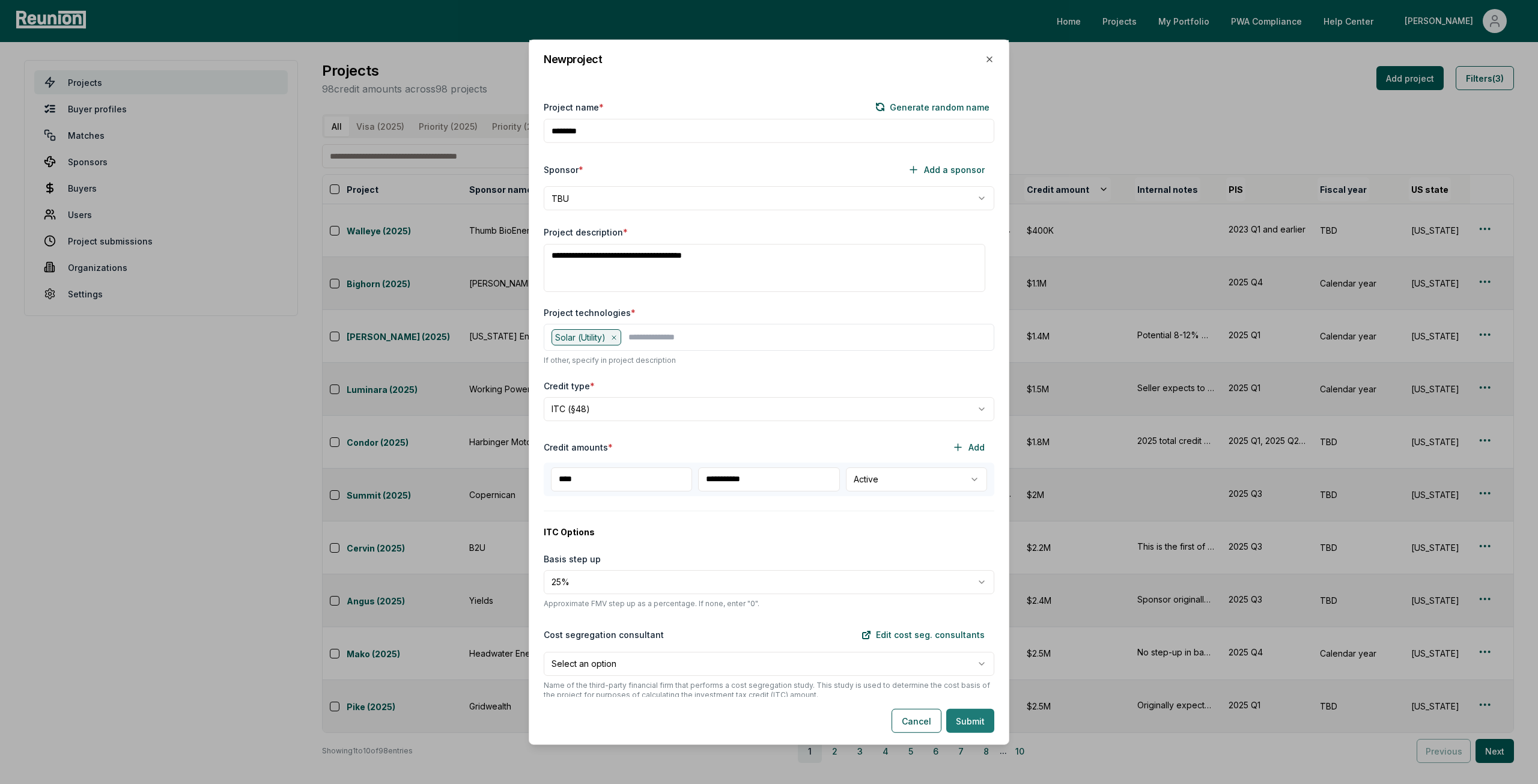
click at [973, 720] on button "Submit" at bounding box center [970, 721] width 48 height 24
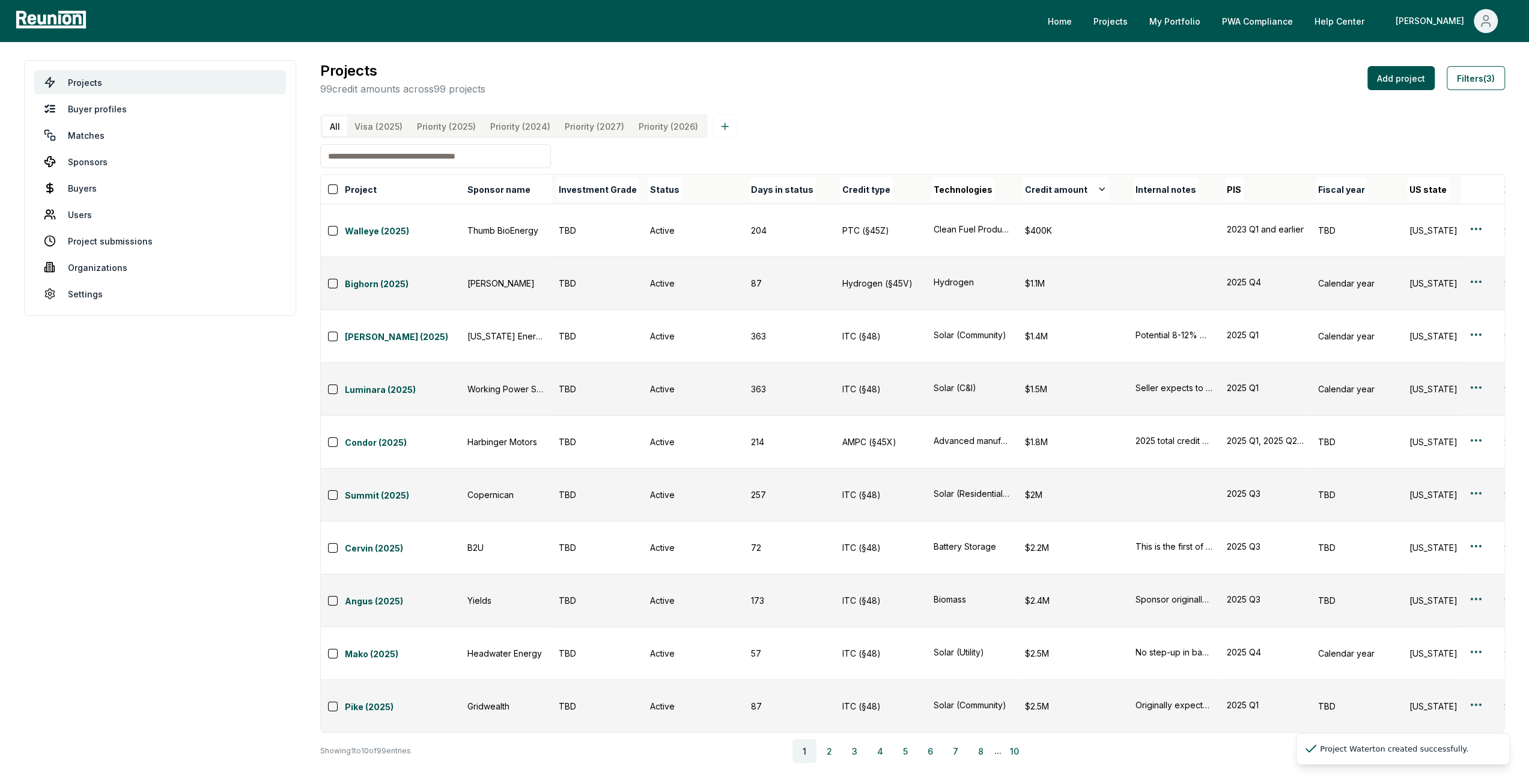
click at [359, 128] on \(2025\) "Visa (2025)" at bounding box center [378, 126] width 62 height 20
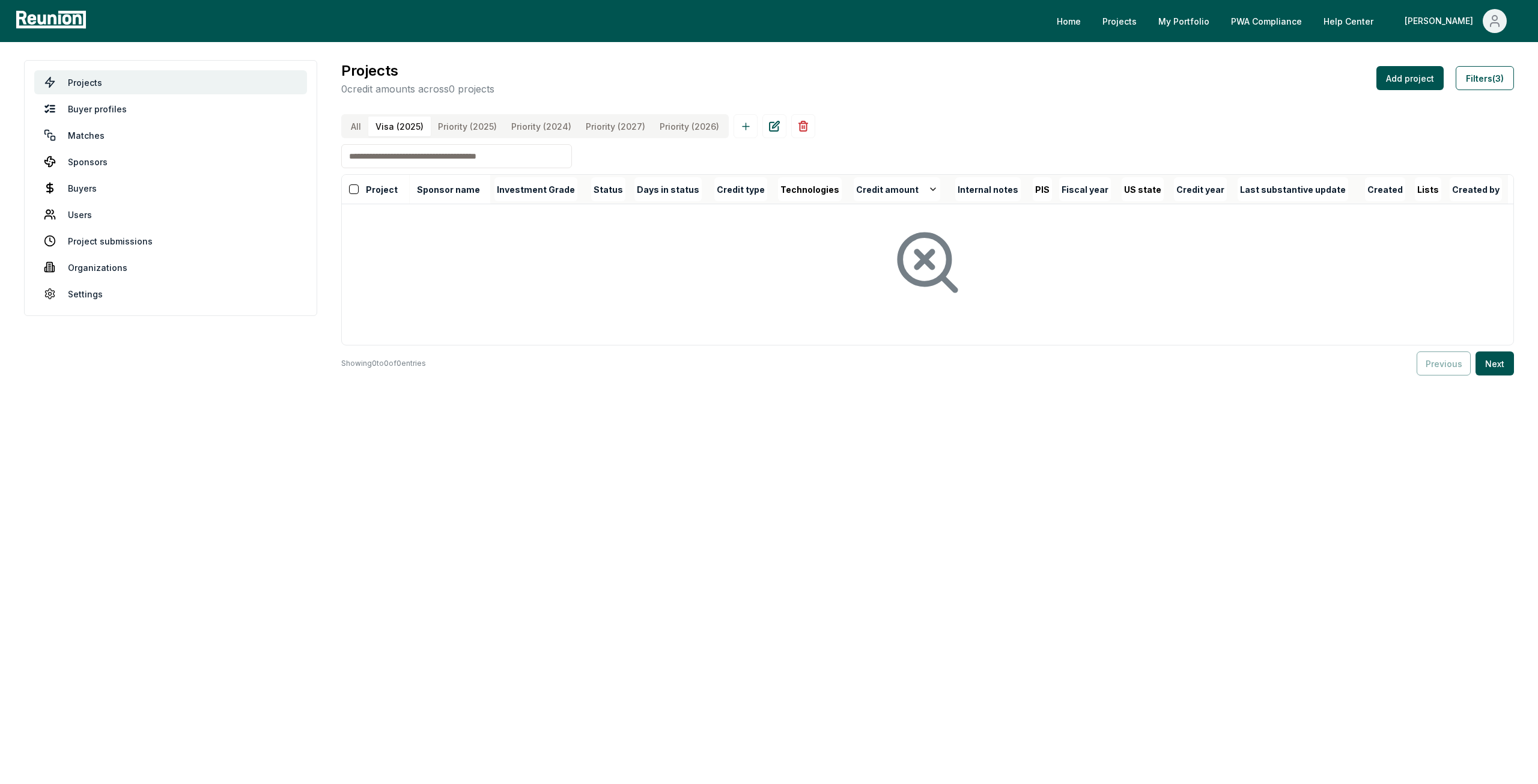
click at [337, 122] on main "Projects Buyer profiles Matches Sponsors Buyers Users Project submissions Organ…" at bounding box center [769, 218] width 1538 height 351
click at [353, 123] on div "All Visa (2025) Priority (2025) Priority (2024) Priority (2027) Priority (2026)" at bounding box center [535, 126] width 388 height 24
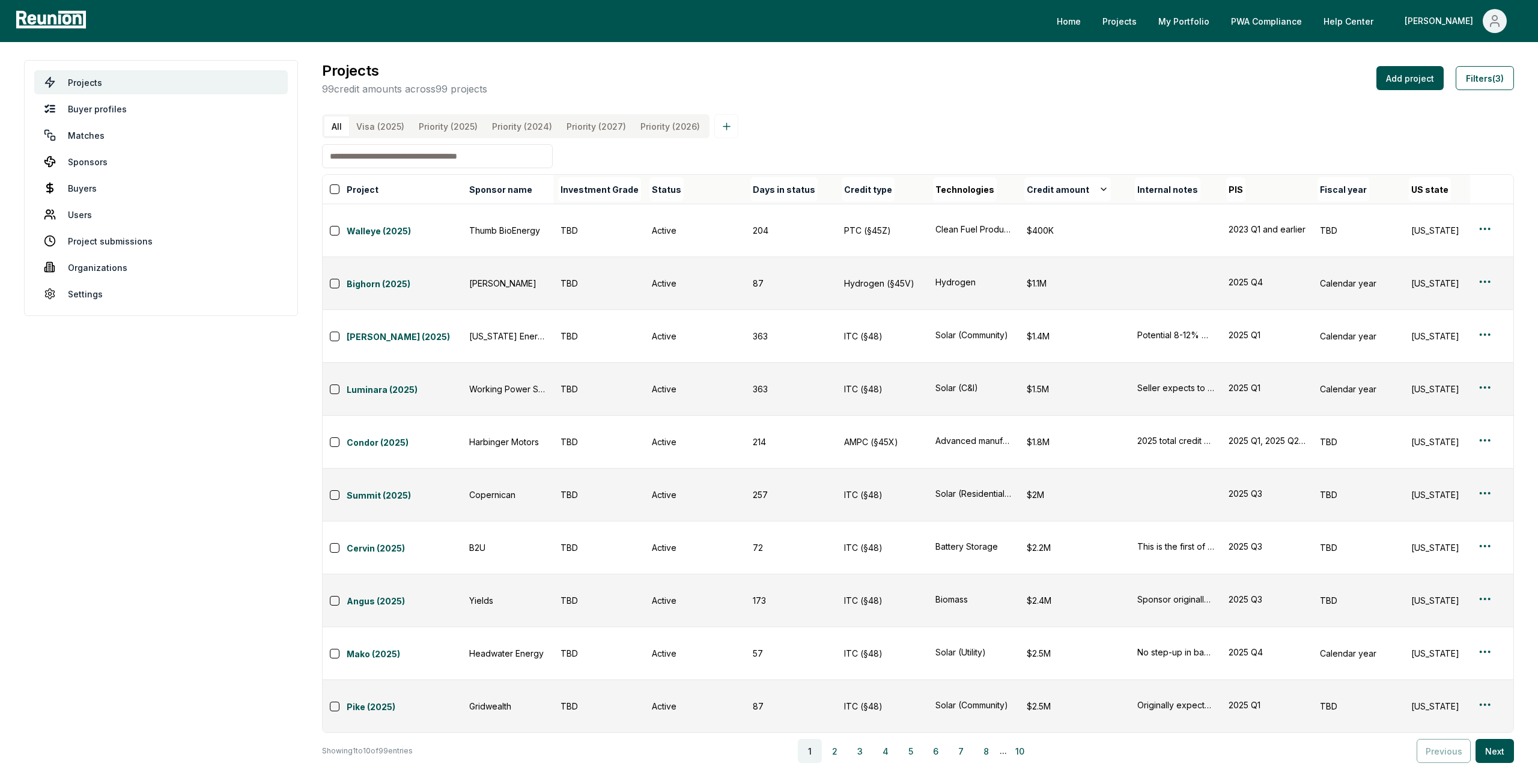
click at [414, 168] on input at bounding box center [437, 156] width 231 height 24
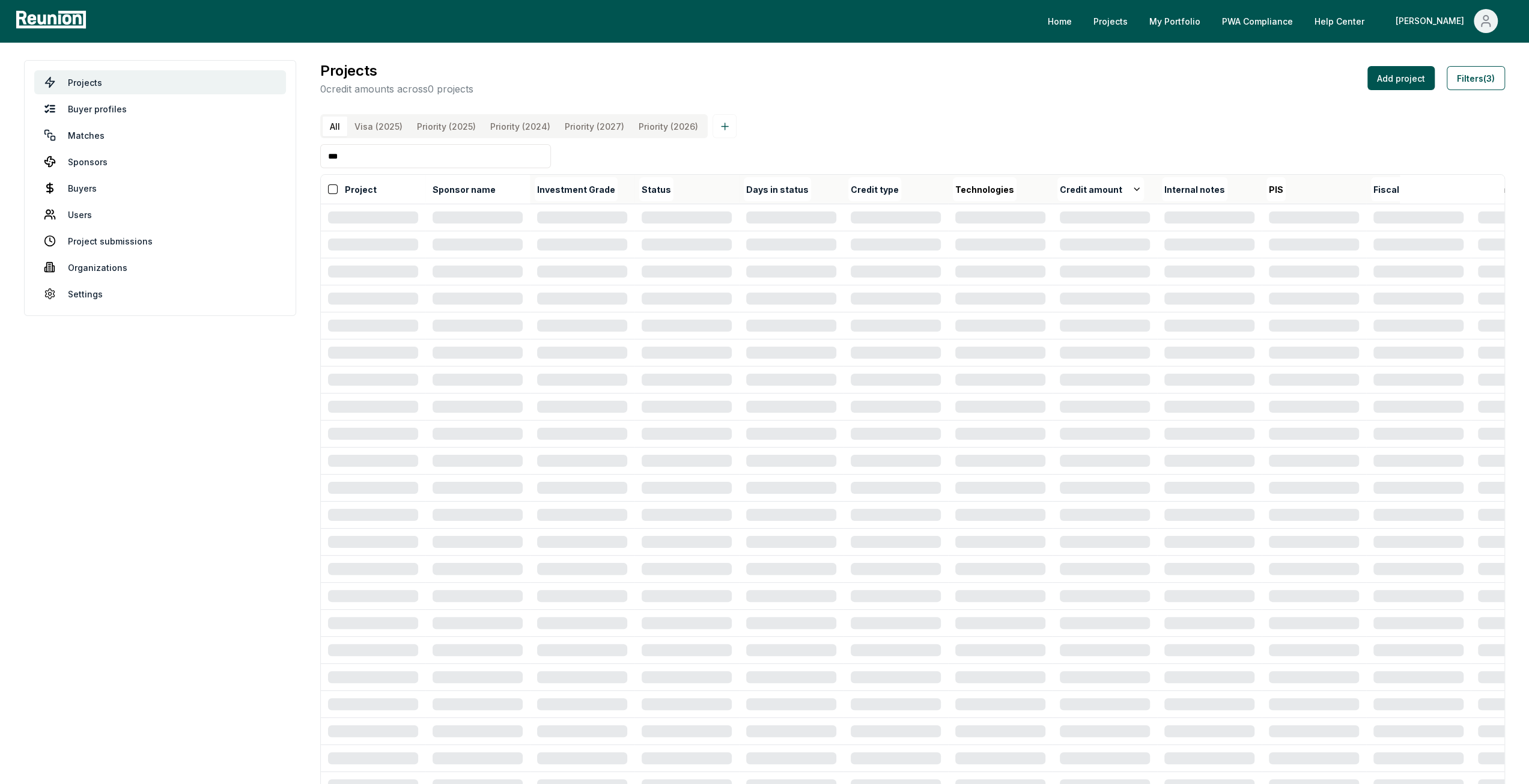
type input "***"
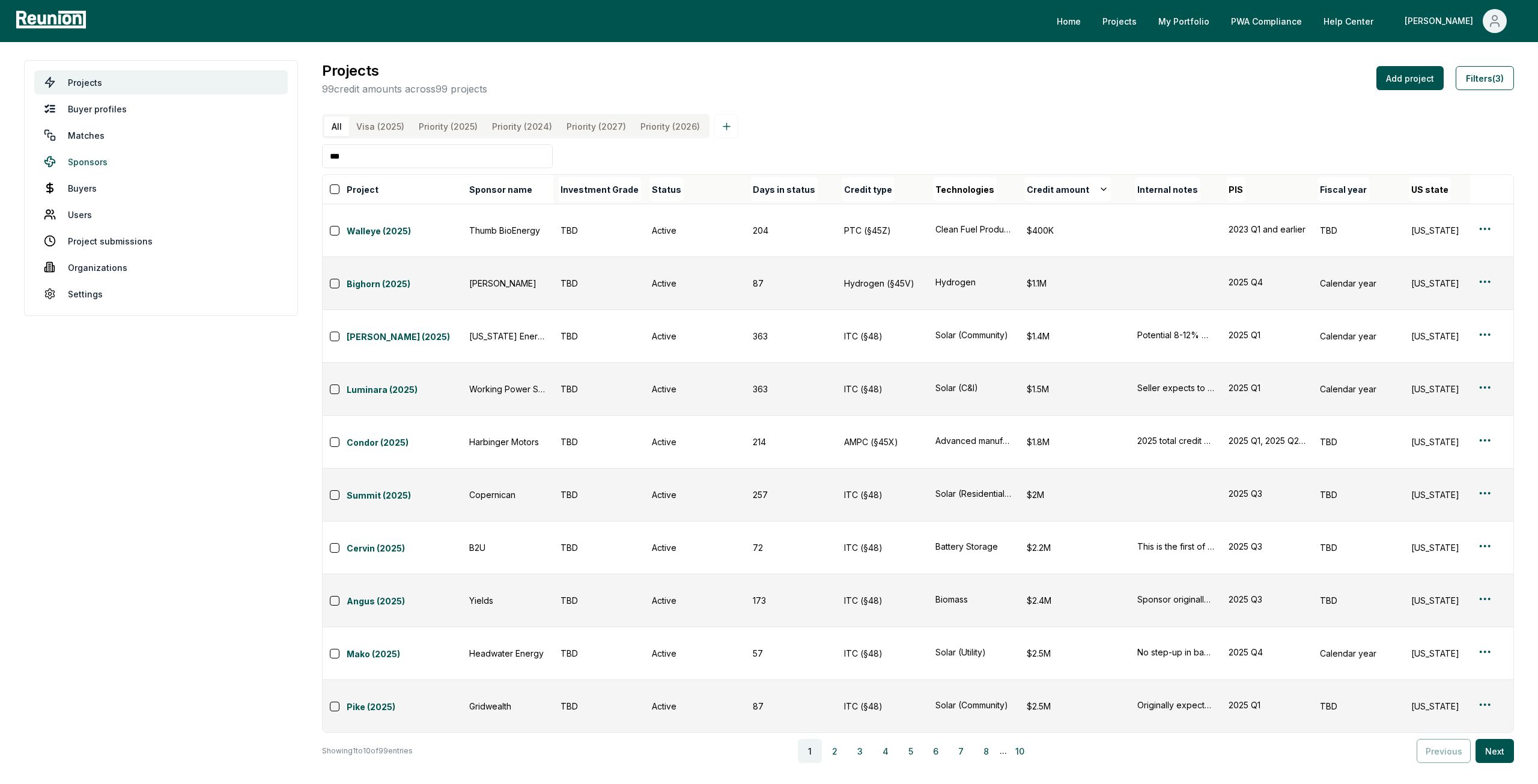
click at [135, 163] on link "Sponsors" at bounding box center [161, 161] width 254 height 24
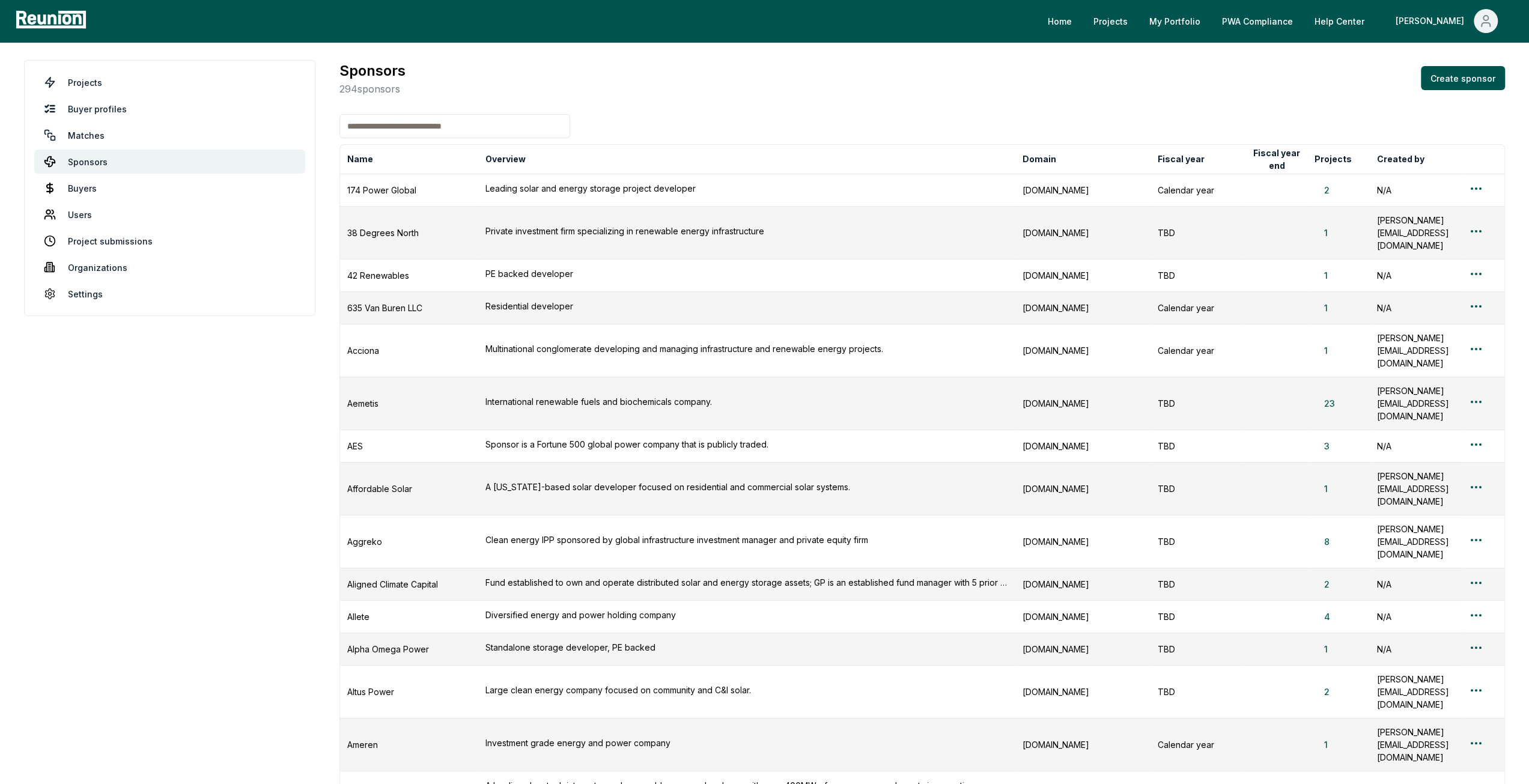
click at [493, 122] on input at bounding box center [455, 126] width 231 height 24
type input "***"
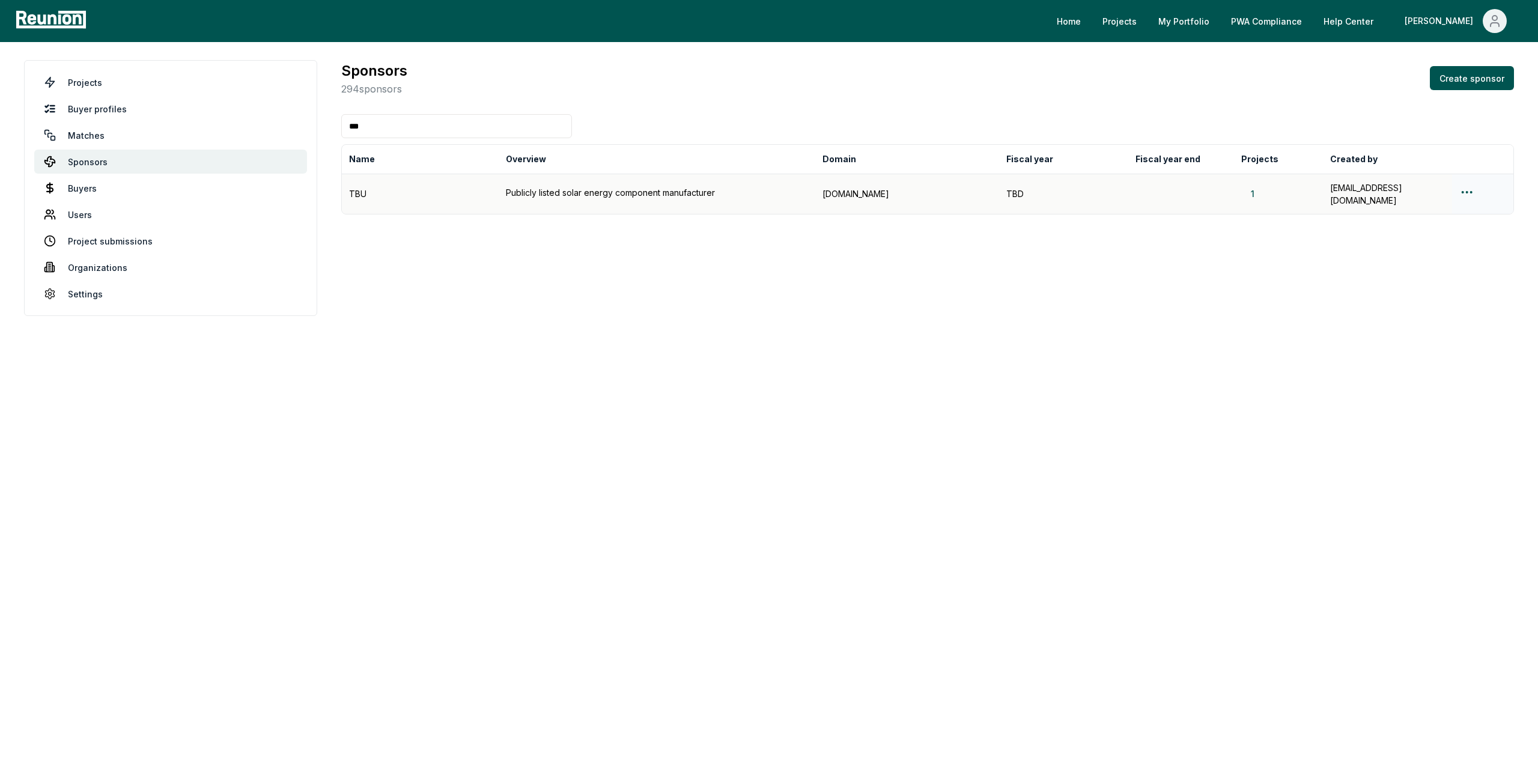
click at [1473, 185] on html "Please visit us on your desktop We're working on making our marketplace mobile-…" at bounding box center [769, 392] width 1538 height 784
click at [1459, 235] on div "Edit sponsor" at bounding box center [1467, 235] width 114 height 20
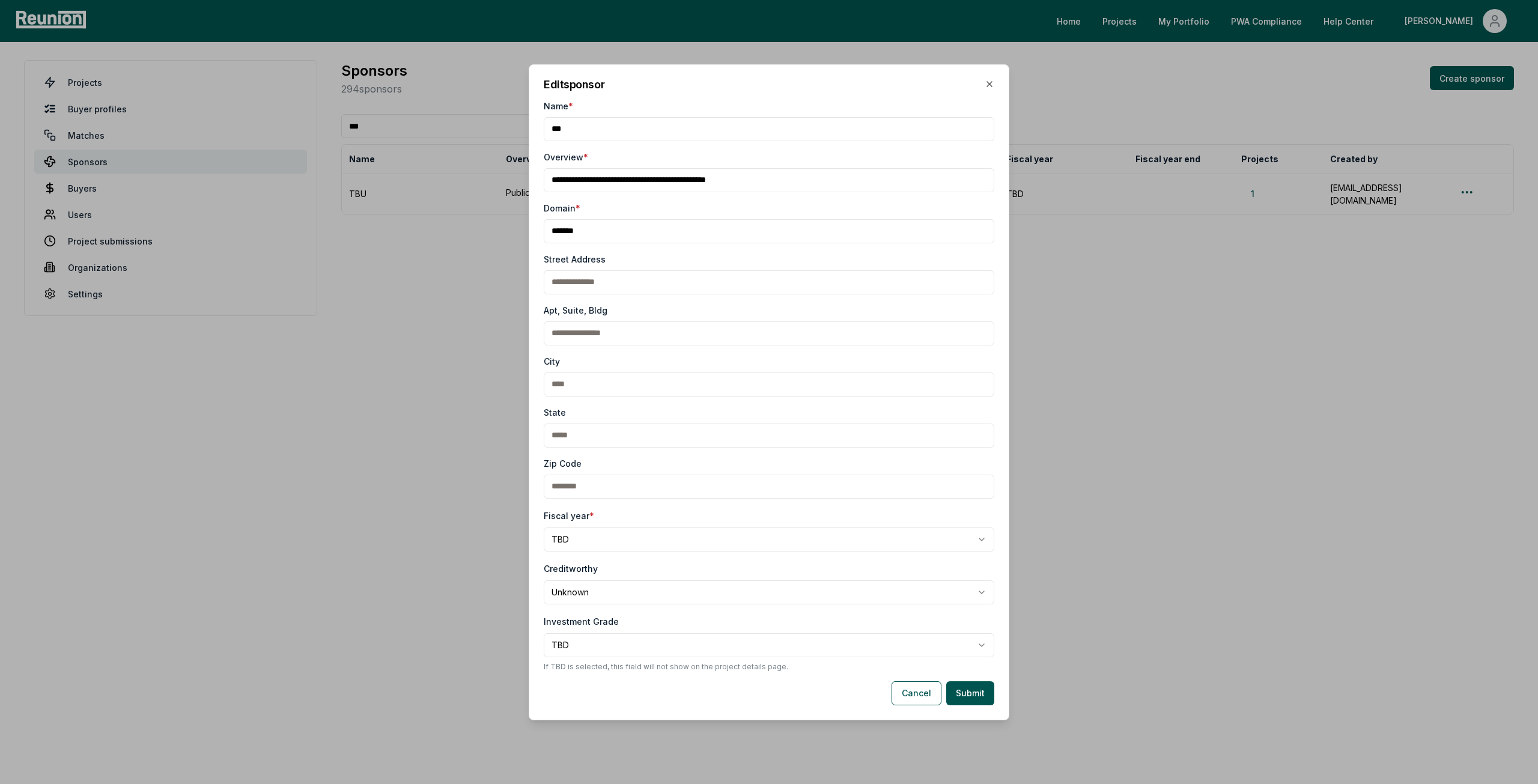
click at [794, 178] on input "Overview *" at bounding box center [769, 179] width 451 height 24
click at [794, 178] on input "Overview *" at bounding box center [769, 179] width 451 height 24
type input "**********"
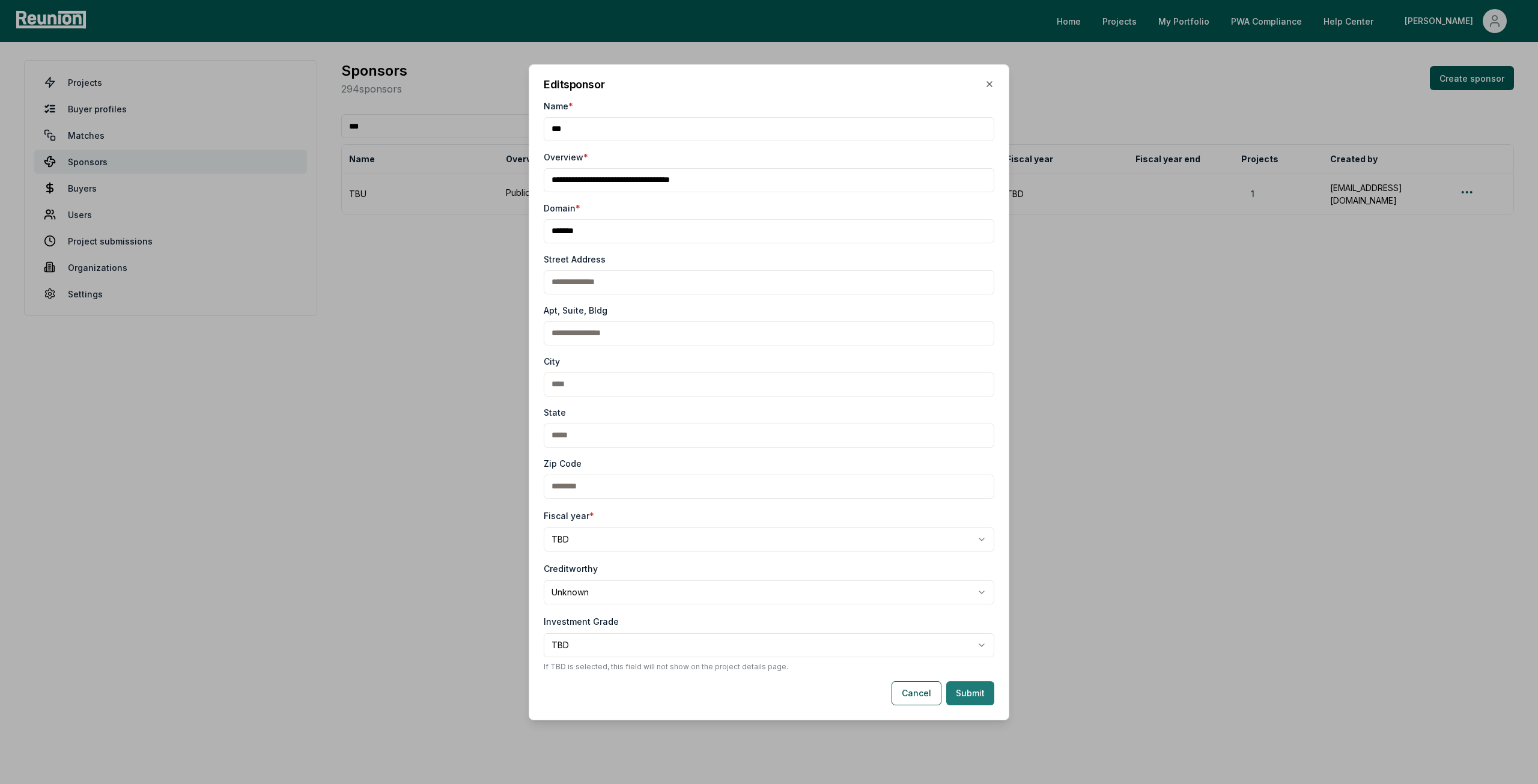
click at [980, 690] on button "Submit" at bounding box center [970, 693] width 48 height 24
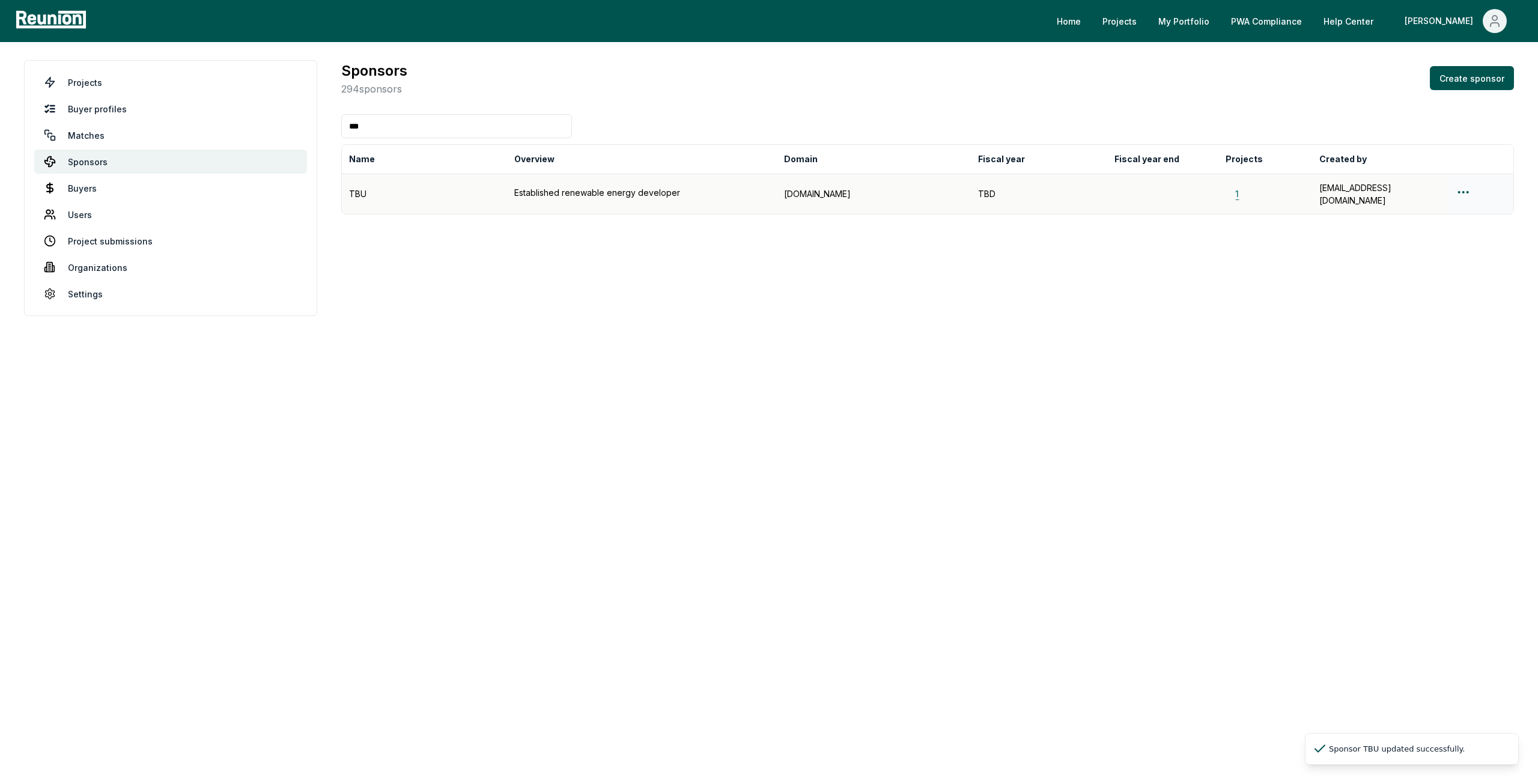
click at [1238, 187] on button "1" at bounding box center [1237, 194] width 23 height 13
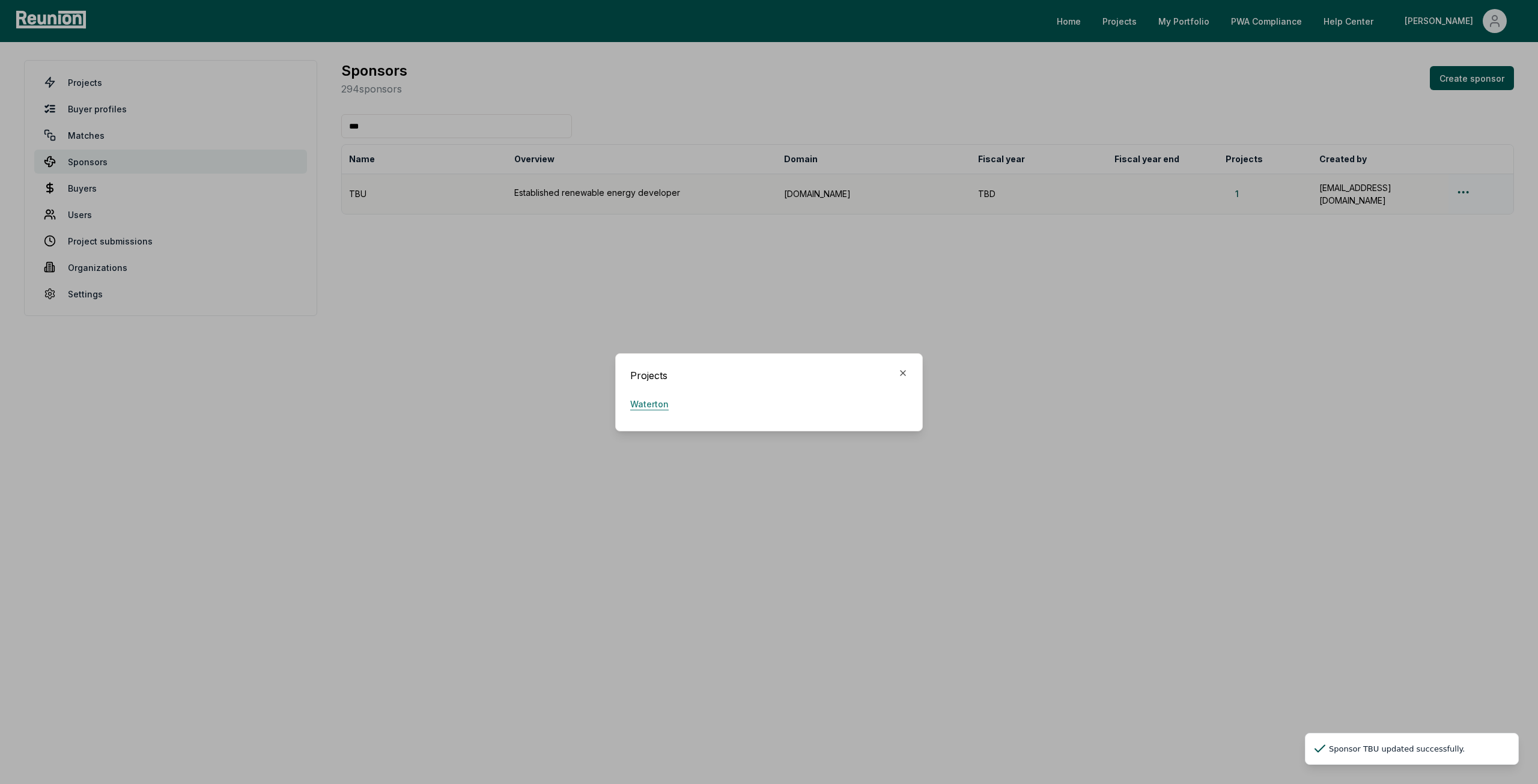
click at [663, 404] on link "Waterton" at bounding box center [649, 404] width 38 height 24
click at [898, 373] on icon "button" at bounding box center [903, 373] width 10 height 10
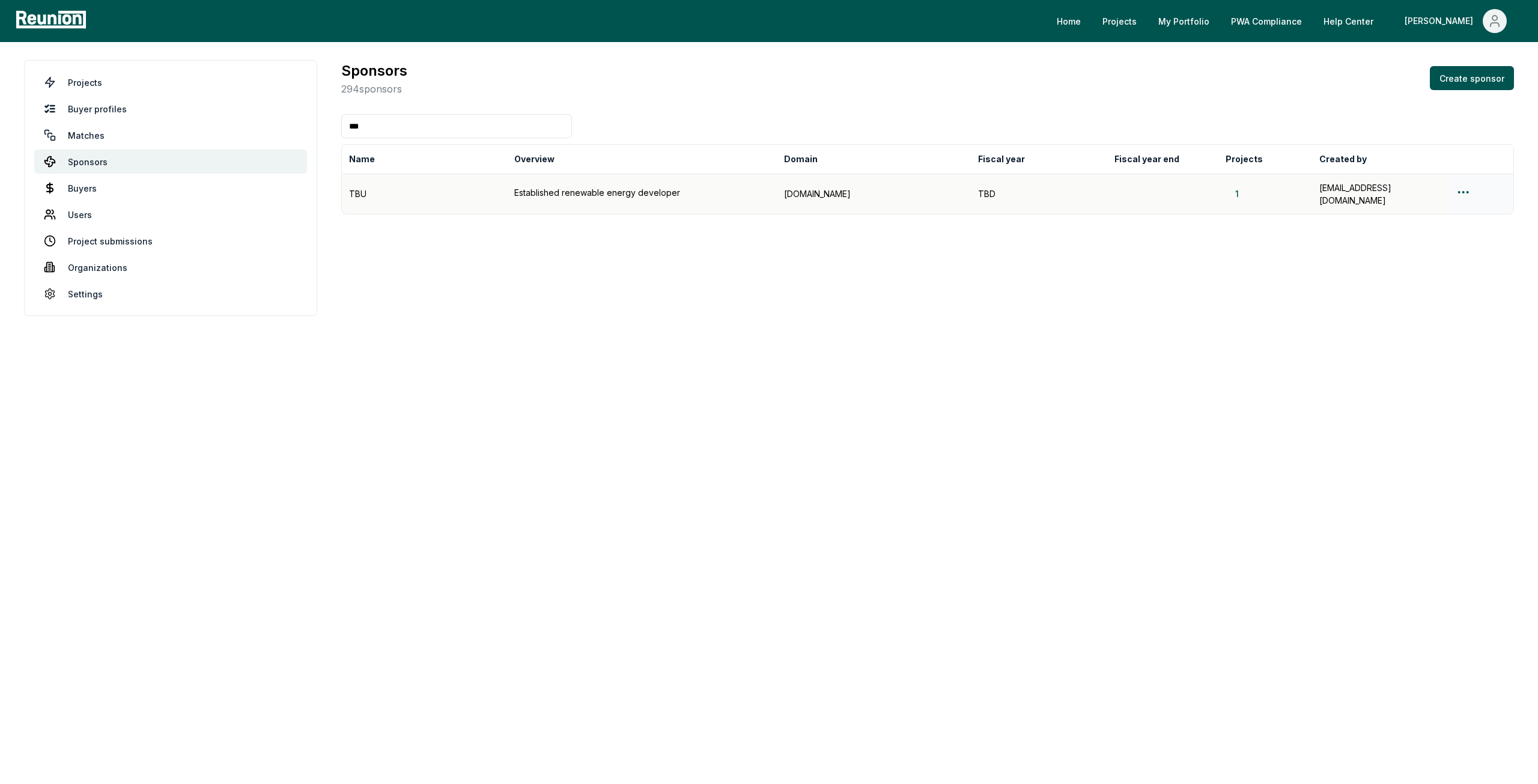
click at [506, 133] on input "***" at bounding box center [456, 126] width 231 height 24
type input "****"
click at [85, 81] on link "Projects" at bounding box center [171, 82] width 273 height 24
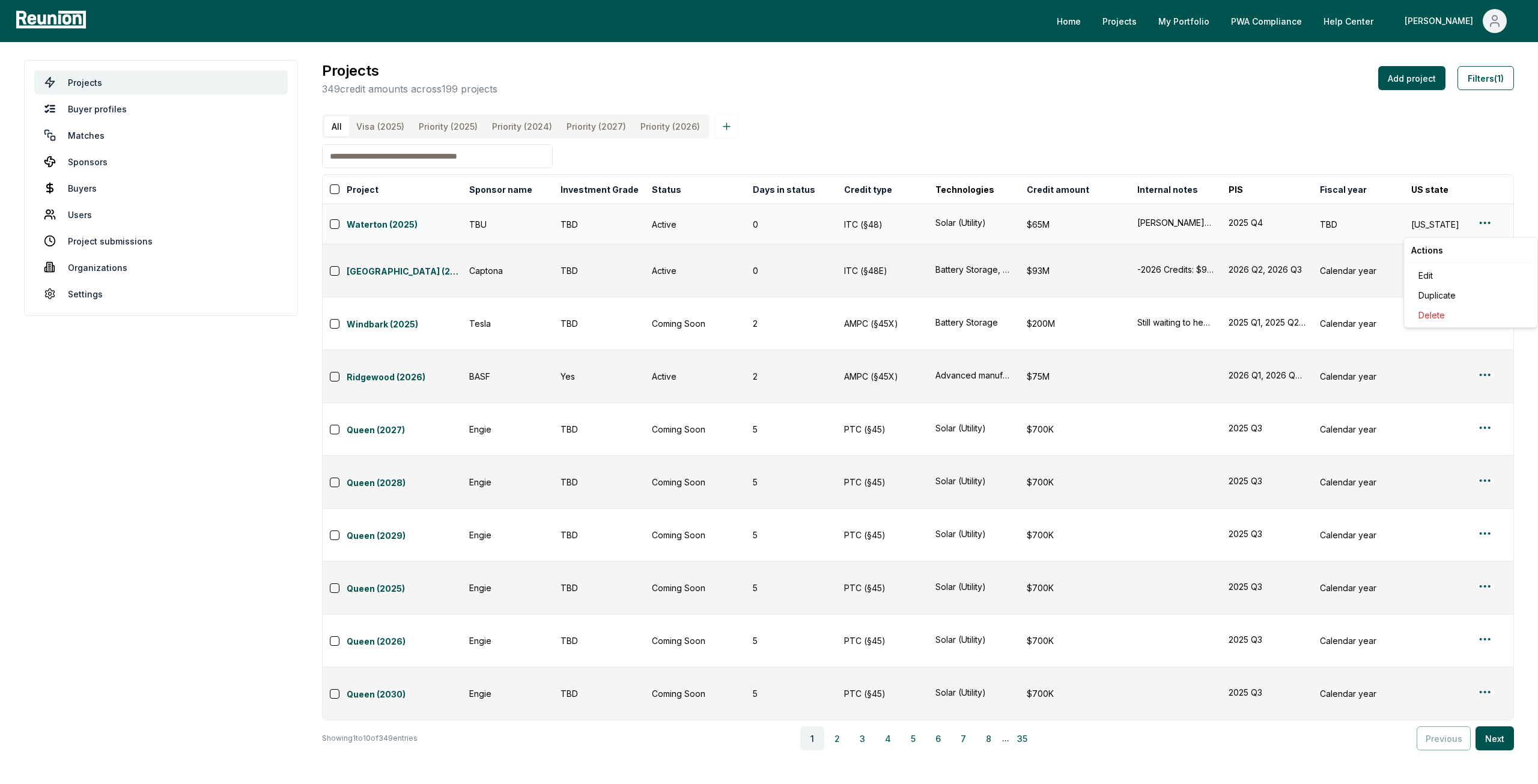
click at [1488, 234] on html "Please visit us on your desktop We're working on making our marketplace mobile-…" at bounding box center [769, 392] width 1538 height 784
click at [1451, 270] on div "Edit" at bounding box center [1471, 275] width 114 height 20
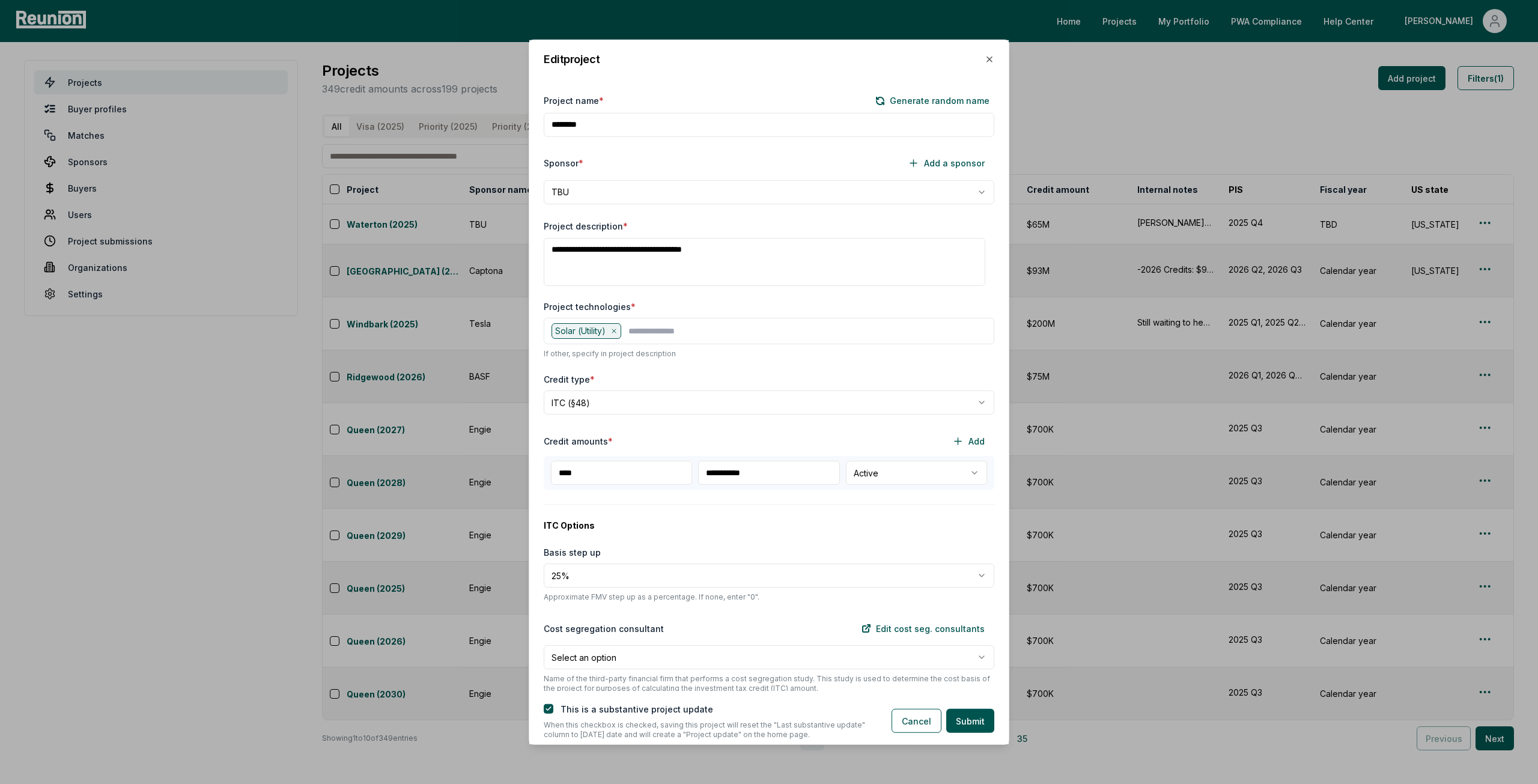
click at [699, 200] on body "Please visit us on your desktop We're working on making our marketplace mobile-…" at bounding box center [769, 392] width 1538 height 784
select select "**********"
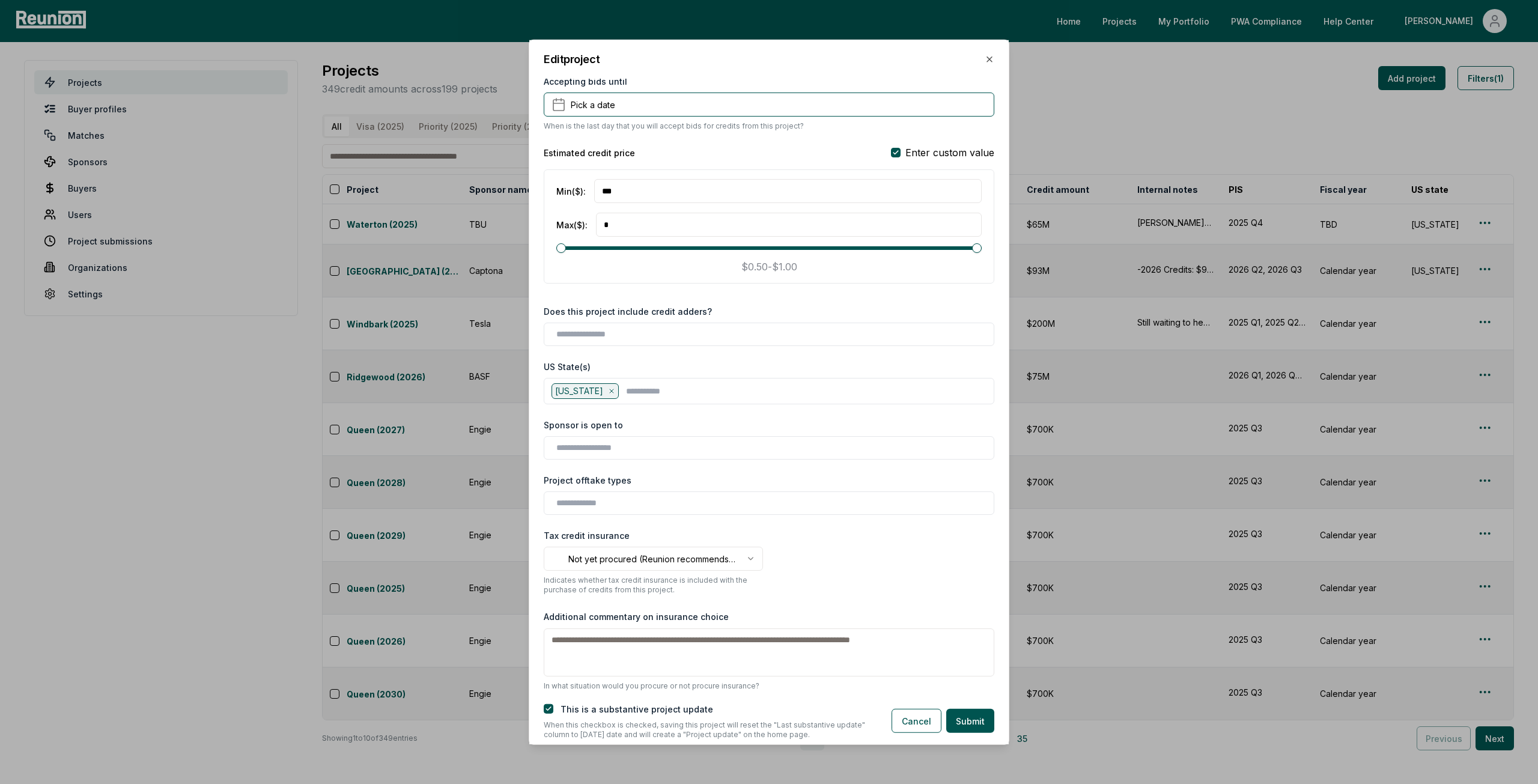
scroll to position [1021, 0]
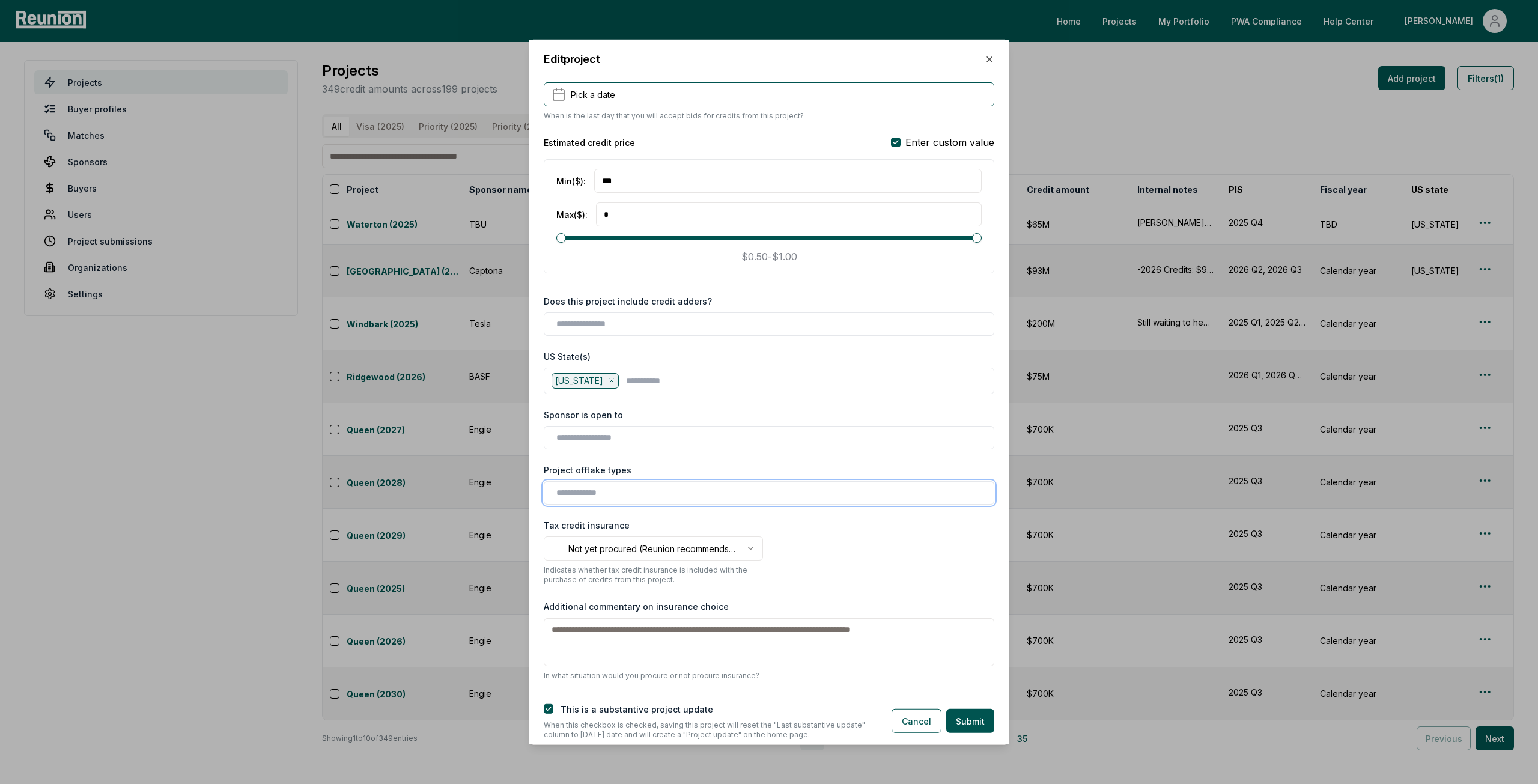
click at [609, 492] on input "text" at bounding box center [771, 493] width 430 height 13
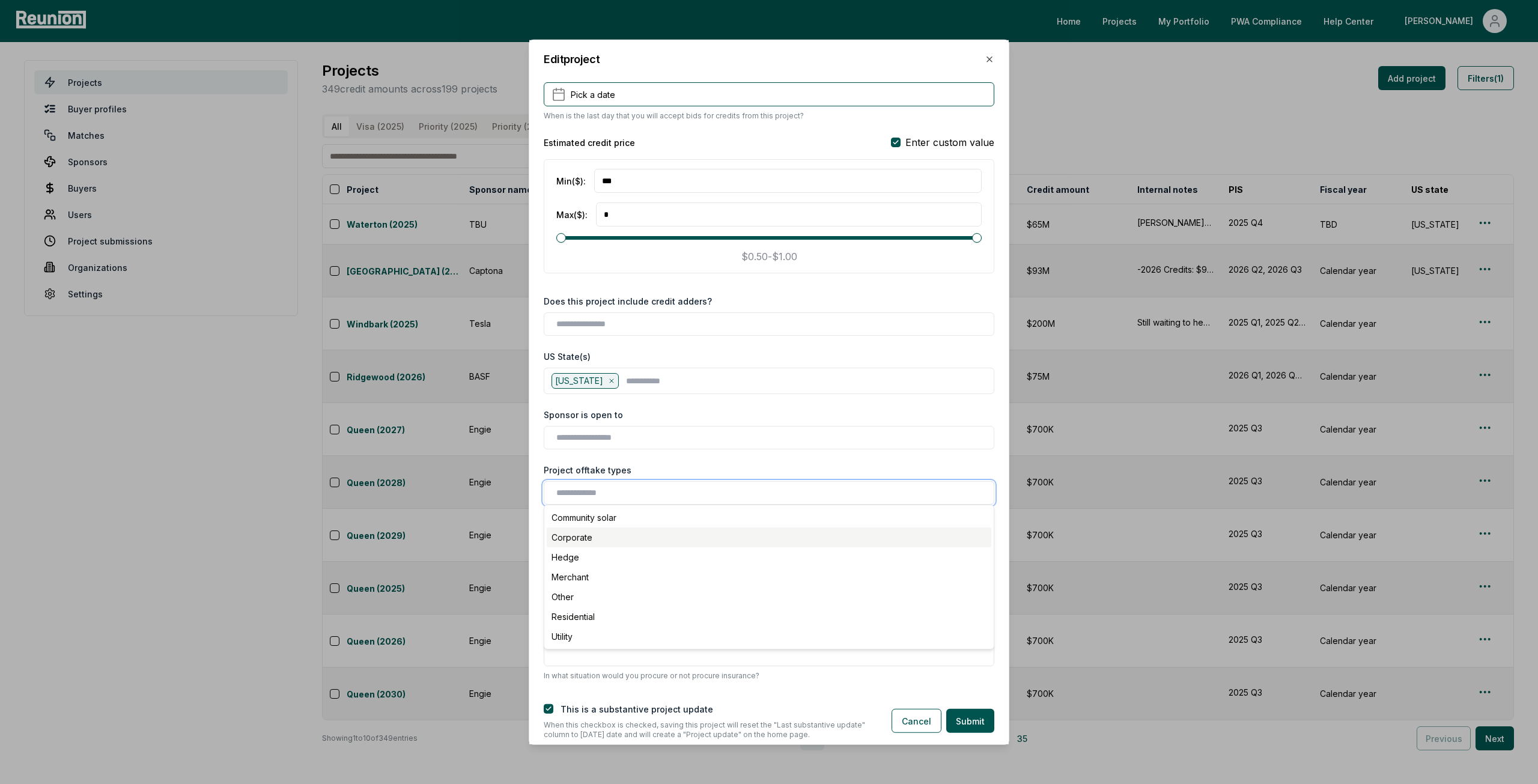
click at [610, 539] on div "Corporate" at bounding box center [769, 537] width 445 height 20
click at [654, 455] on div "**********" at bounding box center [769, 385] width 480 height 612
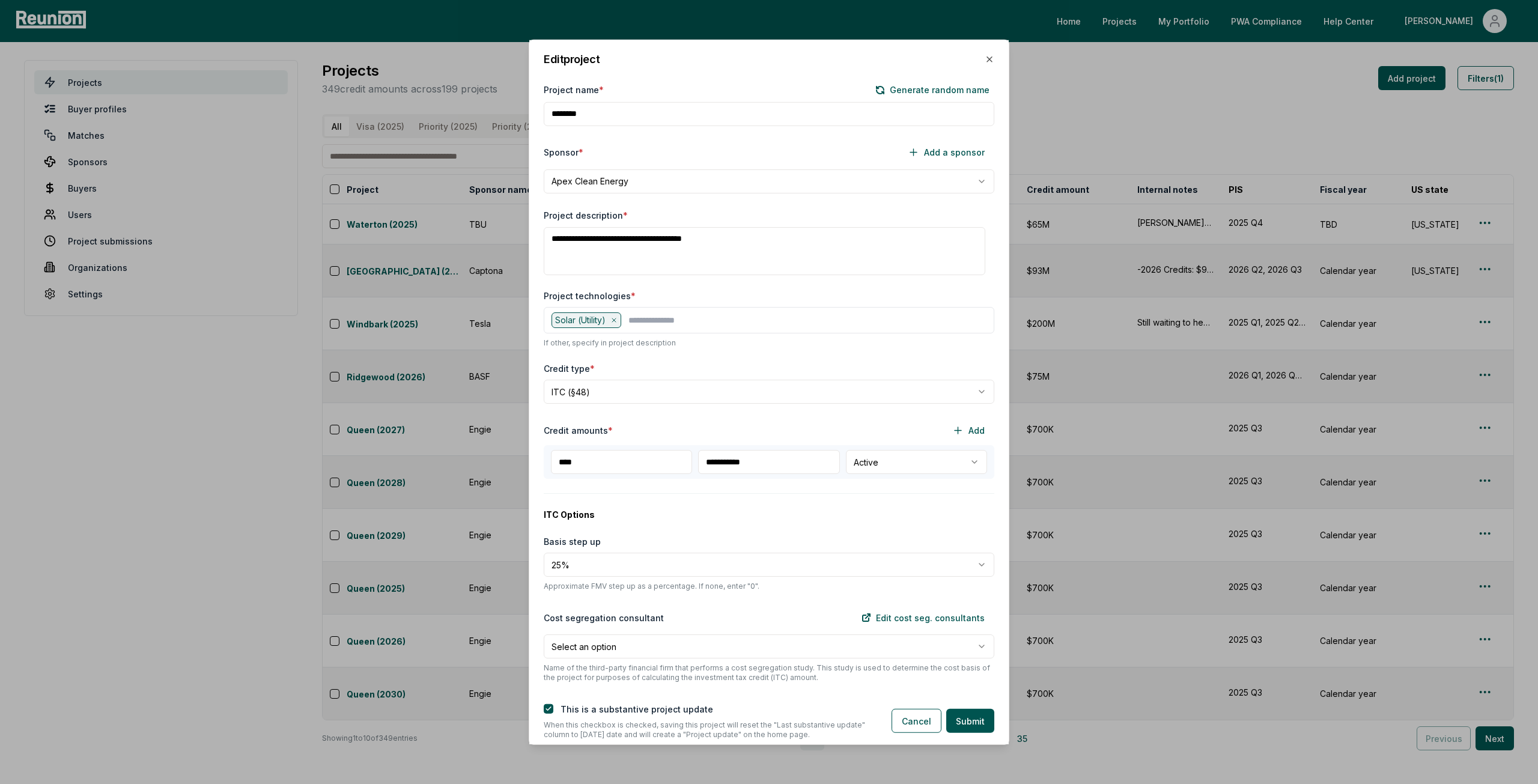
scroll to position [0, 0]
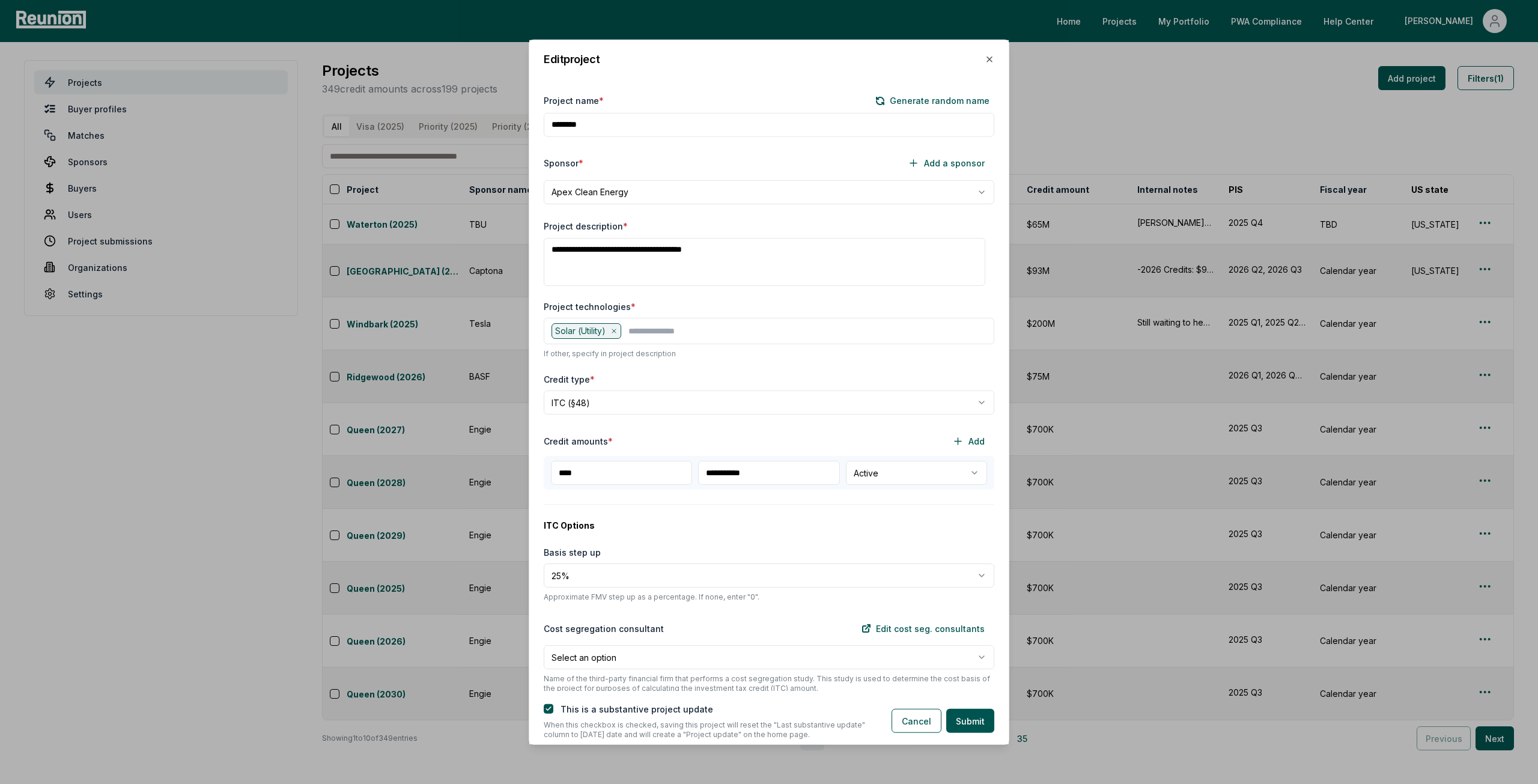
click at [551, 249] on textarea "**********" at bounding box center [764, 262] width 442 height 48
click at [728, 266] on textarea "**********" at bounding box center [764, 262] width 442 height 48
click at [758, 254] on textarea "**********" at bounding box center [764, 262] width 442 height 48
type textarea "**********"
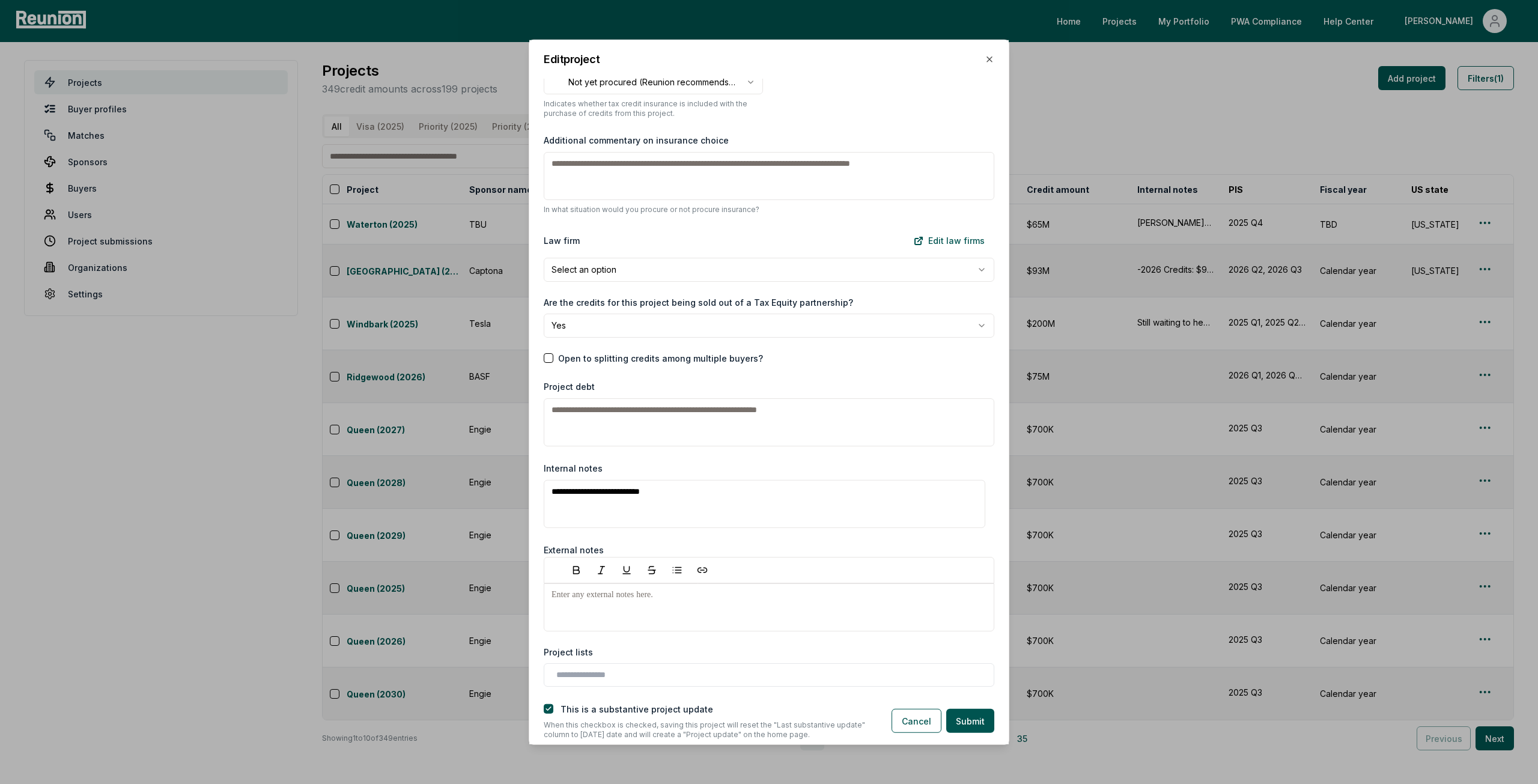
scroll to position [1407, 0]
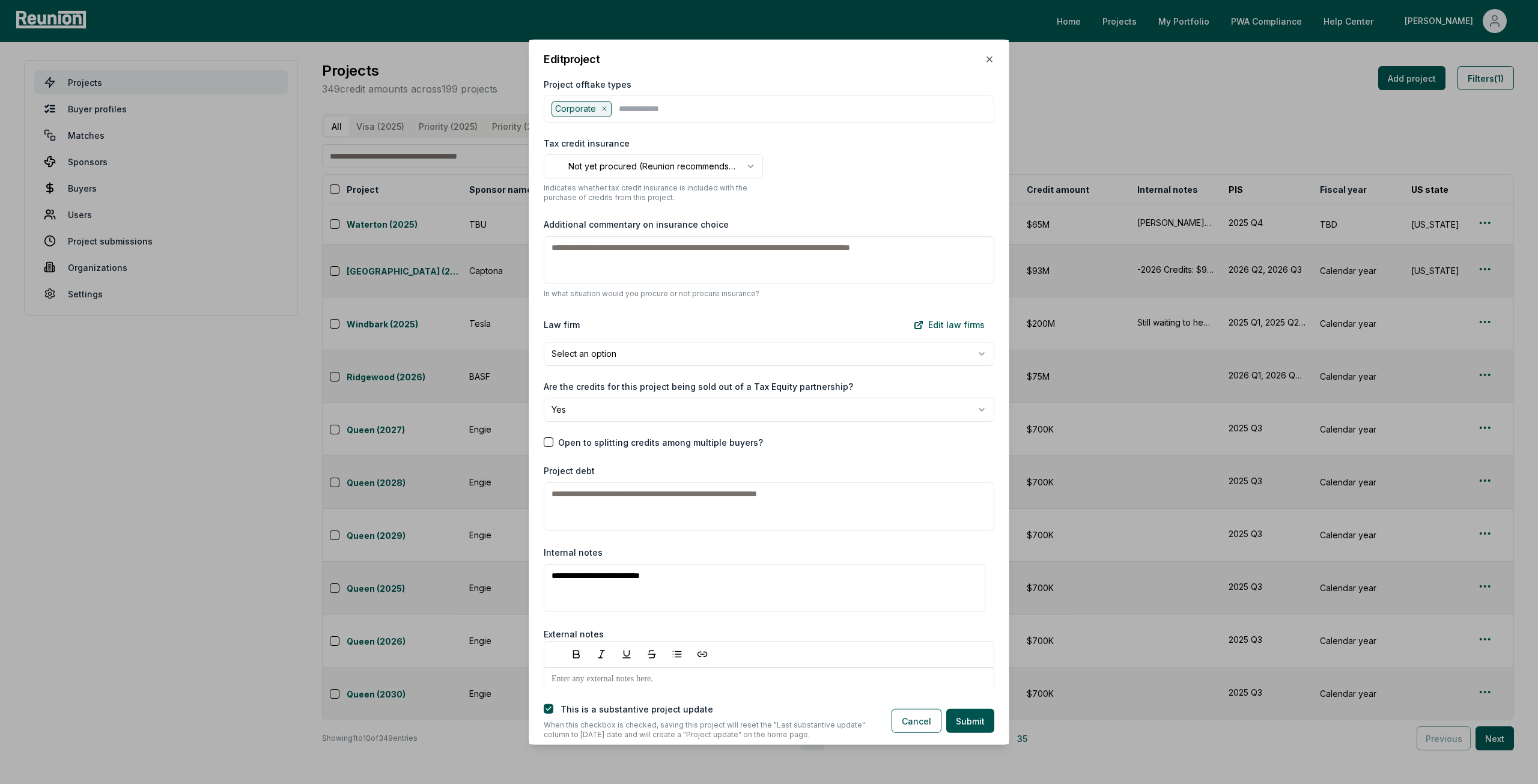
click at [666, 348] on body "Please visit us on your desktop We're working on making our marketplace mobile-…" at bounding box center [769, 392] width 1538 height 784
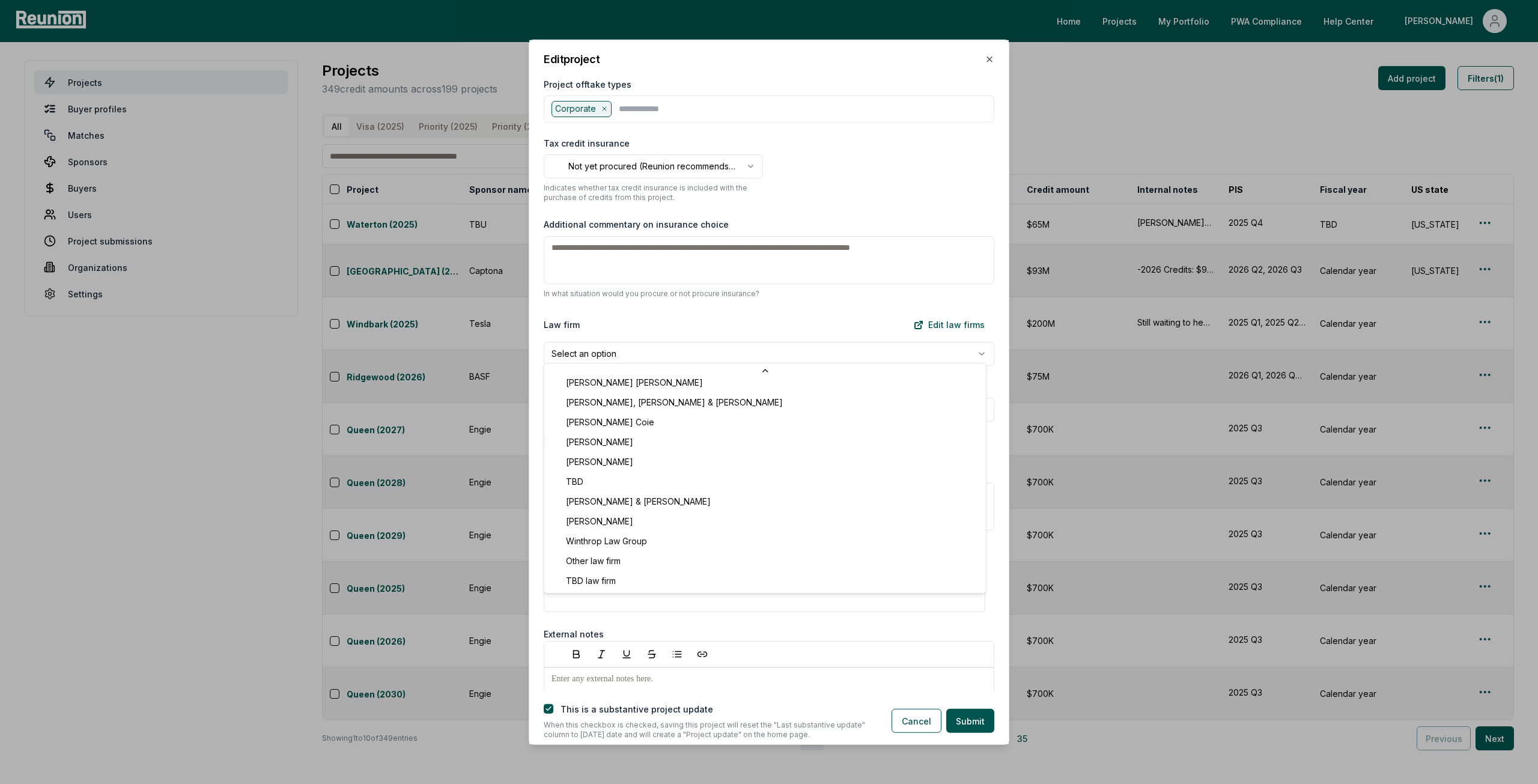
scroll to position [146, 0]
select select "**********"
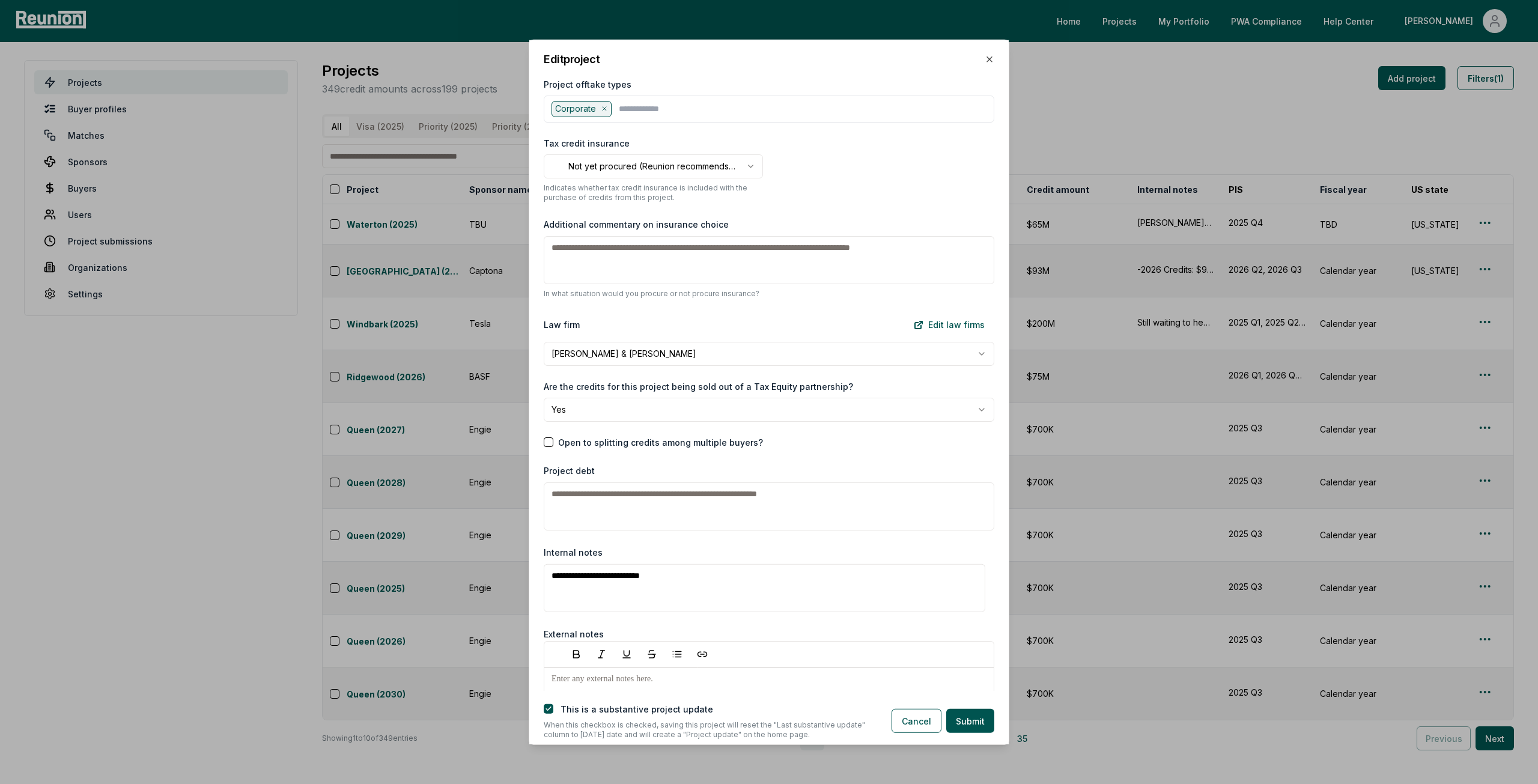
click at [684, 315] on div "Law firm Edit law firms" at bounding box center [769, 324] width 451 height 24
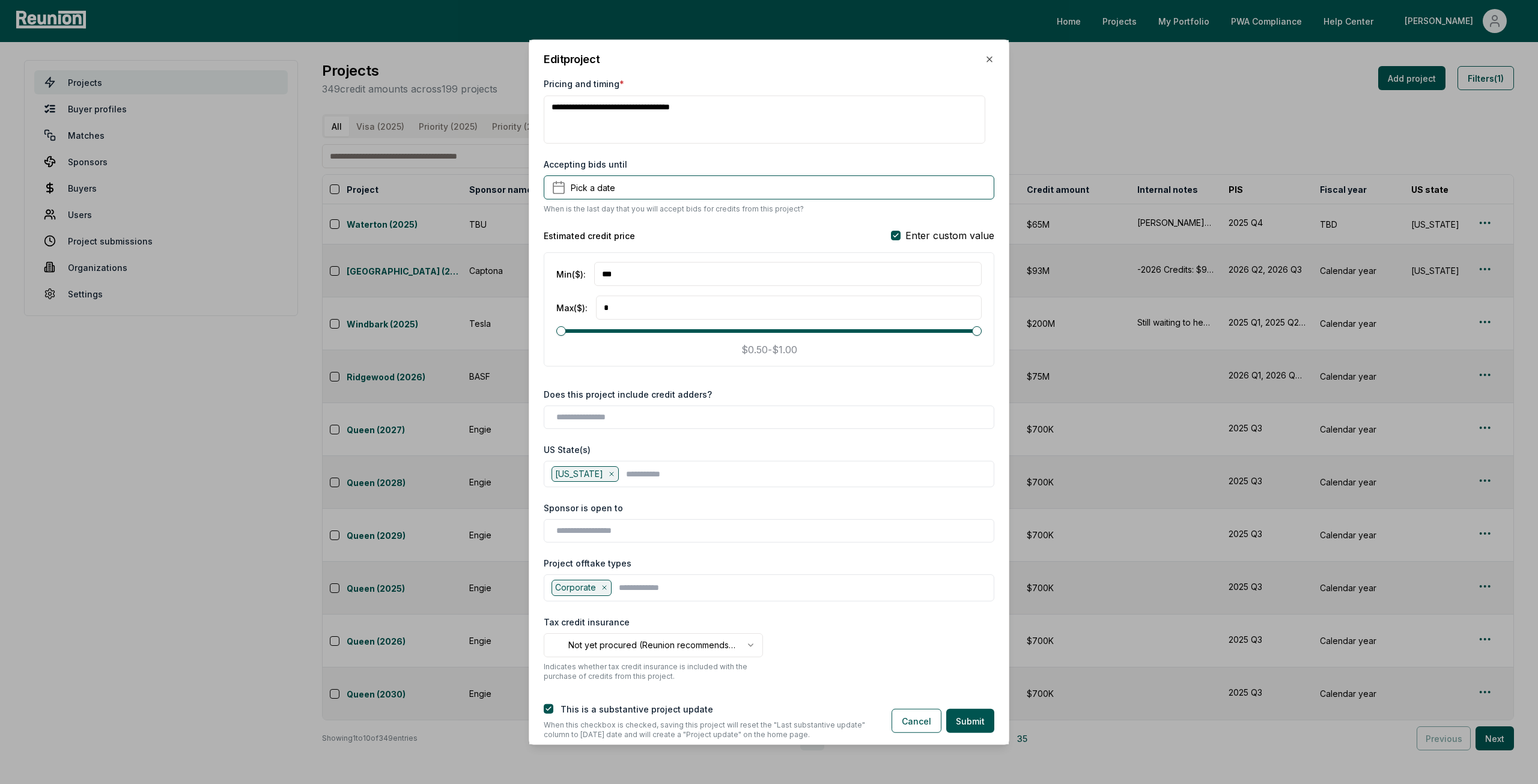
scroll to position [926, 0]
click at [651, 413] on input "text" at bounding box center [771, 419] width 430 height 13
click at [618, 458] on div "Energy community" at bounding box center [769, 463] width 445 height 20
click at [618, 374] on div "**********" at bounding box center [769, 385] width 480 height 612
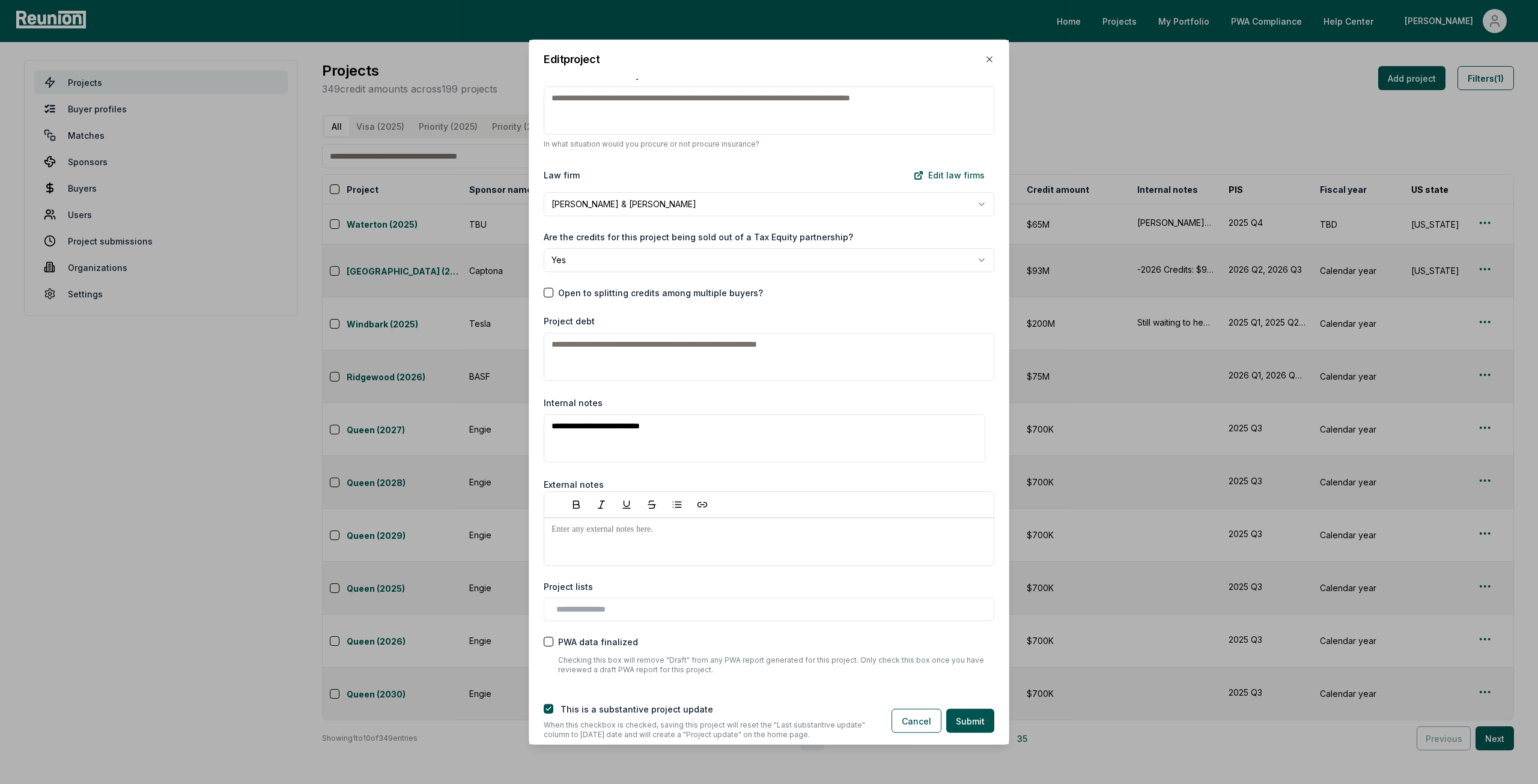
scroll to position [1590, 0]
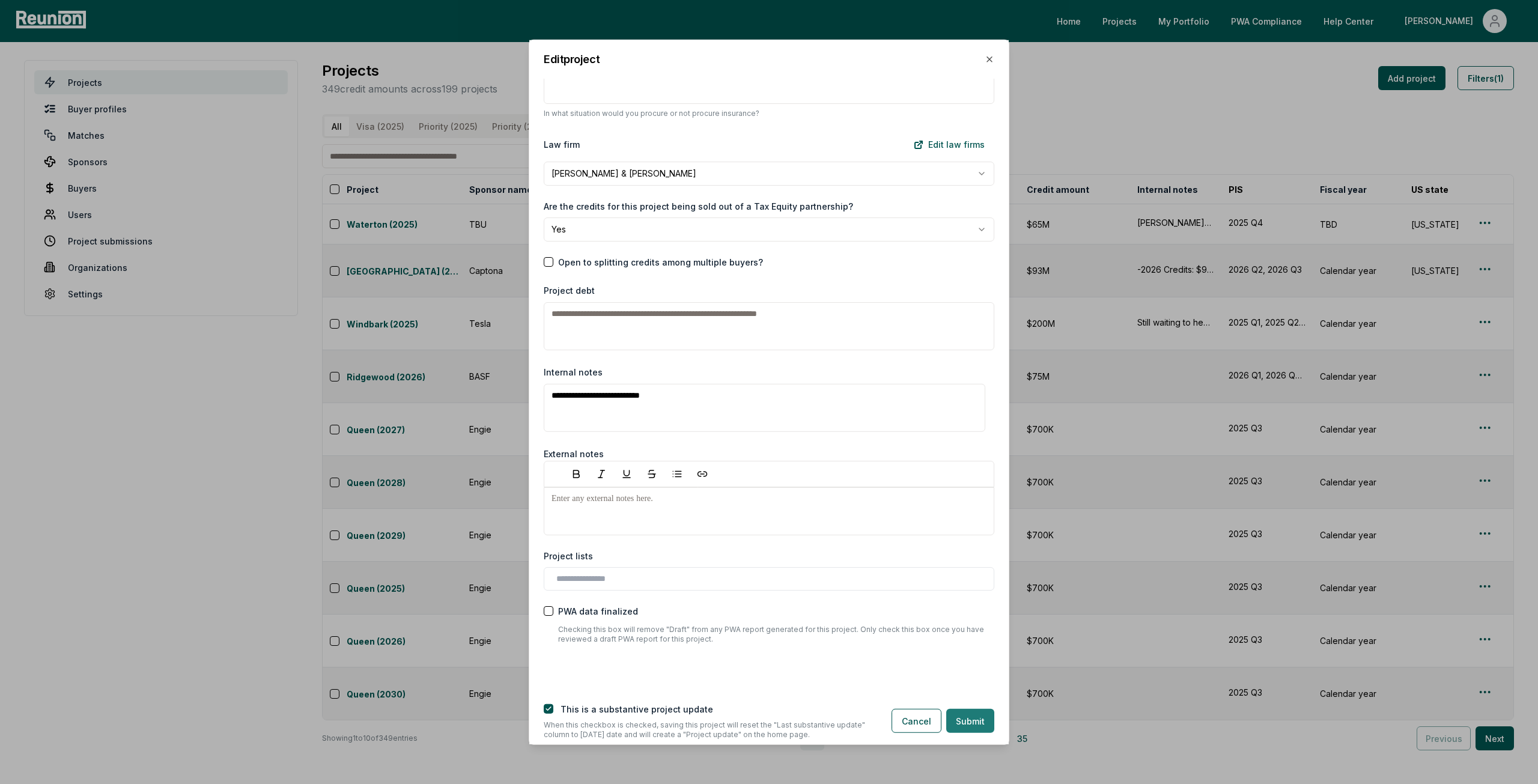
click at [981, 721] on button "Submit" at bounding box center [970, 721] width 48 height 24
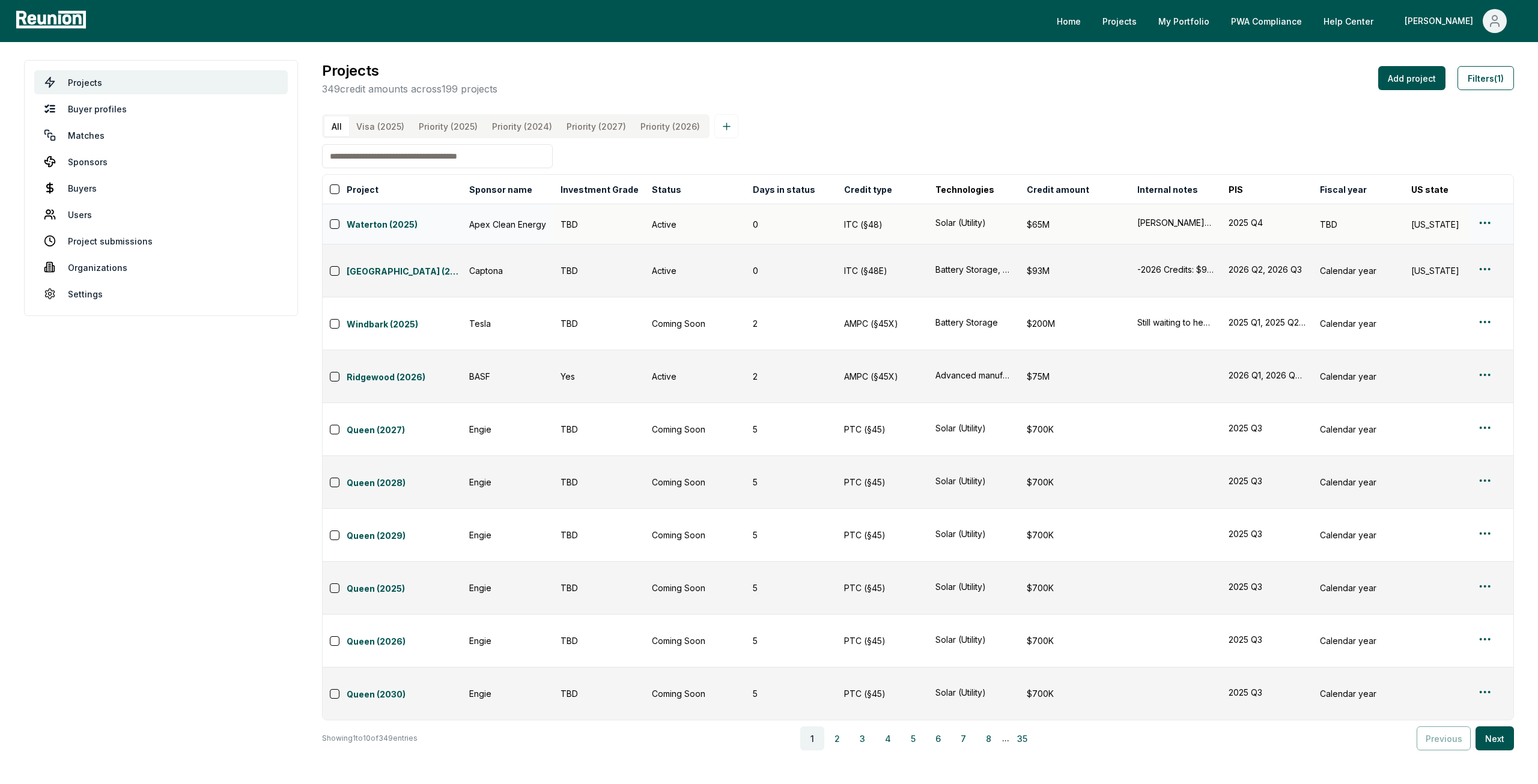
click at [1485, 226] on html "Please visit us on your desktop We're working on making our marketplace mobile-…" at bounding box center [769, 392] width 1538 height 784
click at [1461, 277] on div "Edit" at bounding box center [1471, 275] width 114 height 20
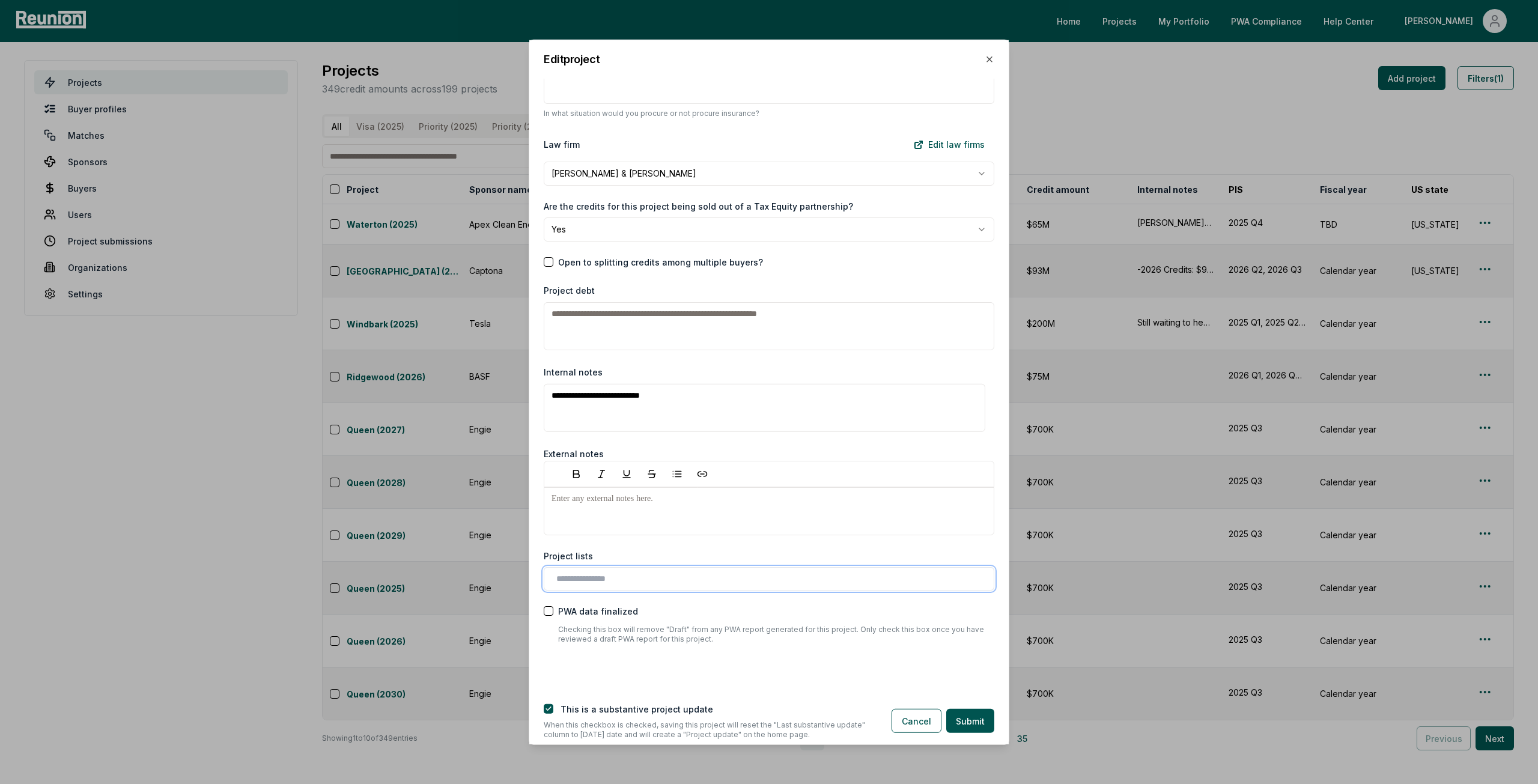
click at [590, 574] on input "text" at bounding box center [771, 578] width 430 height 13
click at [591, 618] on div "Priority (2025)" at bounding box center [769, 622] width 445 height 20
click at [969, 723] on button "Submit" at bounding box center [970, 721] width 48 height 24
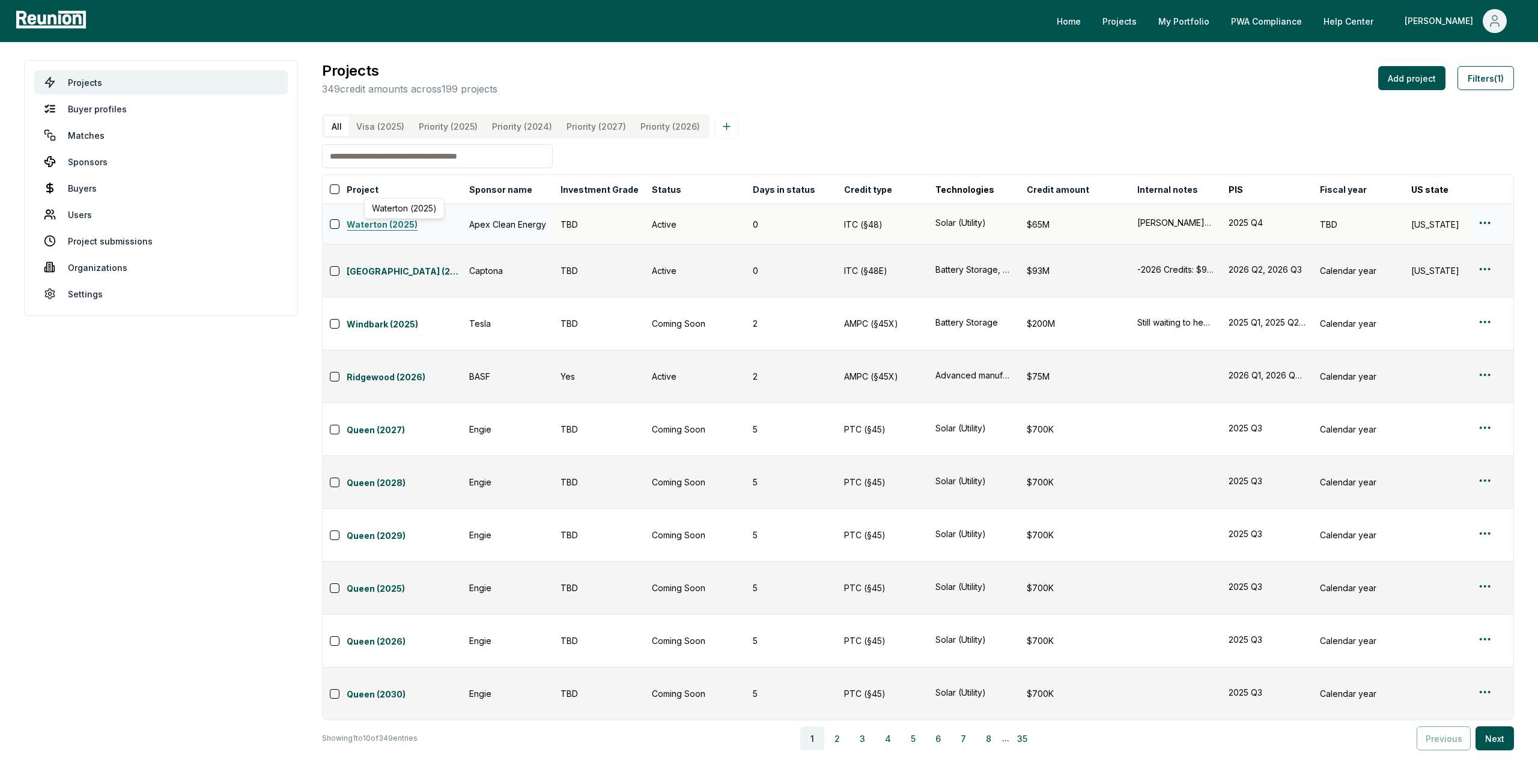
click at [406, 226] on link "Waterton (2025)" at bounding box center [405, 225] width 115 height 14
click at [452, 164] on input at bounding box center [437, 156] width 231 height 24
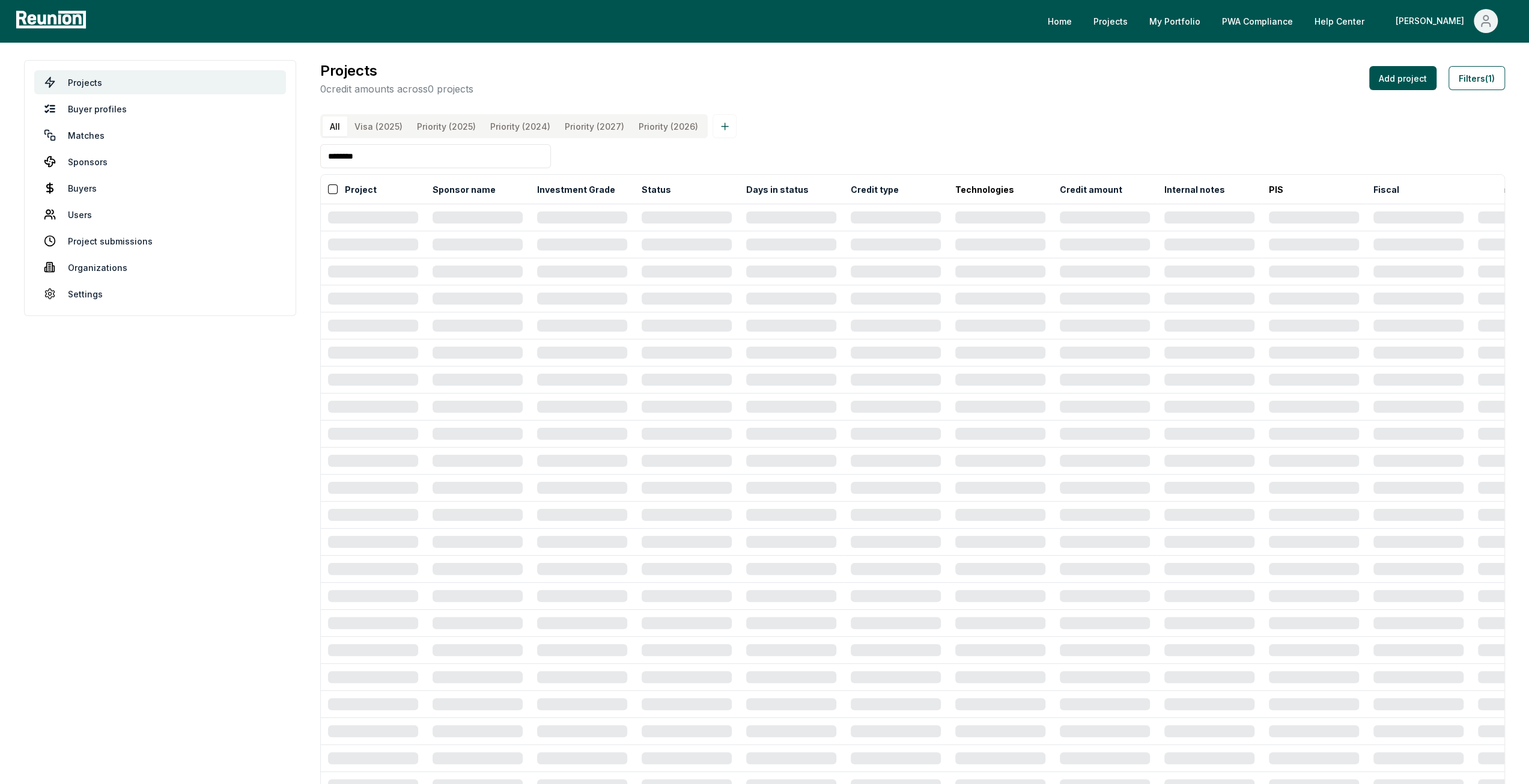
type input "********"
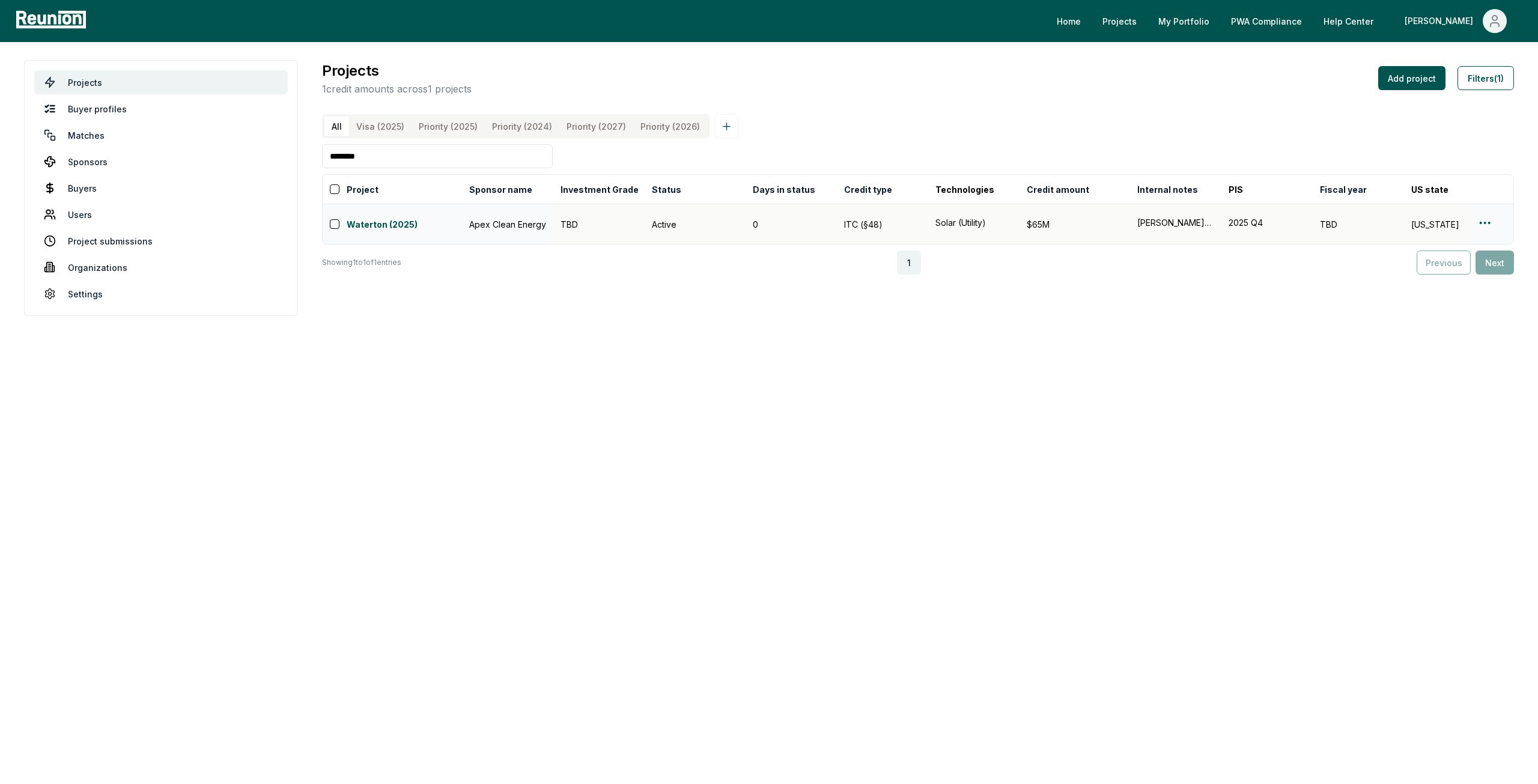
click at [1482, 226] on html "Please visit us on your desktop We're working on making our marketplace mobile-…" at bounding box center [769, 392] width 1538 height 784
click at [1425, 271] on div "Edit" at bounding box center [1471, 275] width 114 height 20
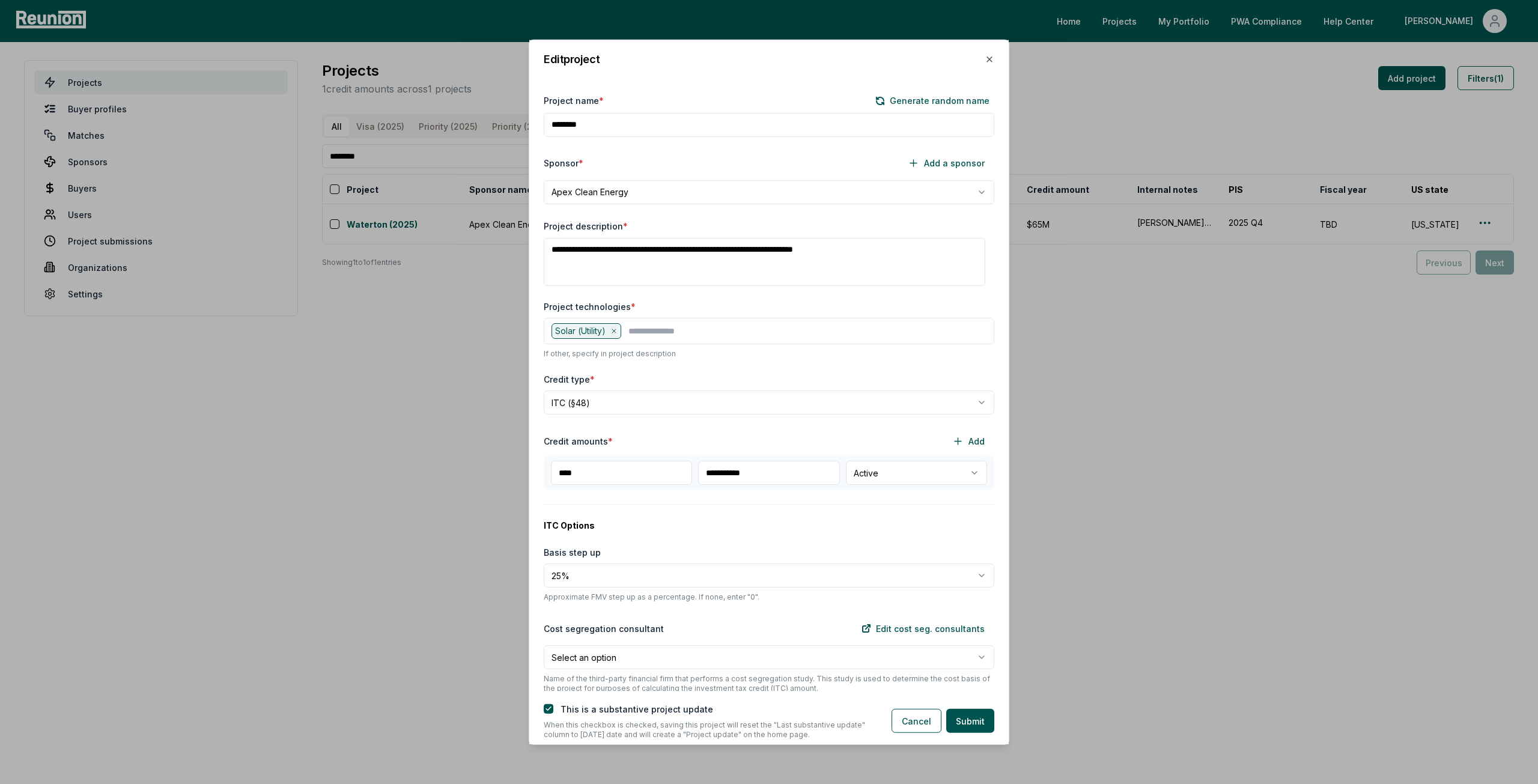
drag, startPoint x: 595, startPoint y: 250, endPoint x: 540, endPoint y: 251, distance: 55.0
click at [540, 251] on div "**********" at bounding box center [769, 385] width 480 height 612
type textarea "**********"
click at [981, 718] on button "Submit" at bounding box center [970, 721] width 48 height 24
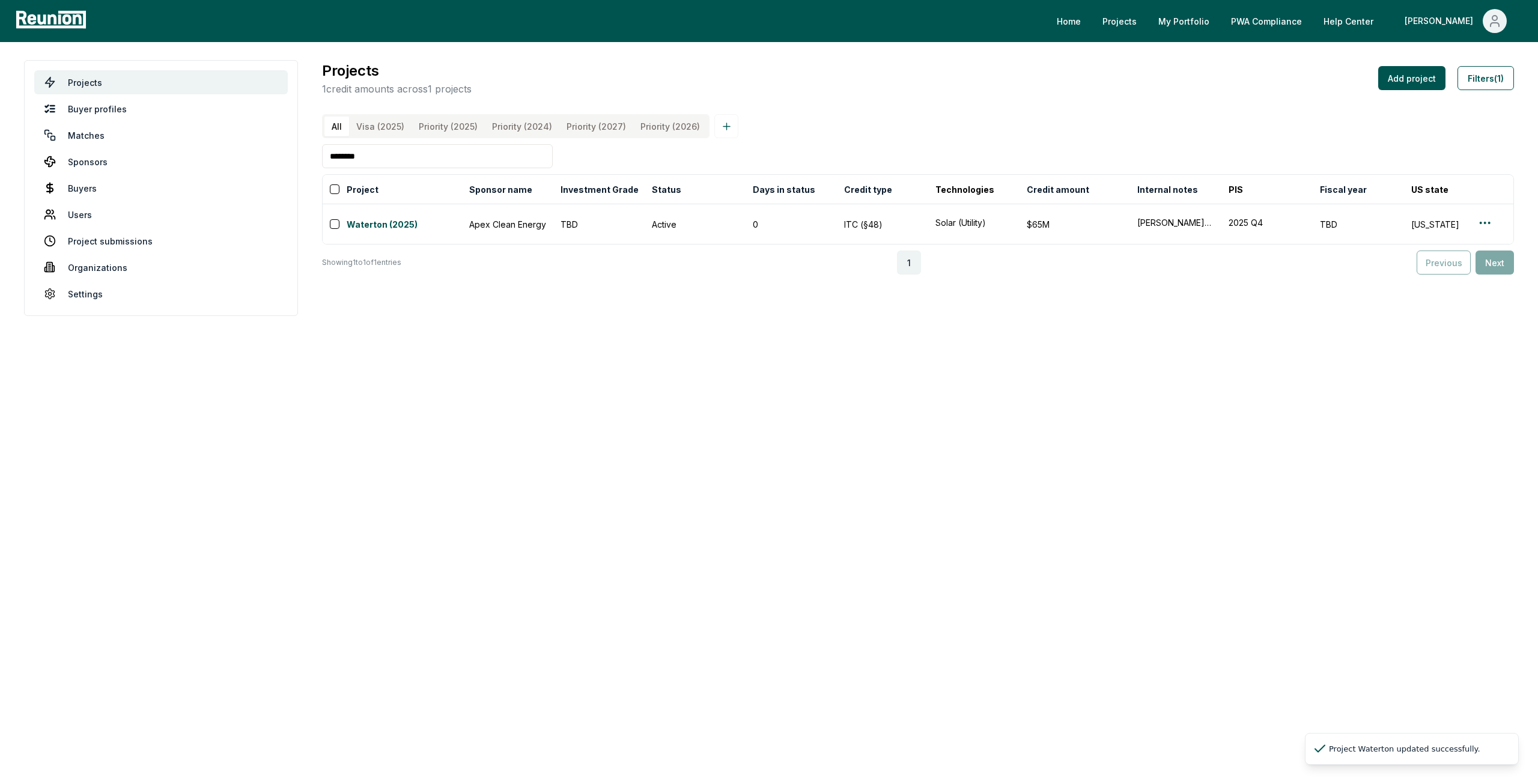
click at [444, 164] on input "********" at bounding box center [437, 156] width 231 height 24
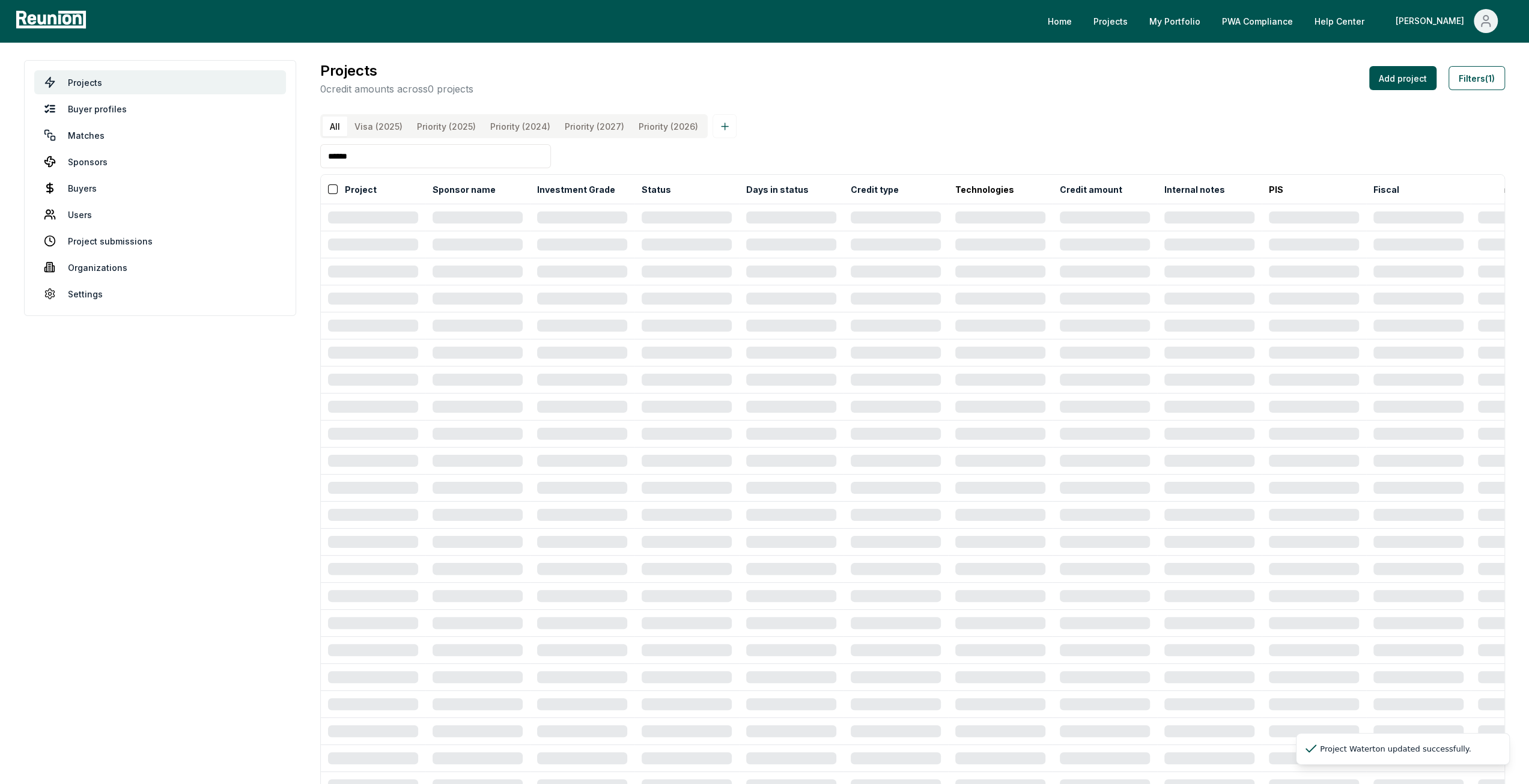
type input "******"
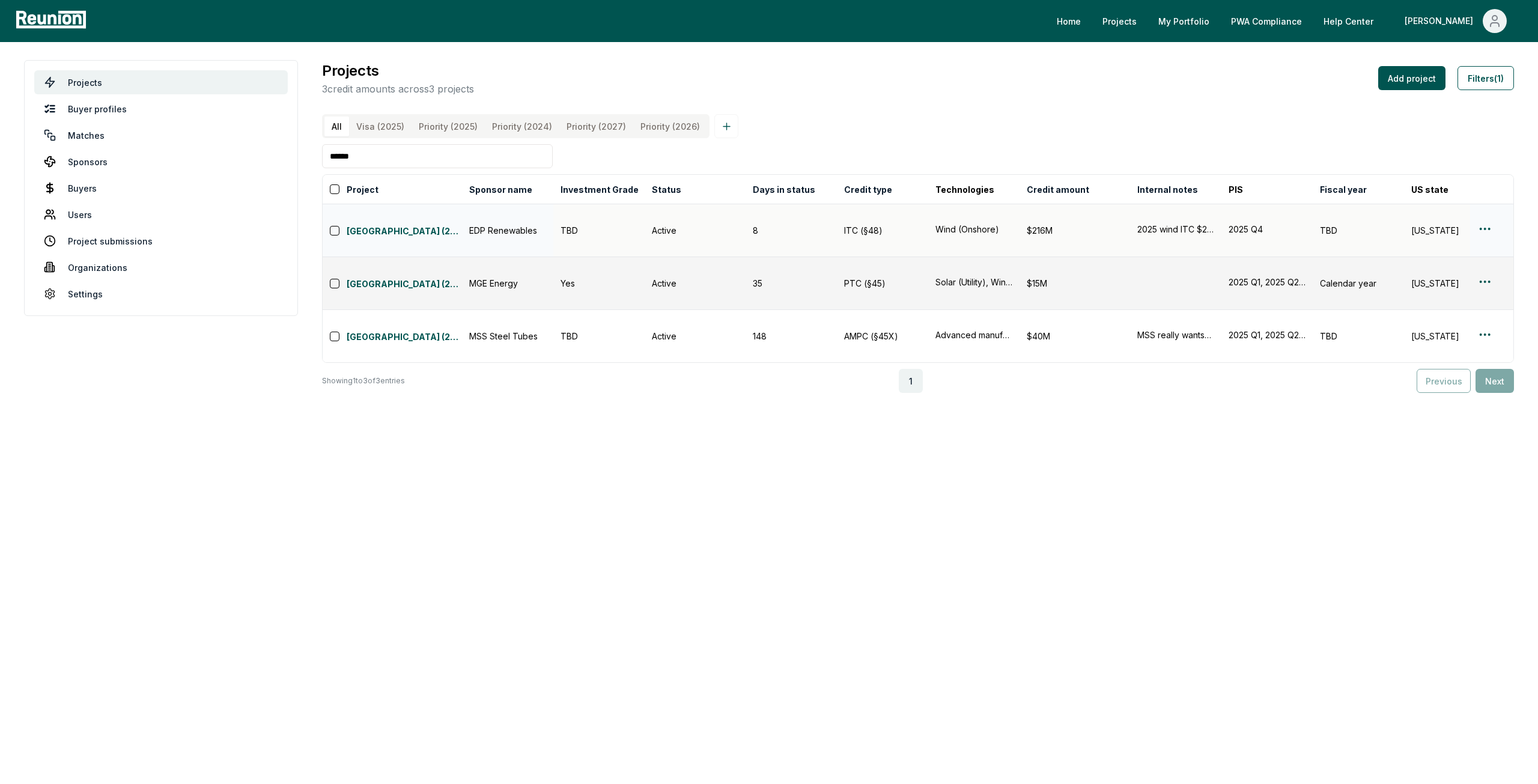
click at [1484, 228] on html "Please visit us on your desktop We're working on making our marketplace mobile-…" at bounding box center [769, 392] width 1538 height 784
click at [1476, 278] on div "Edit" at bounding box center [1471, 275] width 114 height 20
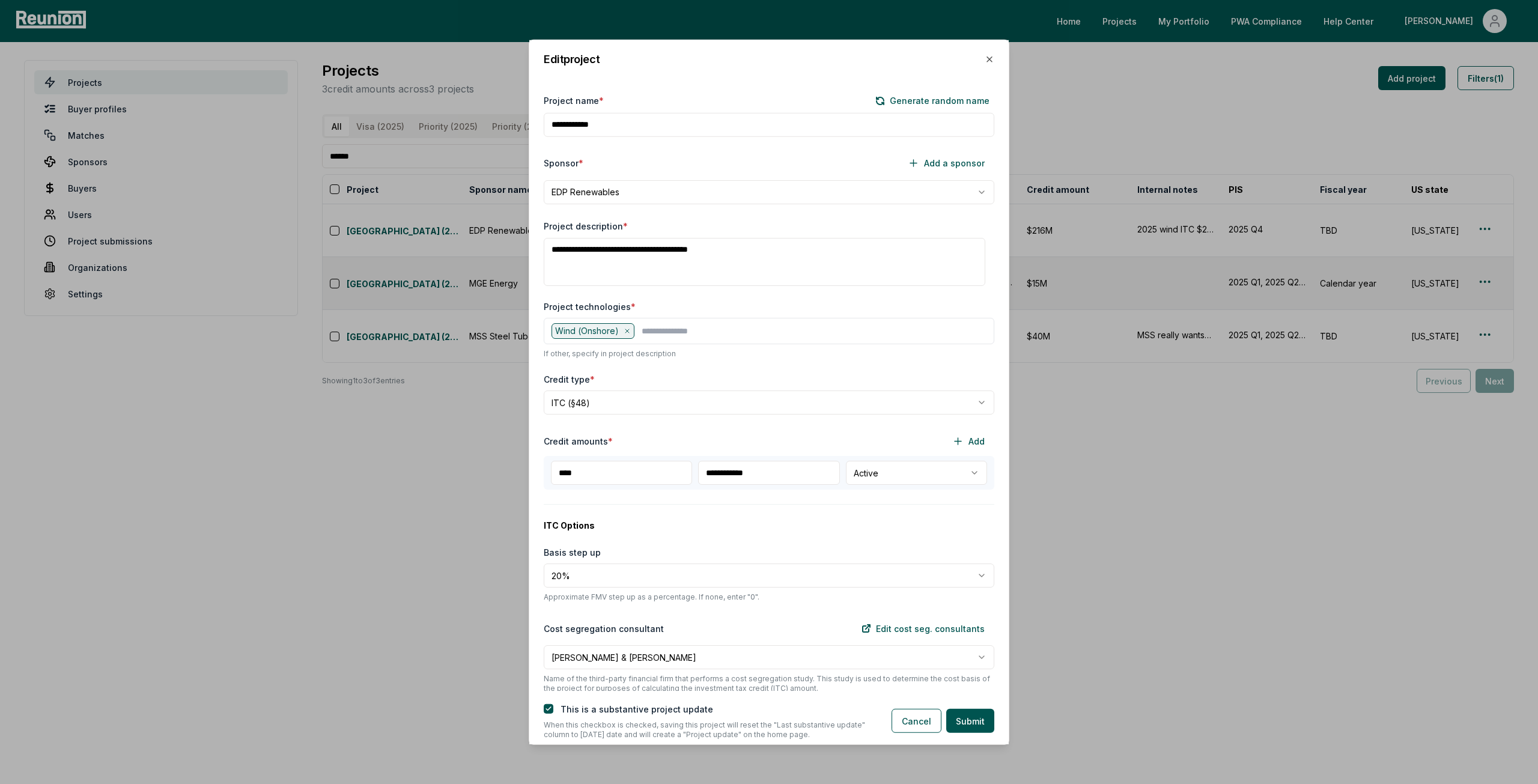
click at [721, 471] on input "**********" at bounding box center [769, 472] width 141 height 24
type input "**********"
click at [982, 719] on button "Submit" at bounding box center [970, 721] width 48 height 24
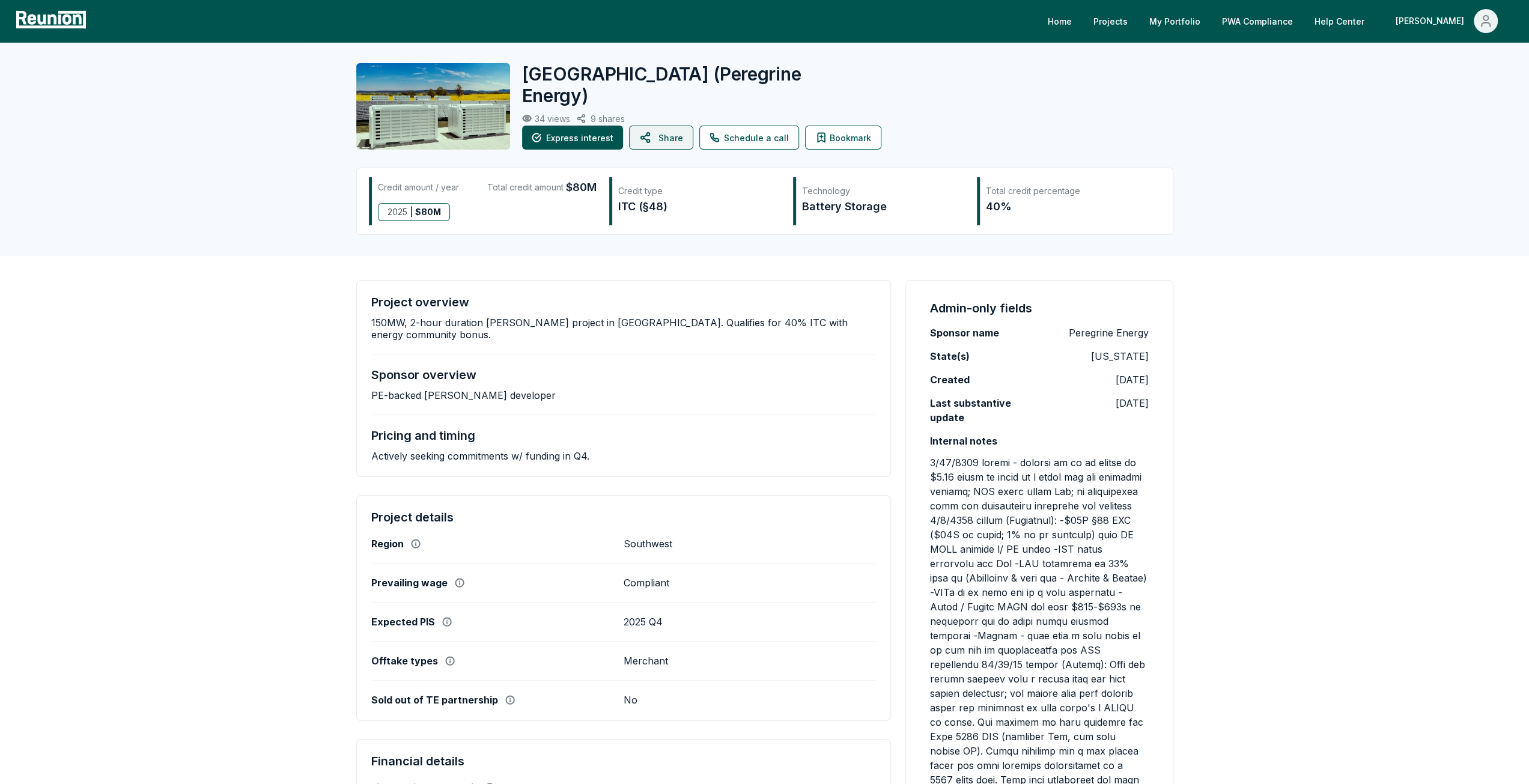
click at [657, 142] on button "Share" at bounding box center [661, 137] width 64 height 24
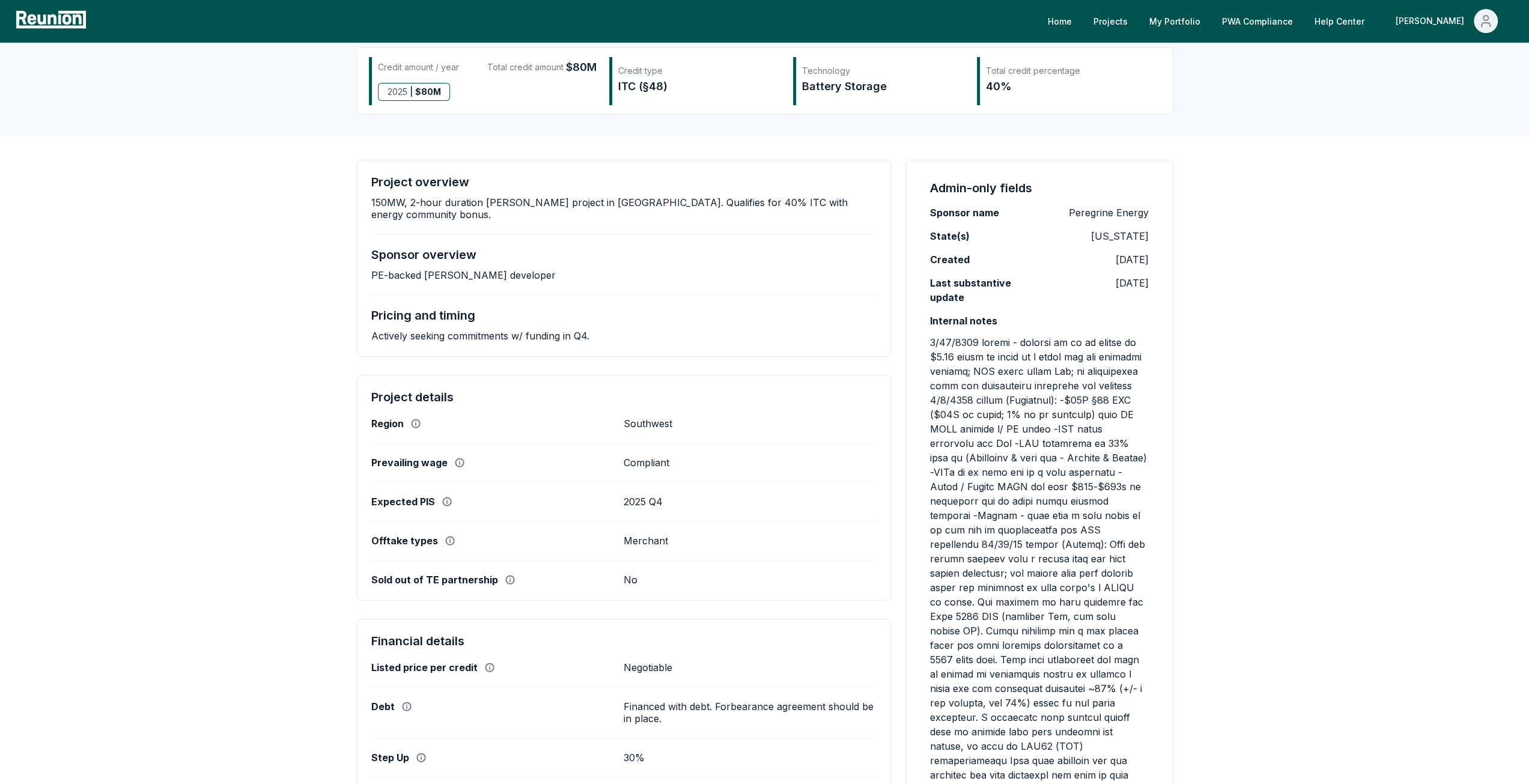
scroll to position [120, 0]
click at [1081, 367] on p at bounding box center [1039, 638] width 218 height 606
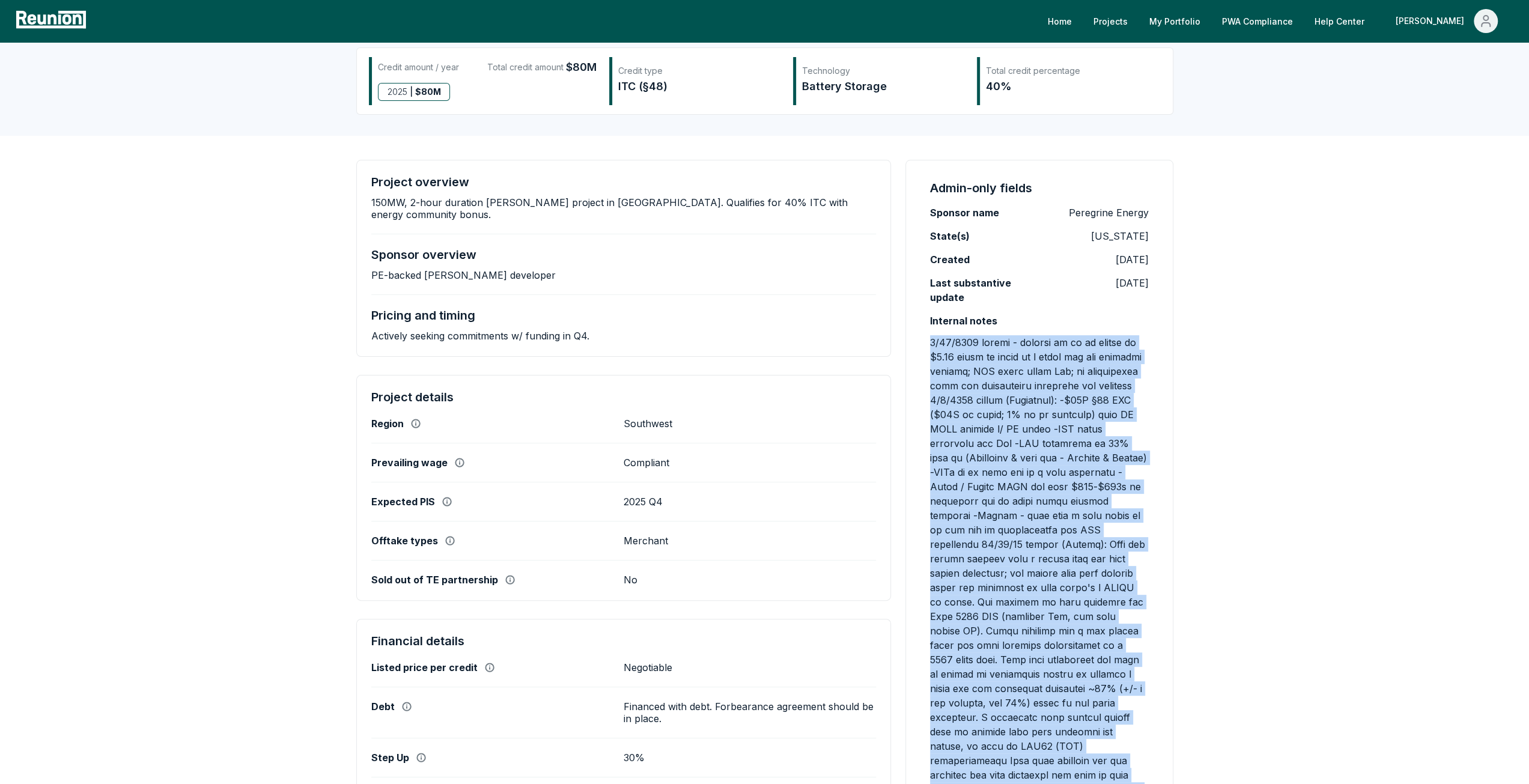
click at [1080, 367] on p at bounding box center [1039, 638] width 218 height 606
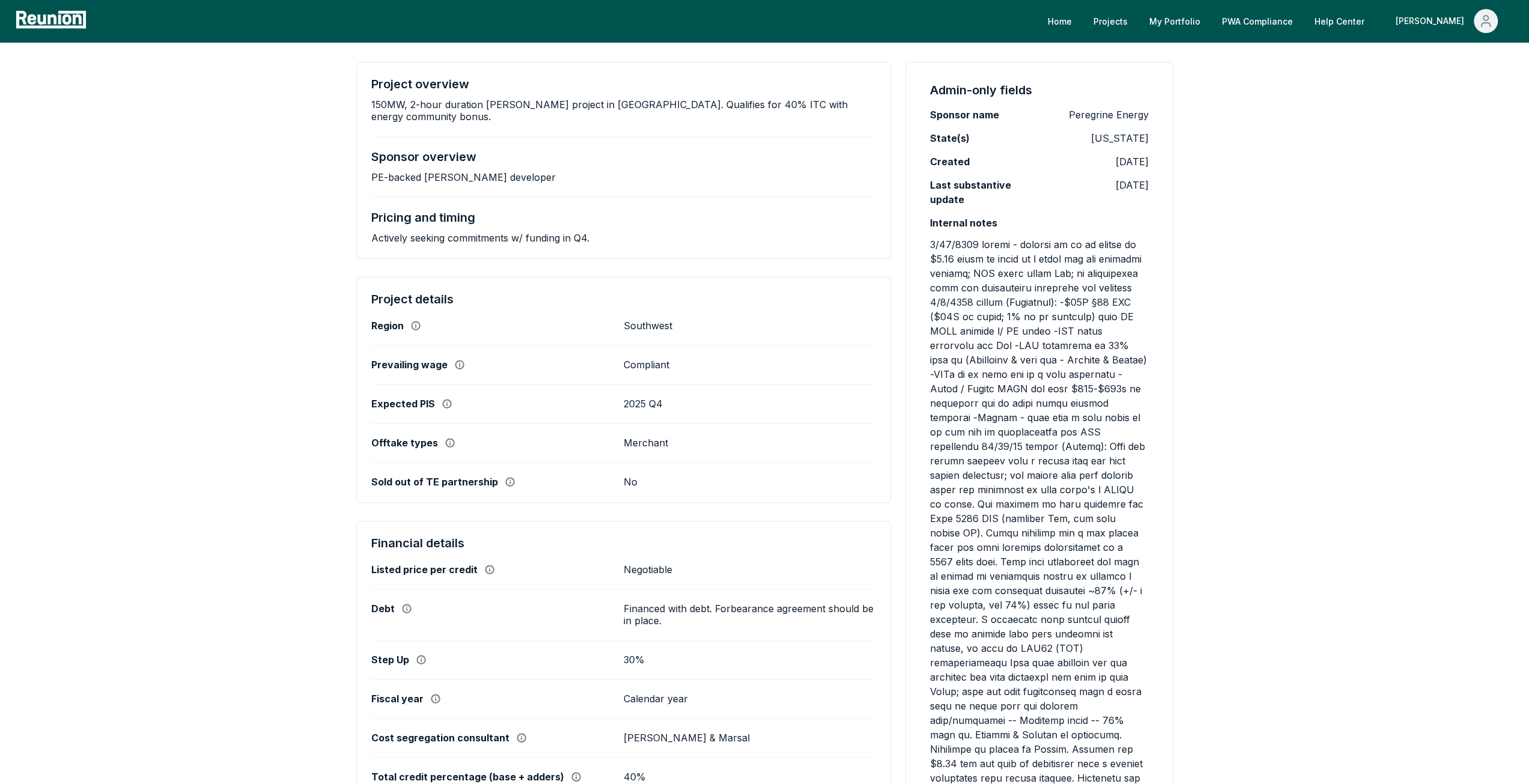
scroll to position [180, 0]
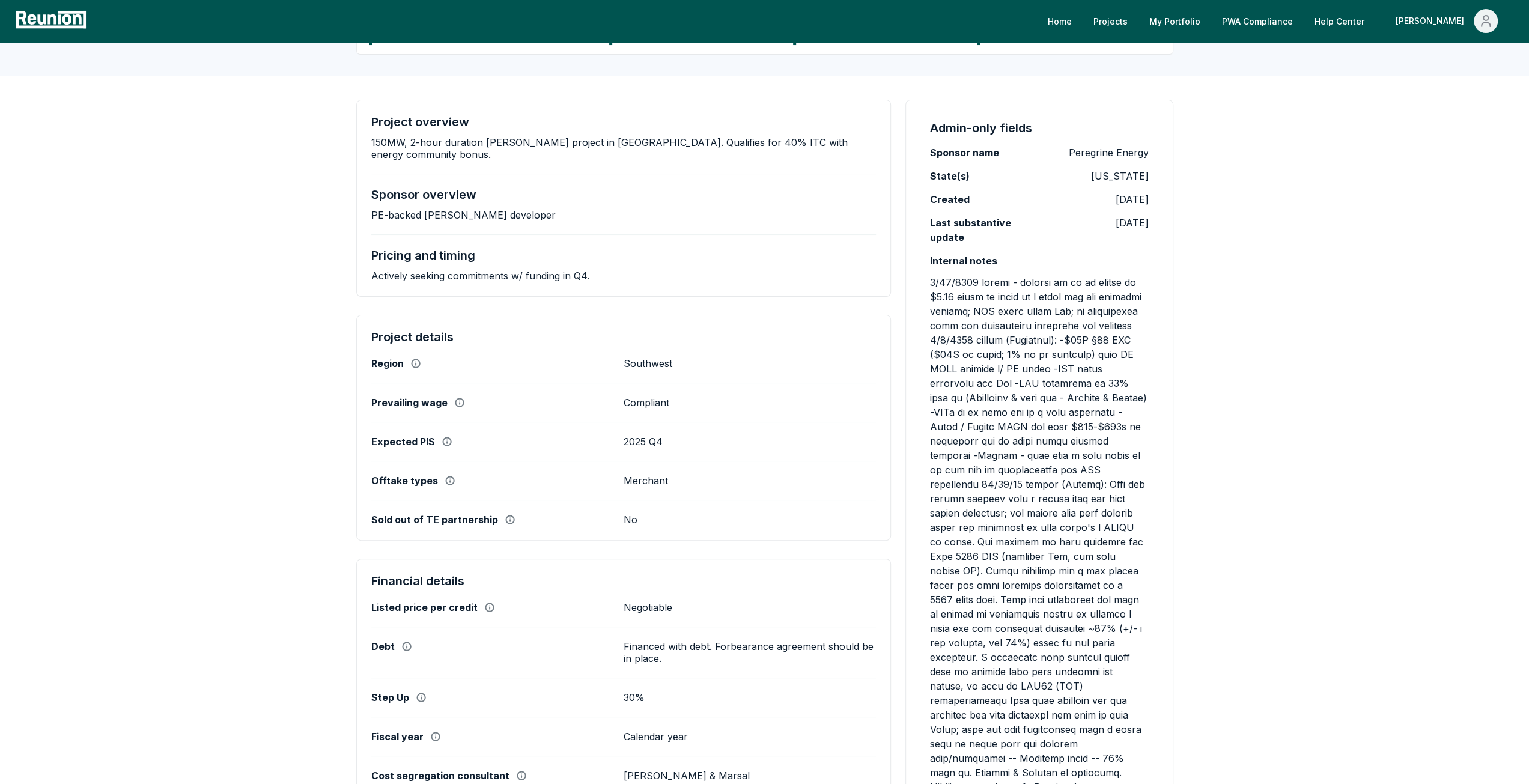
click at [520, 194] on div "Sponsor overview PE-backed BESS developer" at bounding box center [624, 204] width 505 height 33
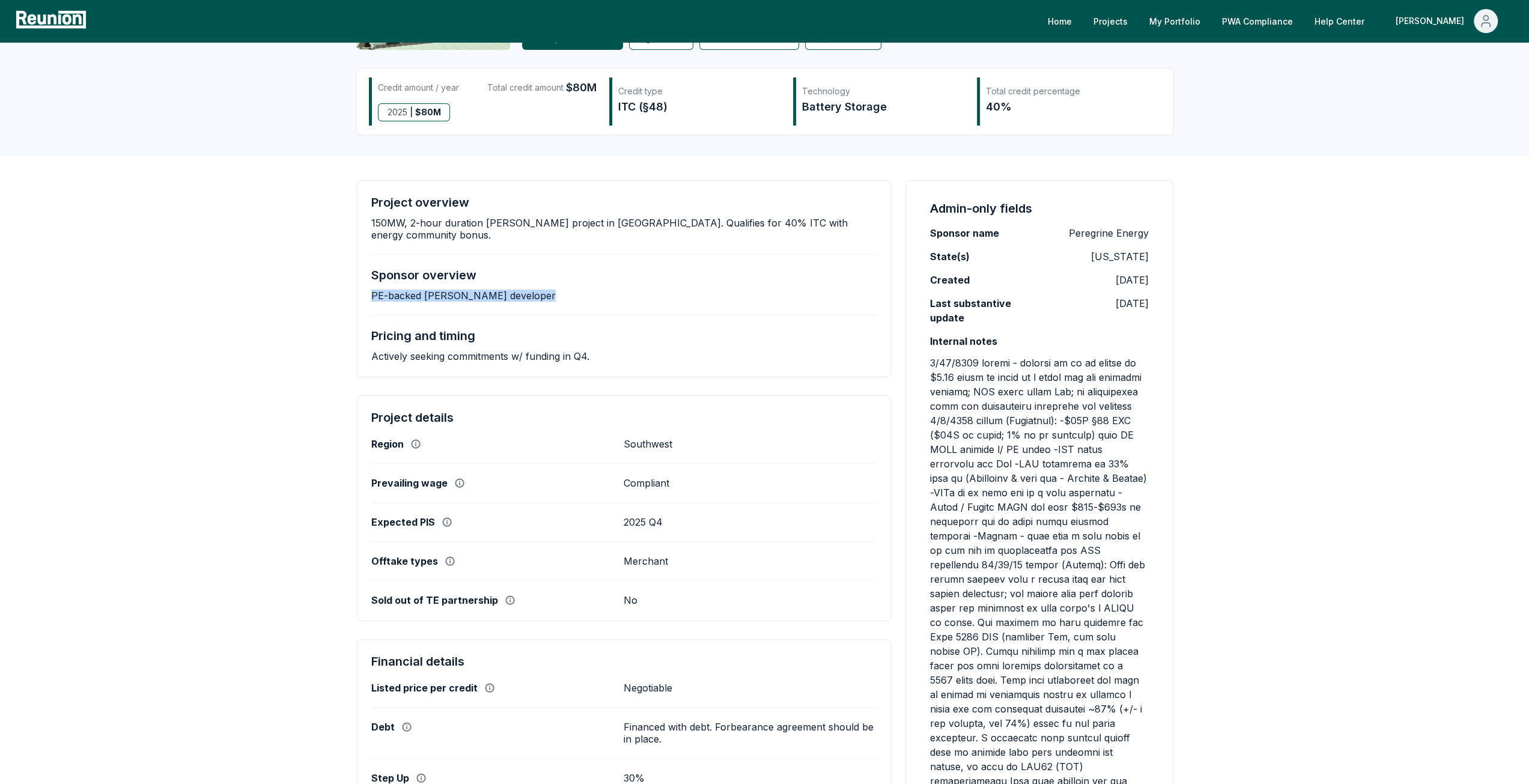
scroll to position [0, 0]
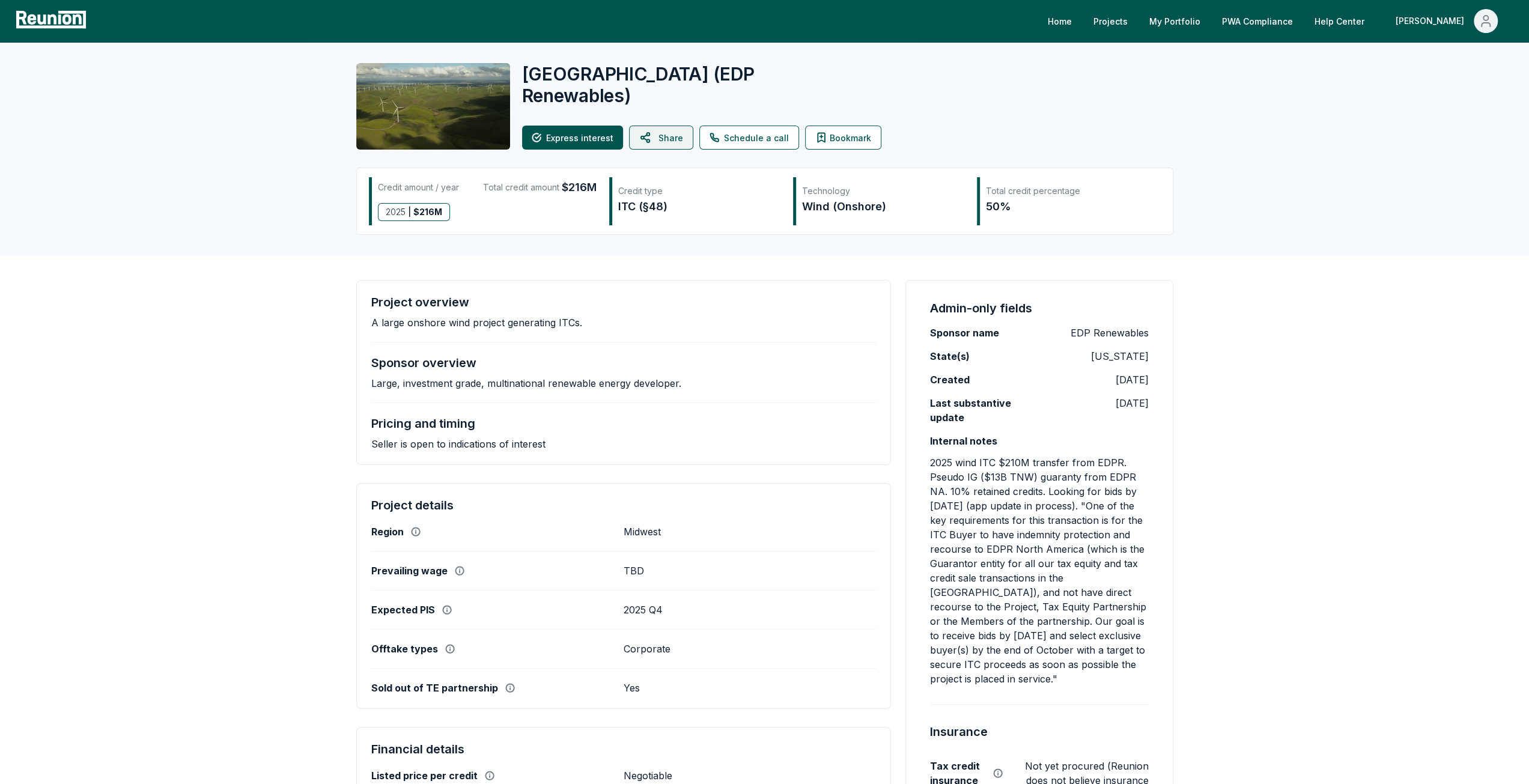
click at [651, 144] on button "Share" at bounding box center [661, 137] width 64 height 24
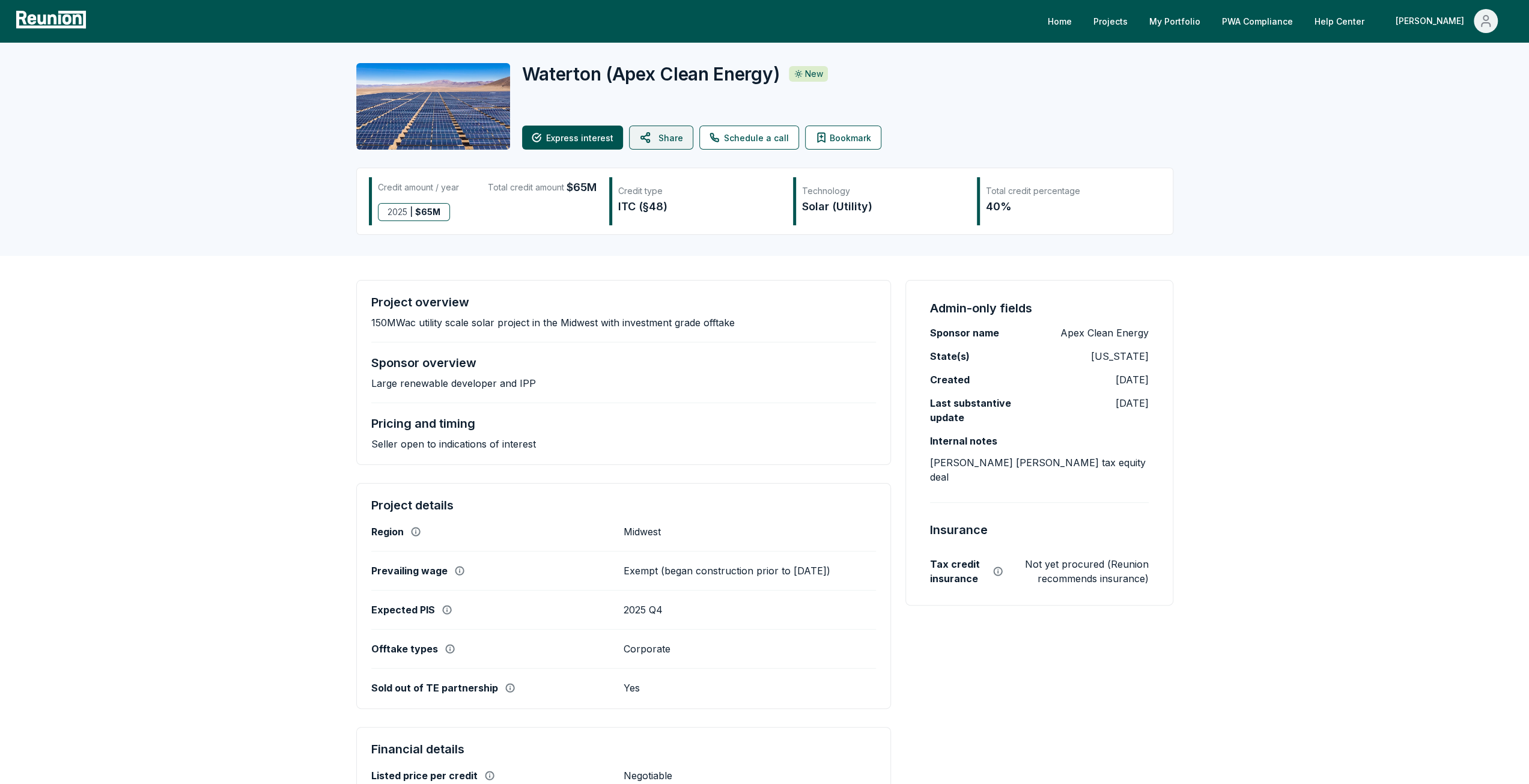
click at [656, 133] on button "Share" at bounding box center [661, 137] width 64 height 24
click at [655, 134] on button "Share" at bounding box center [661, 137] width 64 height 24
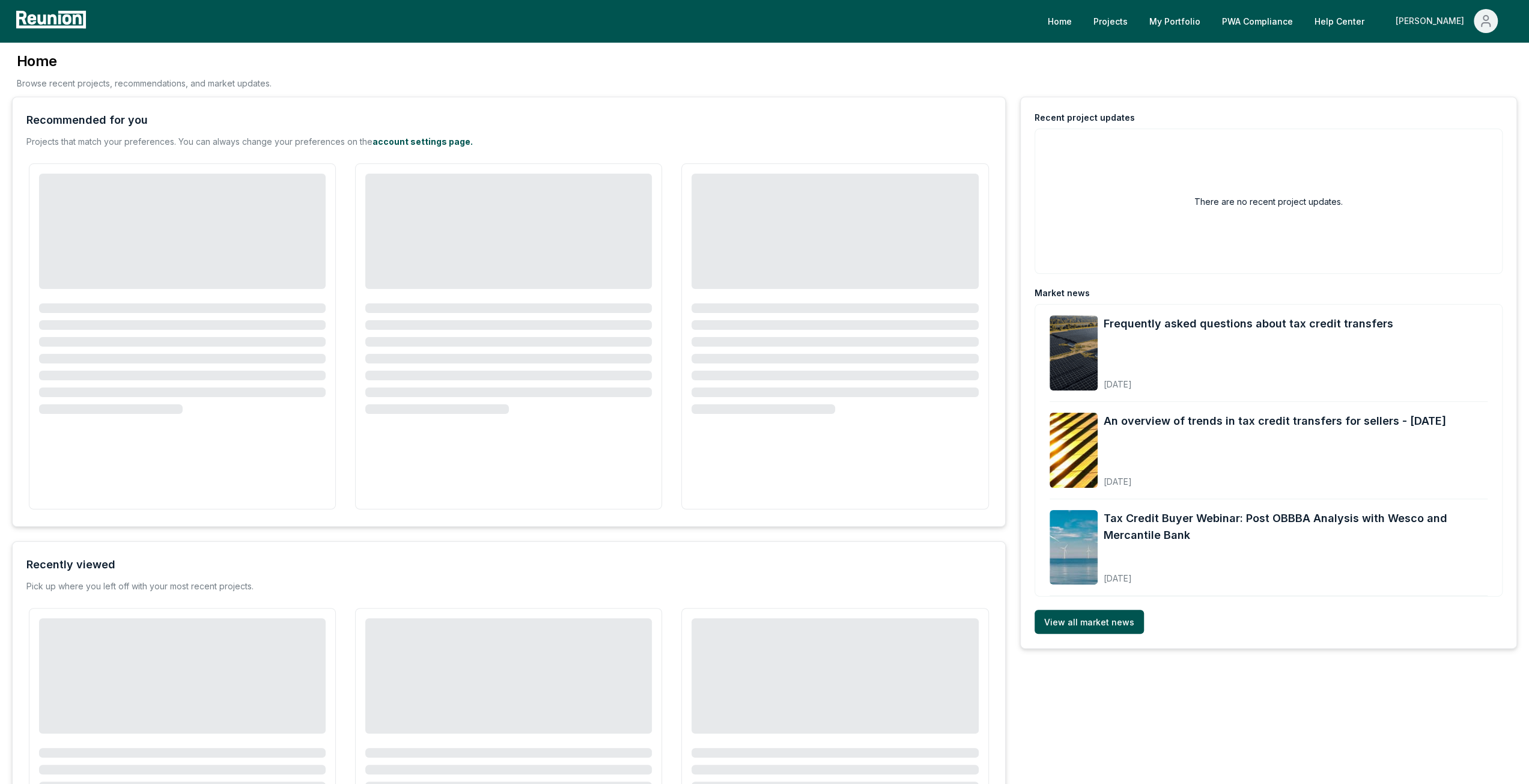
click at [1439, 16] on div "[PERSON_NAME]" at bounding box center [1432, 21] width 73 height 24
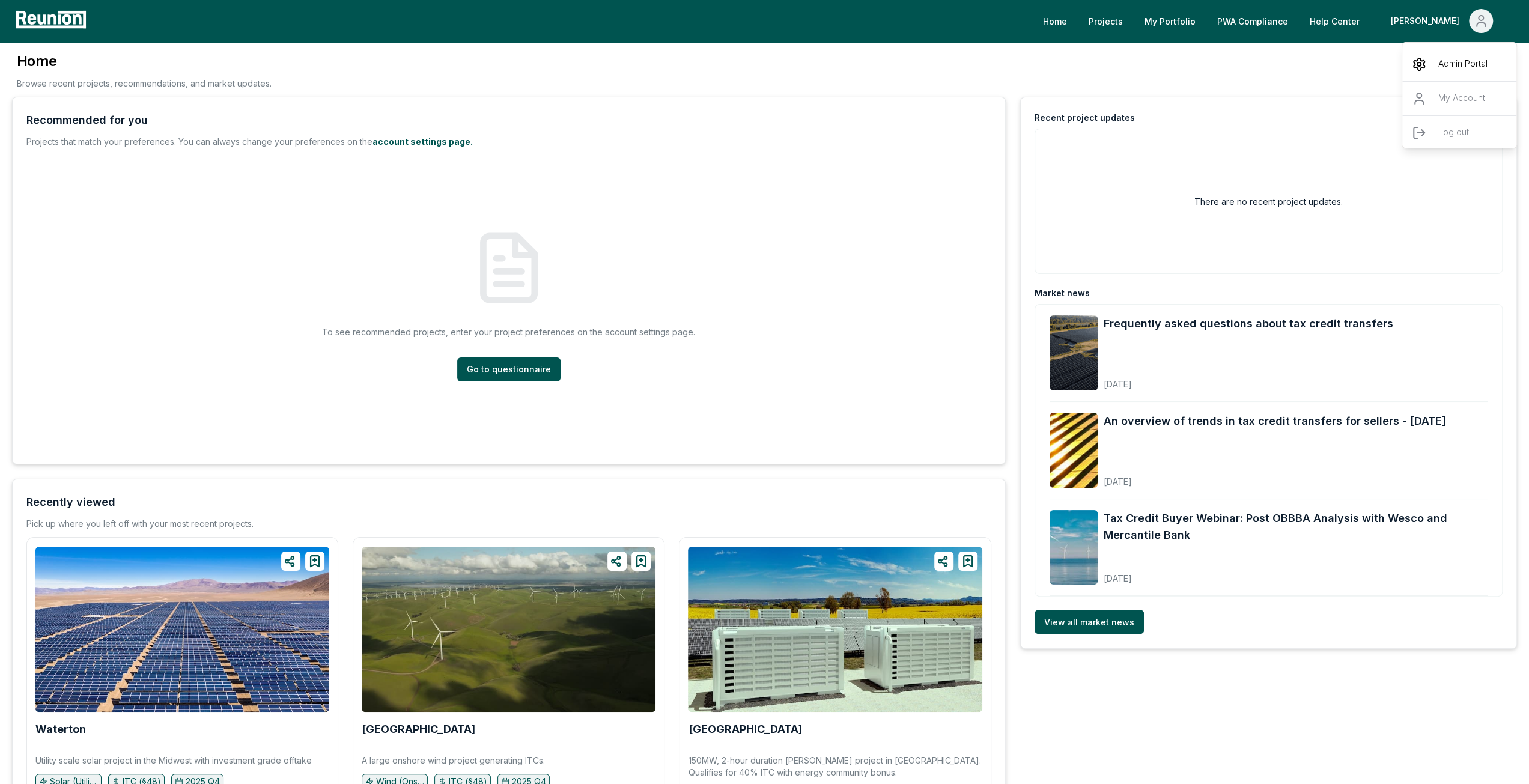
click at [1451, 65] on p "Admin Portal" at bounding box center [1463, 64] width 49 height 14
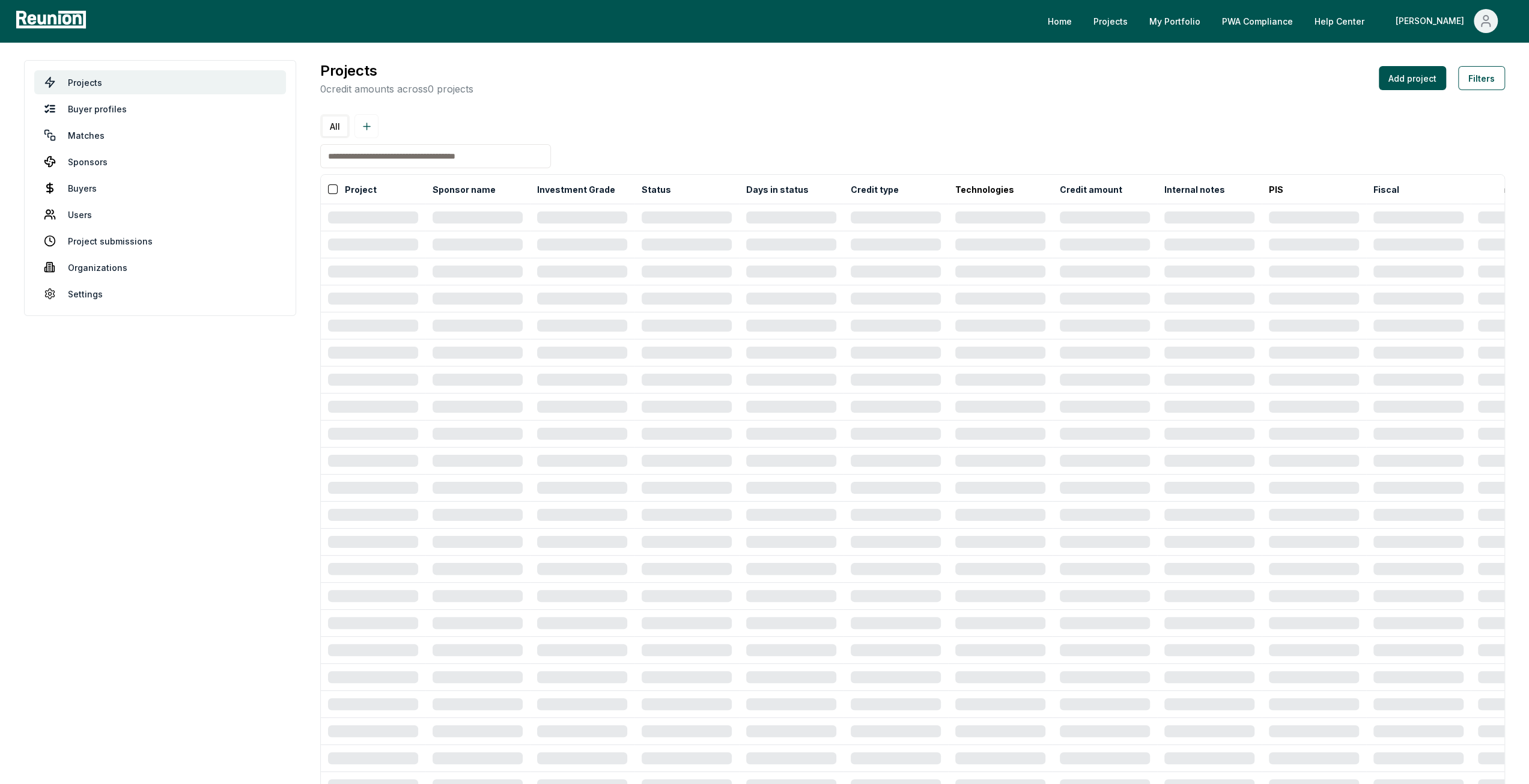
click at [371, 166] on input at bounding box center [436, 156] width 231 height 24
type input "********"
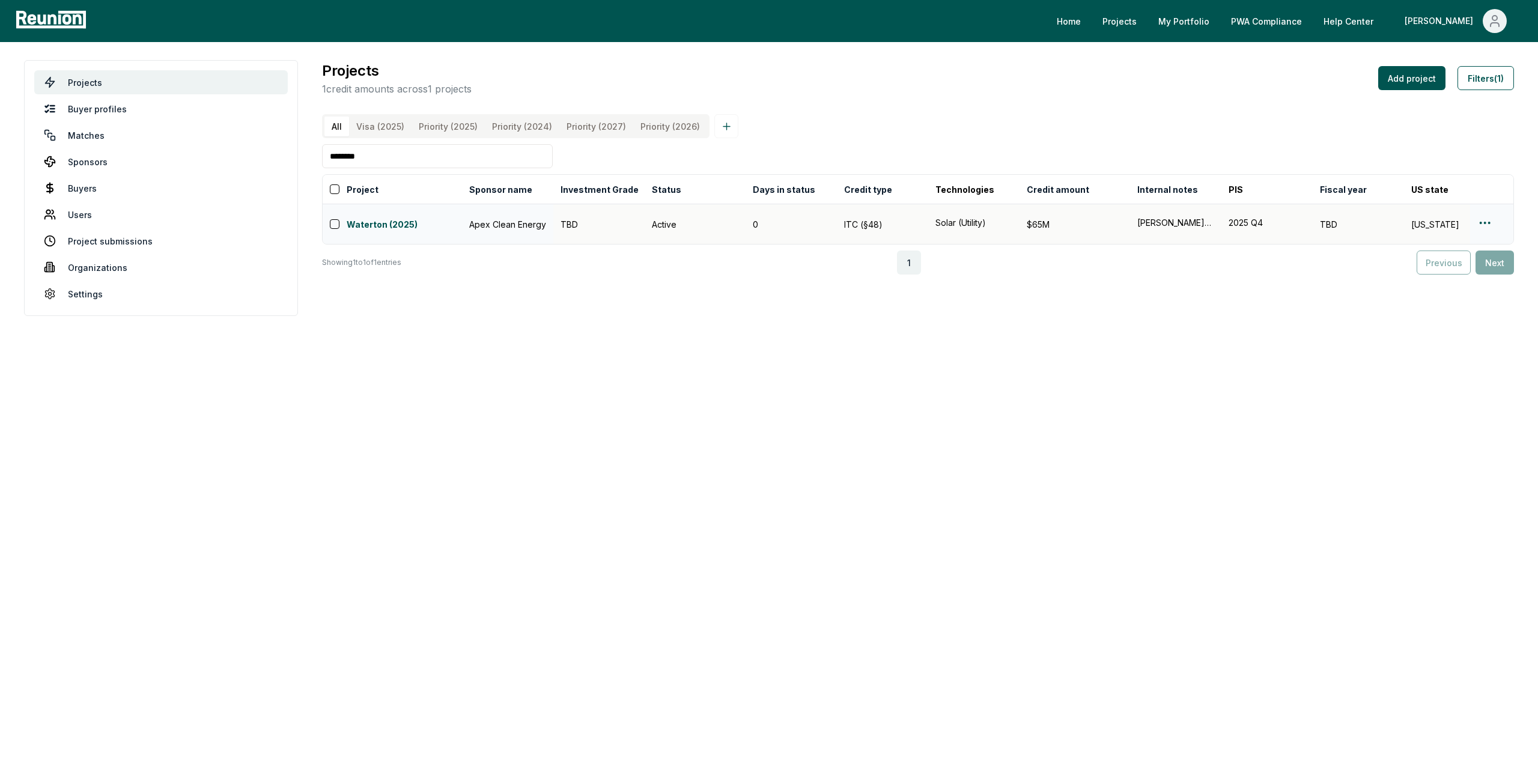
click at [1484, 226] on html "Please visit us on your desktop We're working on making our marketplace mobile-…" at bounding box center [769, 392] width 1538 height 784
click at [1455, 270] on div "Edit" at bounding box center [1471, 275] width 114 height 20
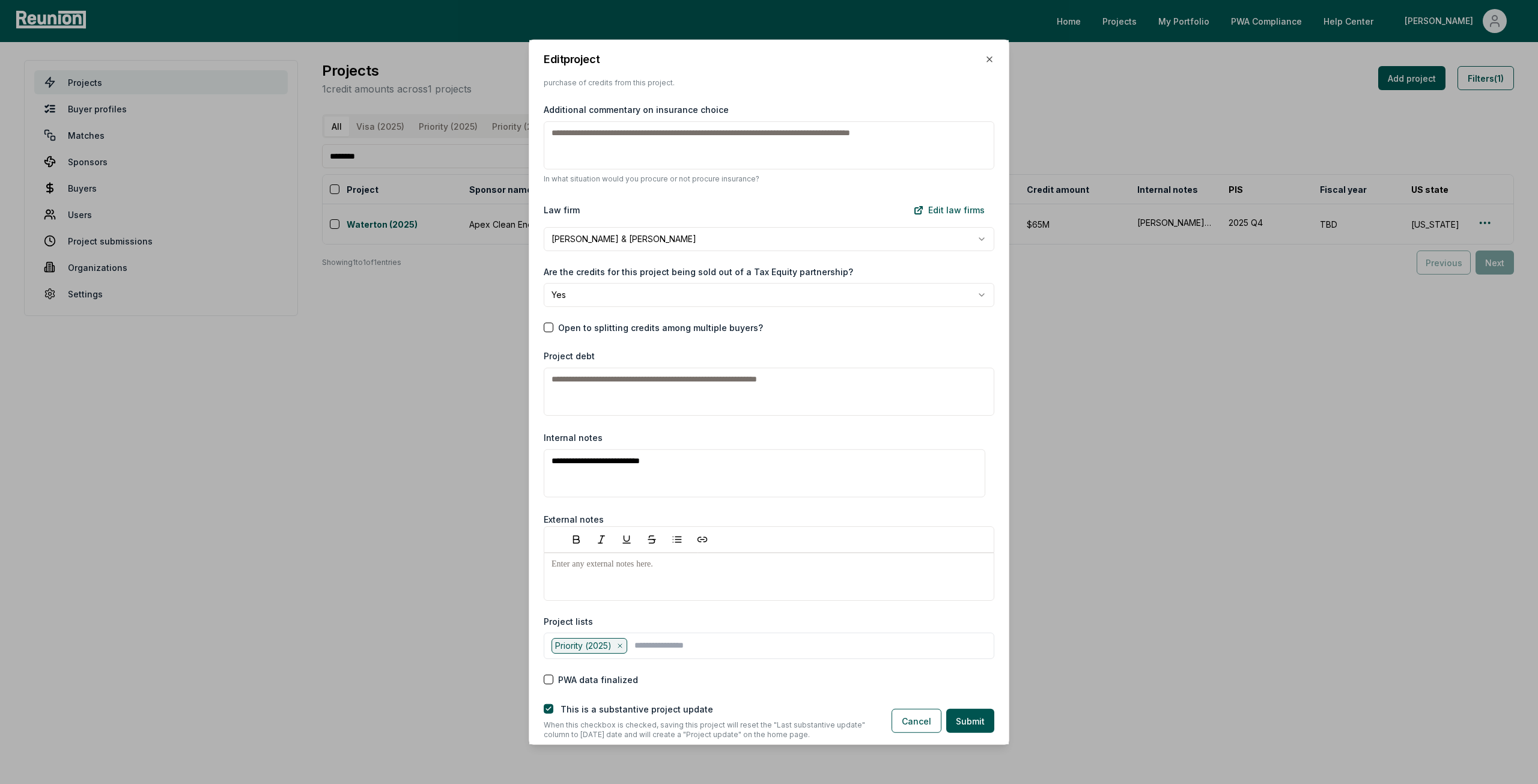
scroll to position [1593, 0]
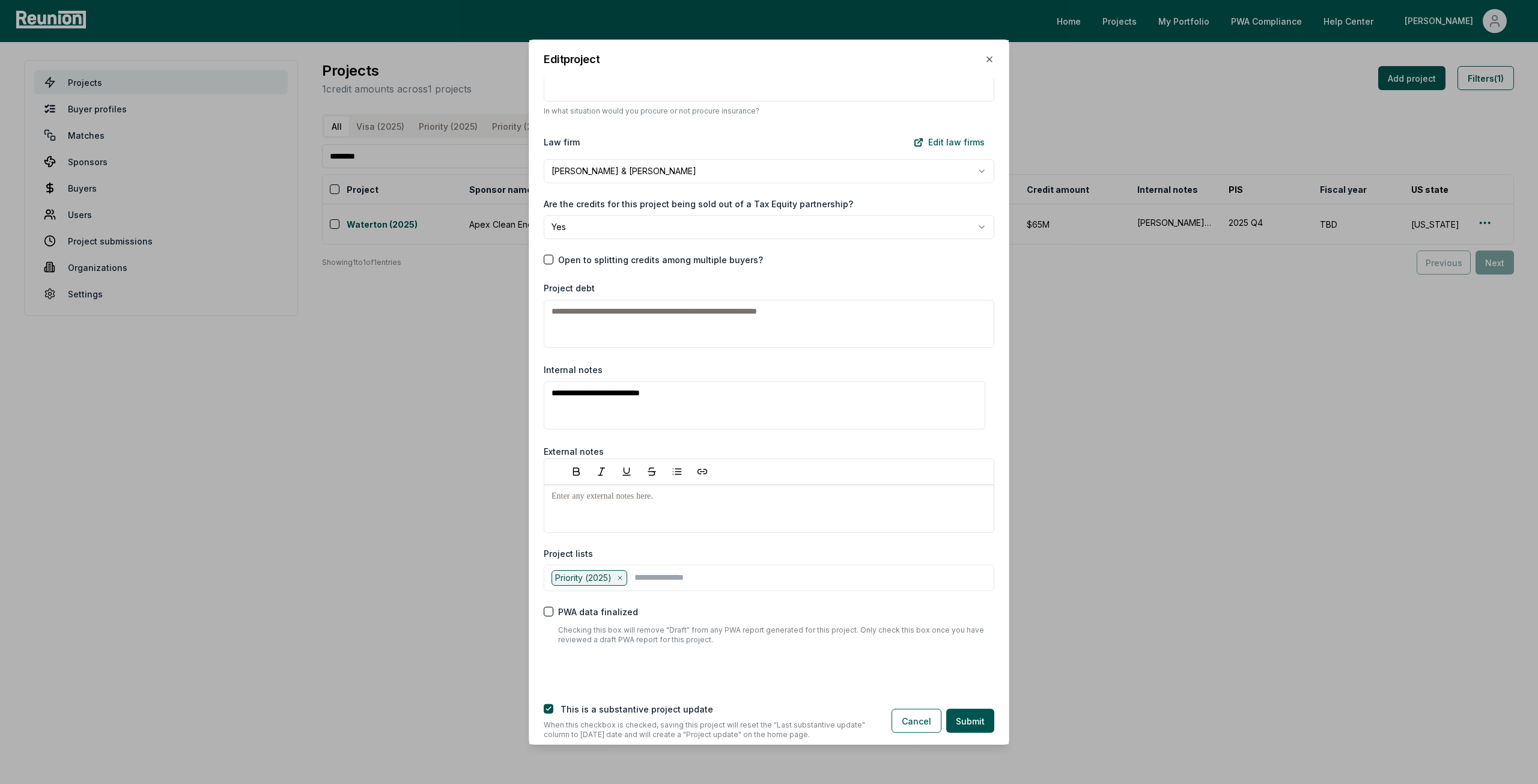
click at [633, 505] on div at bounding box center [769, 508] width 451 height 48
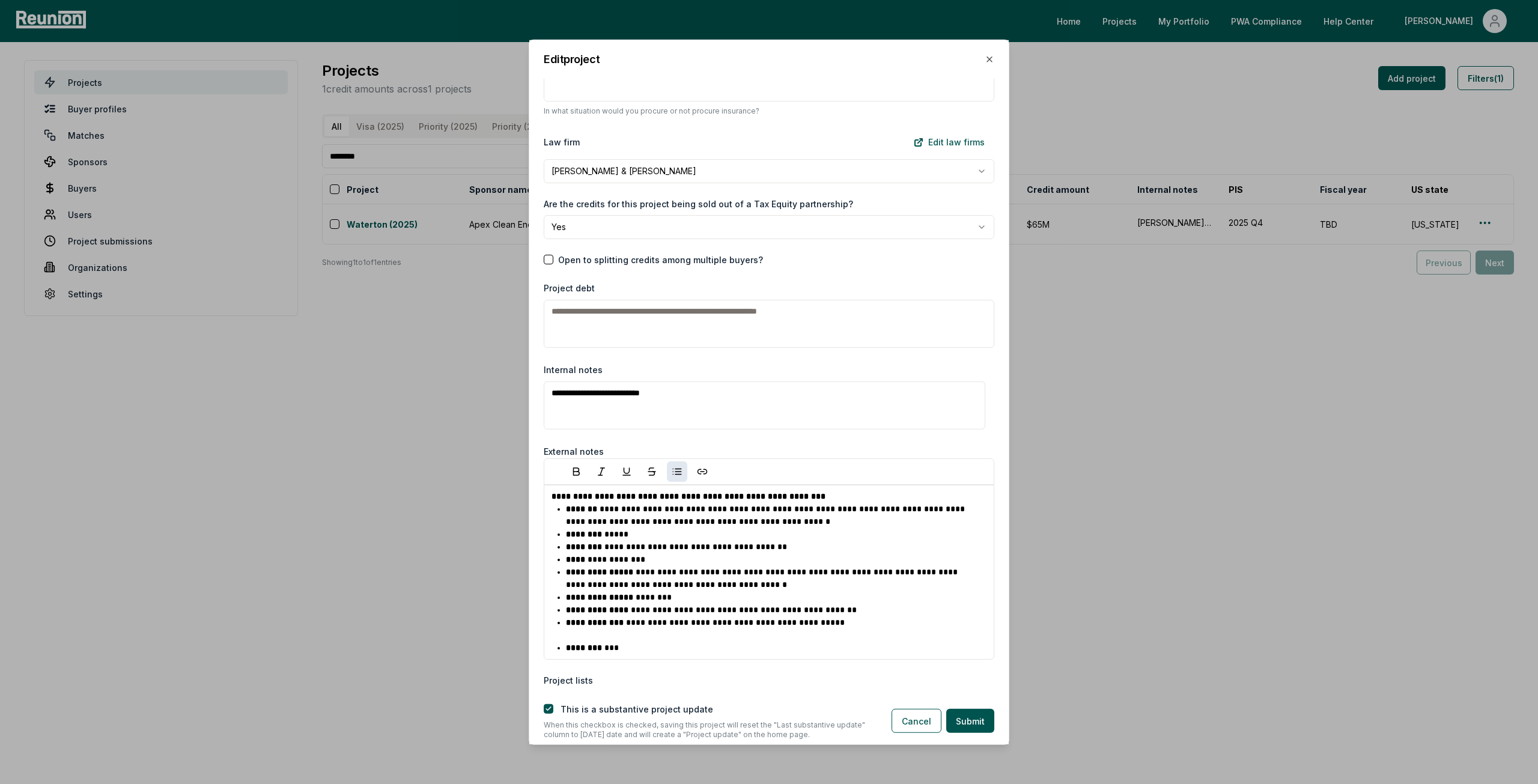
click at [615, 629] on p "**********" at bounding box center [772, 628] width 412 height 25
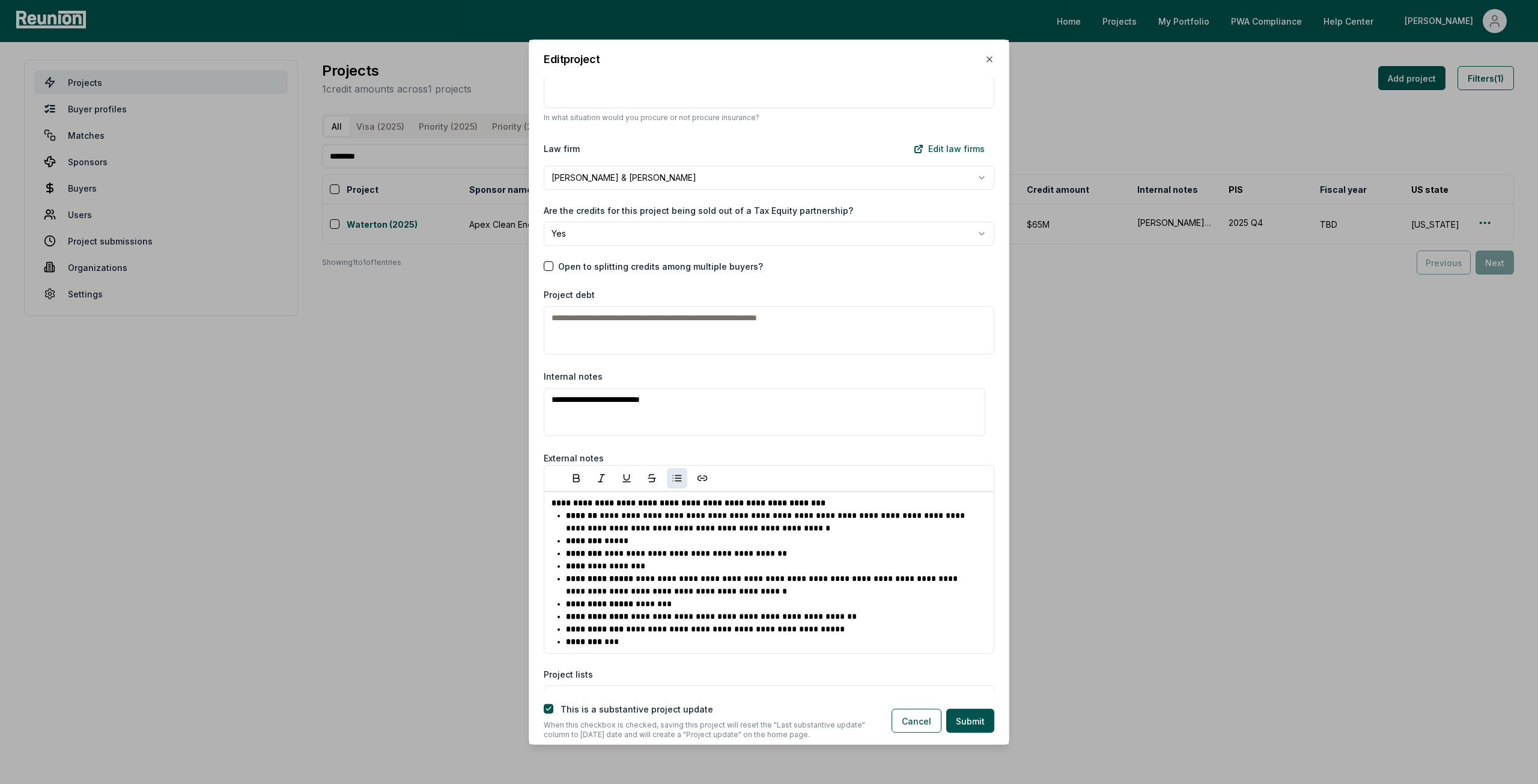
click at [706, 396] on textarea "**********" at bounding box center [764, 412] width 442 height 48
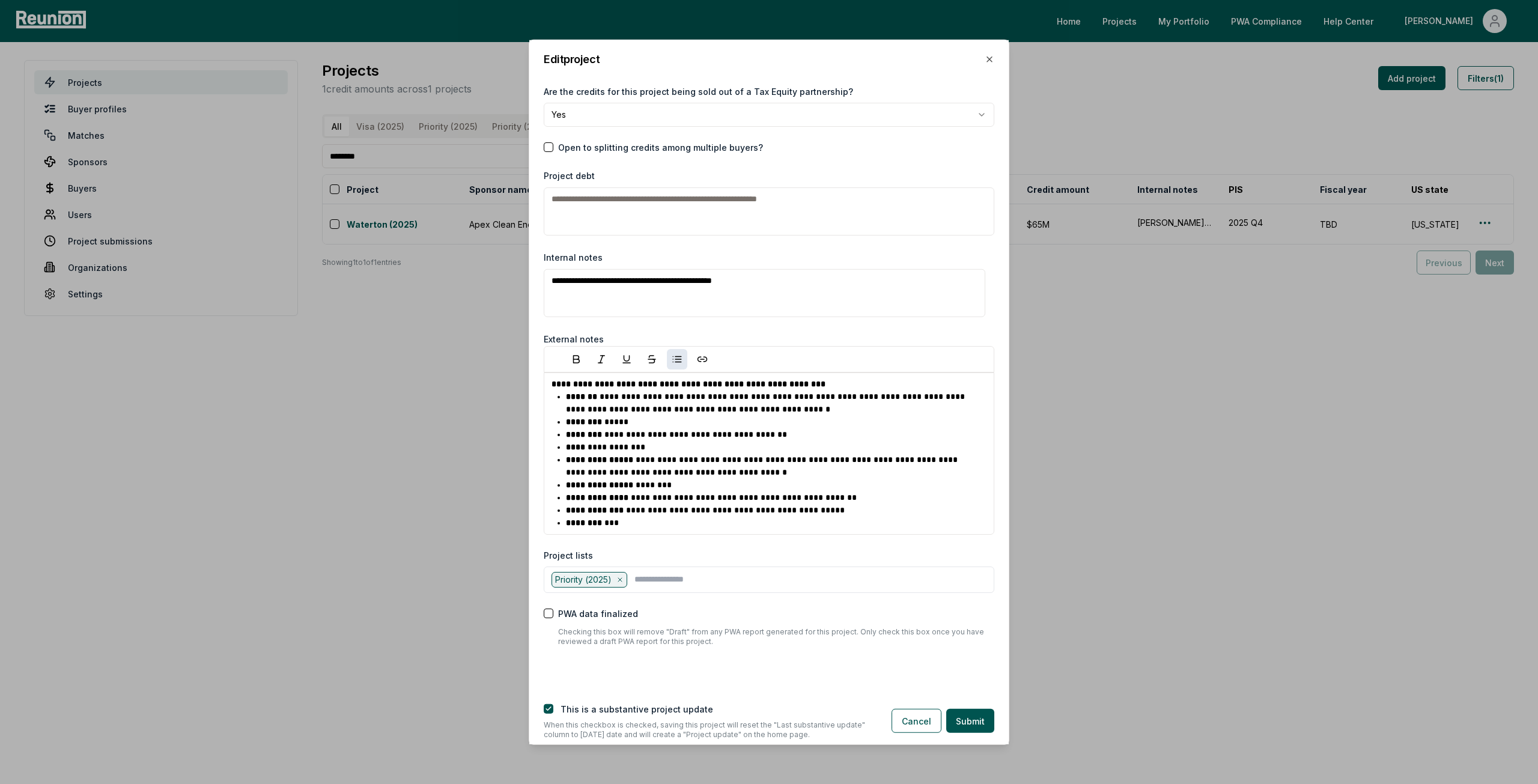
scroll to position [1706, 0]
type textarea "**********"
click at [548, 712] on button "button" at bounding box center [548, 708] width 10 height 10
click at [974, 714] on button "Submit" at bounding box center [970, 721] width 48 height 24
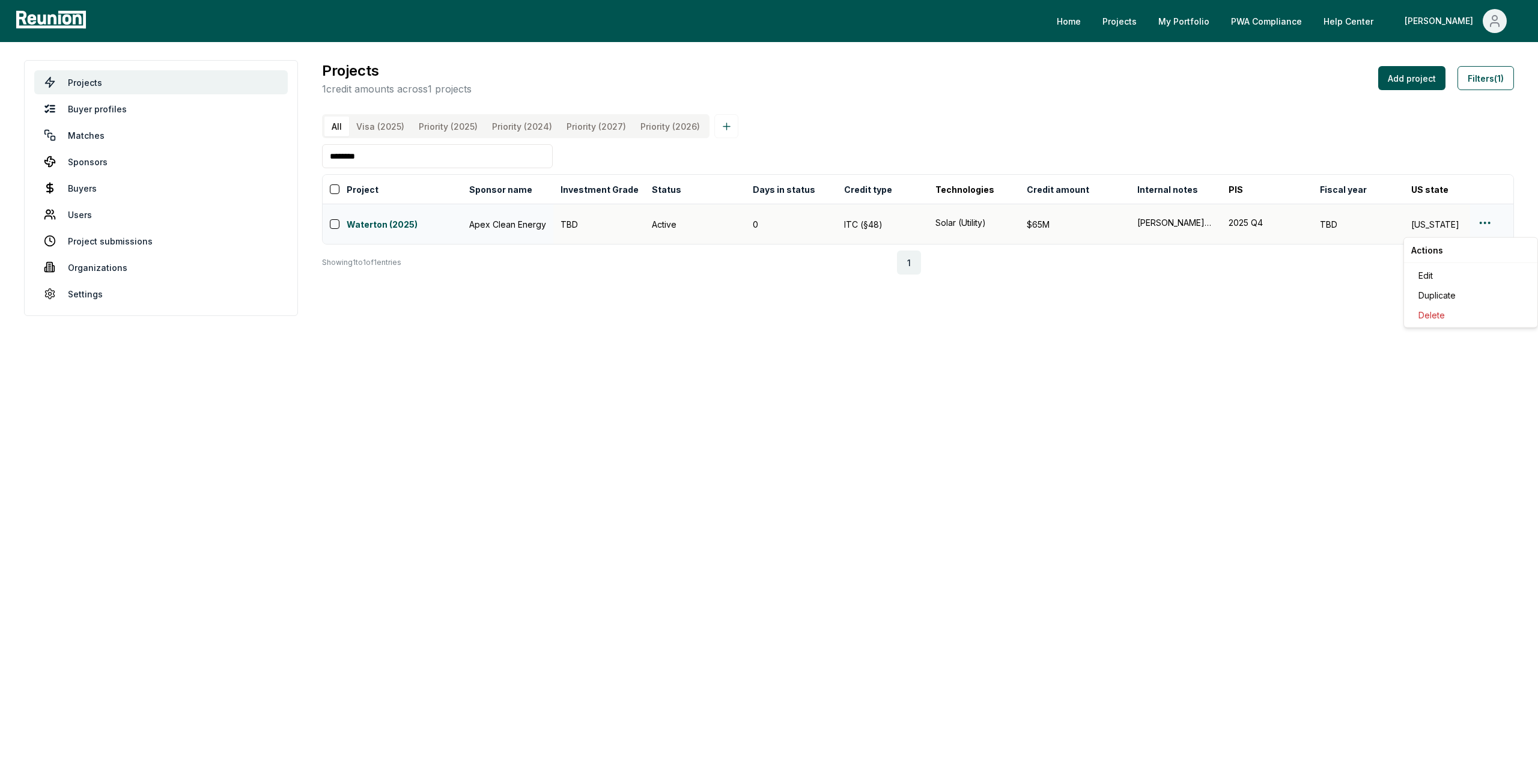
click at [1482, 227] on html "Please visit us on your desktop We're working on making our marketplace mobile-…" at bounding box center [769, 392] width 1538 height 784
click at [1454, 279] on div "Edit" at bounding box center [1471, 275] width 114 height 20
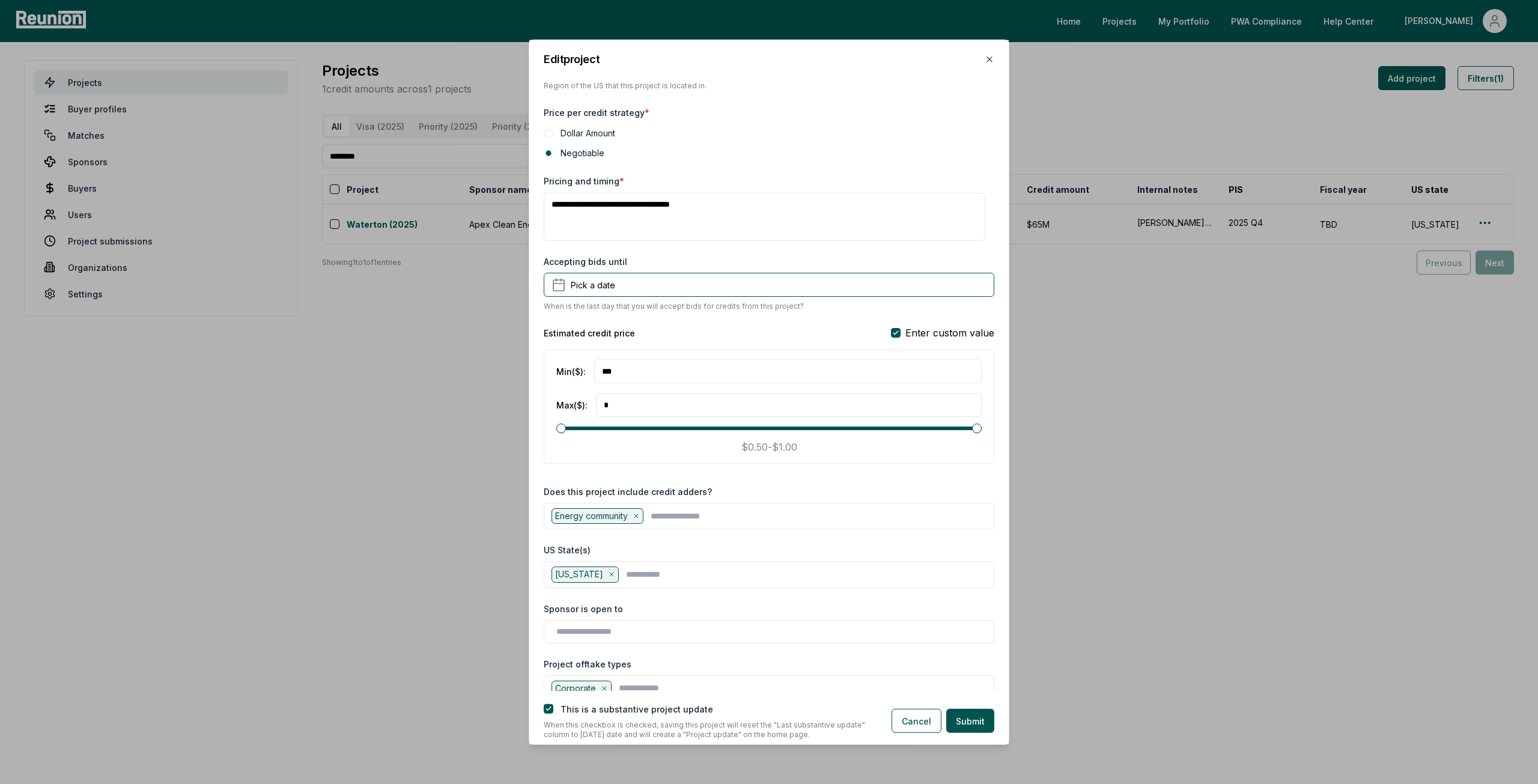
scroll to position [841, 0]
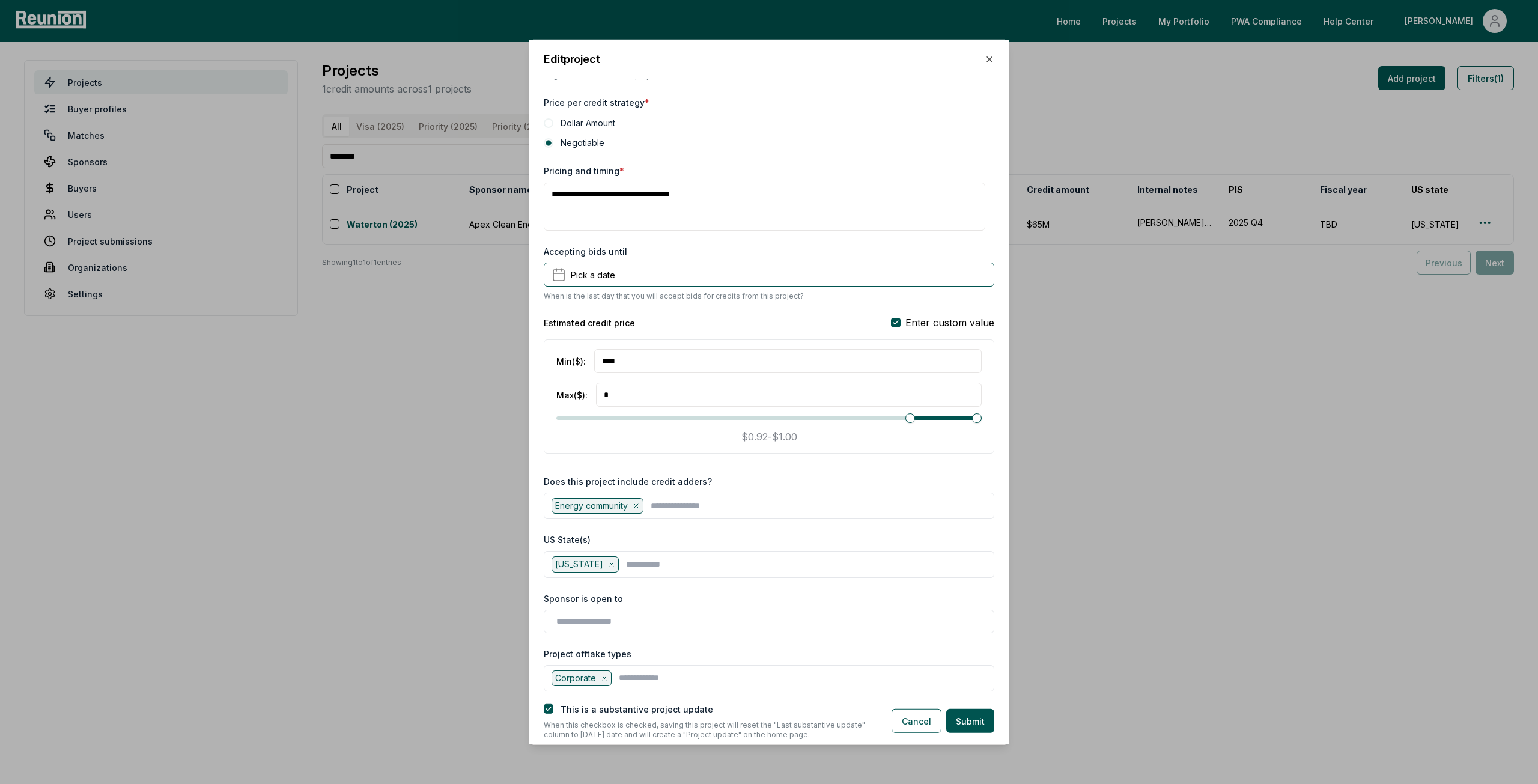
type input "****"
click at [916, 420] on span "Minimum" at bounding box center [919, 418] width 10 height 10
type input "****"
click at [931, 415] on span "Maximum" at bounding box center [935, 418] width 10 height 10
type input "****"
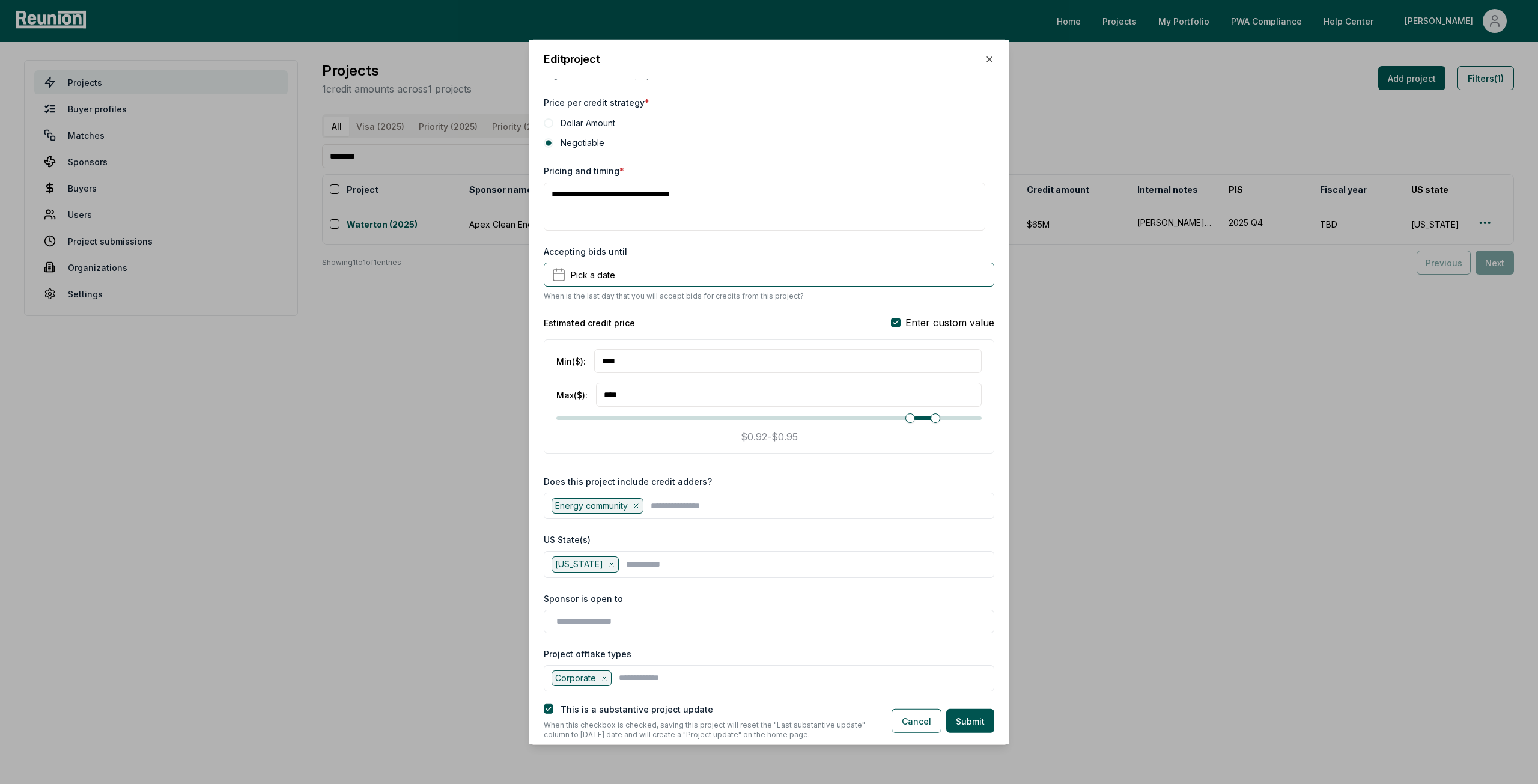
click at [907, 415] on span "Minimum" at bounding box center [910, 418] width 10 height 10
type input "****"
click at [923, 415] on span "Maximum" at bounding box center [927, 418] width 10 height 10
click at [915, 414] on span "Minimum" at bounding box center [910, 418] width 10 height 10
click at [912, 417] on span "Minimum" at bounding box center [910, 418] width 10 height 10
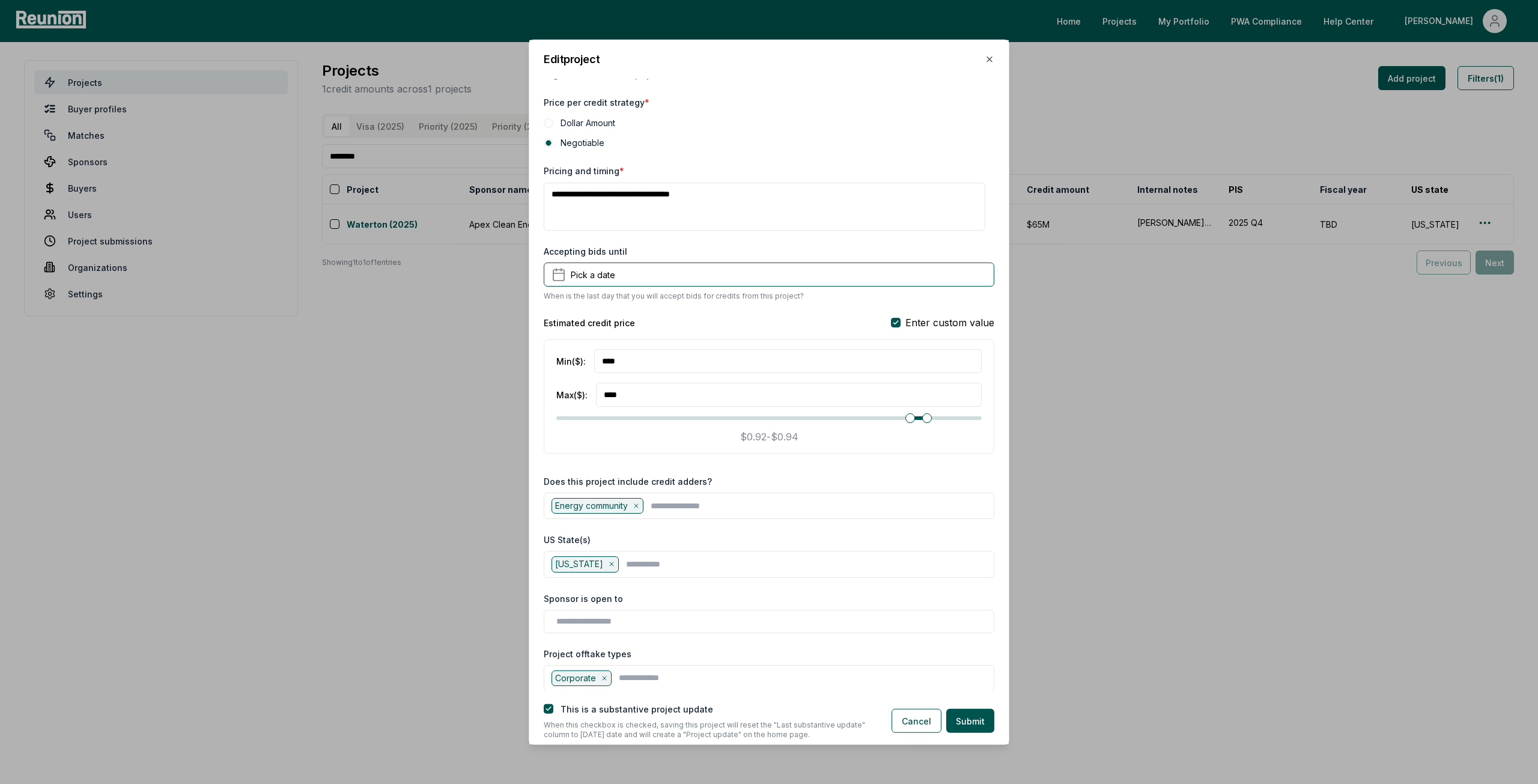
click at [914, 417] on span at bounding box center [923, 419] width 17 height 4
click at [907, 417] on span "Minimum" at bounding box center [910, 418] width 10 height 10
click at [912, 415] on span "Minimum" at bounding box center [910, 418] width 10 height 10
click at [914, 417] on span at bounding box center [923, 419] width 17 height 4
click at [656, 358] on input "****" at bounding box center [788, 361] width 388 height 24
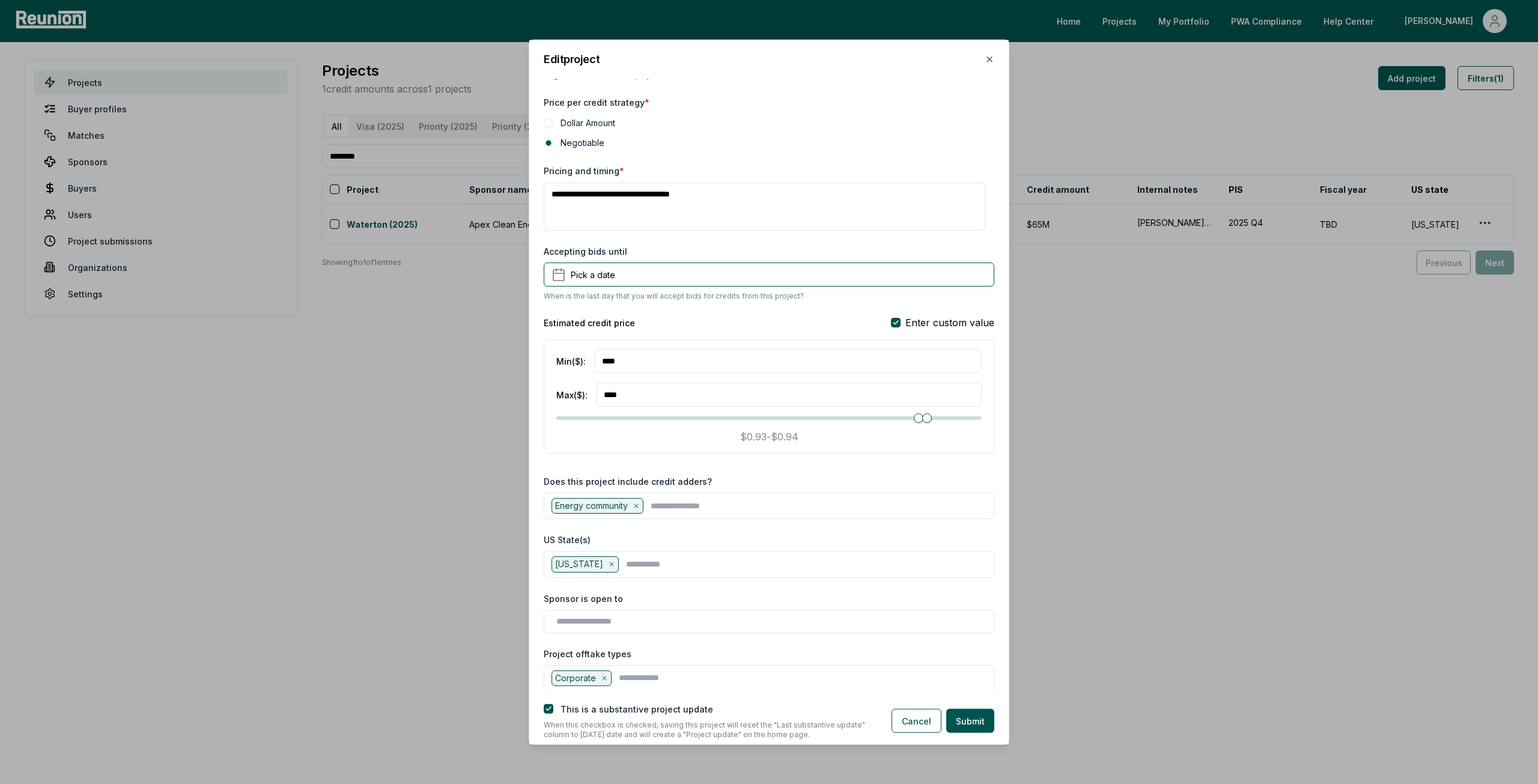
type input "****"
click at [660, 392] on input "****" at bounding box center [789, 394] width 386 height 24
click at [976, 369] on div "Min ($) : **** Max ($) : **** **** **** $0.93 - $0.94" at bounding box center [769, 397] width 451 height 114
click at [578, 713] on label "This is a substantive project update" at bounding box center [637, 709] width 153 height 10
click at [549, 710] on button "button" at bounding box center [548, 708] width 10 height 10
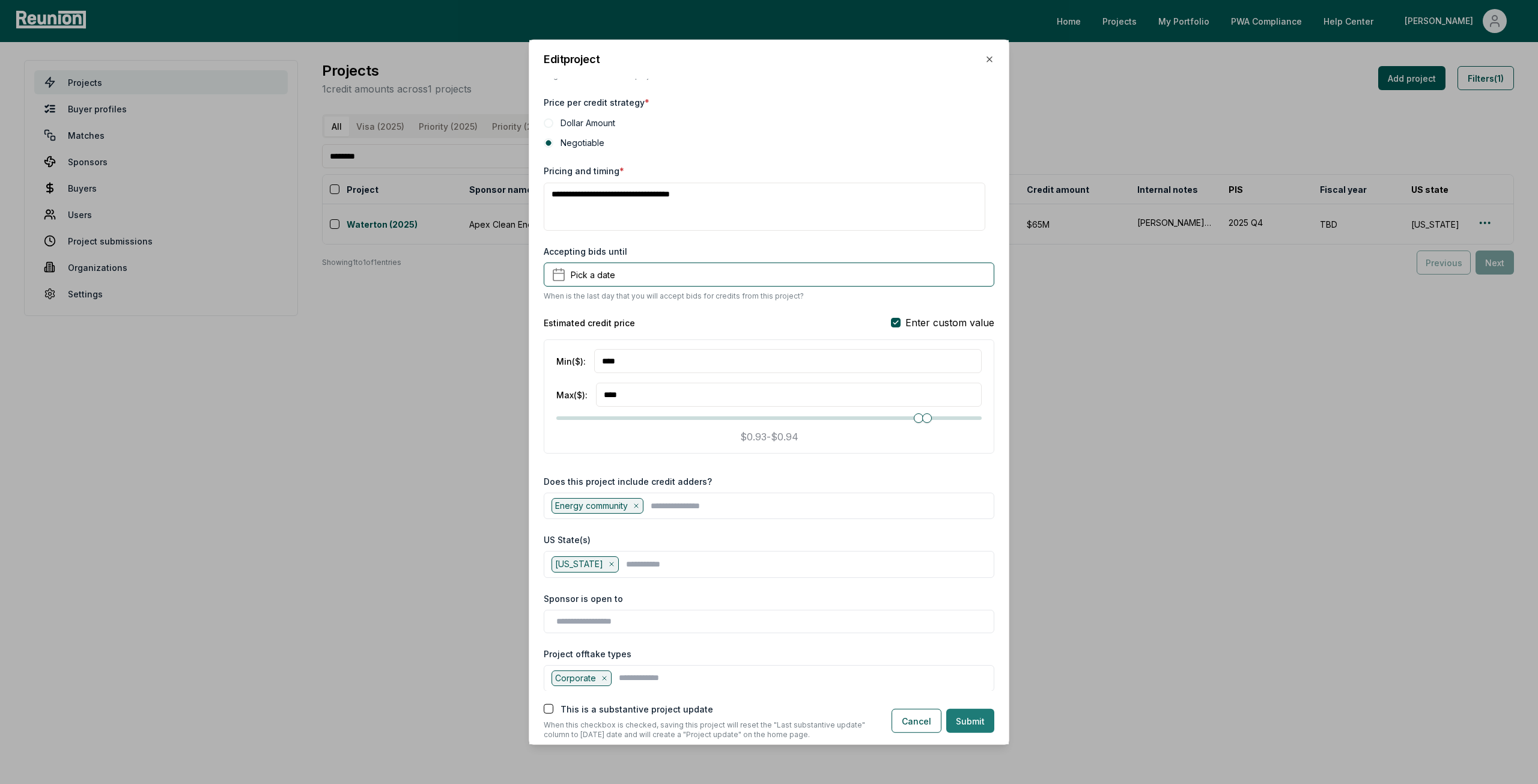
click at [976, 724] on button "Submit" at bounding box center [970, 721] width 48 height 24
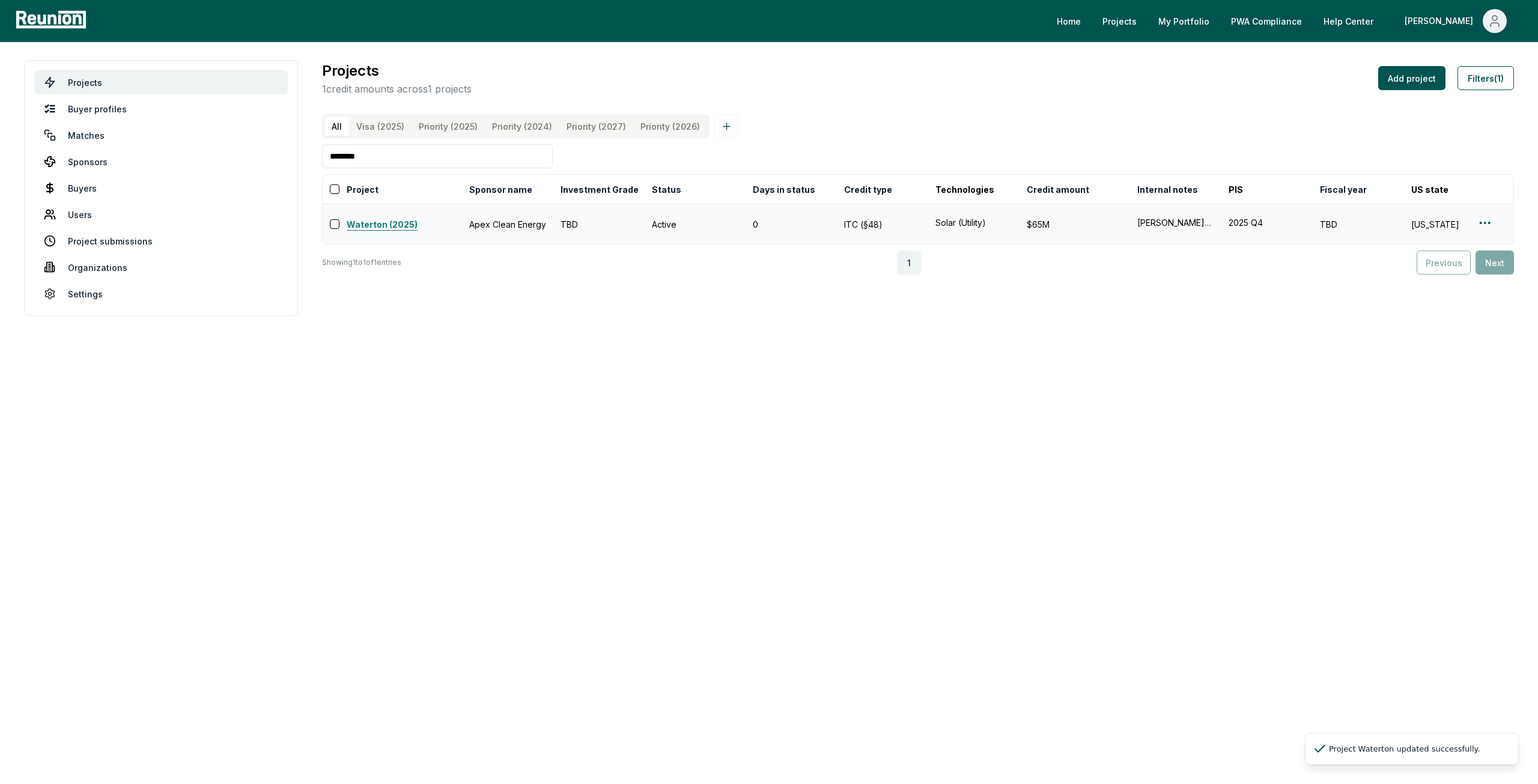
click at [394, 229] on link "Waterton (2025)" at bounding box center [405, 225] width 115 height 14
